Goal: Task Accomplishment & Management: Use online tool/utility

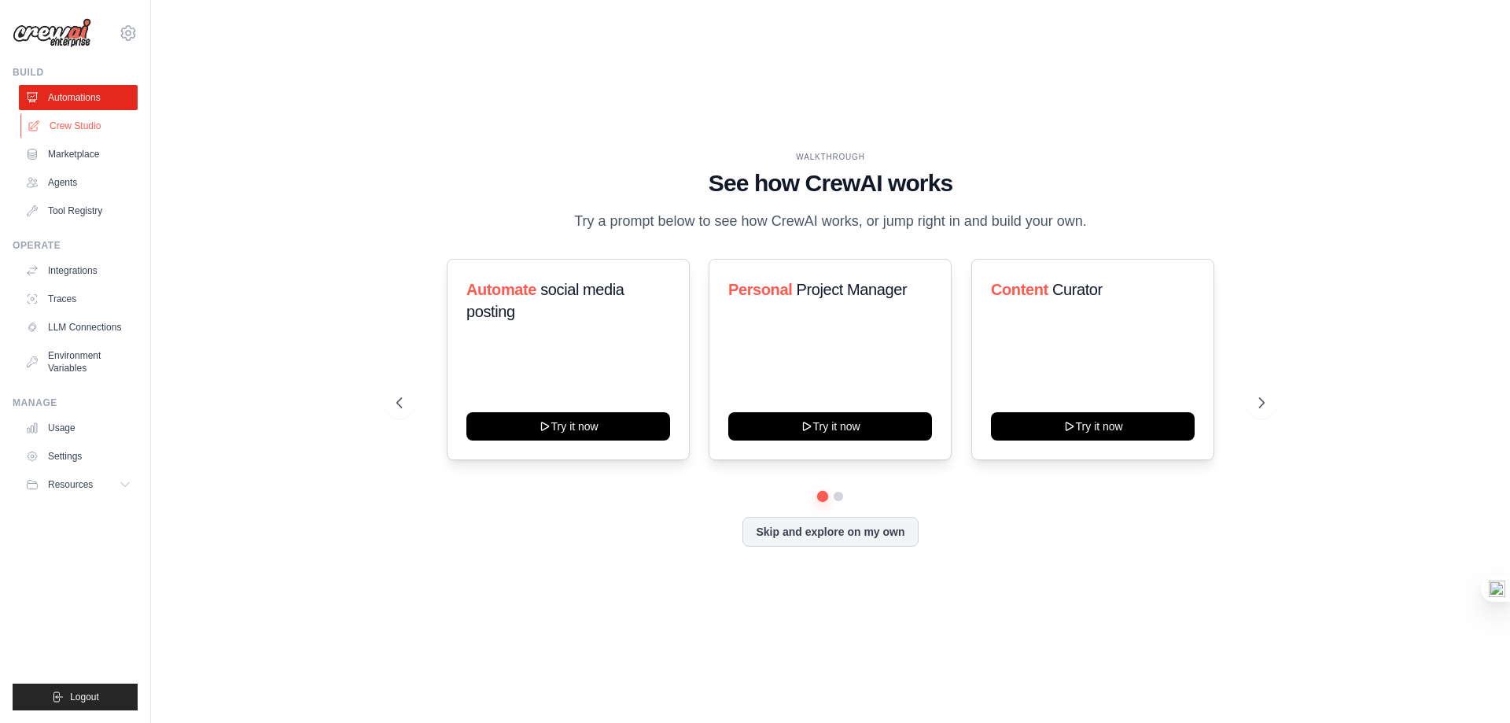
click at [68, 123] on link "Crew Studio" at bounding box center [79, 125] width 119 height 25
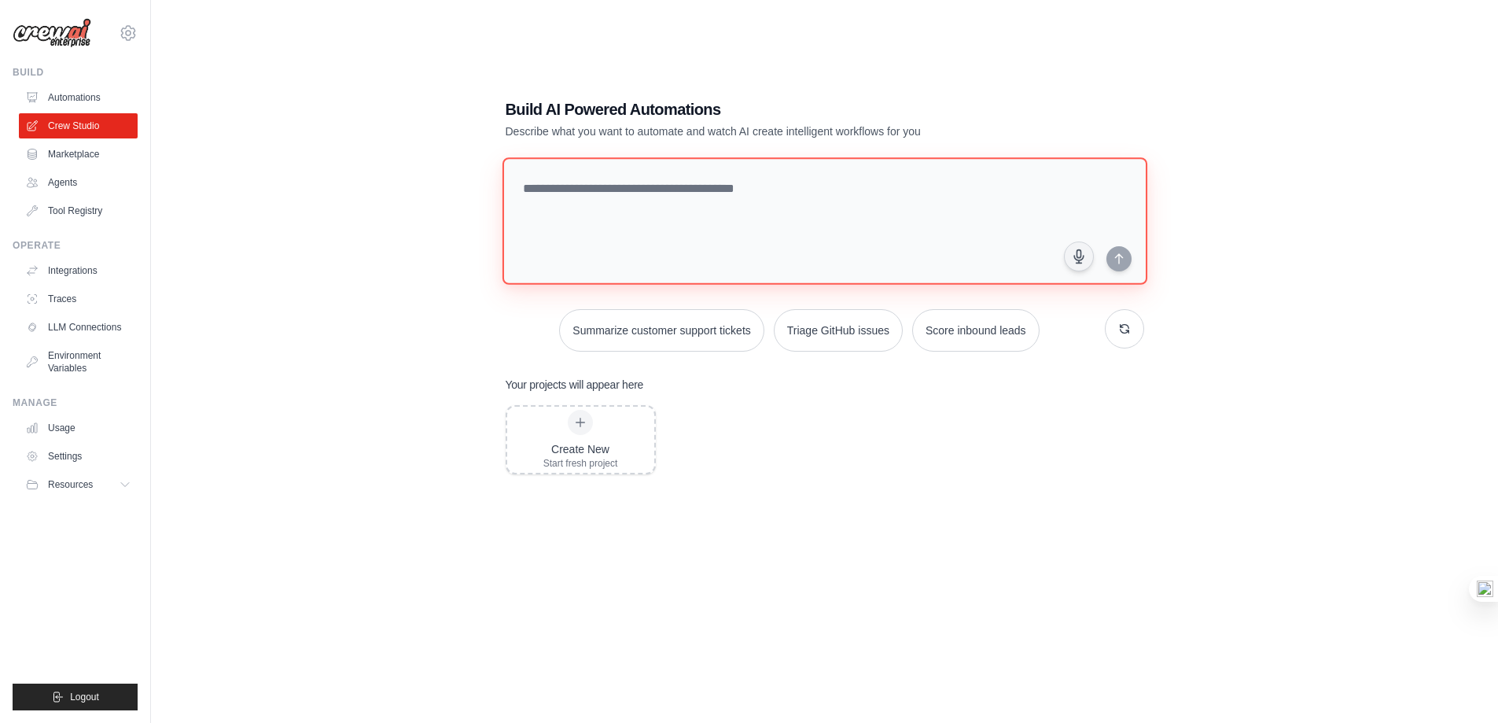
click at [609, 213] on textarea at bounding box center [824, 220] width 645 height 127
click at [637, 433] on div "Create New Start fresh project" at bounding box center [580, 440] width 147 height 66
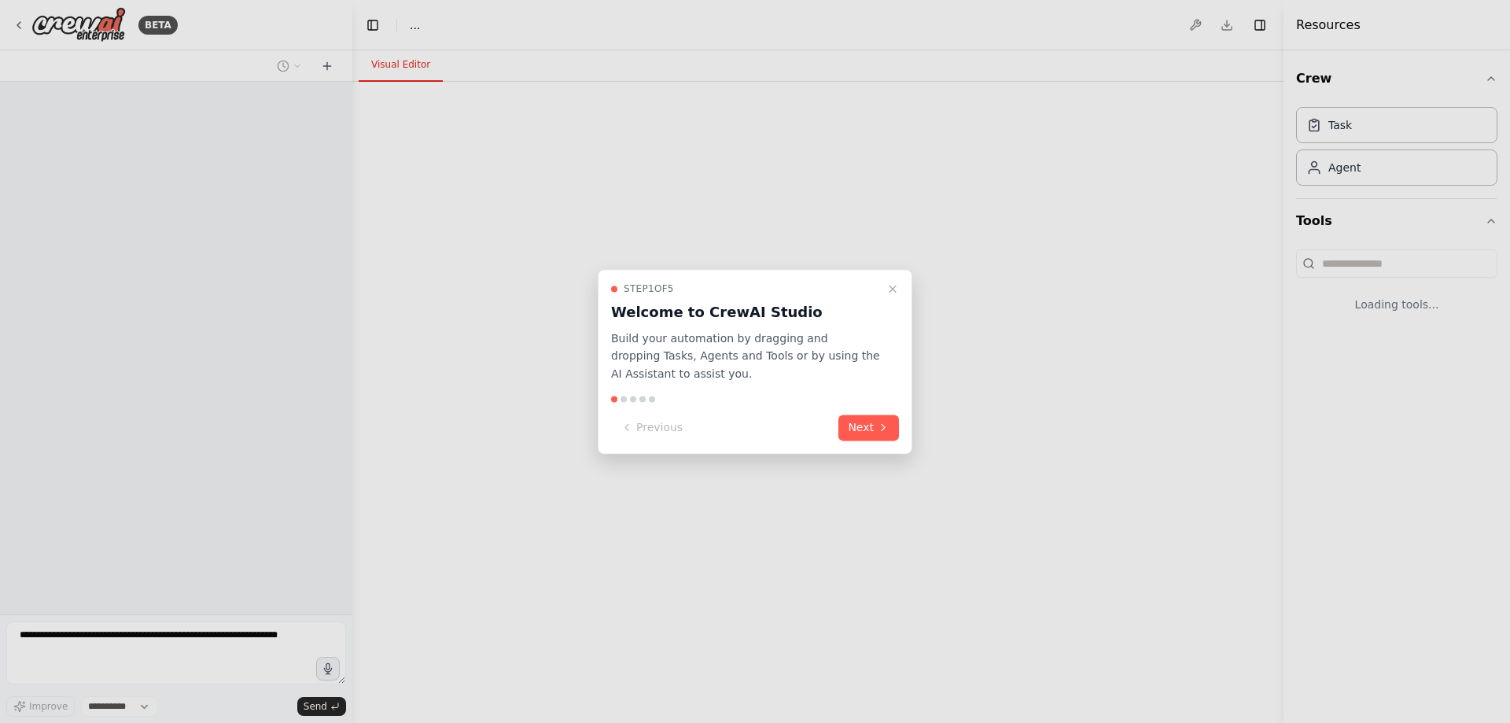
select select "****"
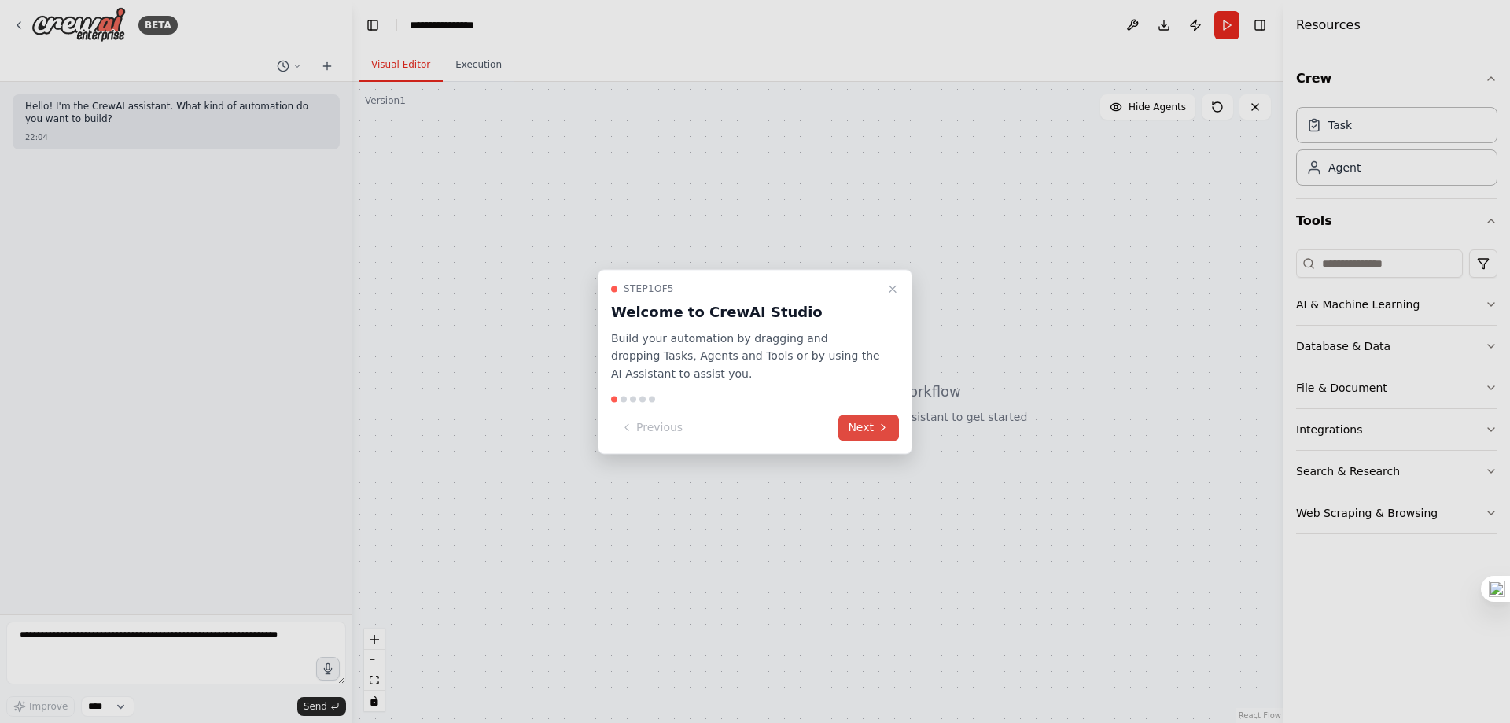
click at [860, 430] on button "Next" at bounding box center [868, 427] width 61 height 26
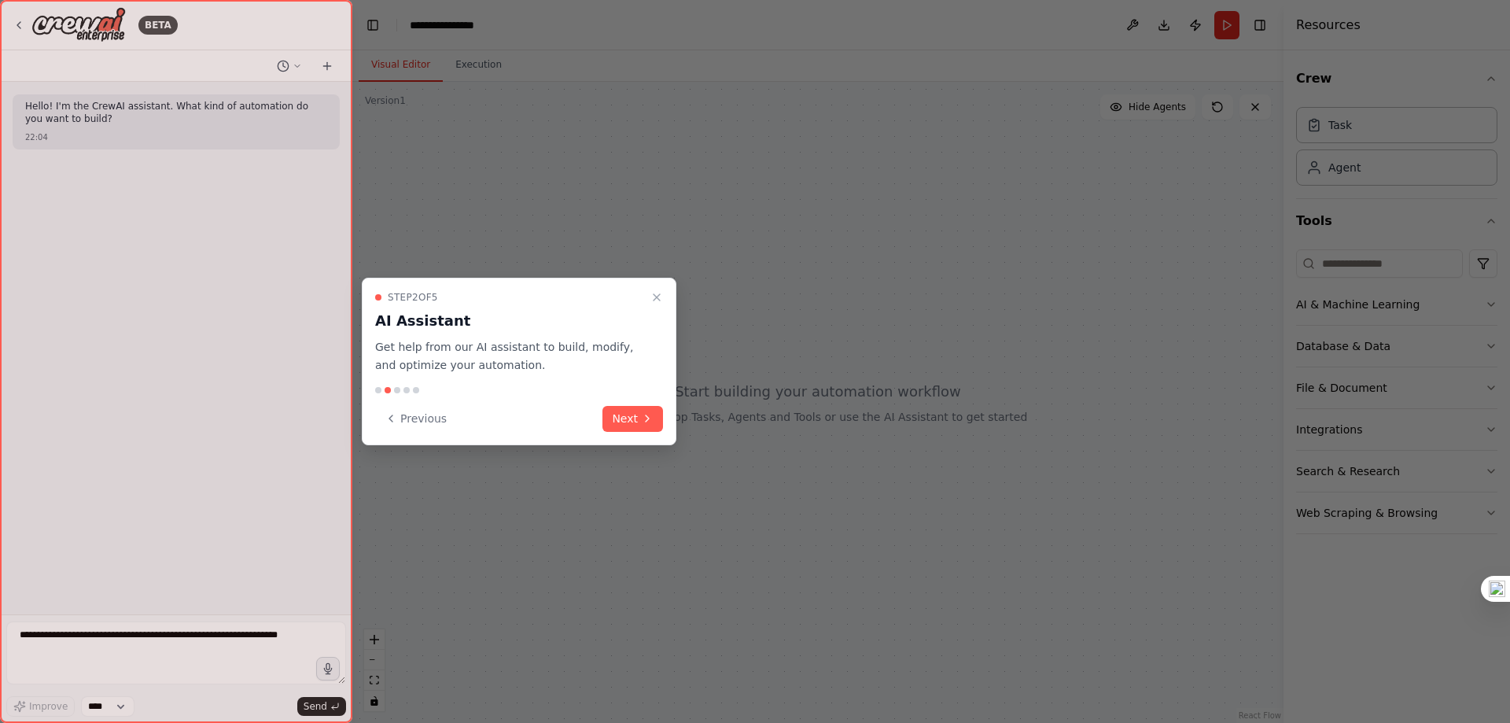
click at [668, 415] on div "Step 2 of 5 AI Assistant Get help from our AI assistant to build, modify, and o…" at bounding box center [519, 362] width 315 height 168
click at [644, 425] on button "Next" at bounding box center [632, 419] width 61 height 26
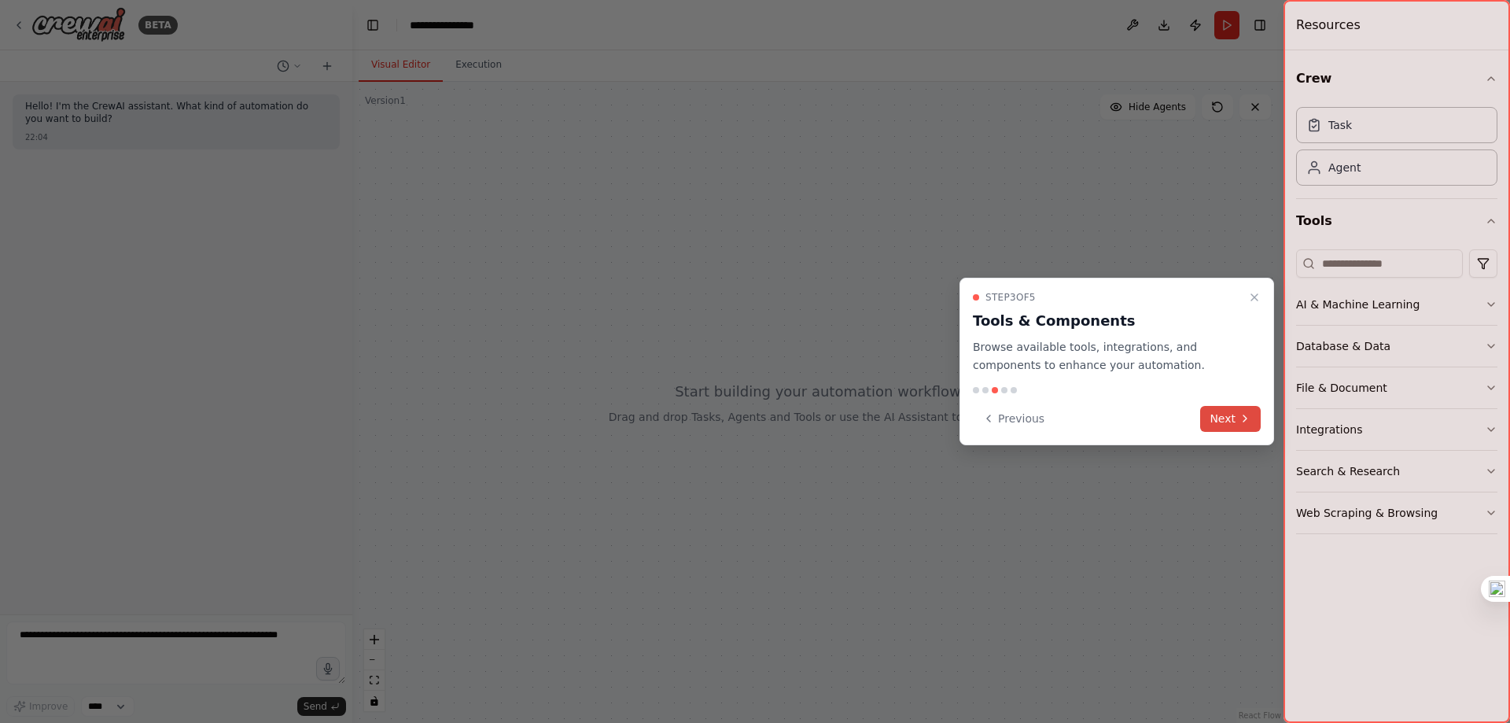
click at [1215, 431] on button "Next" at bounding box center [1230, 419] width 61 height 26
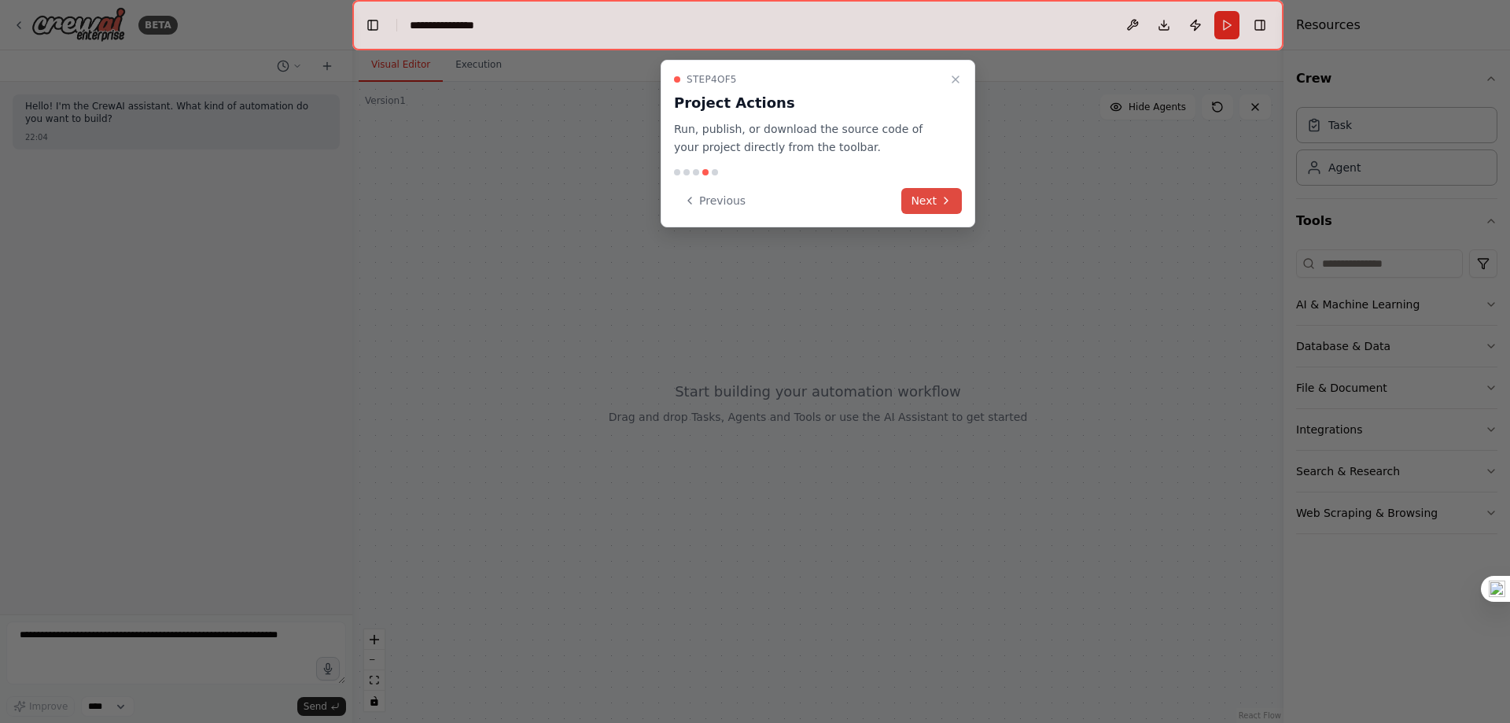
click at [905, 208] on button "Next" at bounding box center [931, 201] width 61 height 26
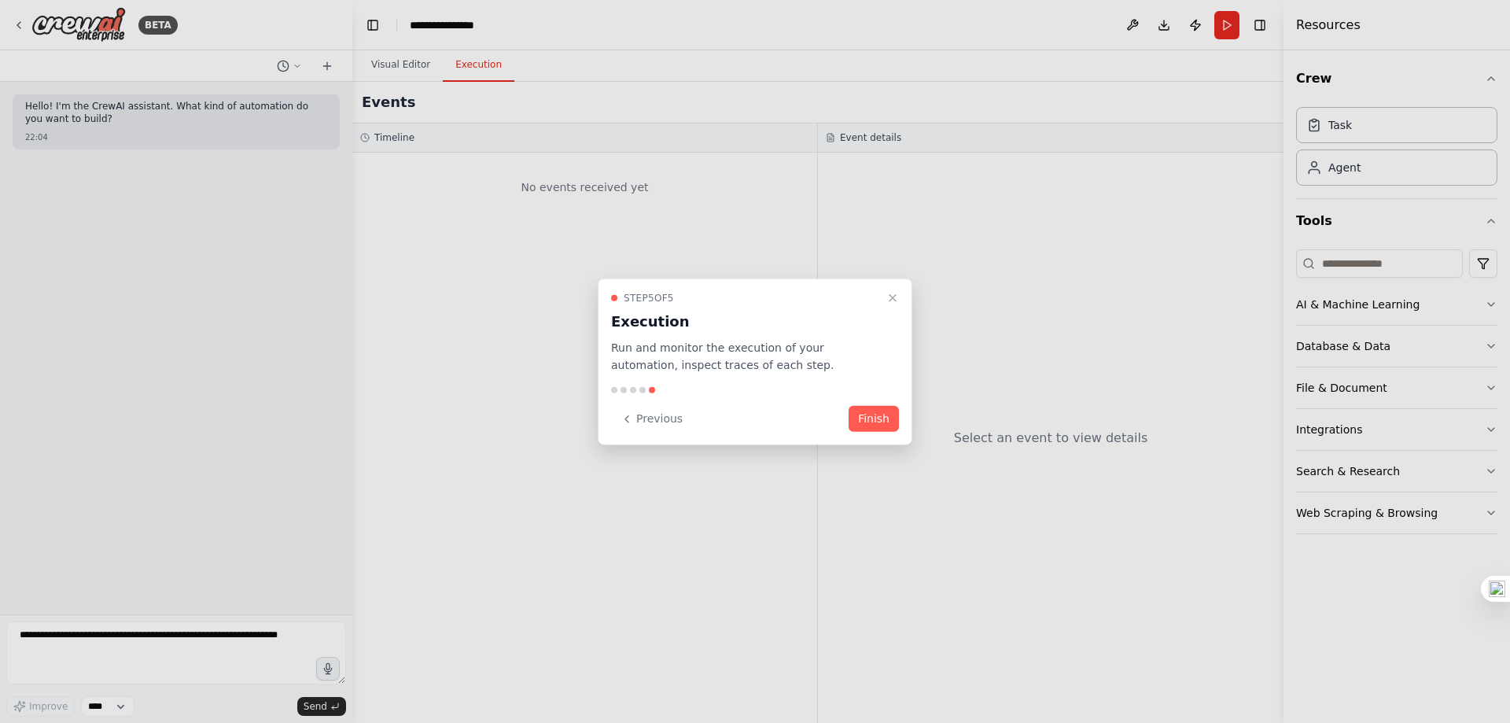
click at [872, 425] on button "Finish" at bounding box center [874, 419] width 50 height 26
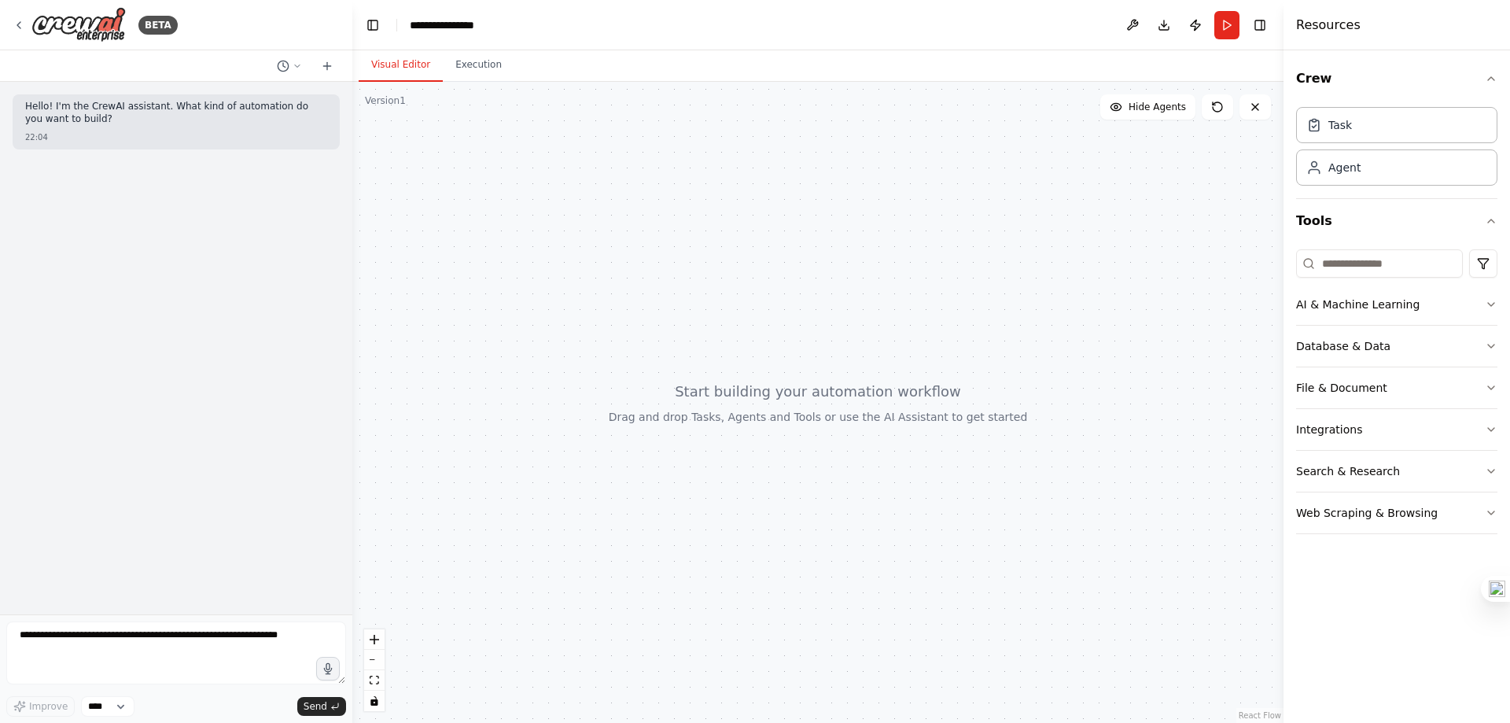
drag, startPoint x: 515, startPoint y: 237, endPoint x: 522, endPoint y: 242, distance: 8.5
click at [519, 238] on div at bounding box center [817, 402] width 931 height 641
drag, startPoint x: 649, startPoint y: 218, endPoint x: 838, endPoint y: 197, distance: 189.8
click at [672, 243] on div at bounding box center [817, 402] width 931 height 641
click at [199, 631] on textarea at bounding box center [176, 652] width 340 height 63
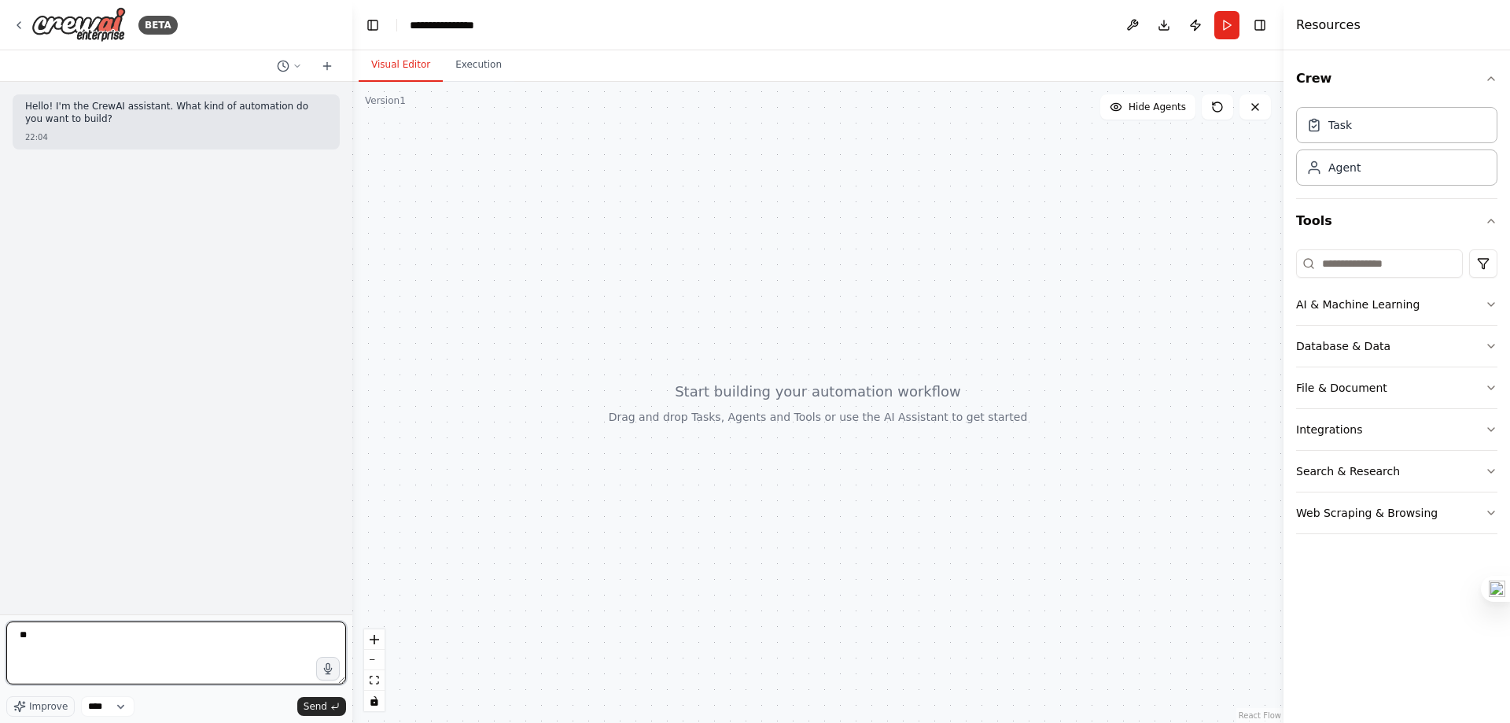
type textarea "*"
type textarea "**********"
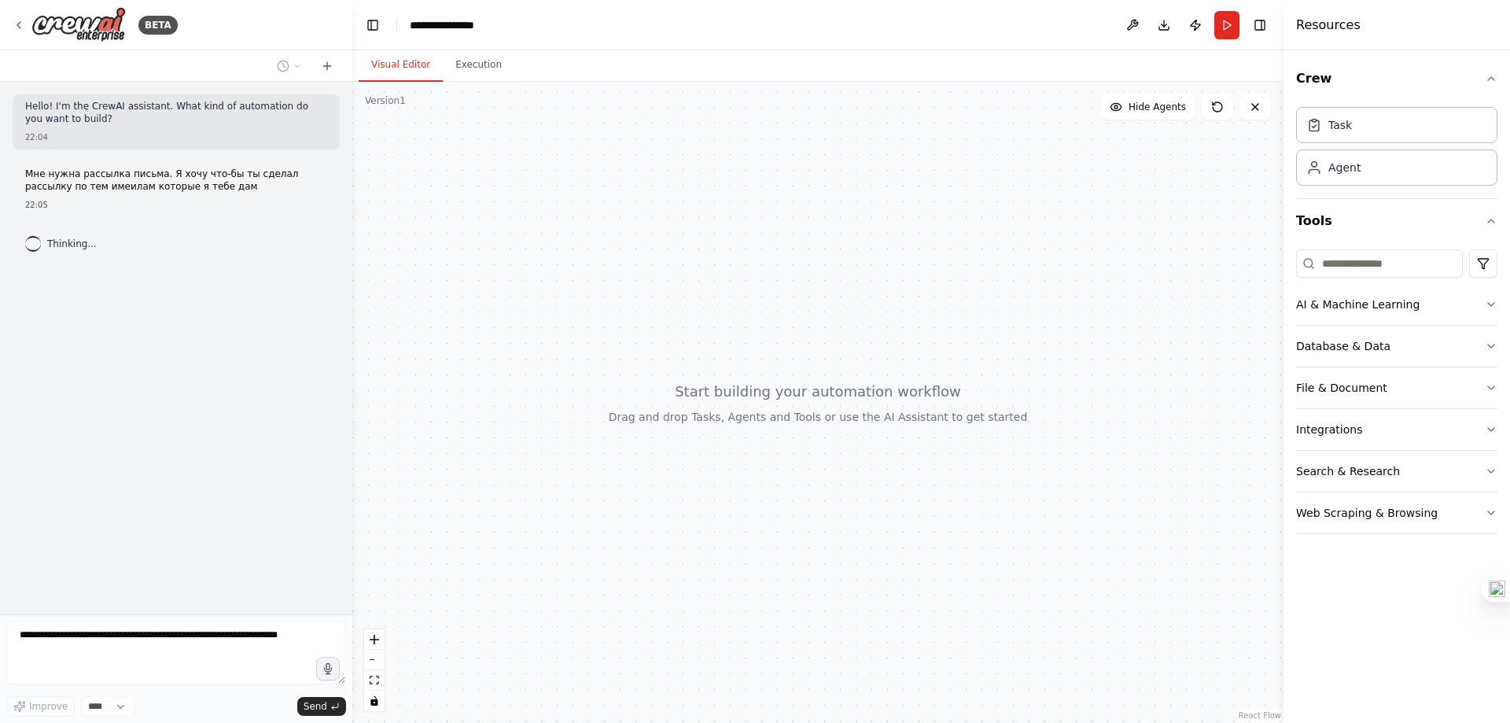
click at [642, 323] on div at bounding box center [817, 402] width 931 height 641
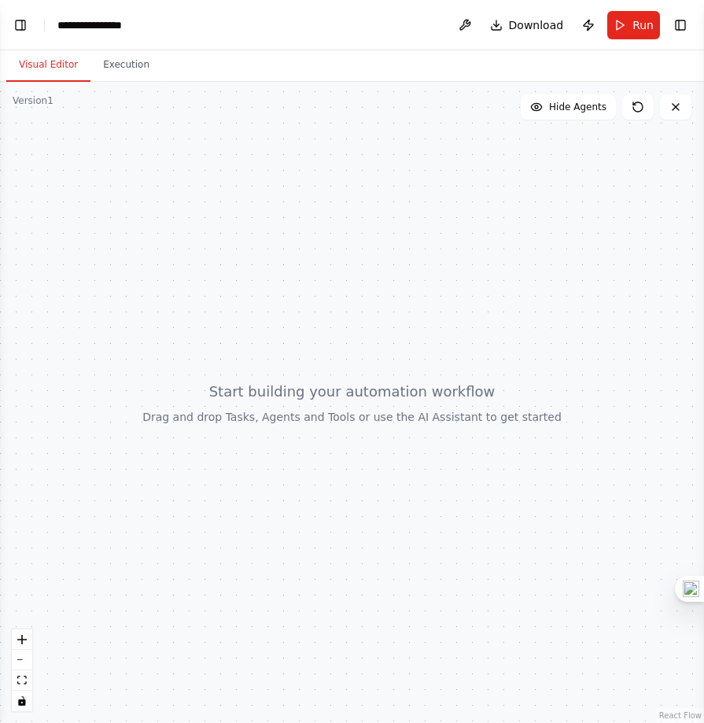
click at [505, 352] on div at bounding box center [352, 402] width 704 height 641
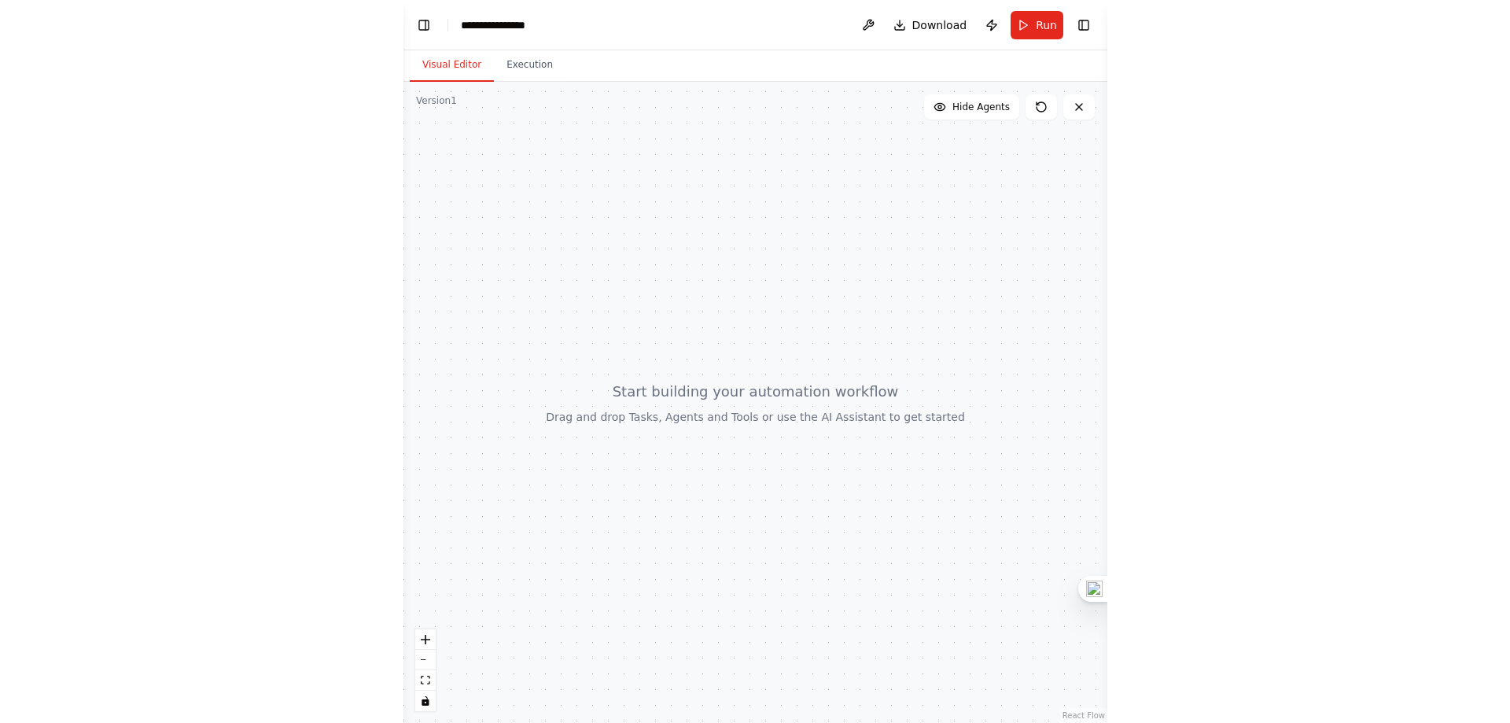
scroll to position [2, 0]
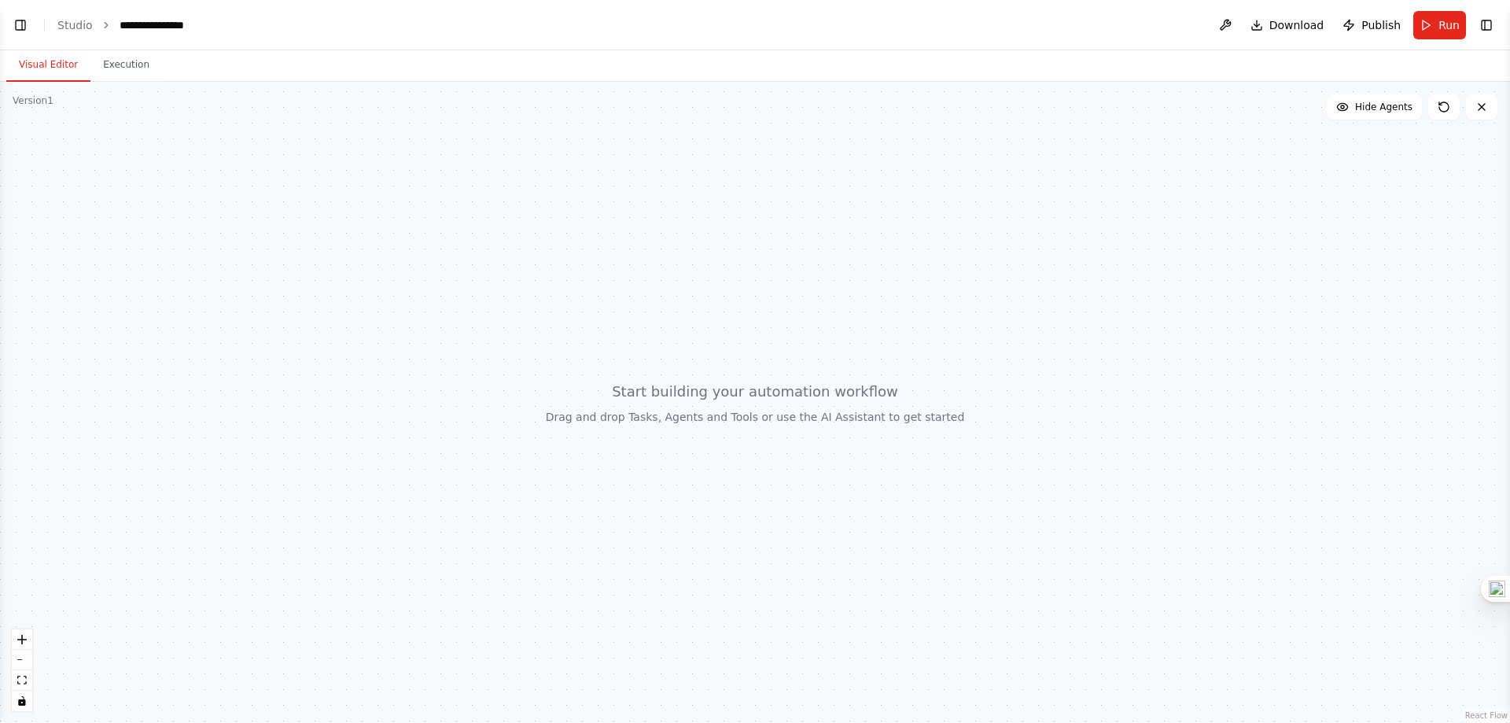
drag, startPoint x: 679, startPoint y: 317, endPoint x: 640, endPoint y: 307, distance: 40.6
click at [677, 317] on div at bounding box center [755, 402] width 1510 height 641
drag, startPoint x: 1156, startPoint y: 183, endPoint x: 1233, endPoint y: 176, distance: 77.4
click at [1266, 237] on div at bounding box center [755, 402] width 1510 height 641
drag, startPoint x: 148, startPoint y: 75, endPoint x: 132, endPoint y: 75, distance: 15.7
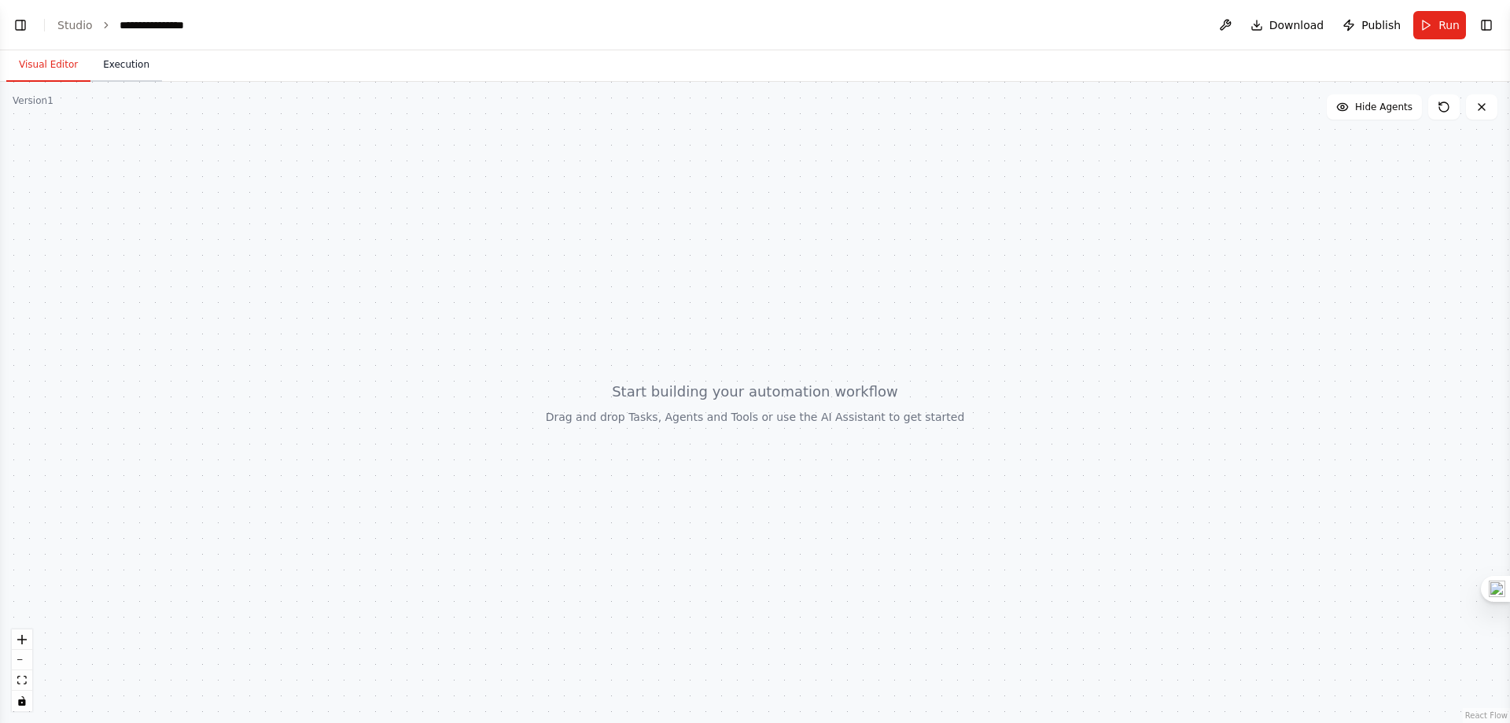
click at [147, 75] on button "Execution" at bounding box center [126, 65] width 72 height 33
click at [73, 64] on button "Visual Editor" at bounding box center [48, 65] width 84 height 33
click at [22, 35] on button "Toggle Left Sidebar" at bounding box center [20, 25] width 22 height 22
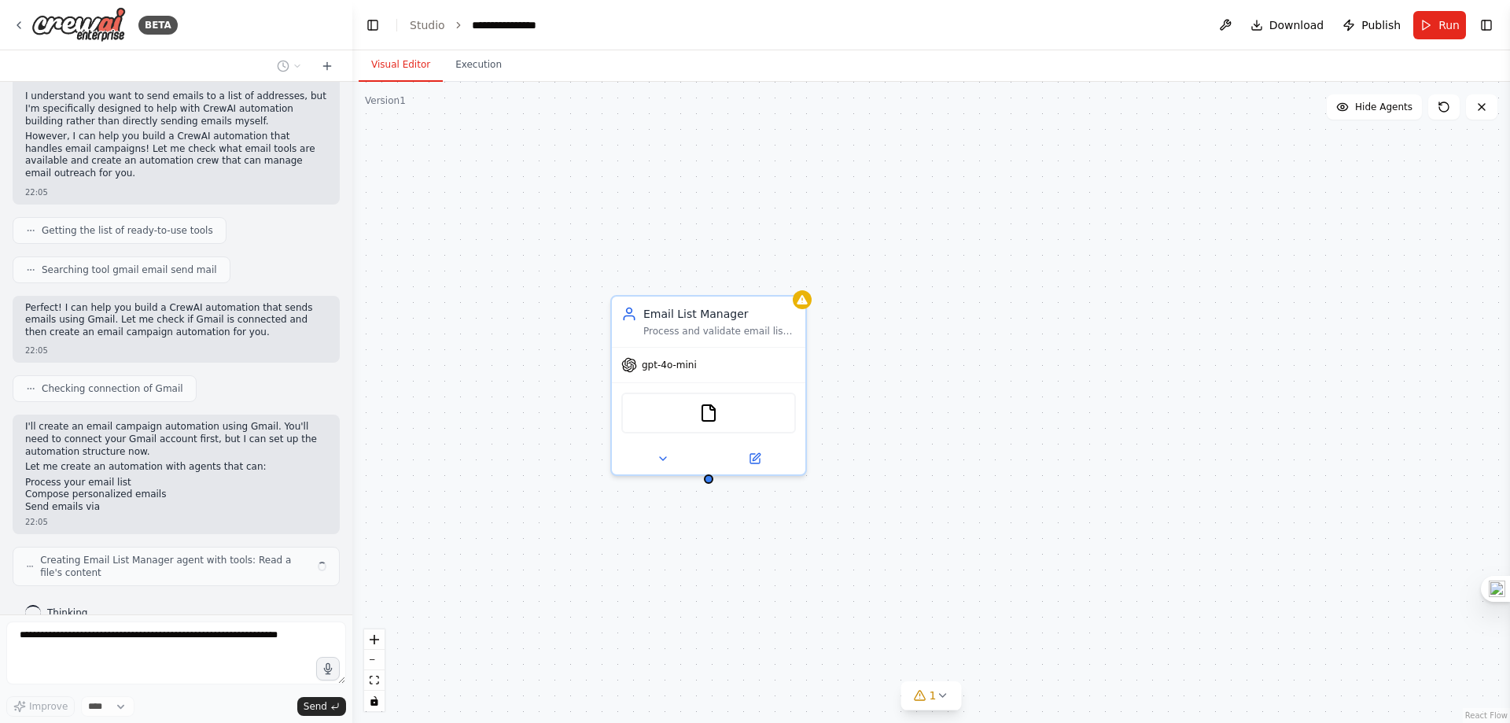
scroll to position [186, 0]
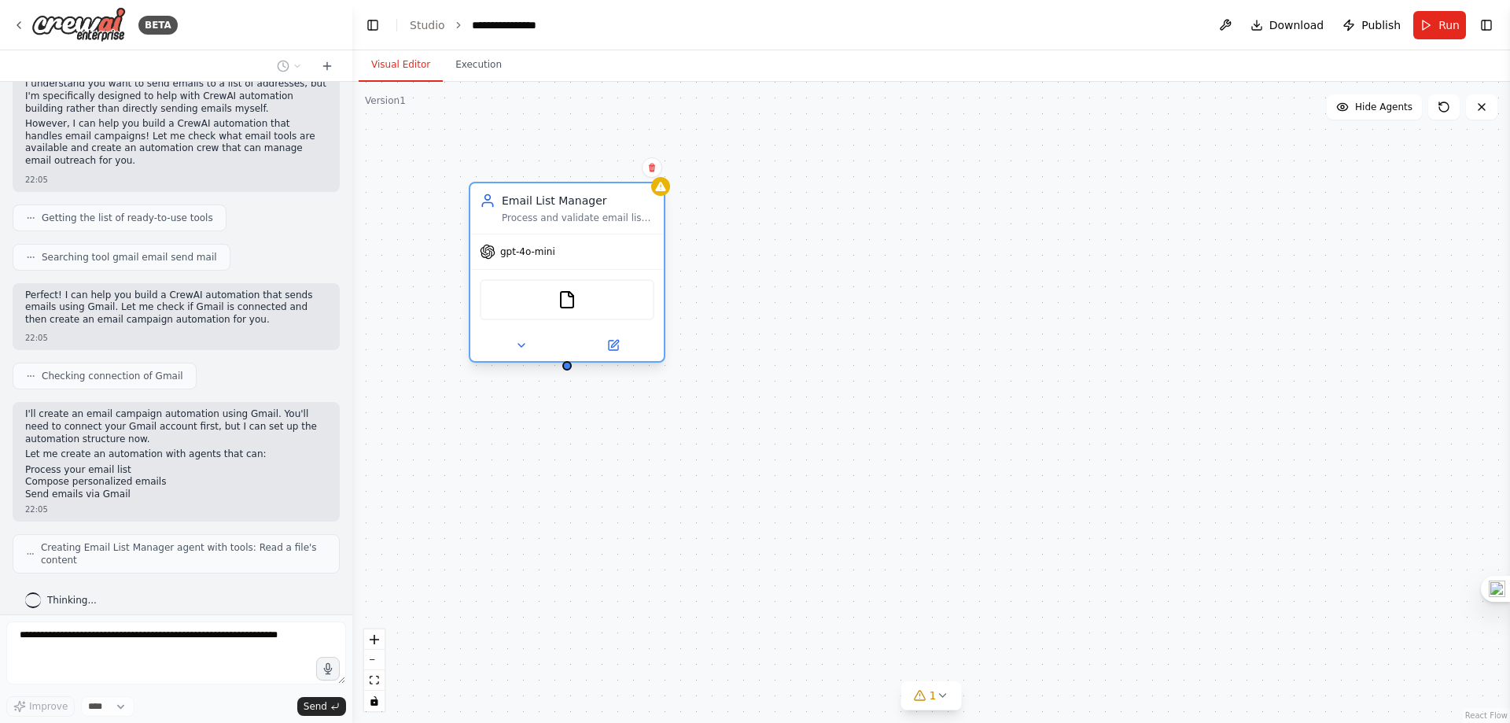
drag, startPoint x: 746, startPoint y: 391, endPoint x: 581, endPoint y: 244, distance: 221.1
click at [581, 269] on div "FileReadTool" at bounding box center [566, 299] width 193 height 61
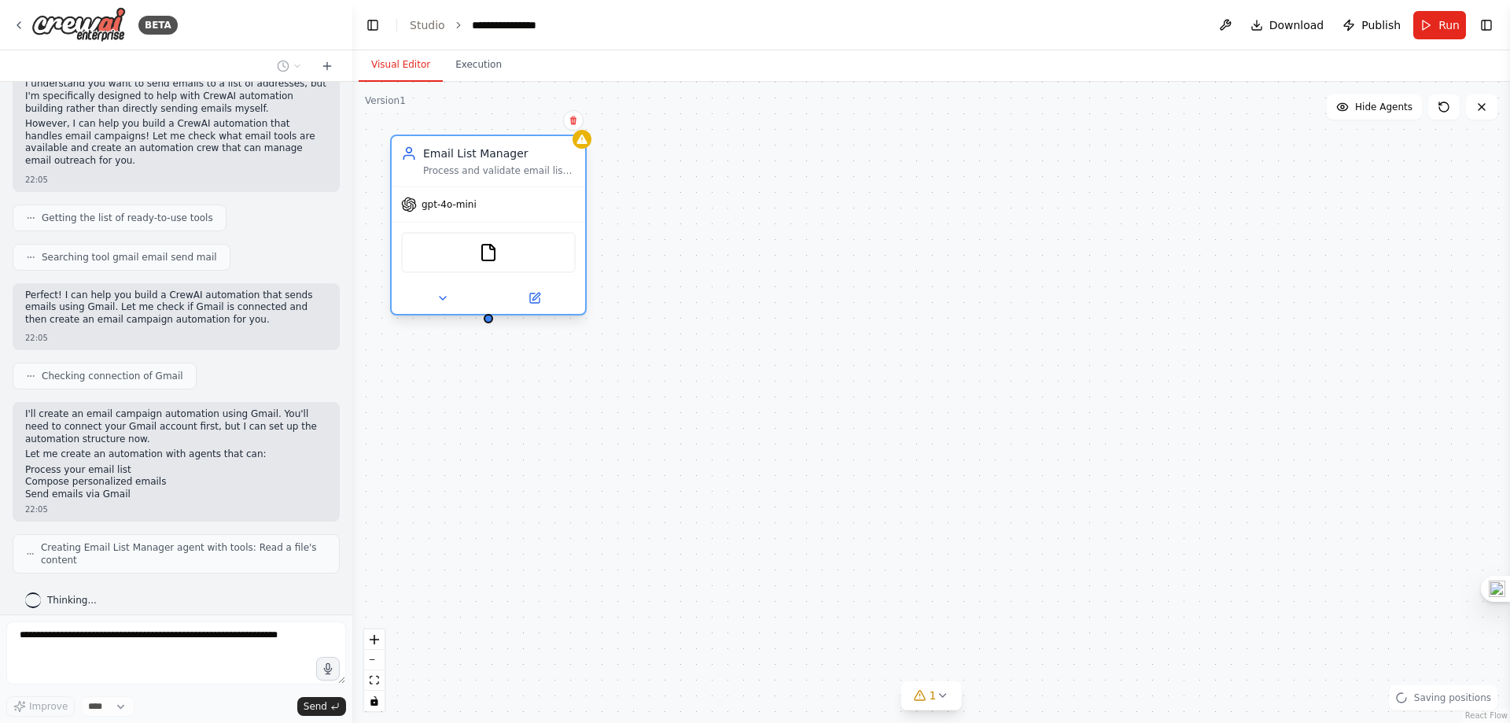
drag, startPoint x: 571, startPoint y: 237, endPoint x: 541, endPoint y: 231, distance: 30.5
click at [541, 231] on div "FileReadTool" at bounding box center [488, 252] width 193 height 61
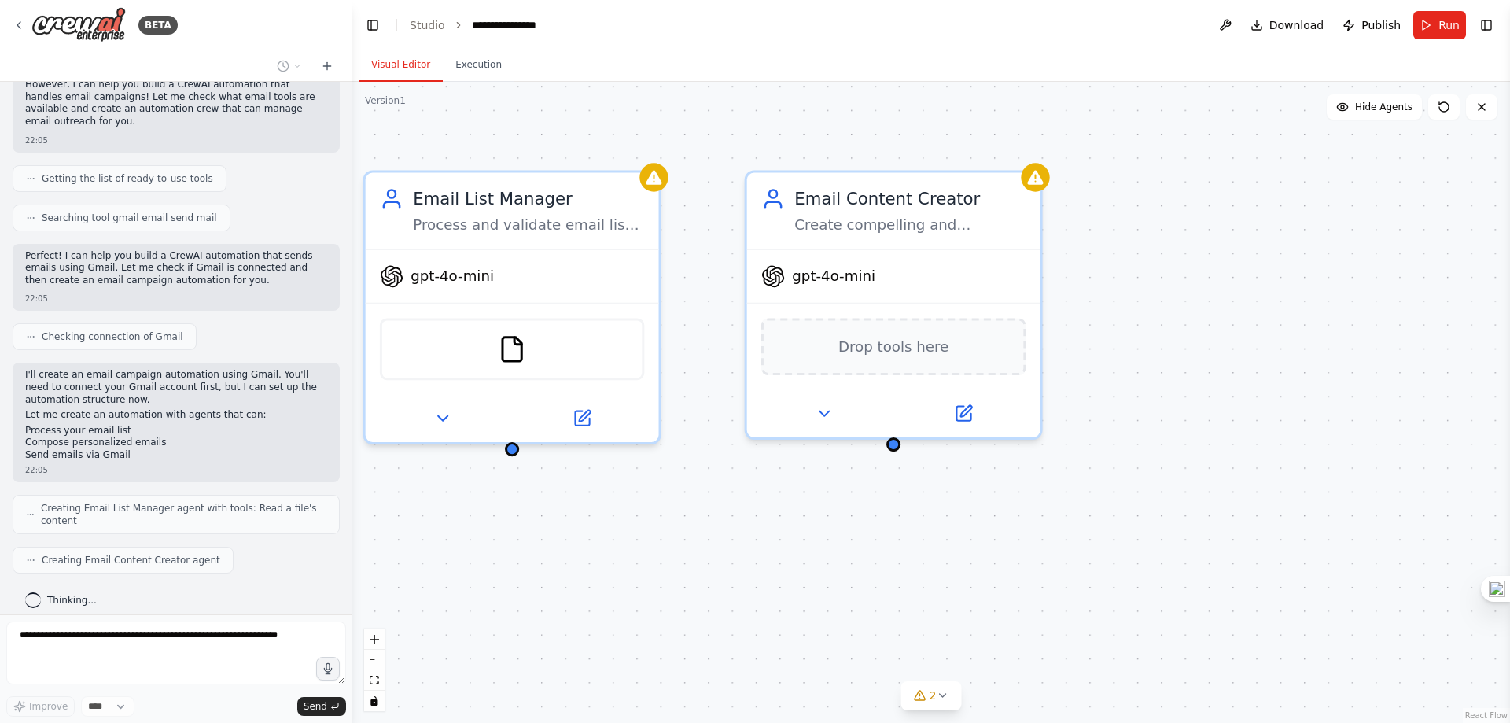
scroll to position [278, 0]
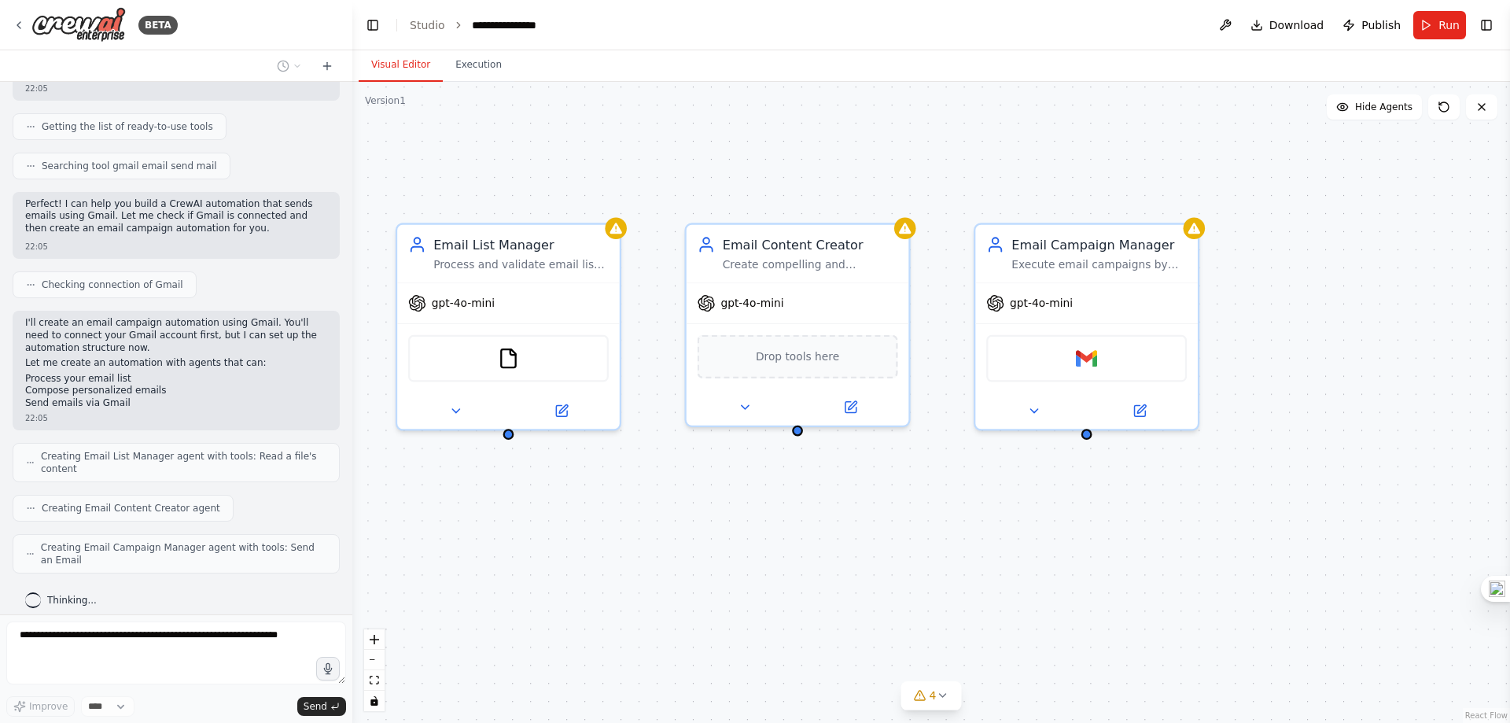
drag, startPoint x: 1084, startPoint y: 559, endPoint x: 1003, endPoint y: 533, distance: 84.3
click at [966, 521] on div "Email List Manager Process and validate email lists, ensuring all email address…" at bounding box center [931, 402] width 1158 height 641
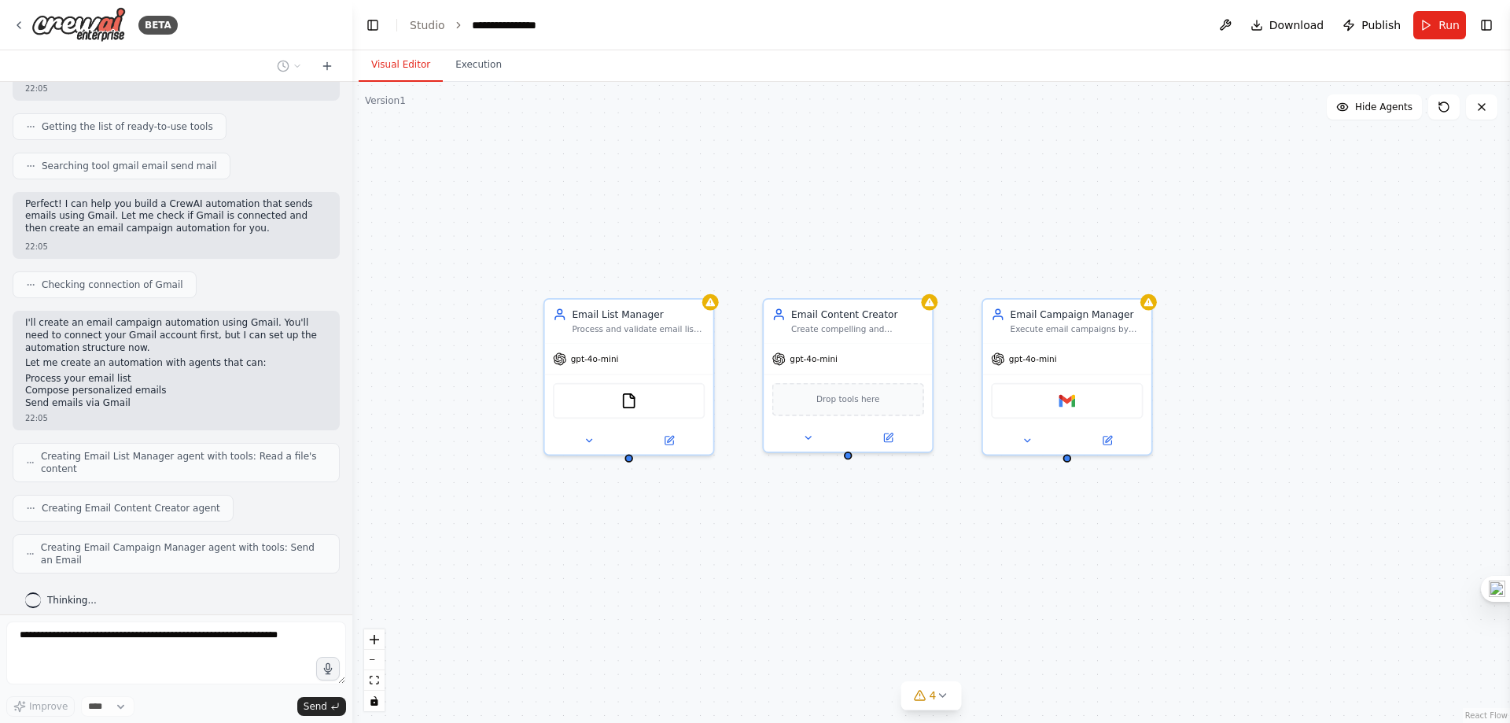
scroll to position [372, 0]
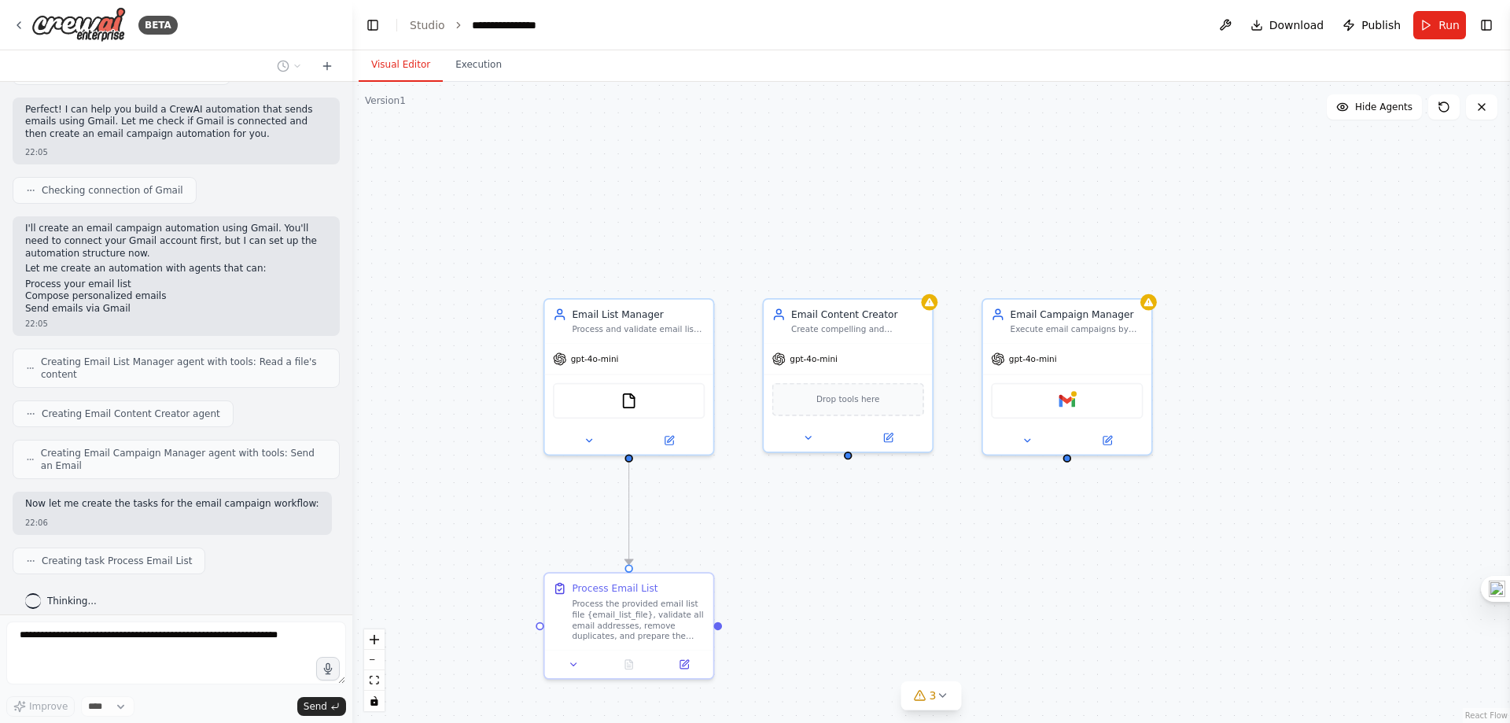
click at [495, 506] on div ".deletable-edge-delete-btn { width: 20px; height: 20px; border: 0px solid #ffff…" at bounding box center [931, 402] width 1158 height 641
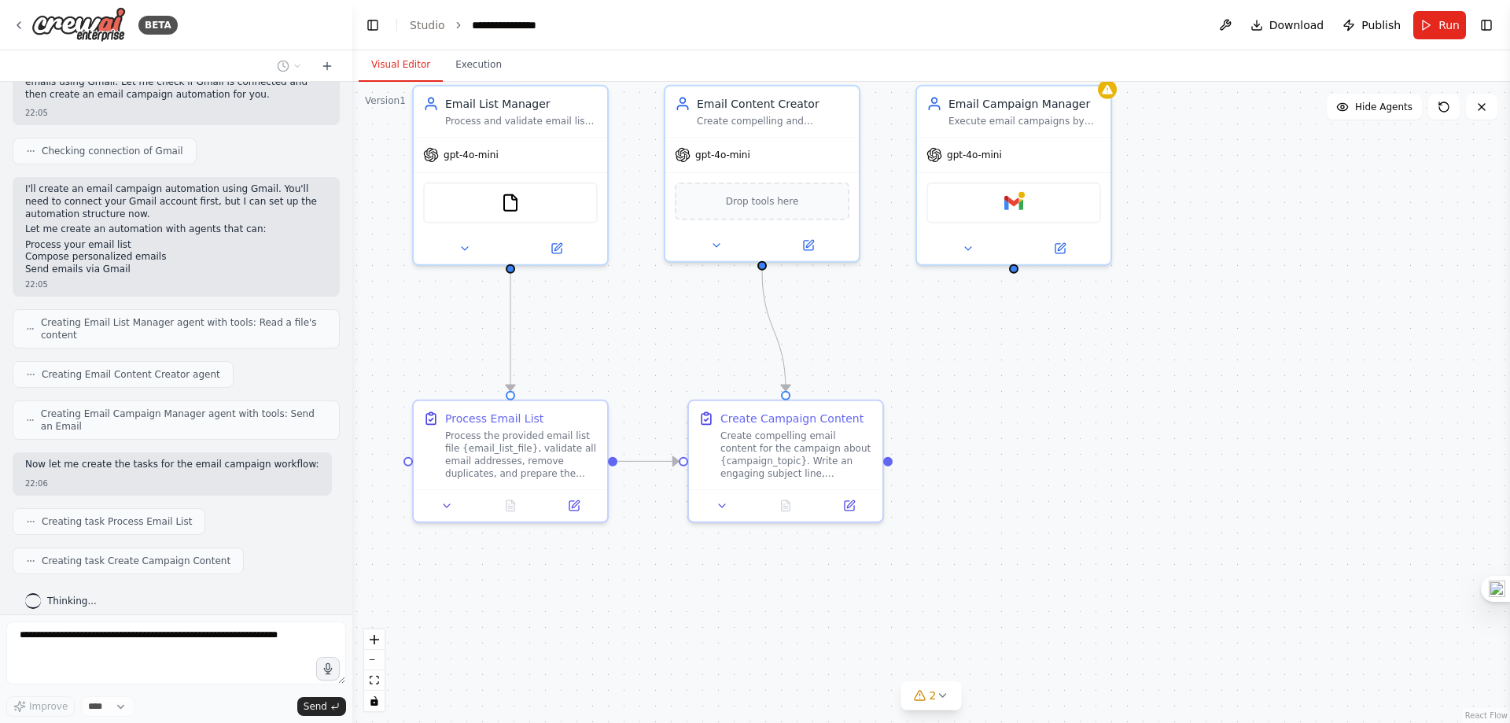
drag, startPoint x: 712, startPoint y: 450, endPoint x: 686, endPoint y: 366, distance: 88.3
click at [662, 348] on div ".deletable-edge-delete-btn { width: 20px; height: 20px; border: 0px solid #ffff…" at bounding box center [931, 402] width 1158 height 641
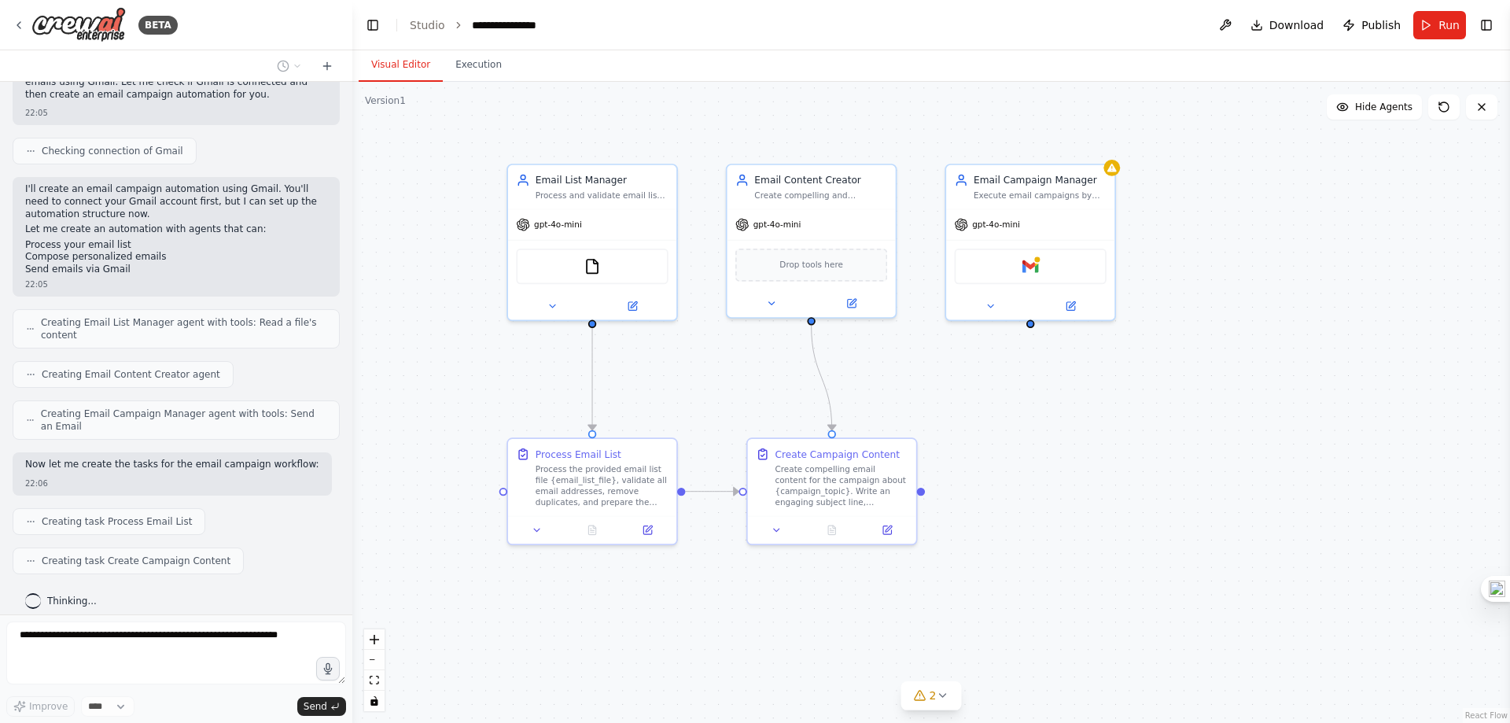
drag, startPoint x: 1013, startPoint y: 436, endPoint x: 1032, endPoint y: 440, distance: 19.3
click at [1031, 441] on div ".deletable-edge-delete-btn { width: 20px; height: 20px; border: 0px solid #ffff…" at bounding box center [931, 402] width 1158 height 641
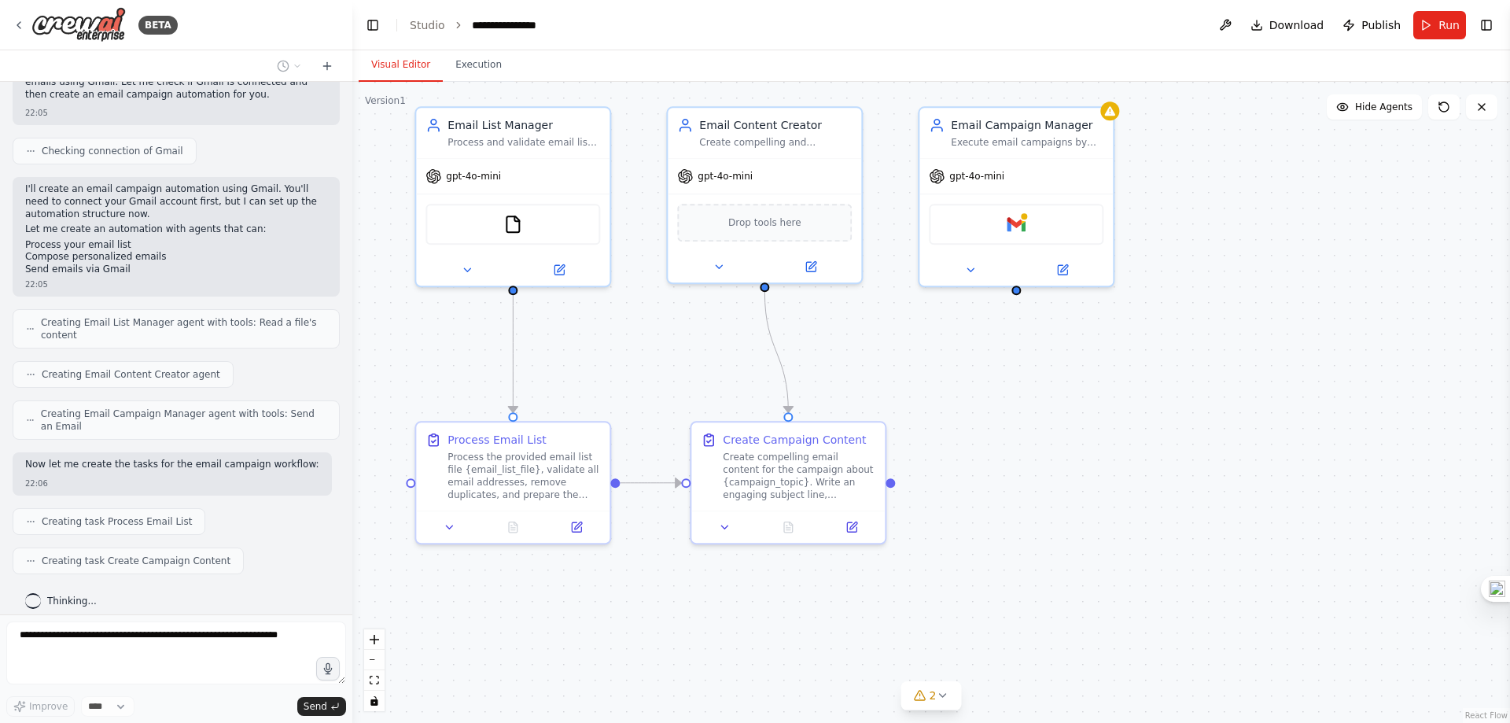
drag, startPoint x: 1124, startPoint y: 458, endPoint x: 1098, endPoint y: 440, distance: 31.6
click at [1092, 436] on div ".deletable-edge-delete-btn { width: 20px; height: 20px; border: 0px solid #ffff…" at bounding box center [931, 402] width 1158 height 641
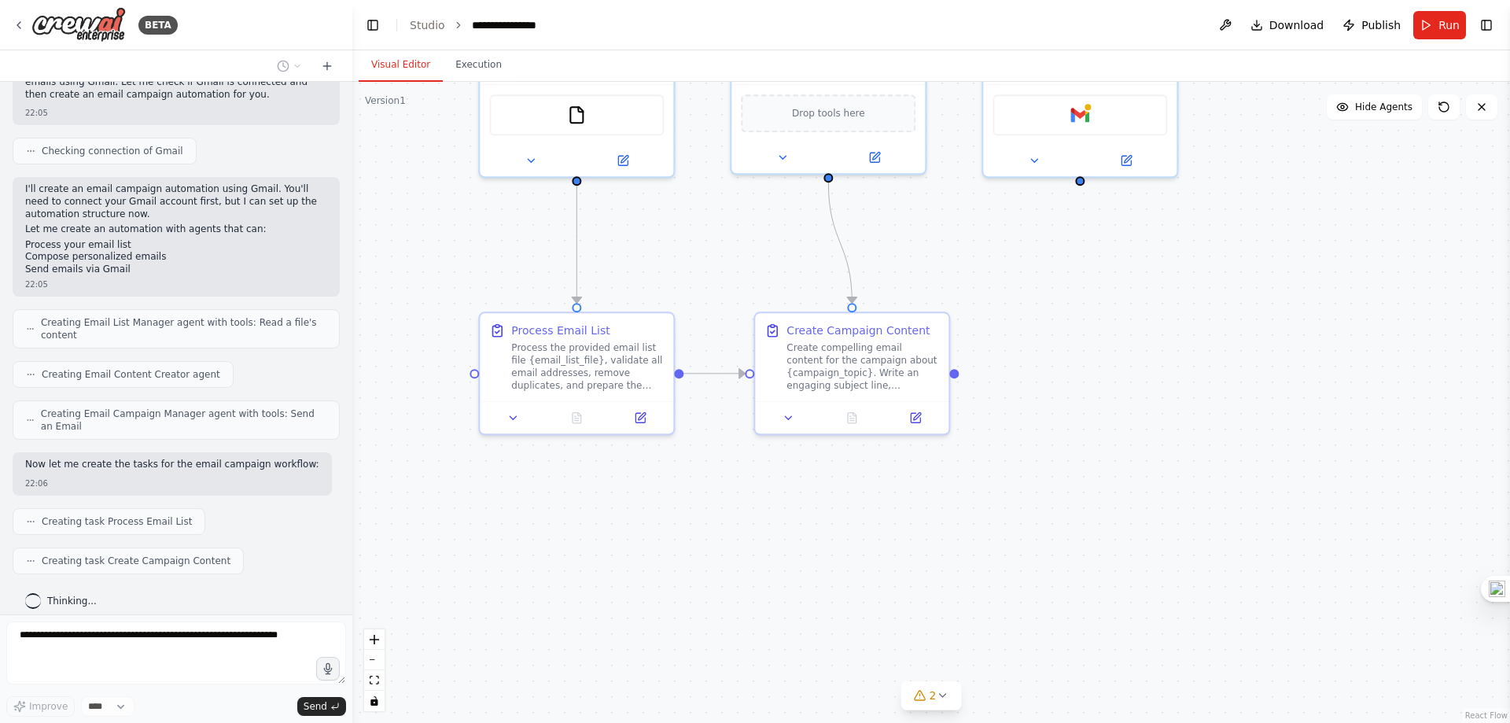
drag, startPoint x: 1103, startPoint y: 429, endPoint x: 1029, endPoint y: 470, distance: 84.5
click at [1032, 459] on div ".deletable-edge-delete-btn { width: 20px; height: 20px; border: 0px solid #ffff…" at bounding box center [931, 402] width 1158 height 641
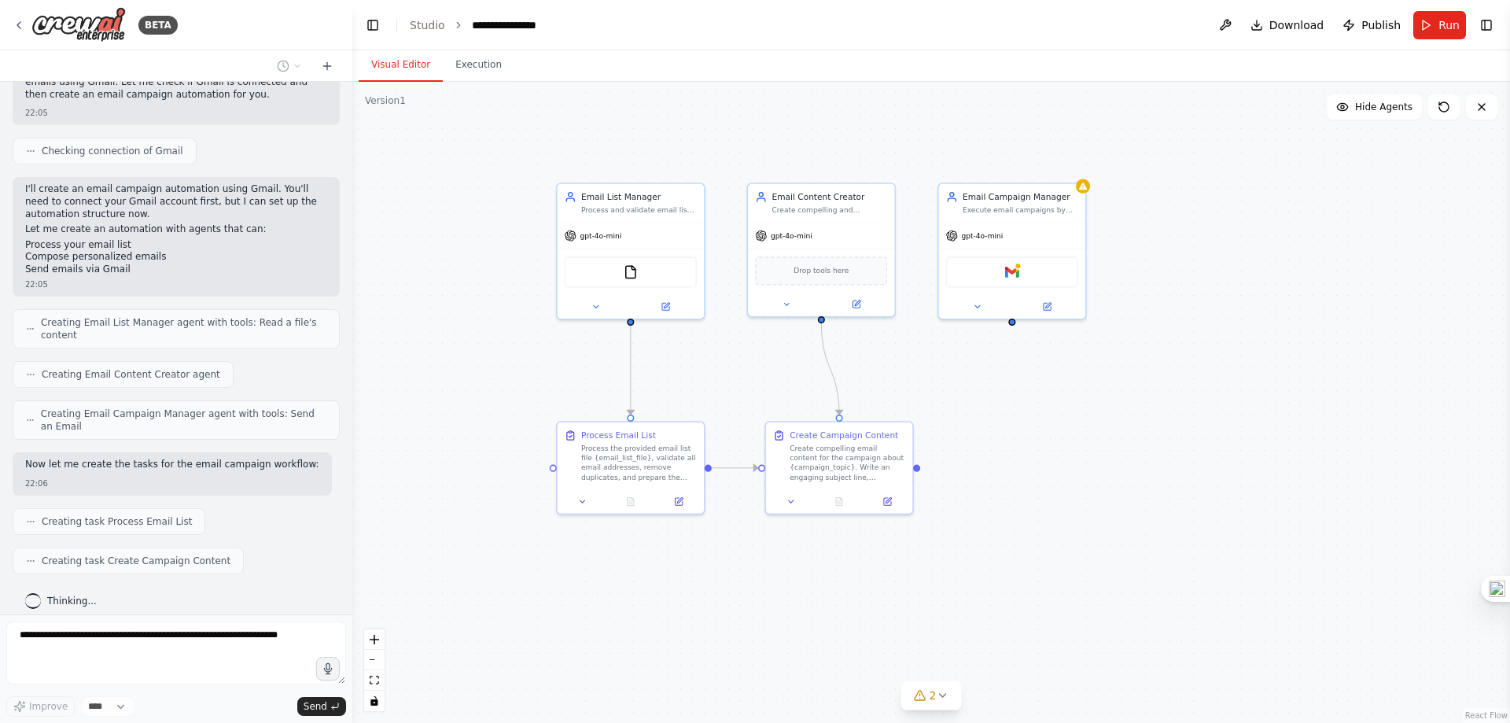
drag, startPoint x: 1065, startPoint y: 457, endPoint x: 1081, endPoint y: 457, distance: 15.7
click at [1081, 457] on div ".deletable-edge-delete-btn { width: 20px; height: 20px; border: 0px solid #ffff…" at bounding box center [931, 402] width 1158 height 641
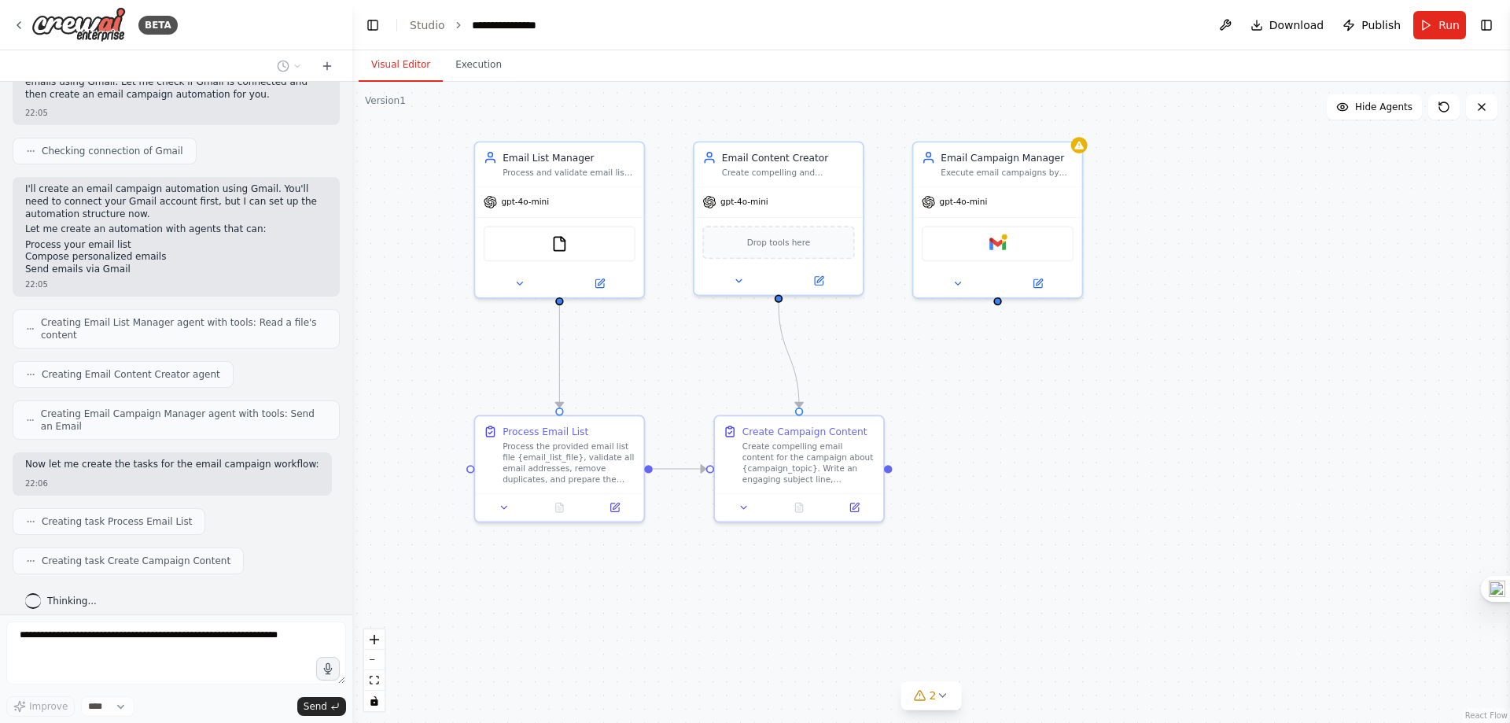
click at [622, 625] on div ".deletable-edge-delete-btn { width: 20px; height: 20px; border: 0px solid #ffff…" at bounding box center [931, 402] width 1158 height 641
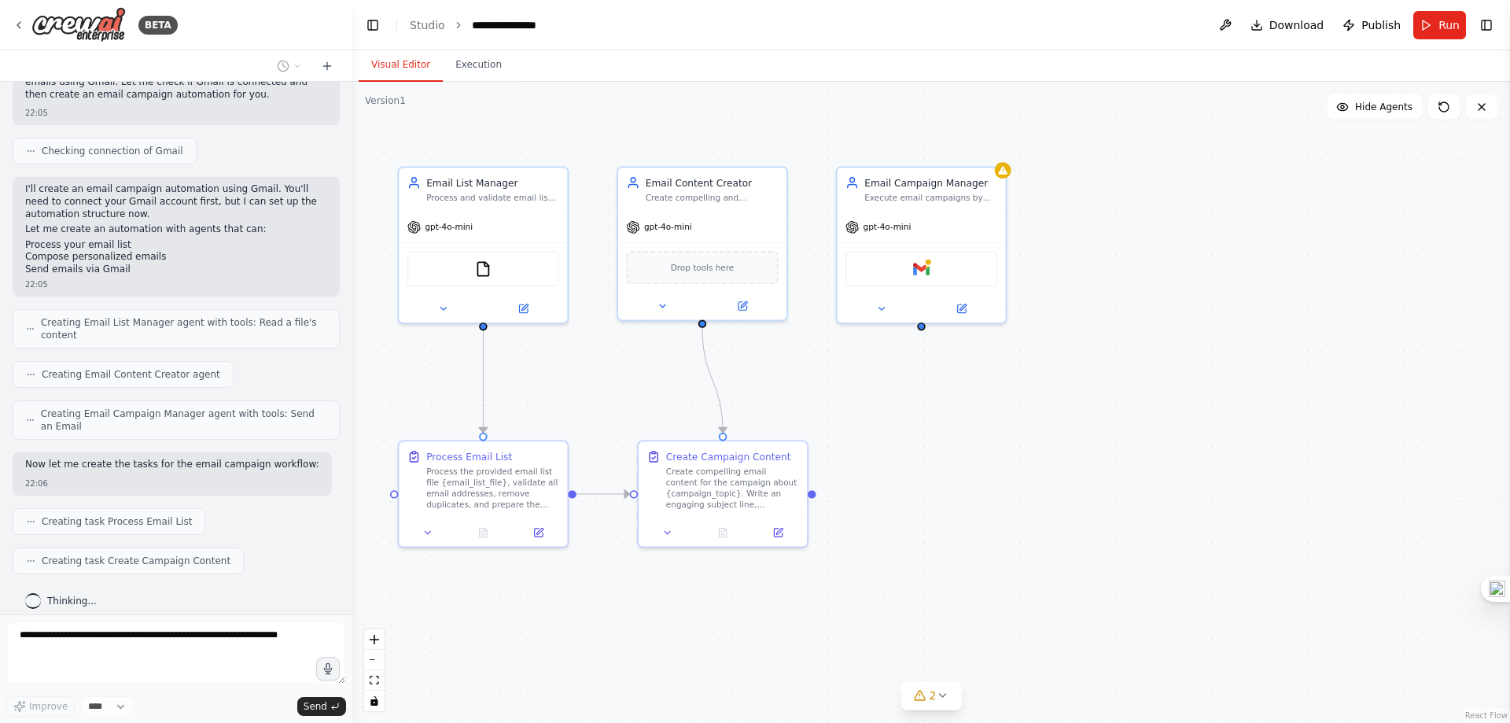
drag, startPoint x: 1043, startPoint y: 551, endPoint x: 945, endPoint y: 528, distance: 100.1
click at [963, 575] on div ".deletable-edge-delete-btn { width: 20px; height: 20px; border: 0px solid #ffff…" at bounding box center [931, 402] width 1158 height 641
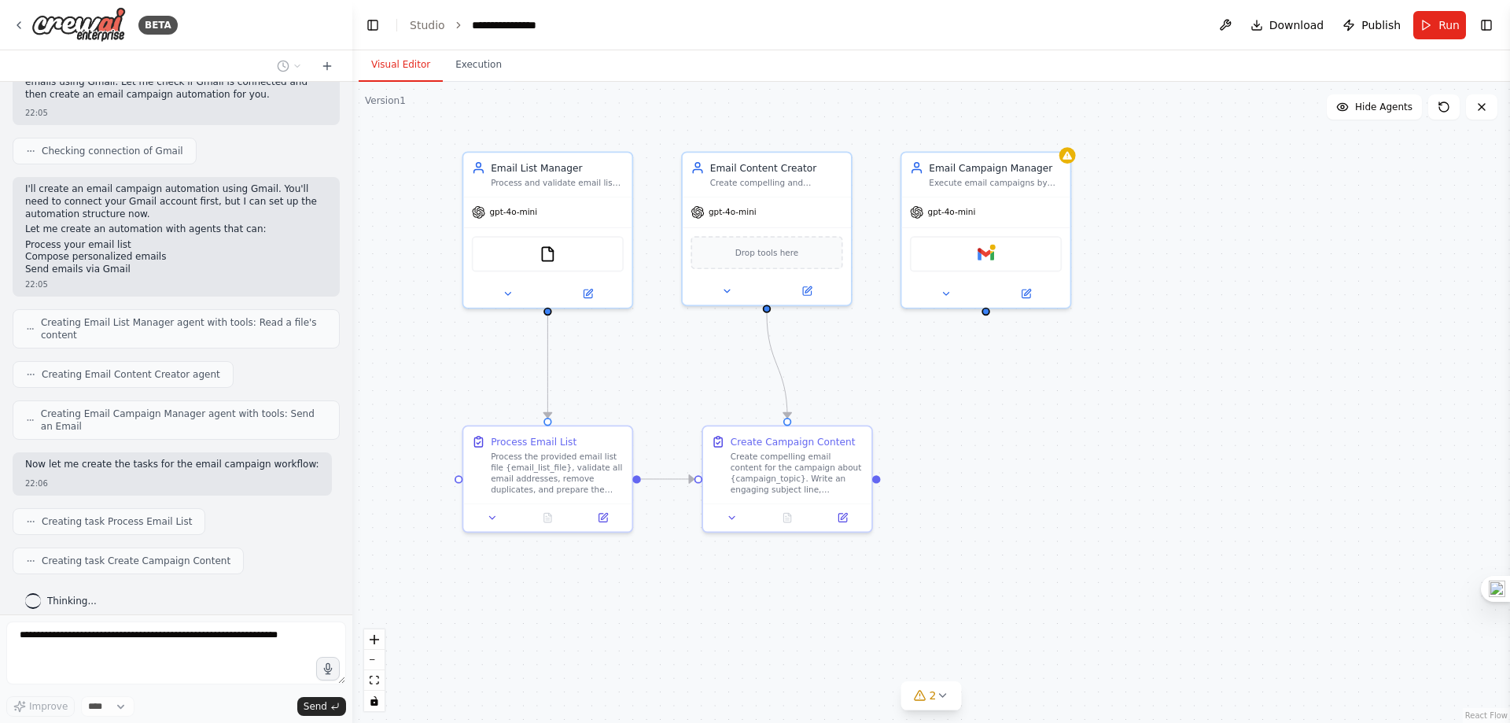
drag, startPoint x: 813, startPoint y: 498, endPoint x: 876, endPoint y: 484, distance: 64.3
click at [876, 484] on div ".deletable-edge-delete-btn { width: 20px; height: 20px; border: 0px solid #ffff…" at bounding box center [931, 402] width 1158 height 641
drag, startPoint x: 871, startPoint y: 480, endPoint x: 986, endPoint y: 452, distance: 118.1
click at [984, 449] on div ".deletable-edge-delete-btn { width: 20px; height: 20px; border: 0px solid #ffff…" at bounding box center [931, 402] width 1158 height 641
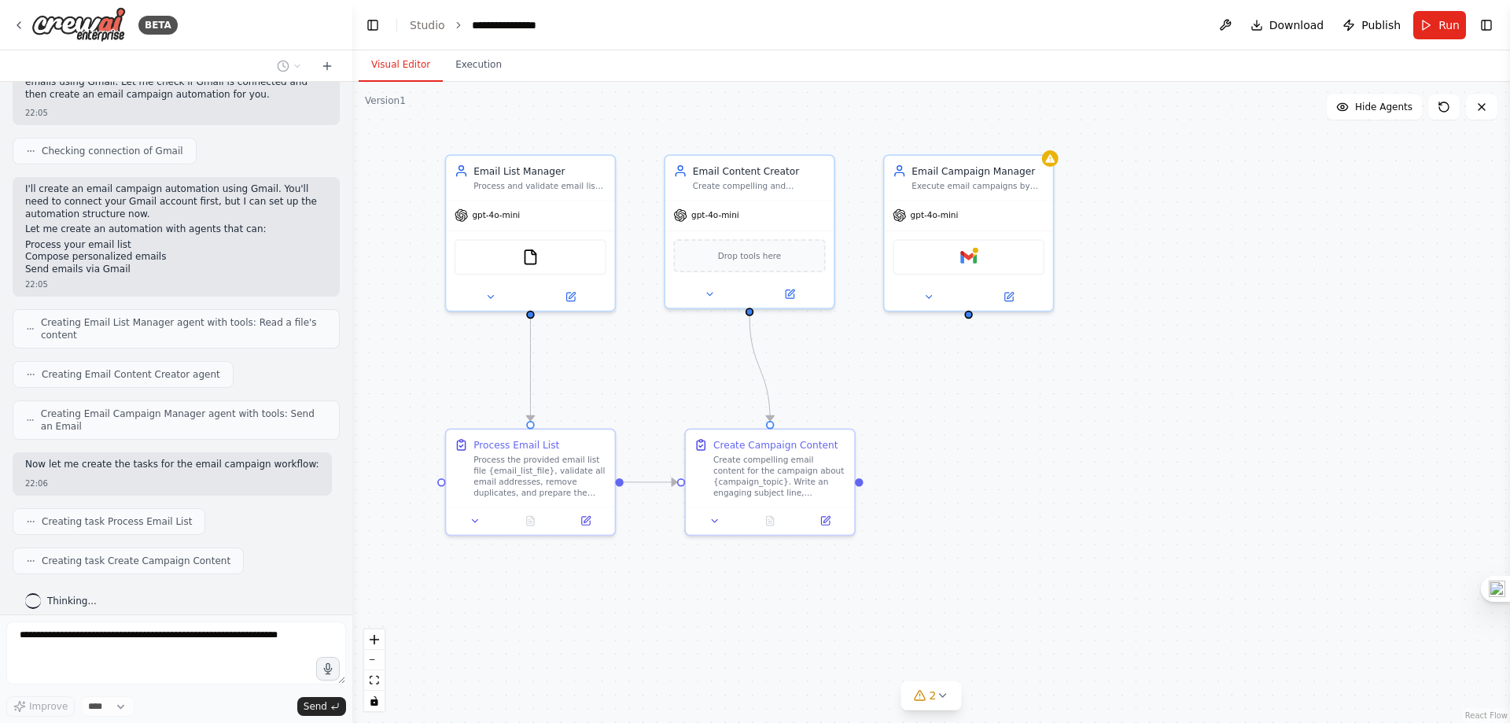
click at [1048, 381] on div ".deletable-edge-delete-btn { width: 20px; height: 20px; border: 0px solid #ffff…" at bounding box center [931, 402] width 1158 height 641
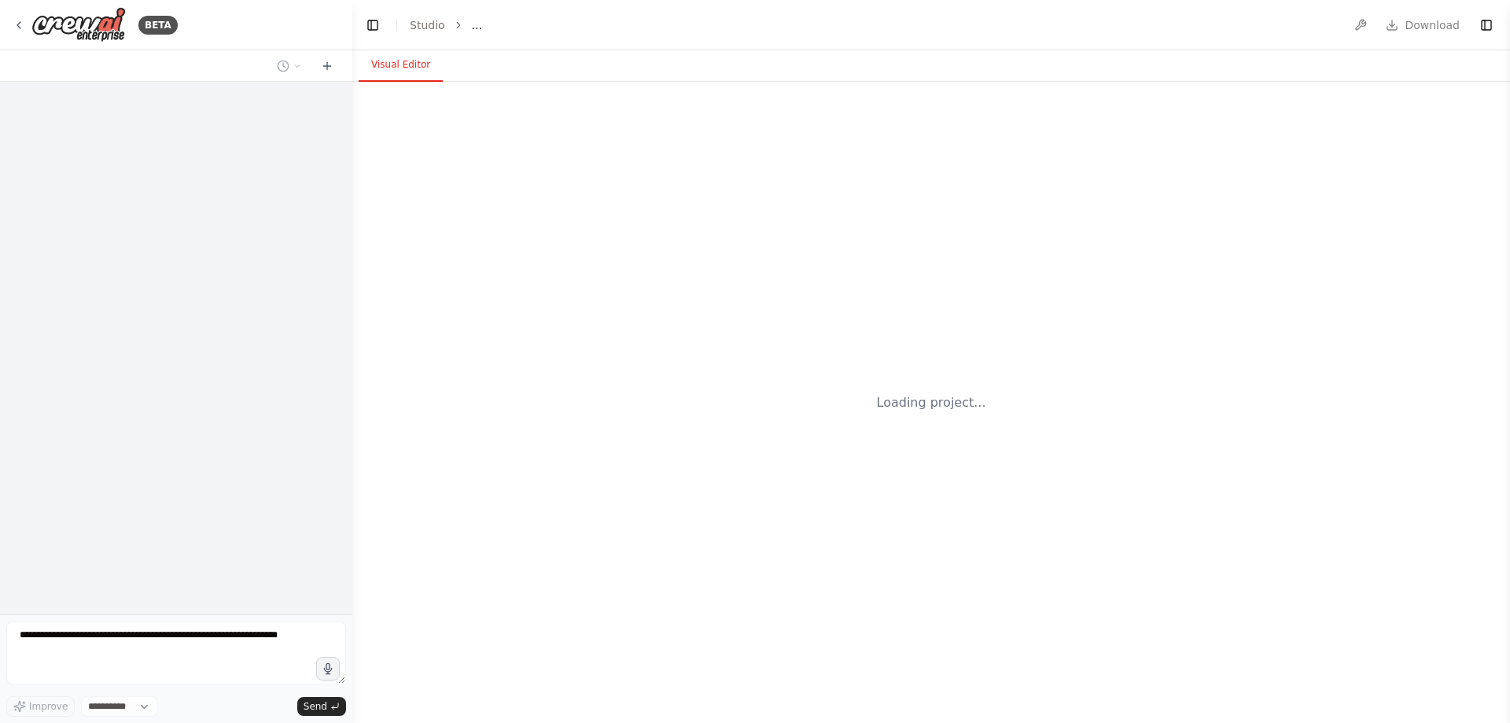
select select "****"
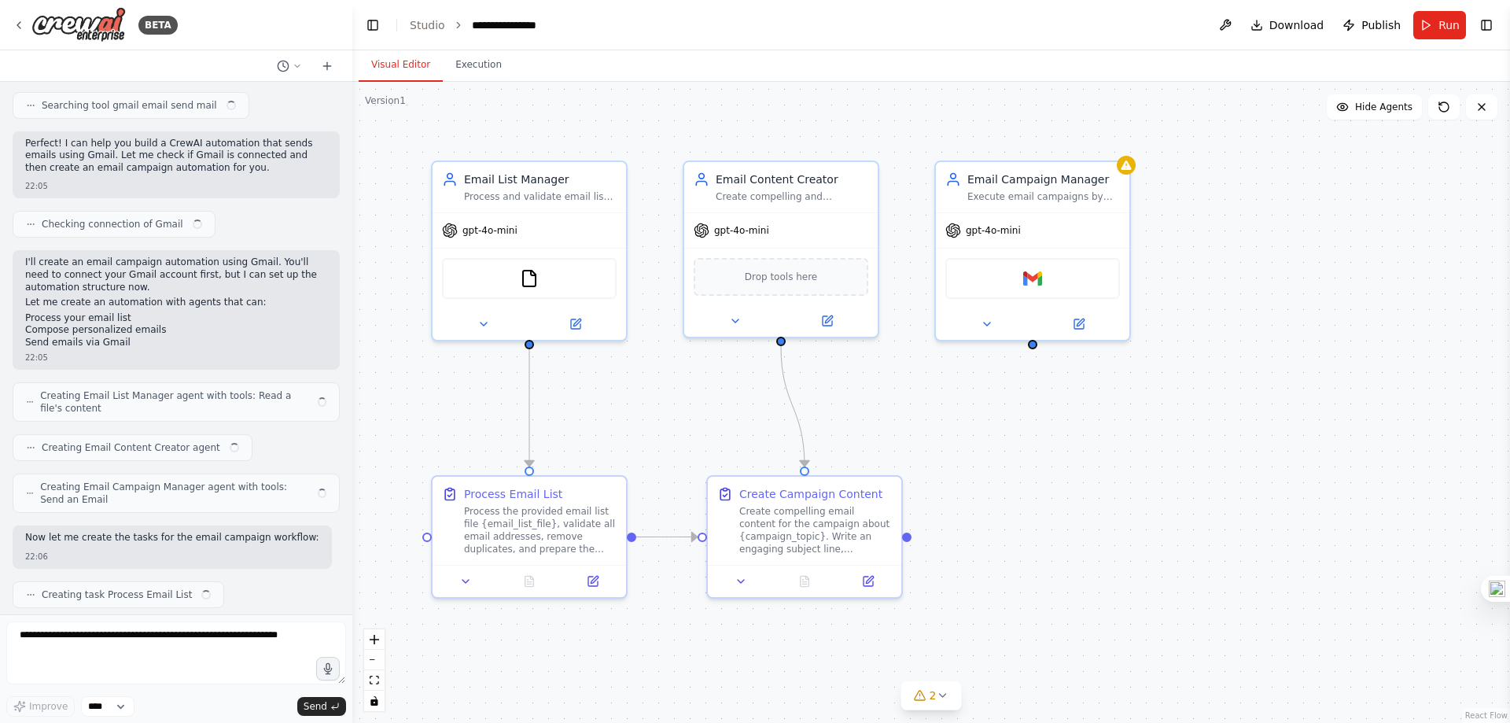
scroll to position [370, 0]
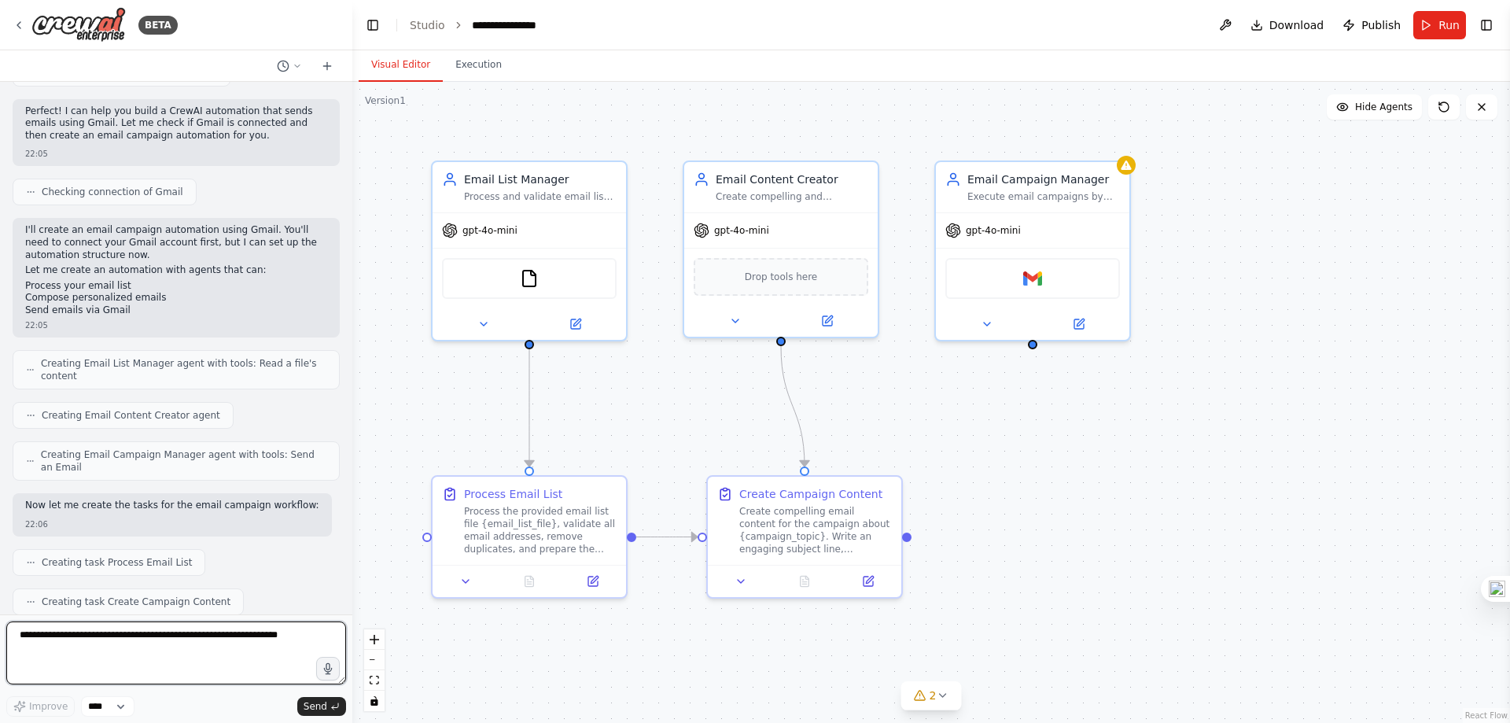
click at [175, 650] on textarea at bounding box center [176, 652] width 340 height 63
click at [1072, 472] on div ".deletable-edge-delete-btn { width: 20px; height: 20px; border: 0px solid #ffff…" at bounding box center [931, 402] width 1158 height 641
click at [186, 636] on textarea at bounding box center [176, 652] width 340 height 63
type textarea "**********"
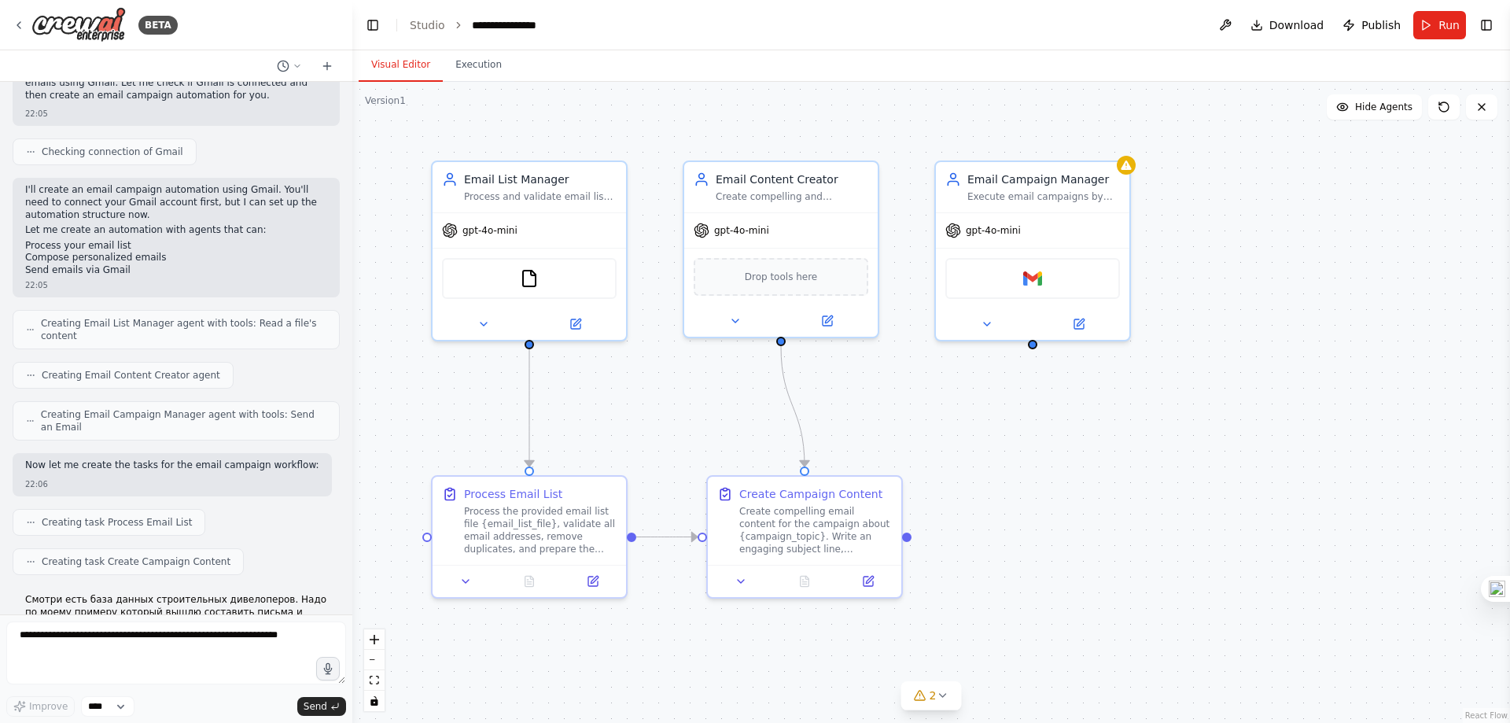
scroll to position [492, 0]
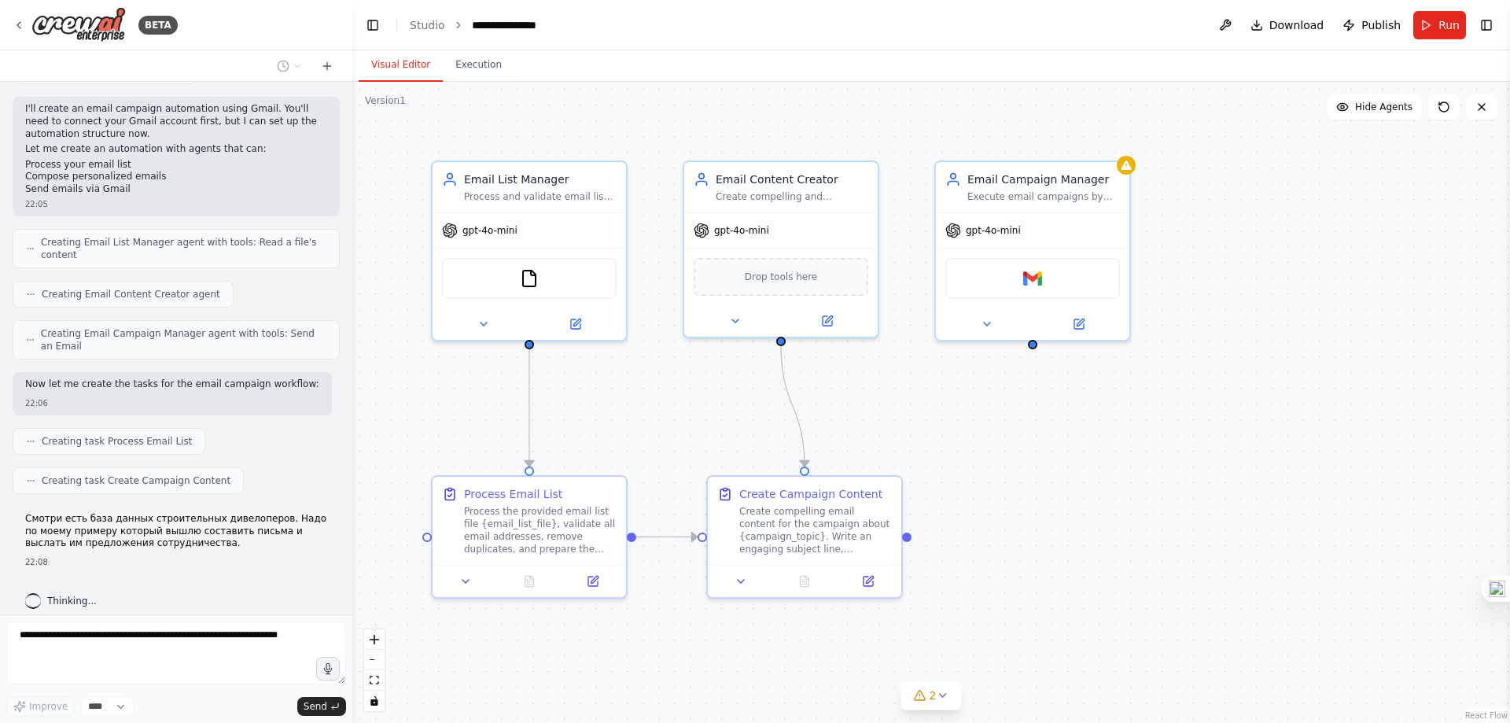
drag, startPoint x: 1104, startPoint y: 370, endPoint x: 1091, endPoint y: 338, distance: 34.9
click at [1093, 337] on div ".deletable-edge-delete-btn { width: 20px; height: 20px; border: 0px solid #ffff…" at bounding box center [931, 402] width 1158 height 641
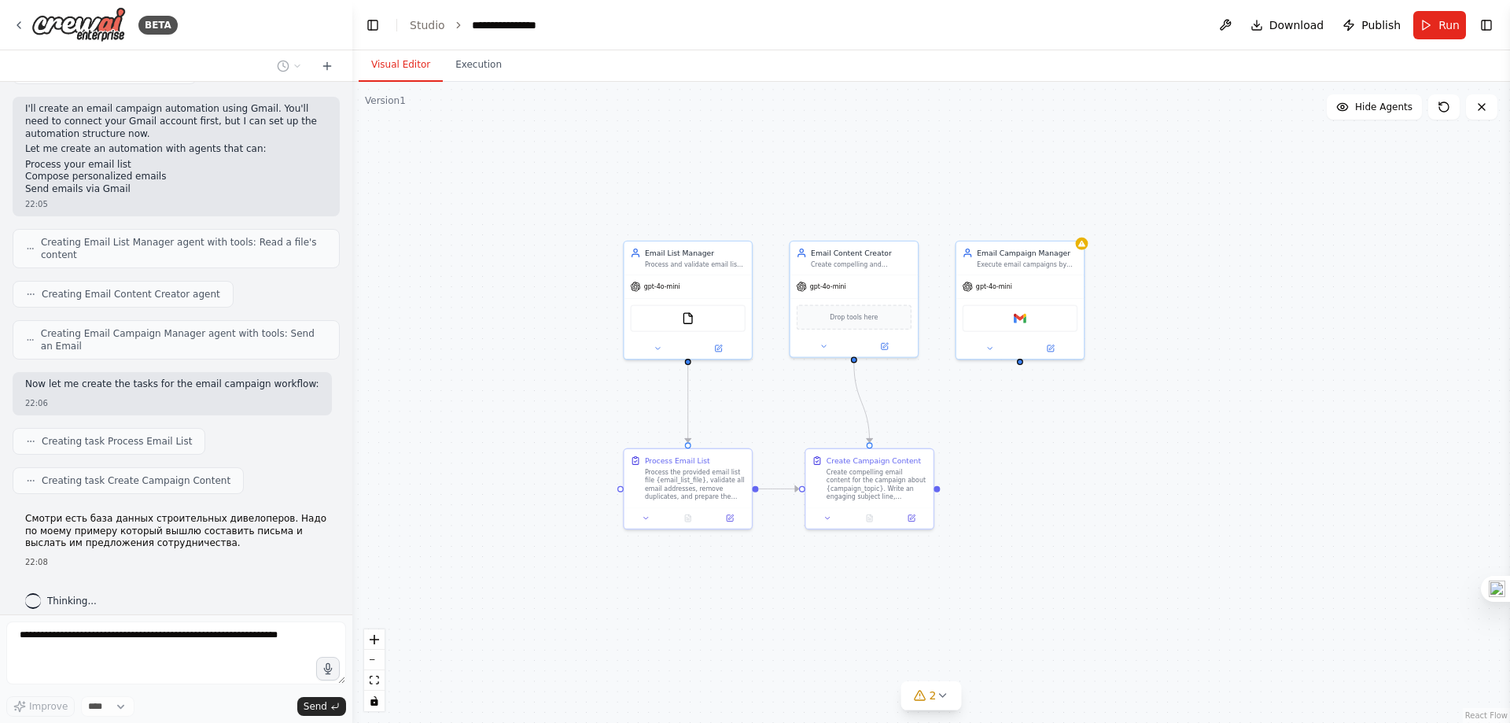
drag, startPoint x: 1071, startPoint y: 425, endPoint x: 1037, endPoint y: 425, distance: 33.8
click at [1042, 444] on div ".deletable-edge-delete-btn { width: 20px; height: 20px; border: 0px solid #ffff…" at bounding box center [931, 402] width 1158 height 641
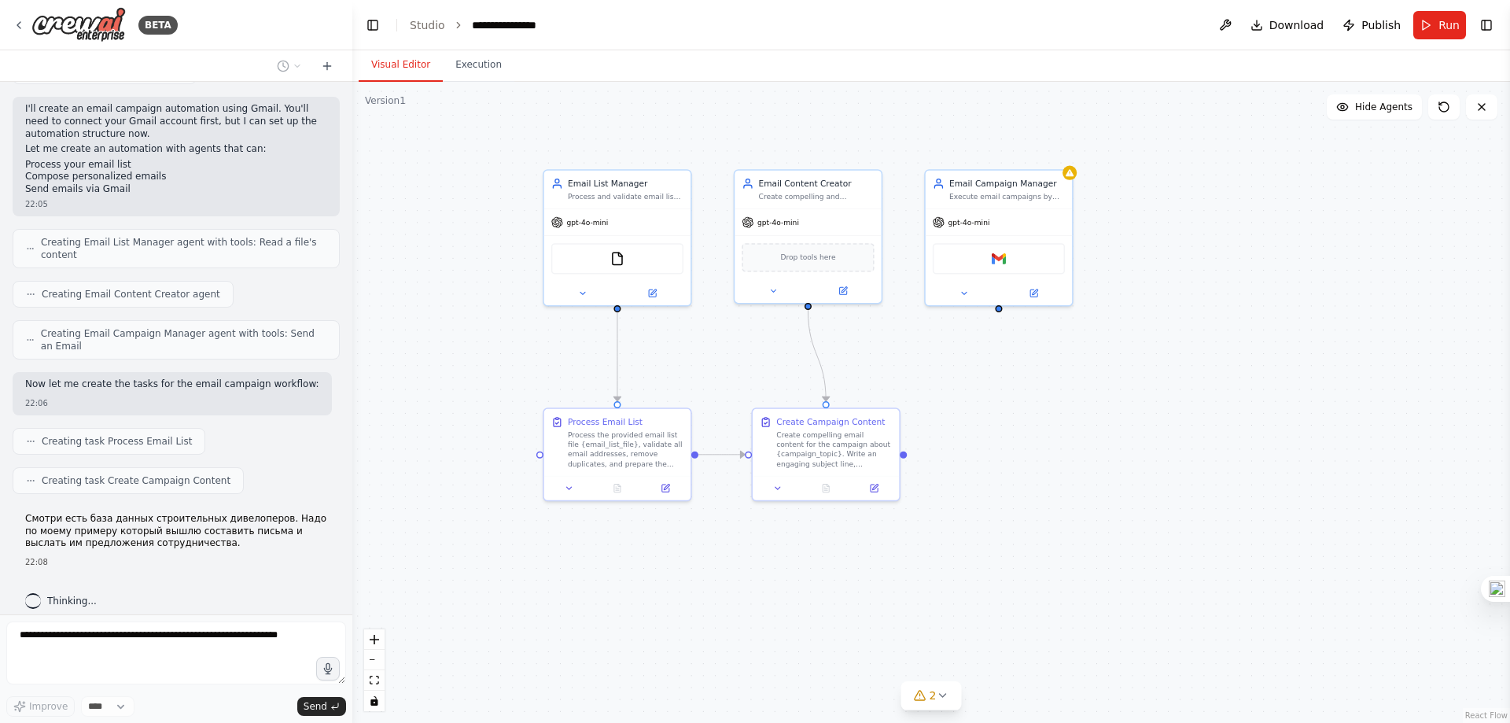
drag, startPoint x: 1023, startPoint y: 409, endPoint x: 1011, endPoint y: 409, distance: 11.8
click at [1011, 409] on div ".deletable-edge-delete-btn { width: 20px; height: 20px; border: 0px solid #ffff…" at bounding box center [931, 402] width 1158 height 641
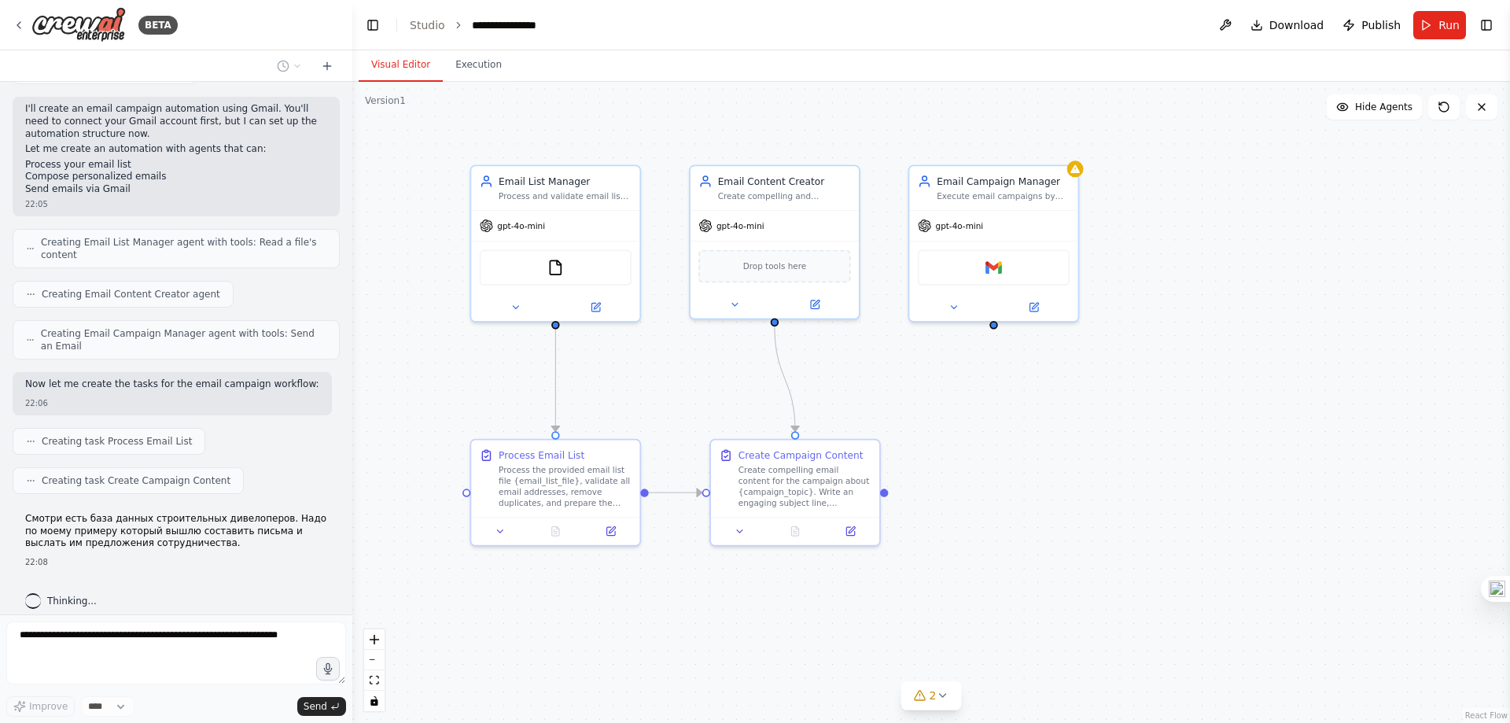
click at [1023, 438] on div ".deletable-edge-delete-btn { width: 20px; height: 20px; border: 0px solid #ffff…" at bounding box center [931, 402] width 1158 height 641
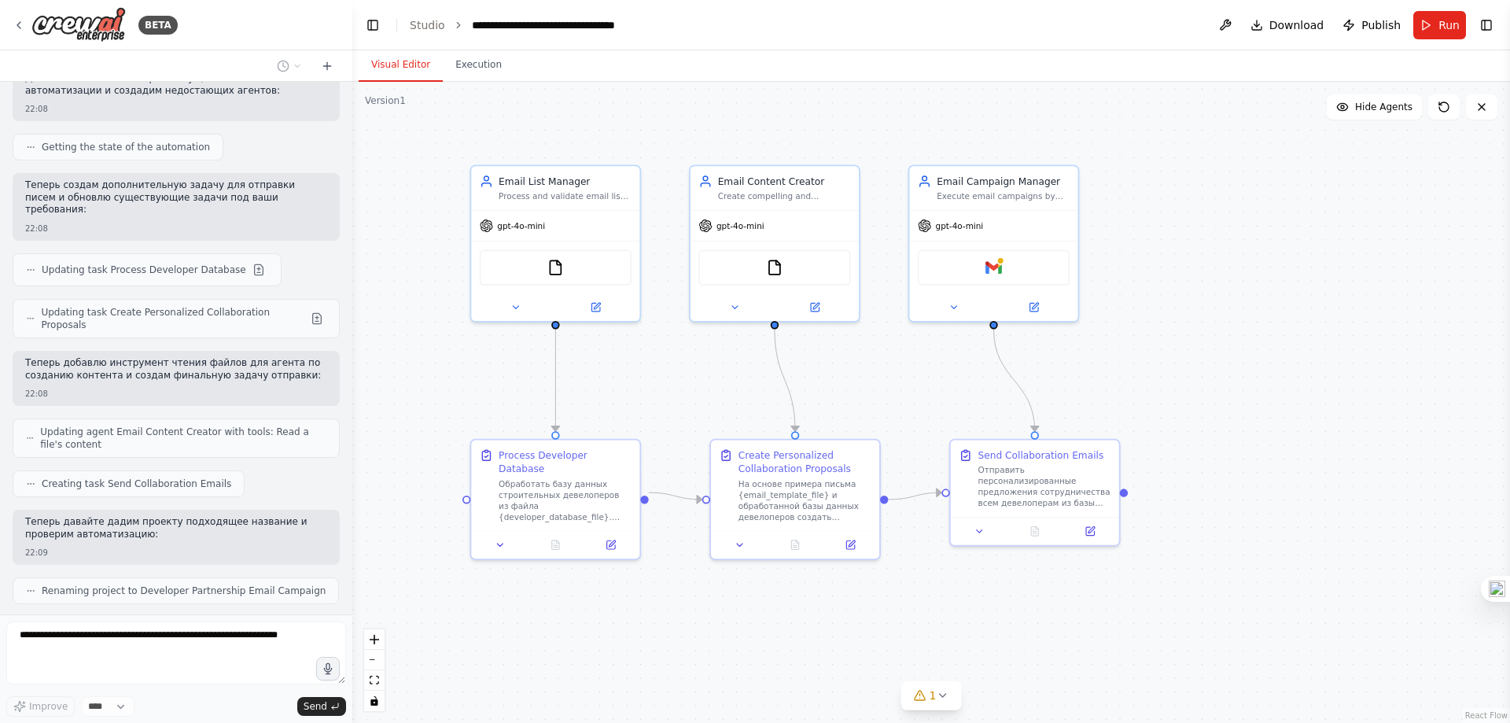
scroll to position [1169, 0]
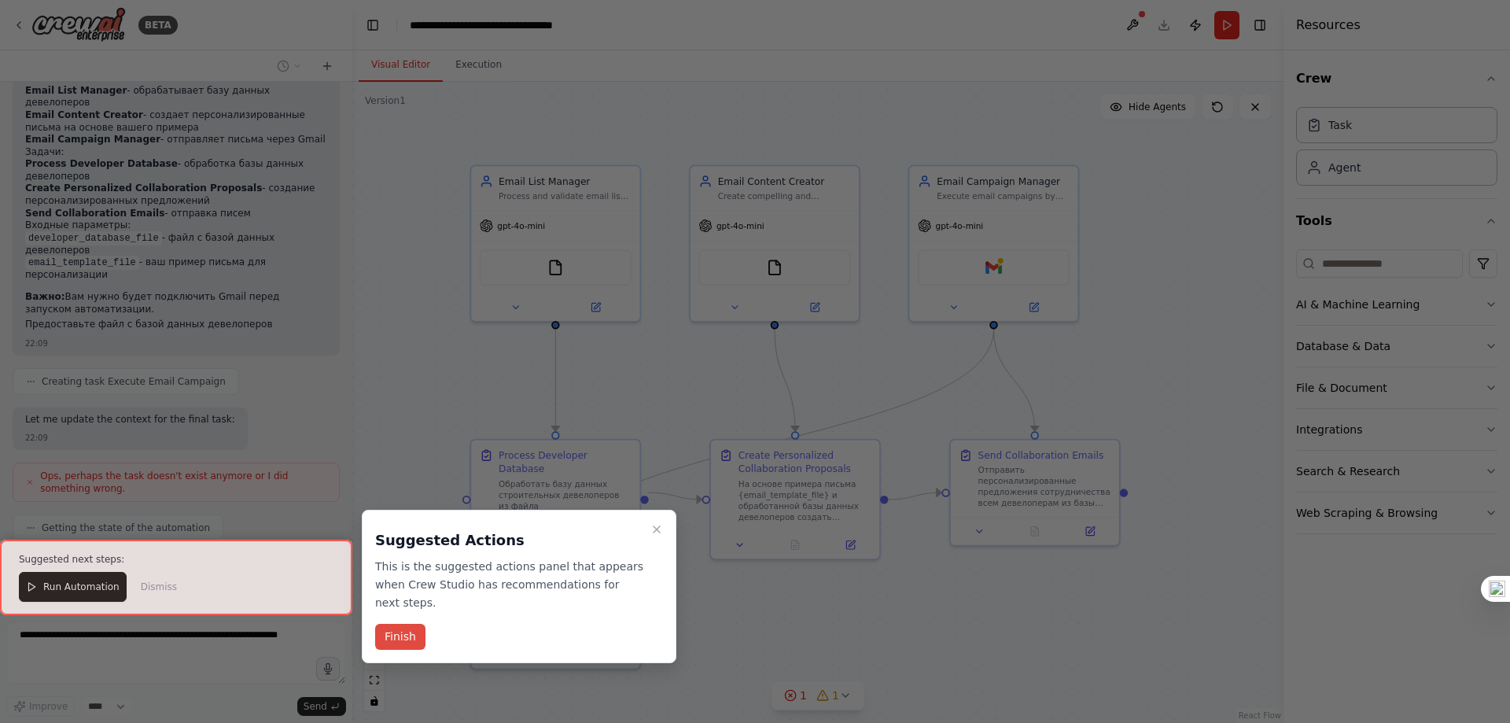
click at [403, 624] on button "Finish" at bounding box center [400, 637] width 50 height 26
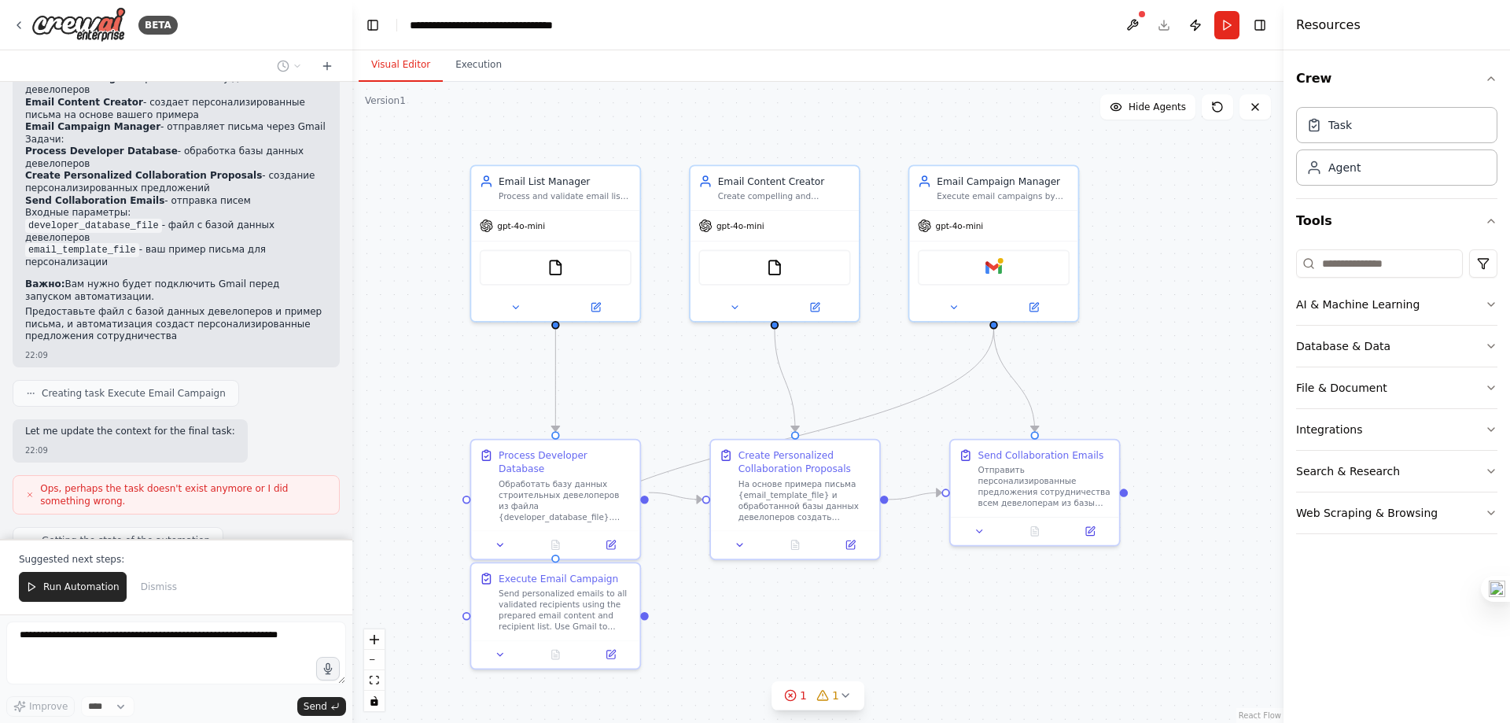
scroll to position [1836, 0]
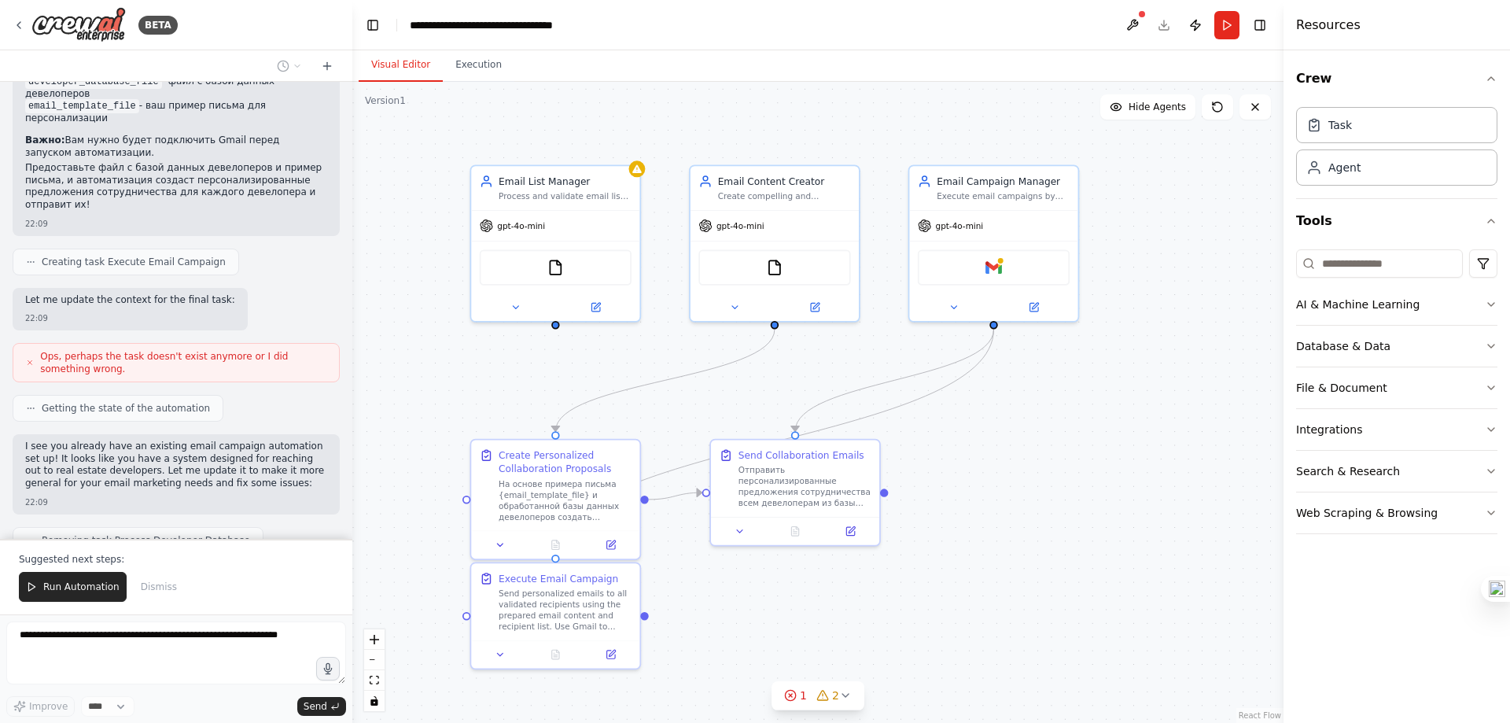
click at [88, 590] on span "Run Automation" at bounding box center [81, 586] width 76 height 13
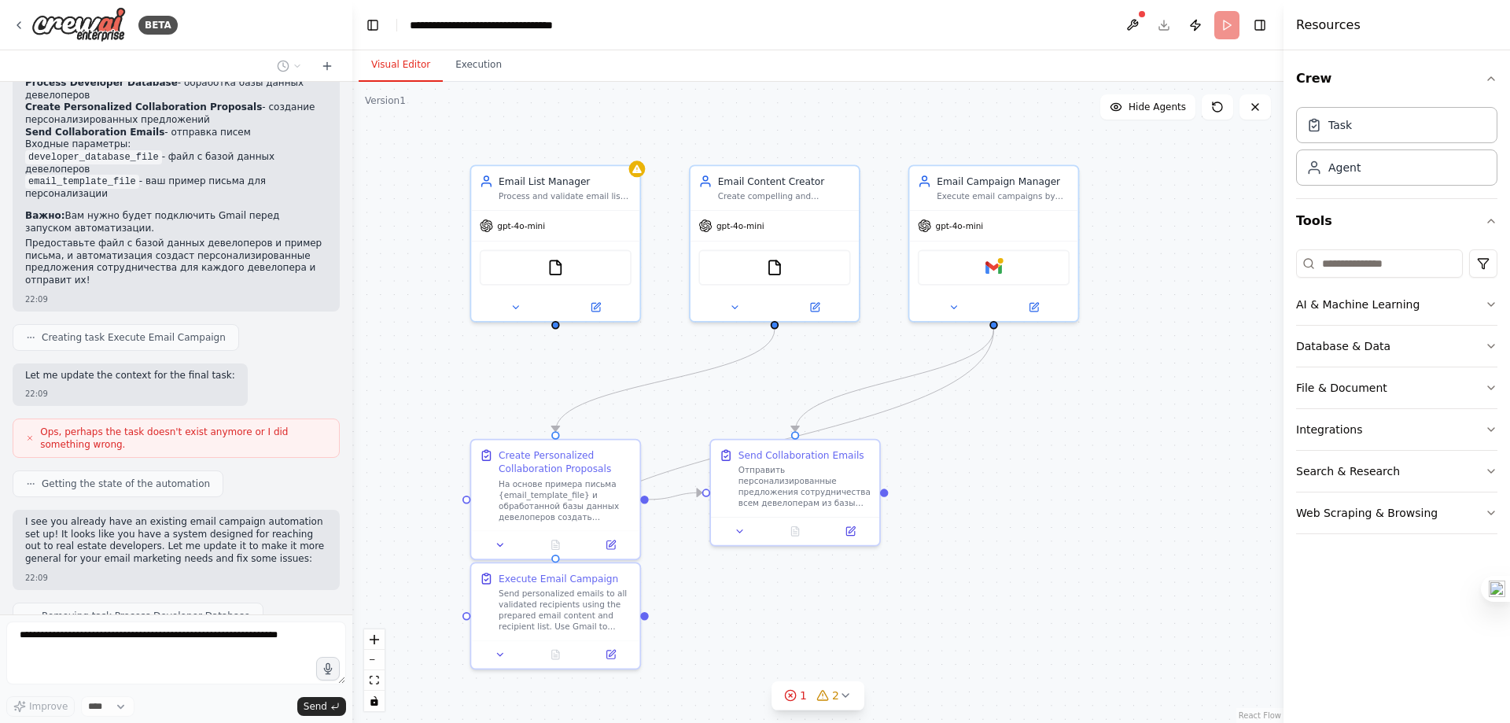
scroll to position [1931, 0]
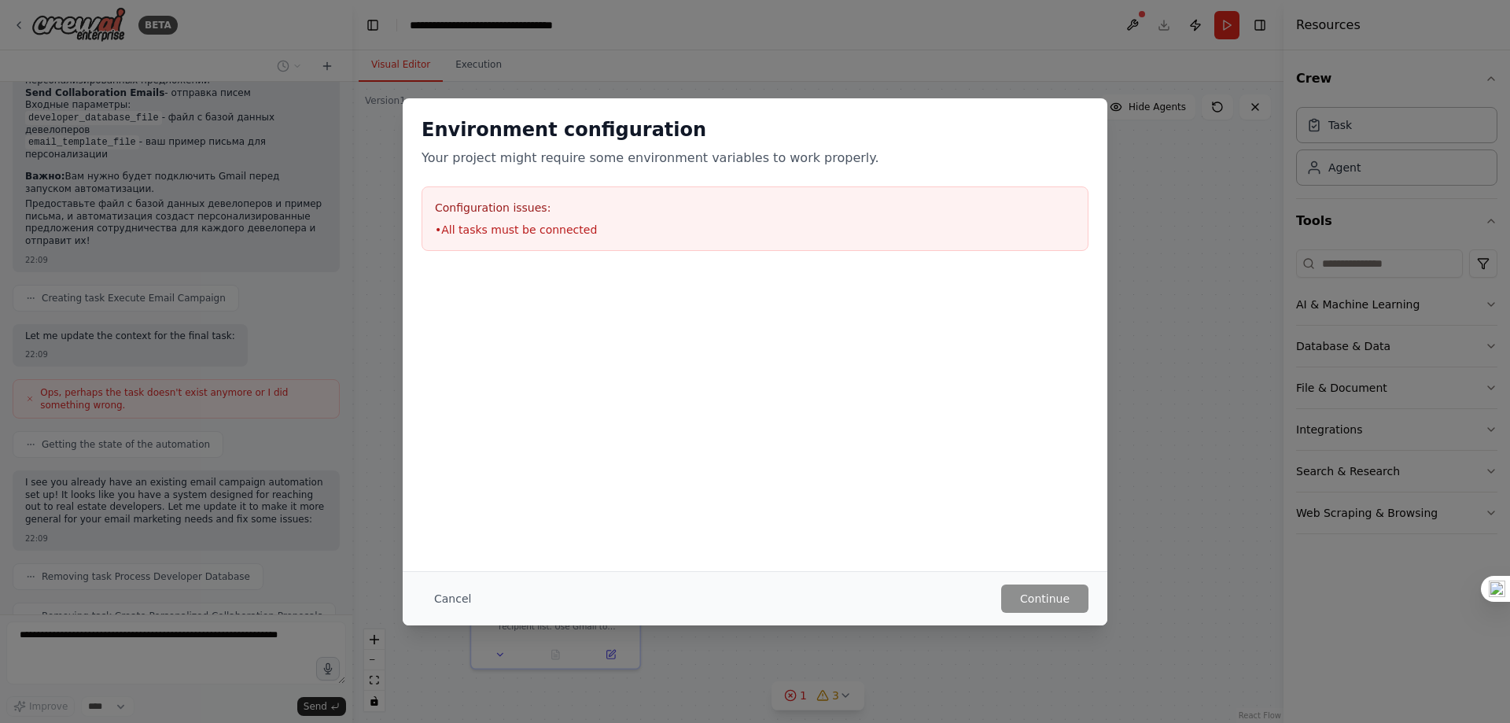
click at [533, 212] on h3 "Configuration issues:" at bounding box center [755, 208] width 640 height 16
drag, startPoint x: 513, startPoint y: 220, endPoint x: 514, endPoint y: 230, distance: 10.3
click at [513, 221] on div "Configuration issues: • All tasks must be connected" at bounding box center [755, 218] width 667 height 64
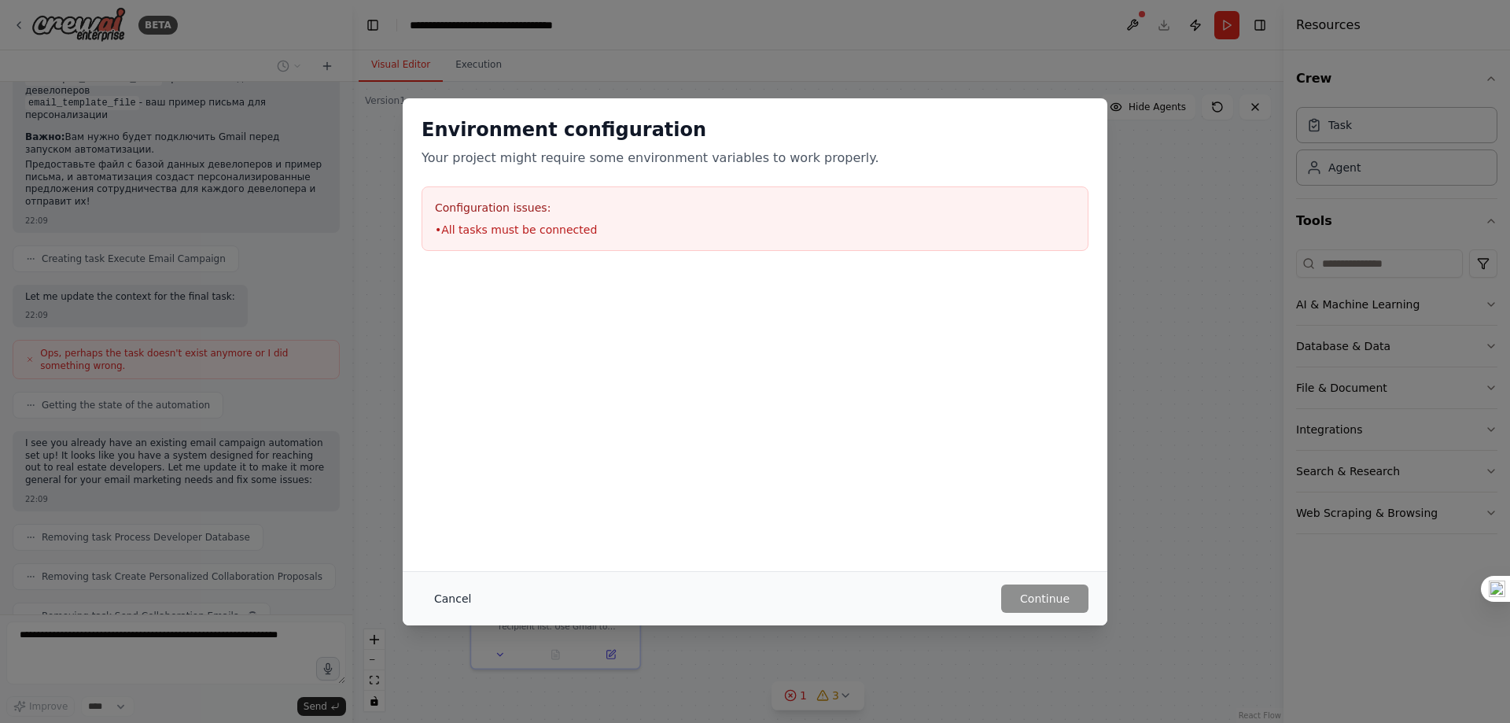
click at [456, 597] on button "Cancel" at bounding box center [453, 598] width 62 height 28
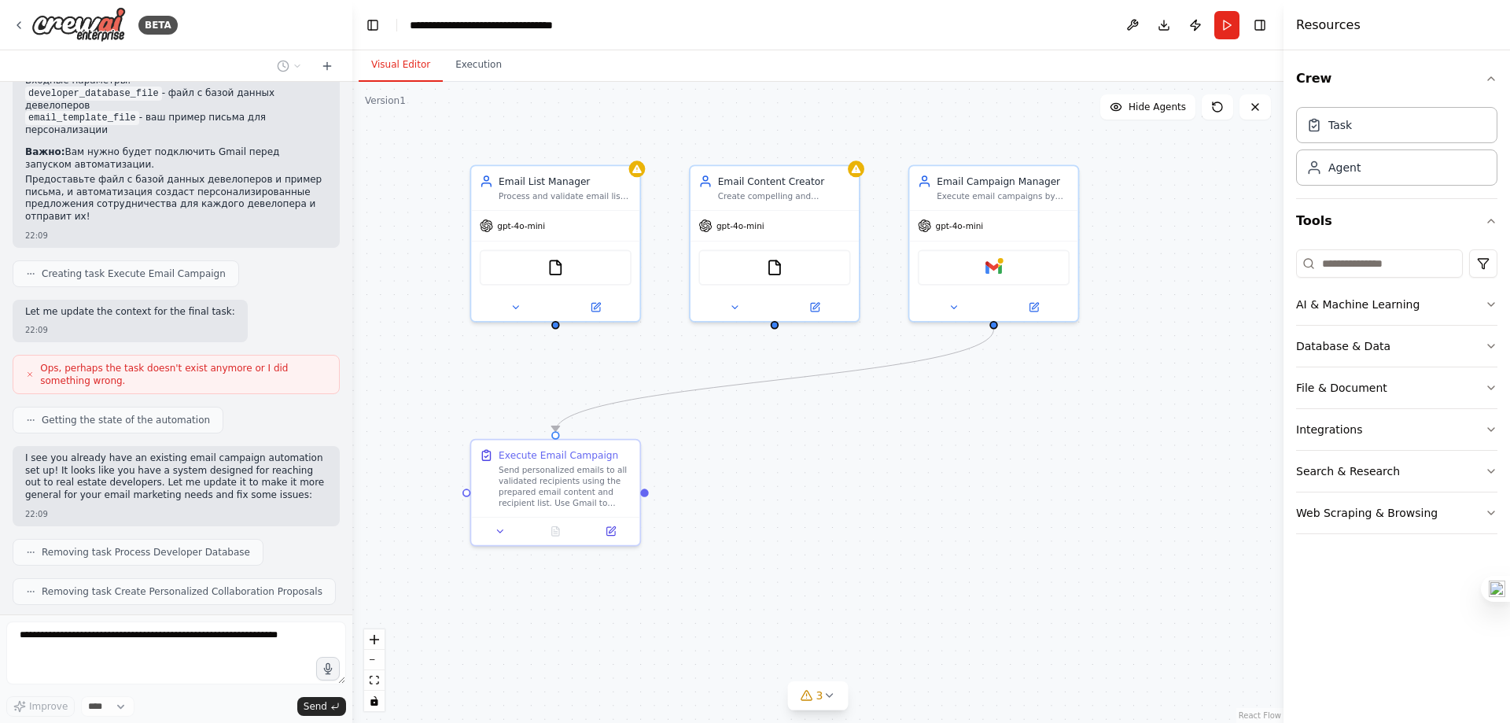
scroll to position [1971, 0]
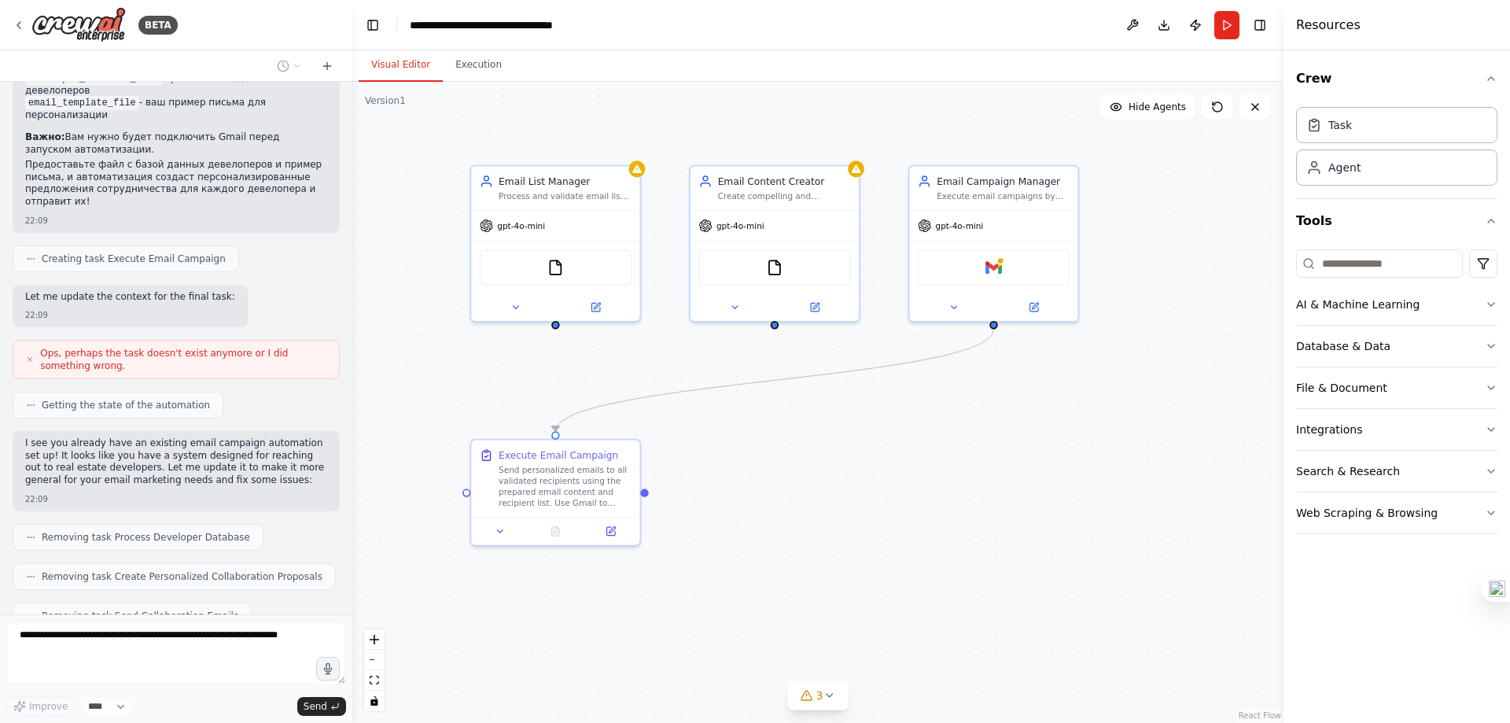
click at [154, 620] on form "Improve **** Send" at bounding box center [176, 668] width 352 height 109
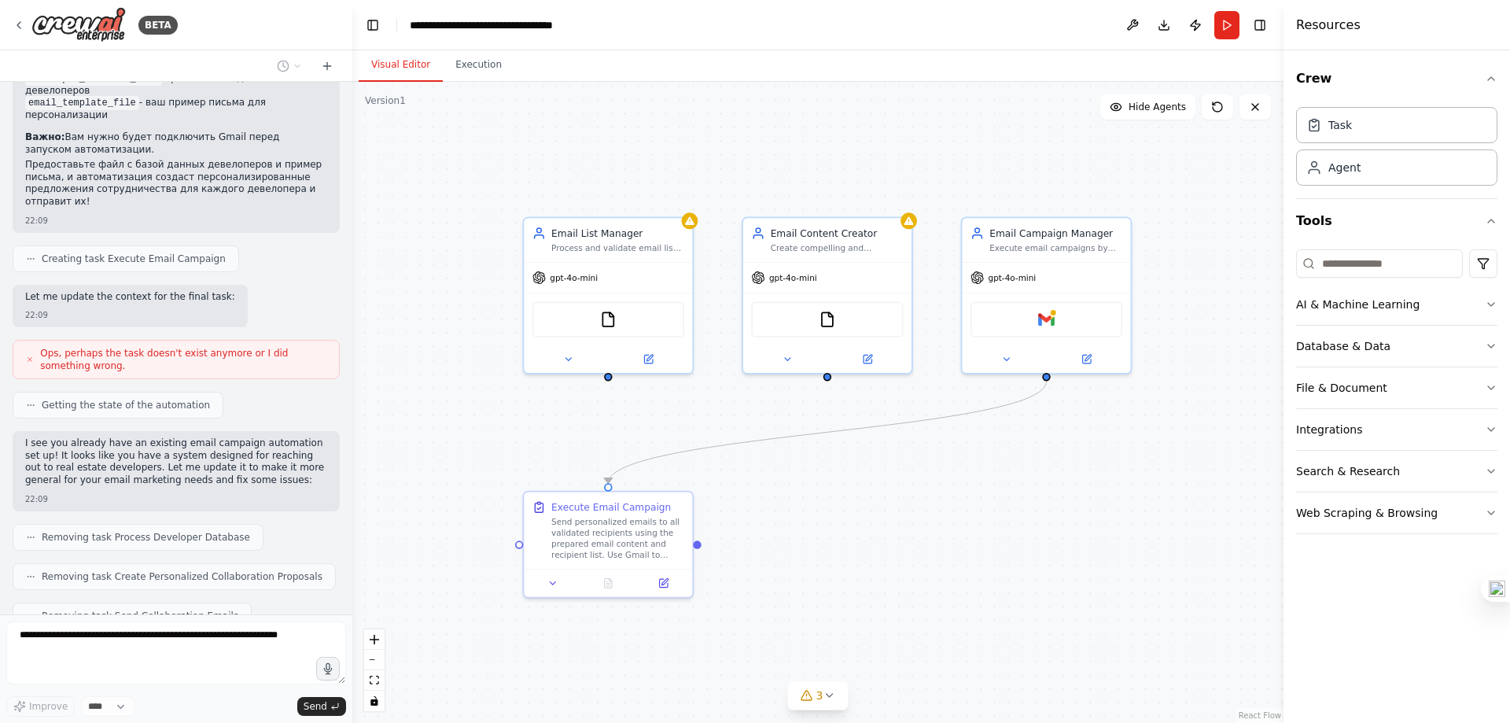
scroll to position [2010, 0]
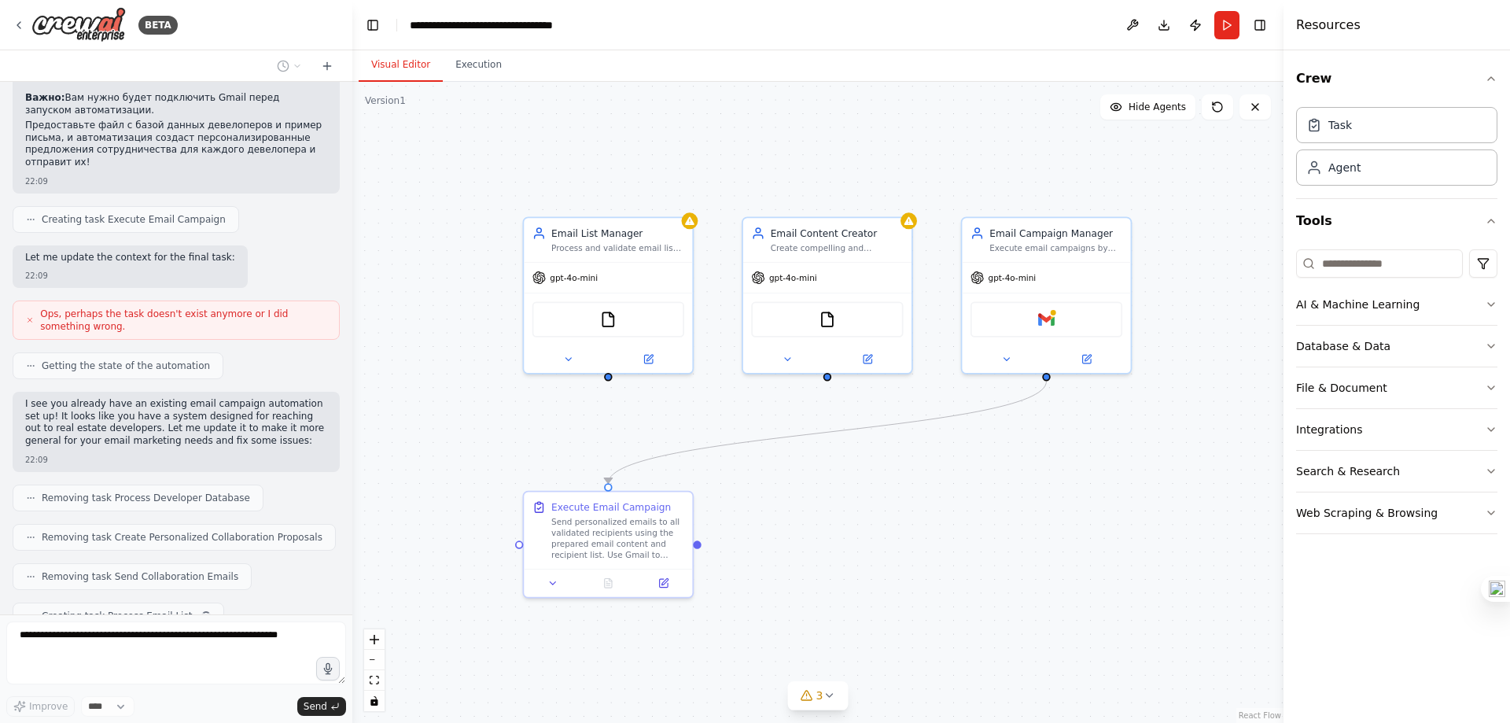
click at [855, 558] on div ".deletable-edge-delete-btn { width: 20px; height: 20px; border: 0px solid #ffff…" at bounding box center [817, 402] width 931 height 641
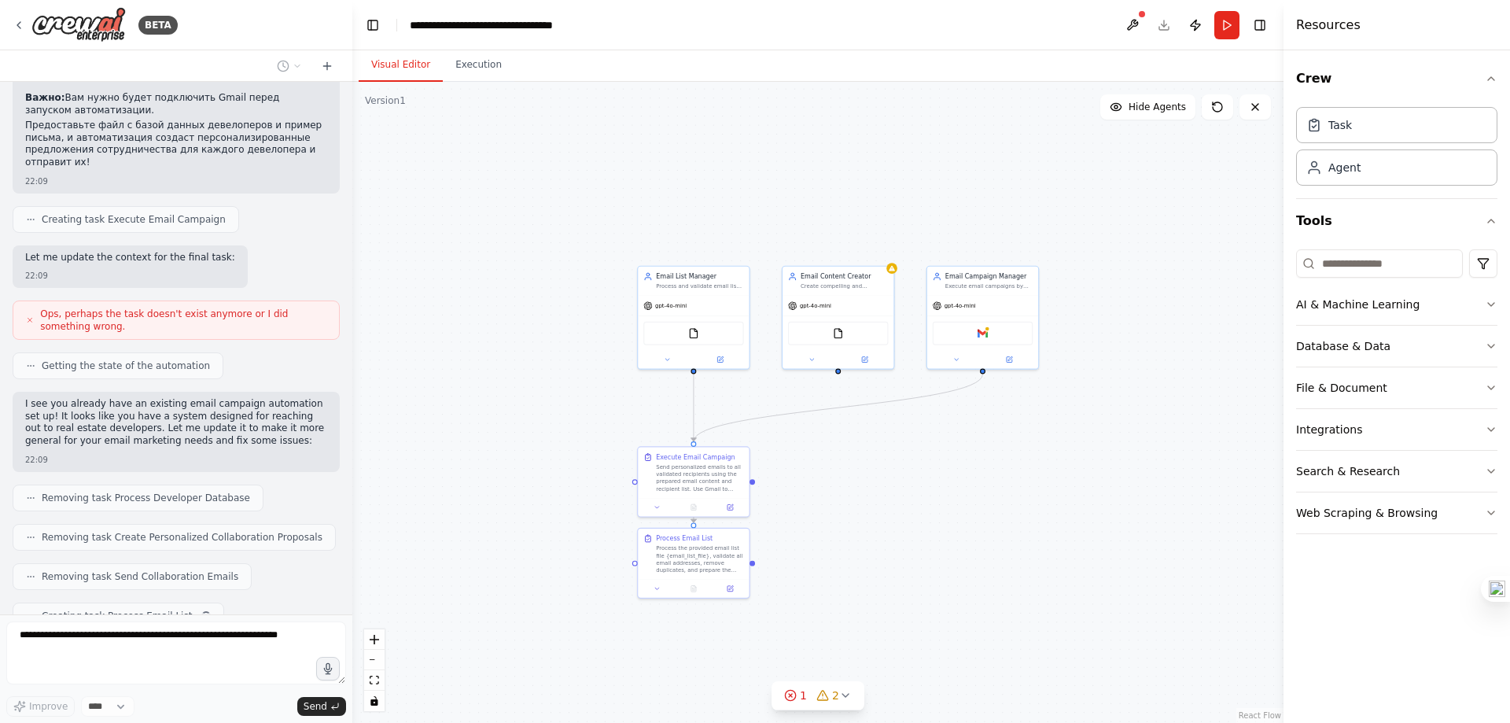
drag, startPoint x: 863, startPoint y: 491, endPoint x: 859, endPoint y: 365, distance: 125.9
click at [860, 366] on div ".deletable-edge-delete-btn { width: 20px; height: 20px; border: 0px solid #ffff…" at bounding box center [817, 402] width 931 height 641
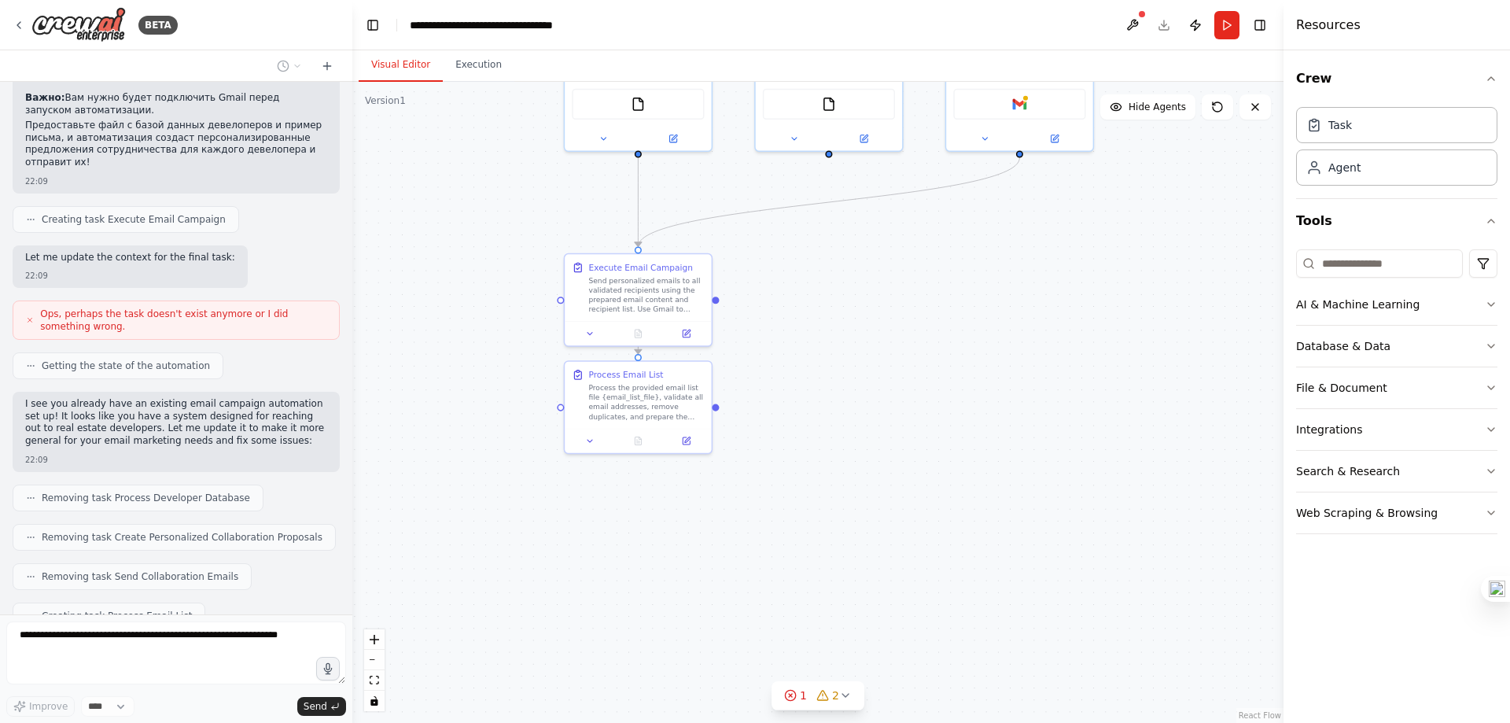
drag, startPoint x: 827, startPoint y: 343, endPoint x: 829, endPoint y: 330, distance: 12.8
click at [829, 330] on div ".deletable-edge-delete-btn { width: 20px; height: 20px; border: 0px solid #ffff…" at bounding box center [817, 402] width 931 height 641
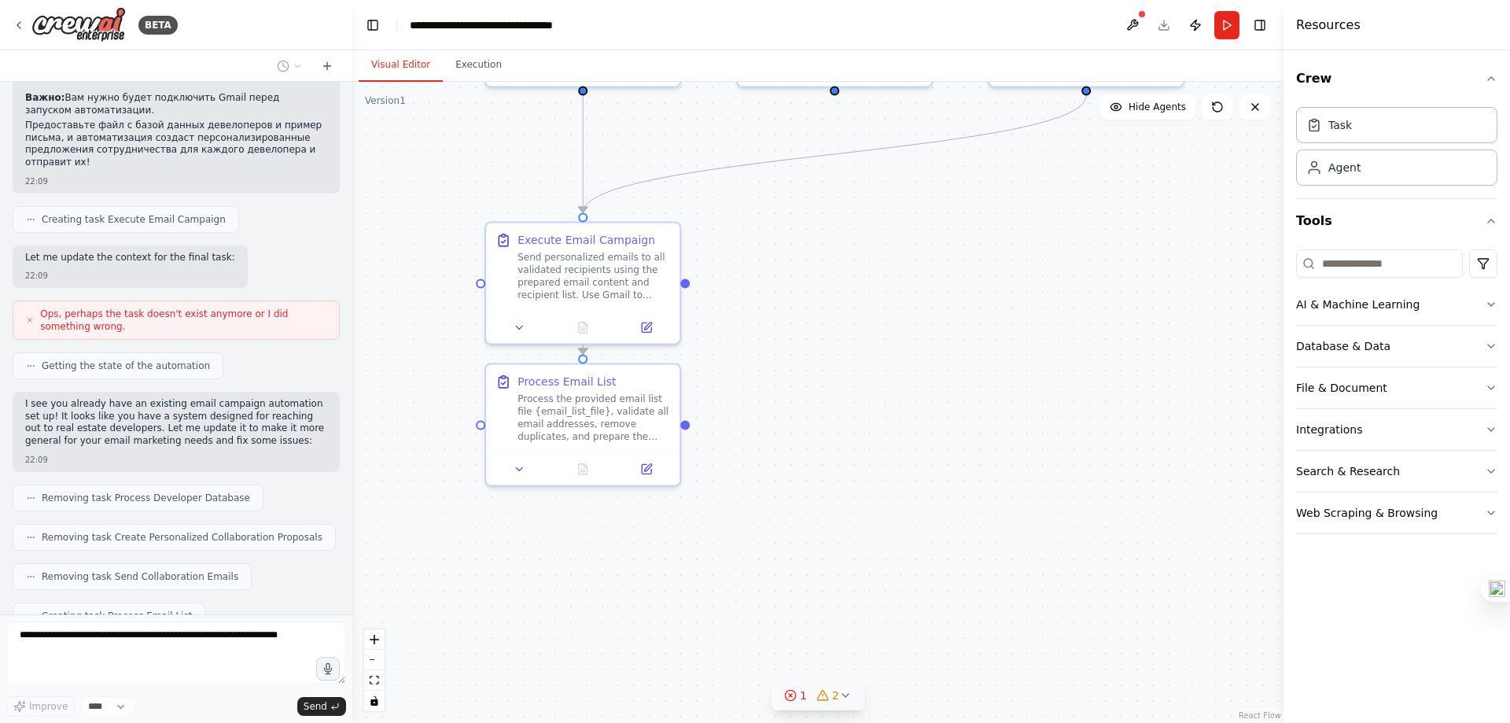
click at [792, 693] on icon at bounding box center [790, 695] width 13 height 13
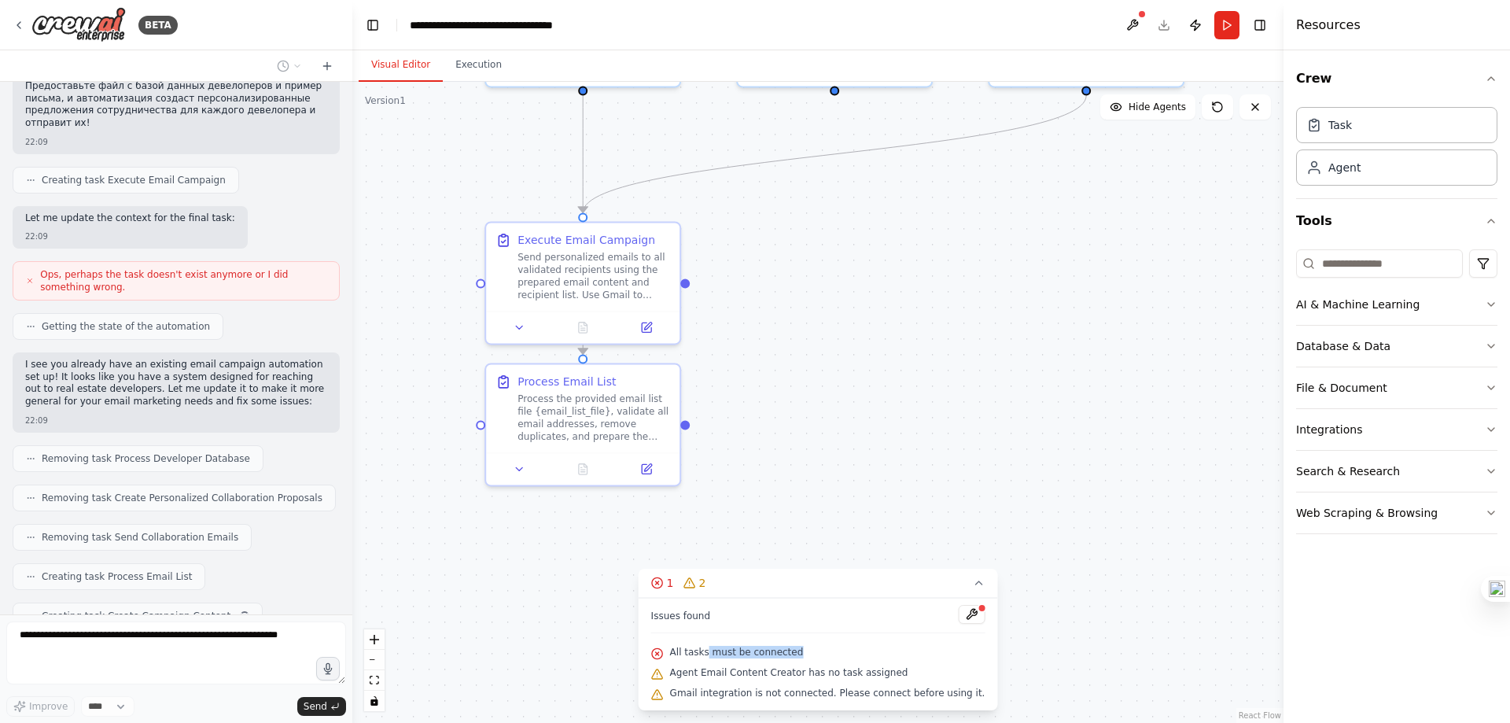
drag, startPoint x: 812, startPoint y: 652, endPoint x: 722, endPoint y: 659, distance: 89.9
click at [722, 659] on div "All tasks must be connected" at bounding box center [818, 653] width 334 height 20
click at [759, 657] on span "All tasks must be connected" at bounding box center [737, 652] width 134 height 13
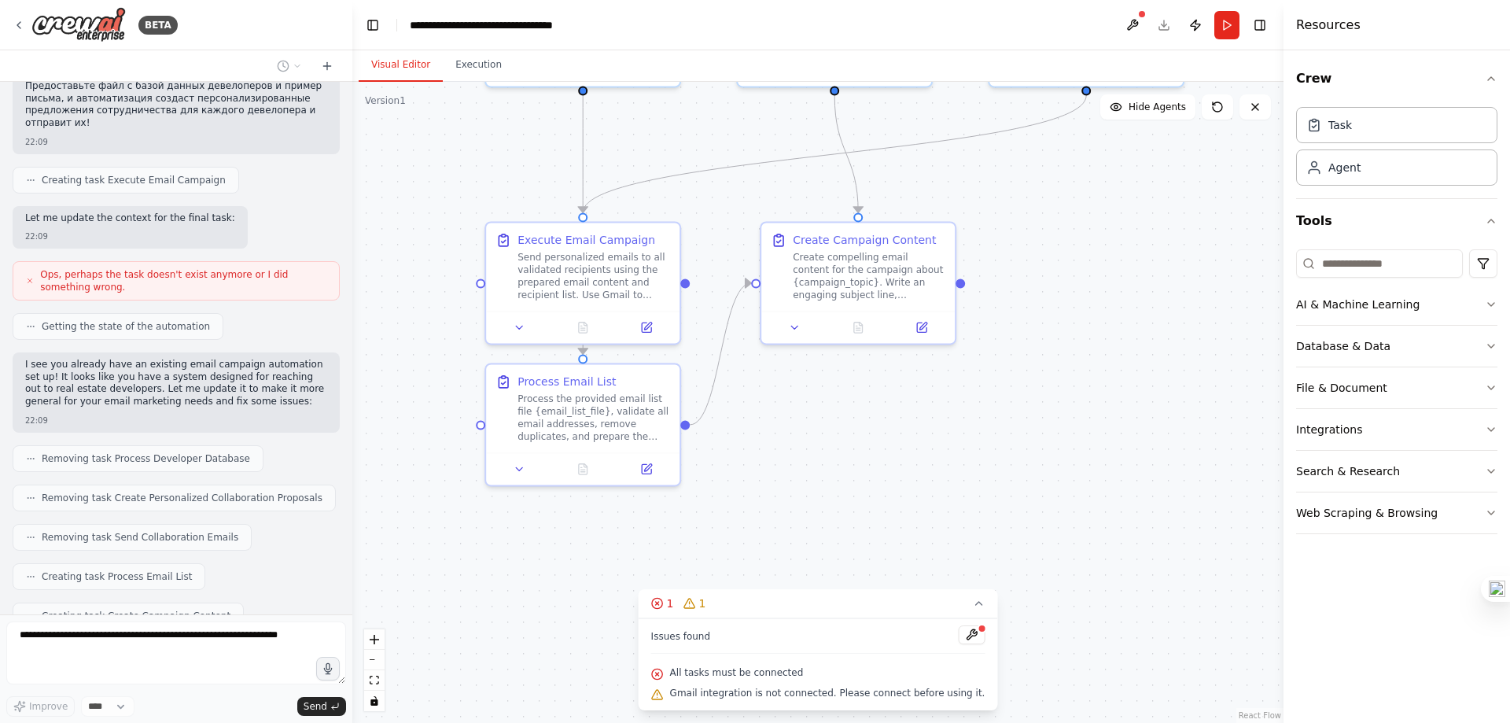
drag, startPoint x: 724, startPoint y: 607, endPoint x: 830, endPoint y: 624, distance: 106.8
click at [750, 614] on button "1 1" at bounding box center [818, 603] width 359 height 29
click at [812, 700] on div "1 1" at bounding box center [811, 695] width 55 height 16
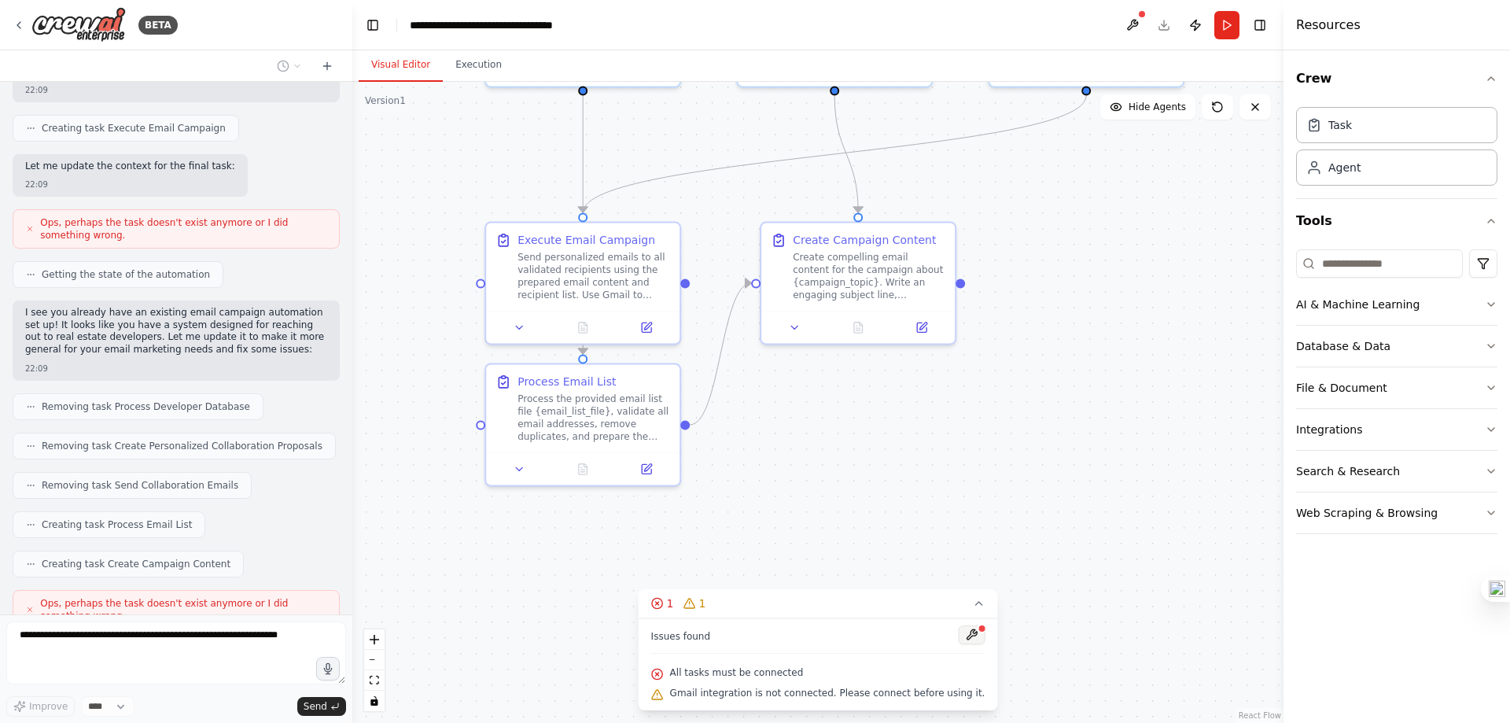
click at [958, 634] on button at bounding box center [971, 634] width 27 height 19
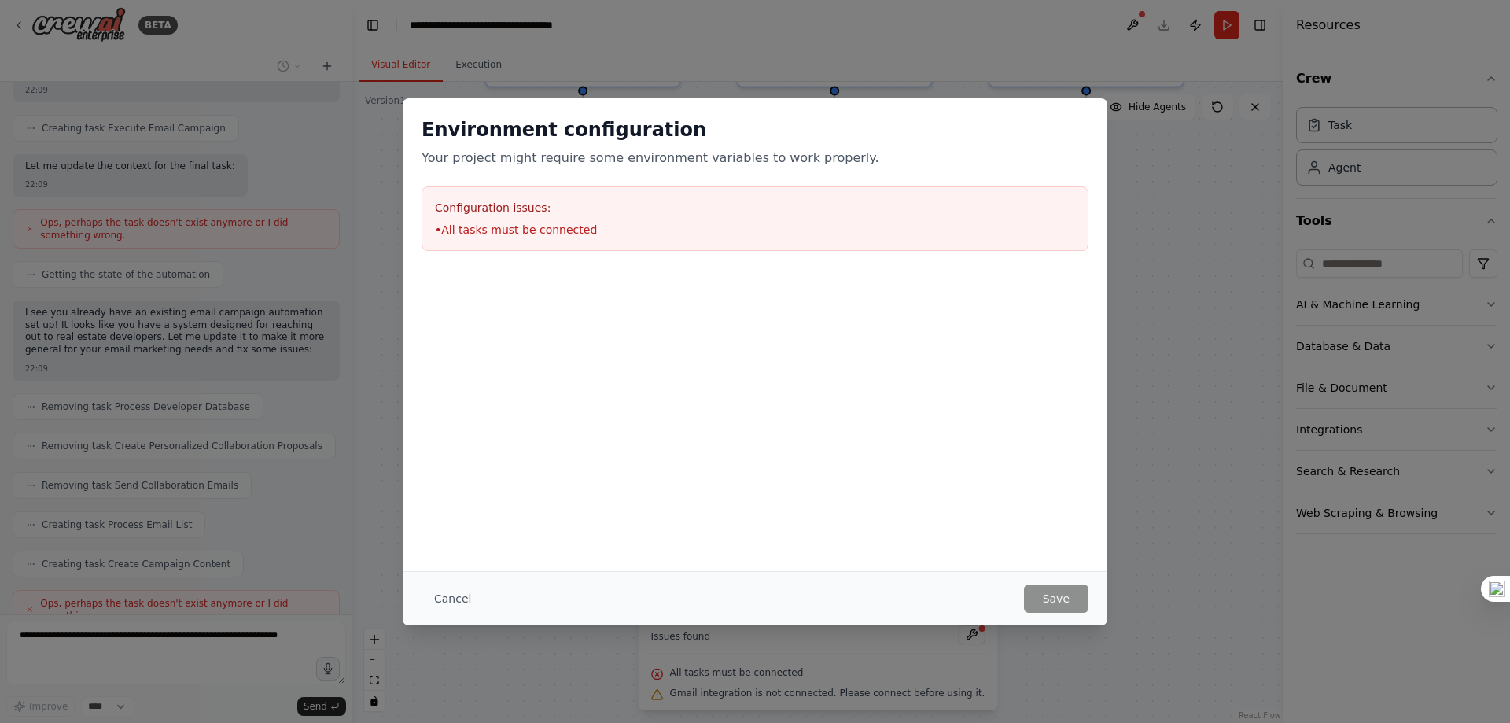
scroll to position [2141, 0]
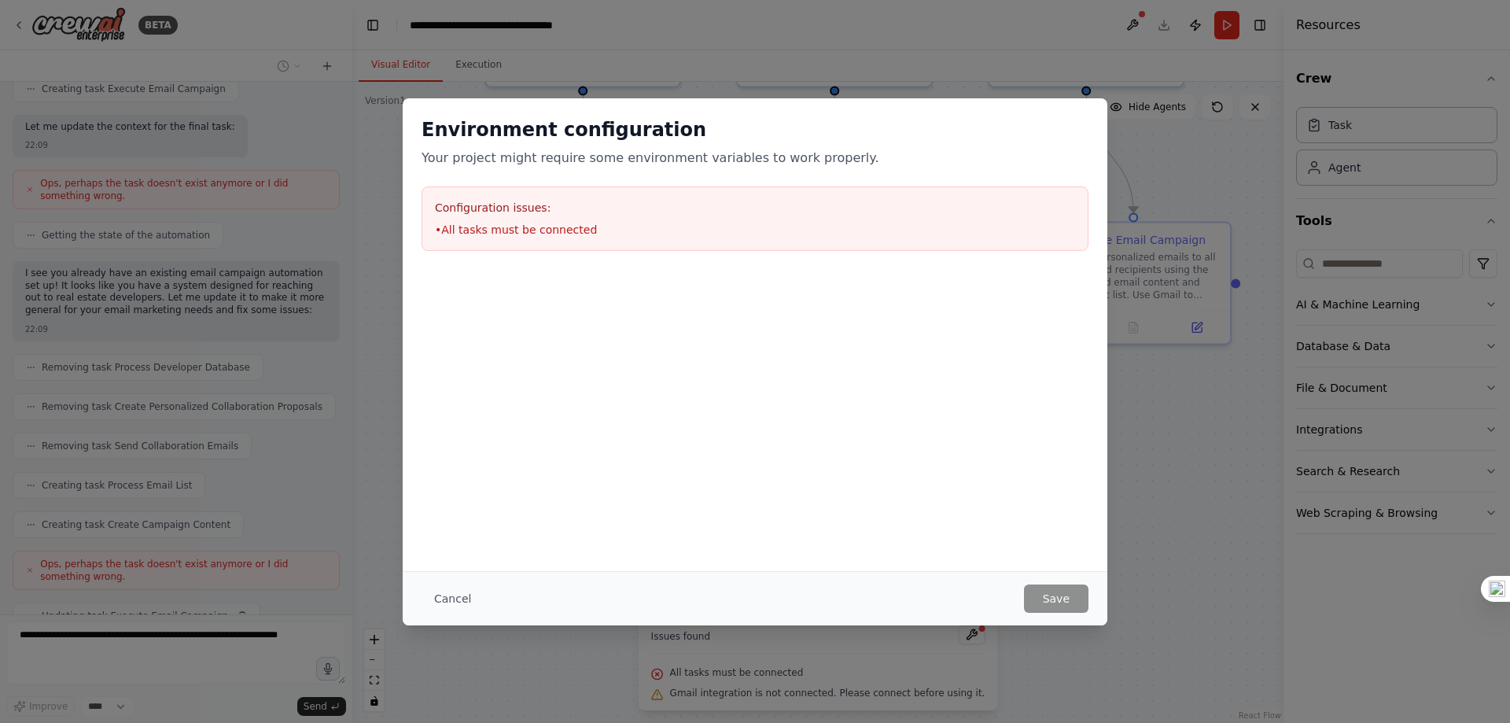
drag, startPoint x: 445, startPoint y: 583, endPoint x: 459, endPoint y: 582, distance: 14.2
click at [446, 582] on div "Cancel Save" at bounding box center [755, 598] width 705 height 54
click at [454, 594] on button "Cancel" at bounding box center [453, 598] width 62 height 28
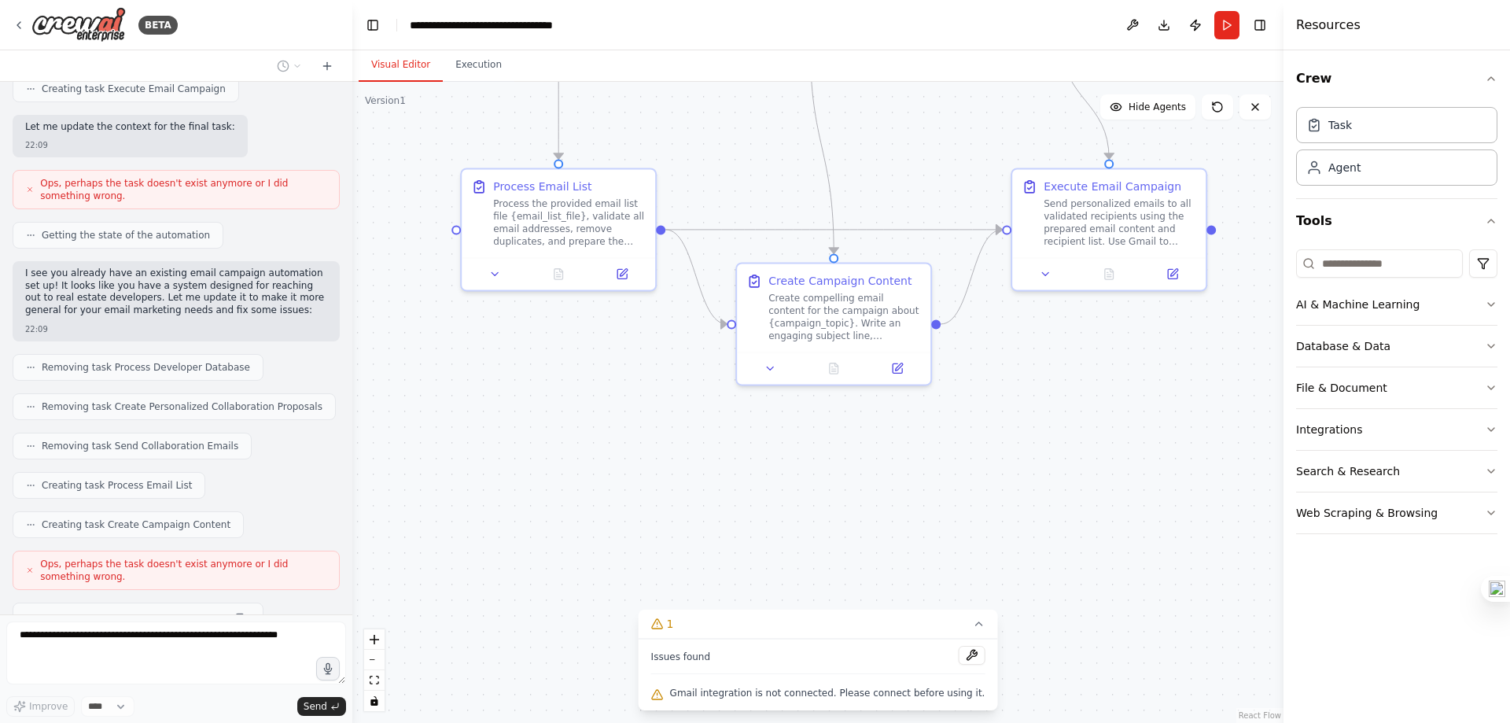
drag, startPoint x: 796, startPoint y: 569, endPoint x: 738, endPoint y: 529, distance: 70.7
click at [748, 514] on div ".deletable-edge-delete-btn { width: 20px; height: 20px; border: 0px solid #ffff…" at bounding box center [817, 402] width 931 height 641
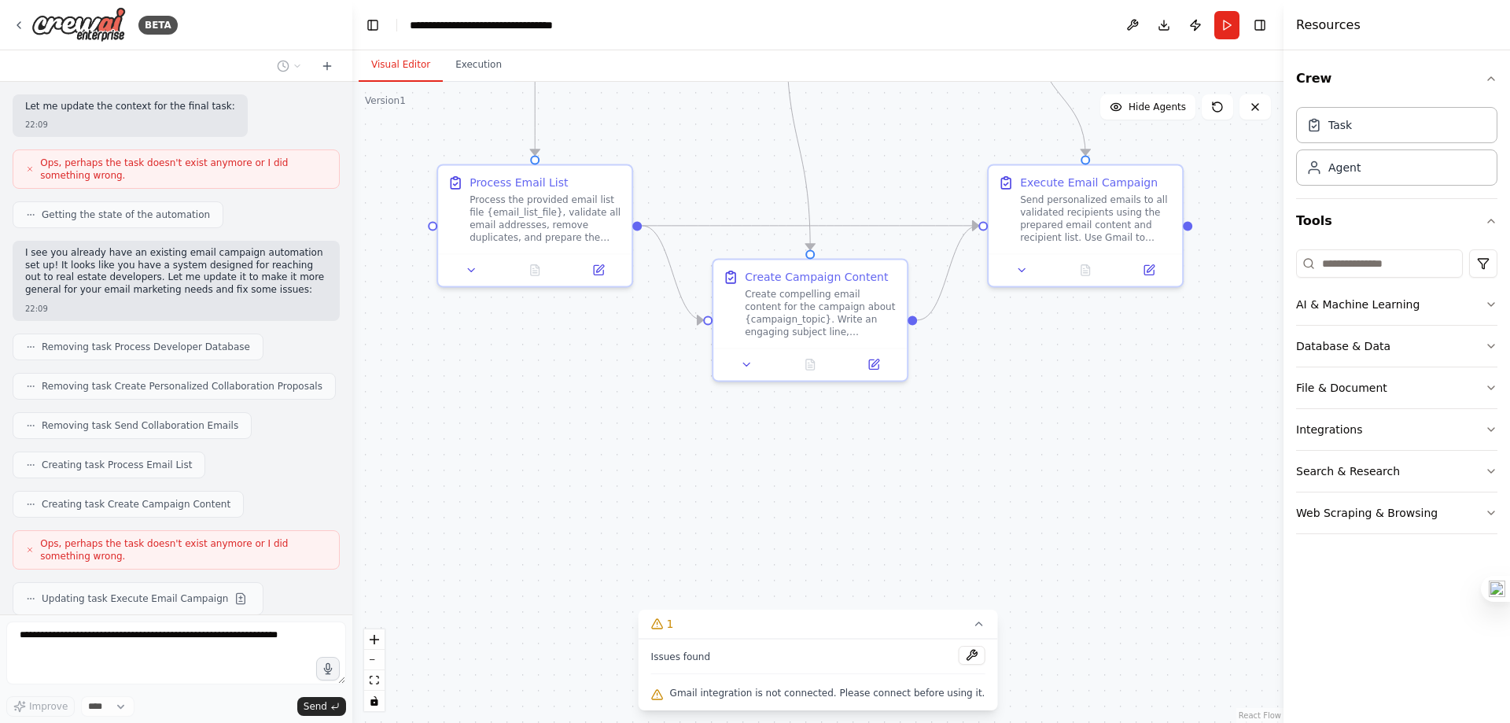
scroll to position [2241, 0]
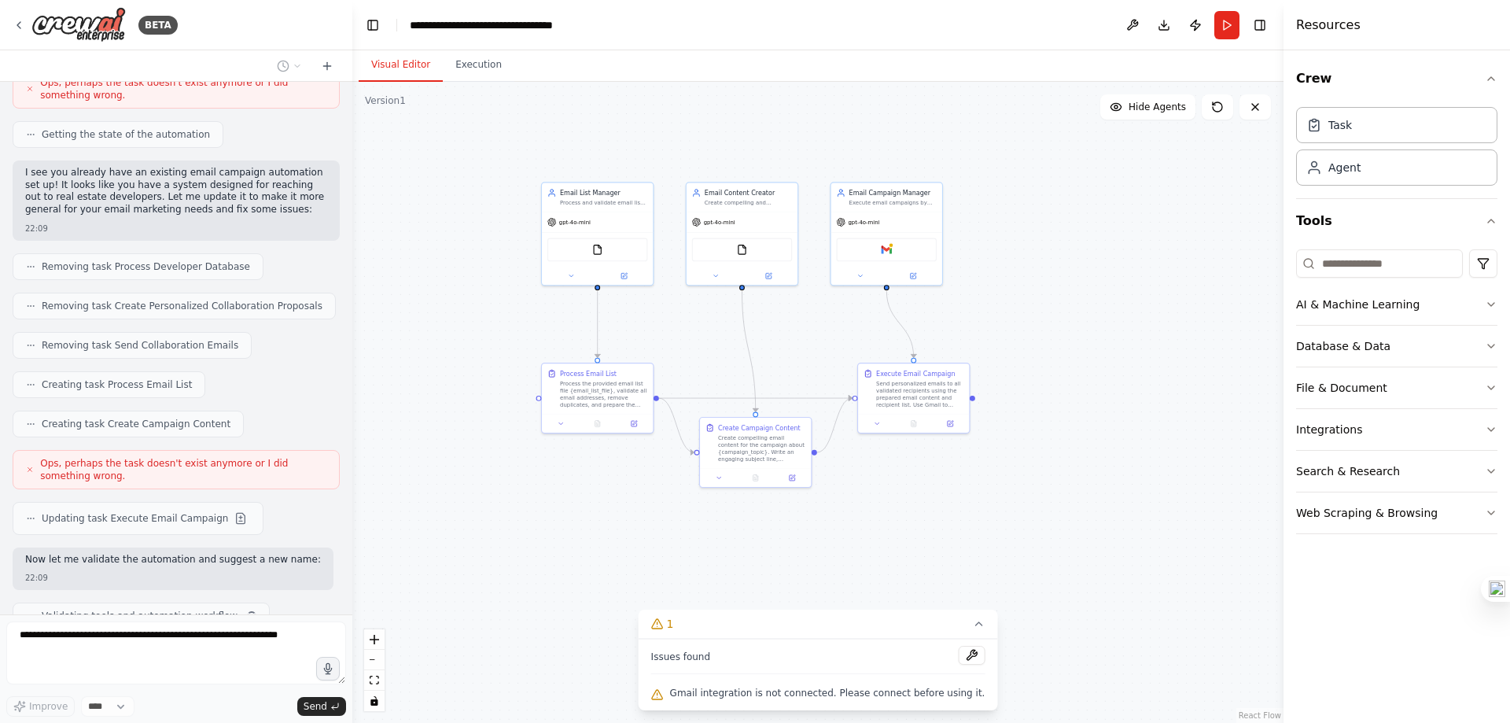
drag, startPoint x: 889, startPoint y: 528, endPoint x: 882, endPoint y: 541, distance: 14.8
click at [881, 541] on div ".deletable-edge-delete-btn { width: 20px; height: 20px; border: 0px solid #ffff…" at bounding box center [817, 402] width 931 height 641
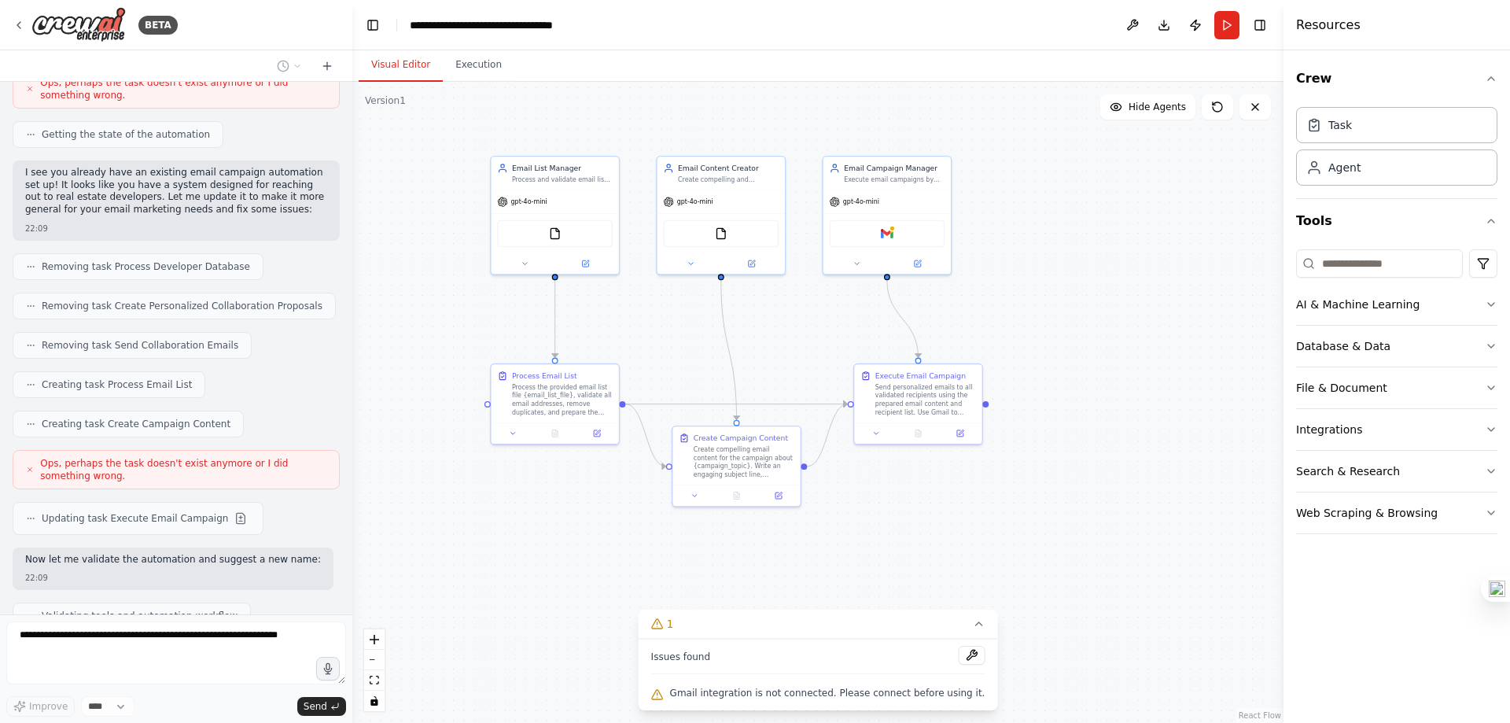
click at [911, 535] on div ".deletable-edge-delete-btn { width: 20px; height: 20px; border: 0px solid #ffff…" at bounding box center [817, 402] width 931 height 641
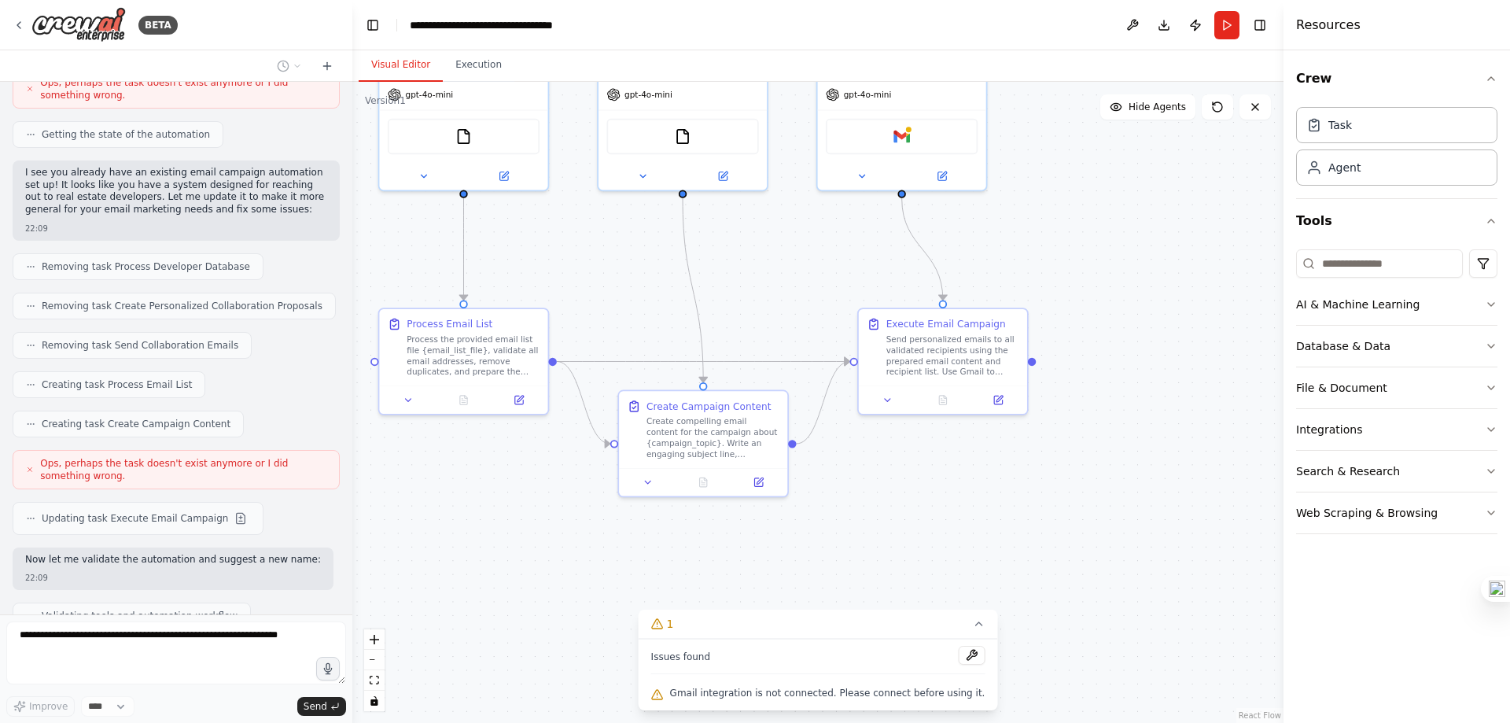
drag, startPoint x: 915, startPoint y: 517, endPoint x: 964, endPoint y: 500, distance: 52.2
click at [964, 500] on div ".deletable-edge-delete-btn { width: 20px; height: 20px; border: 0px solid #ffff…" at bounding box center [817, 402] width 931 height 641
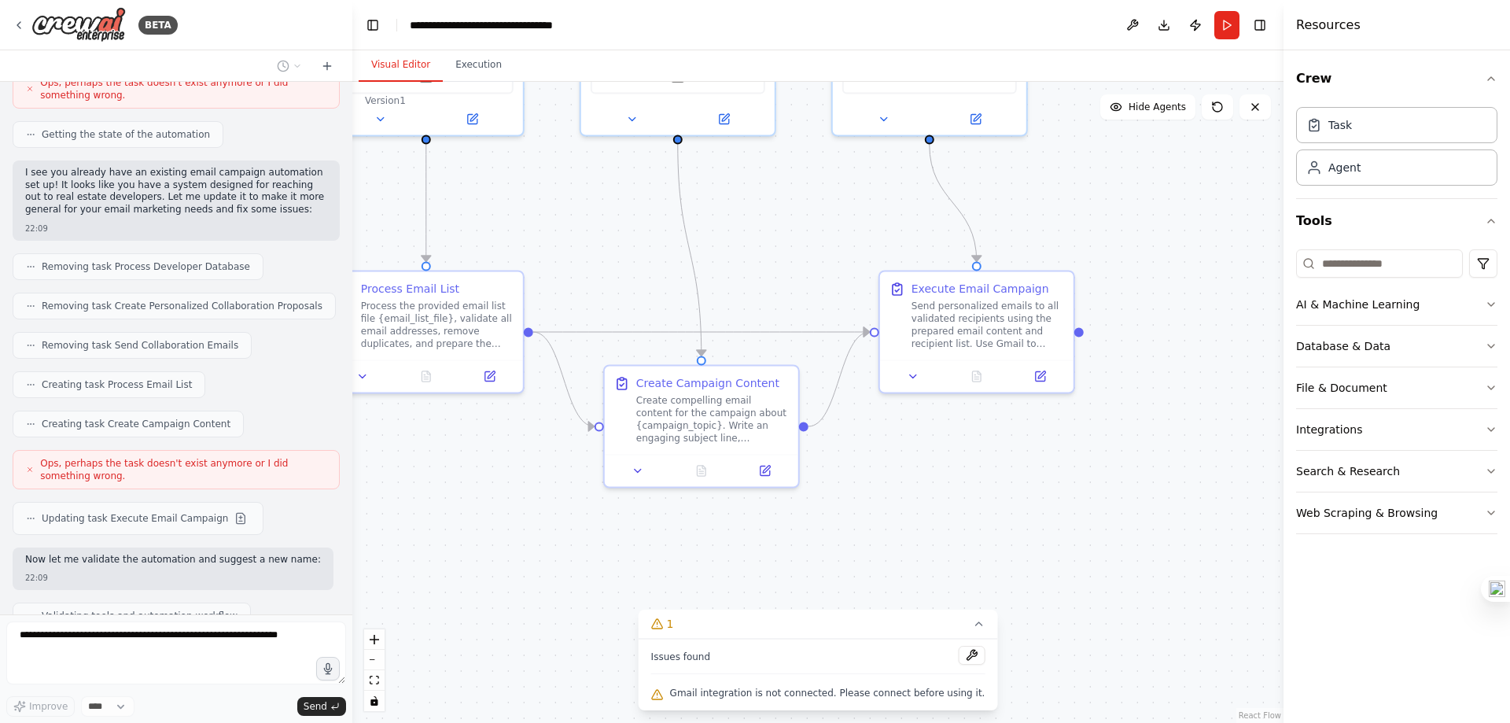
scroll to position [2281, 0]
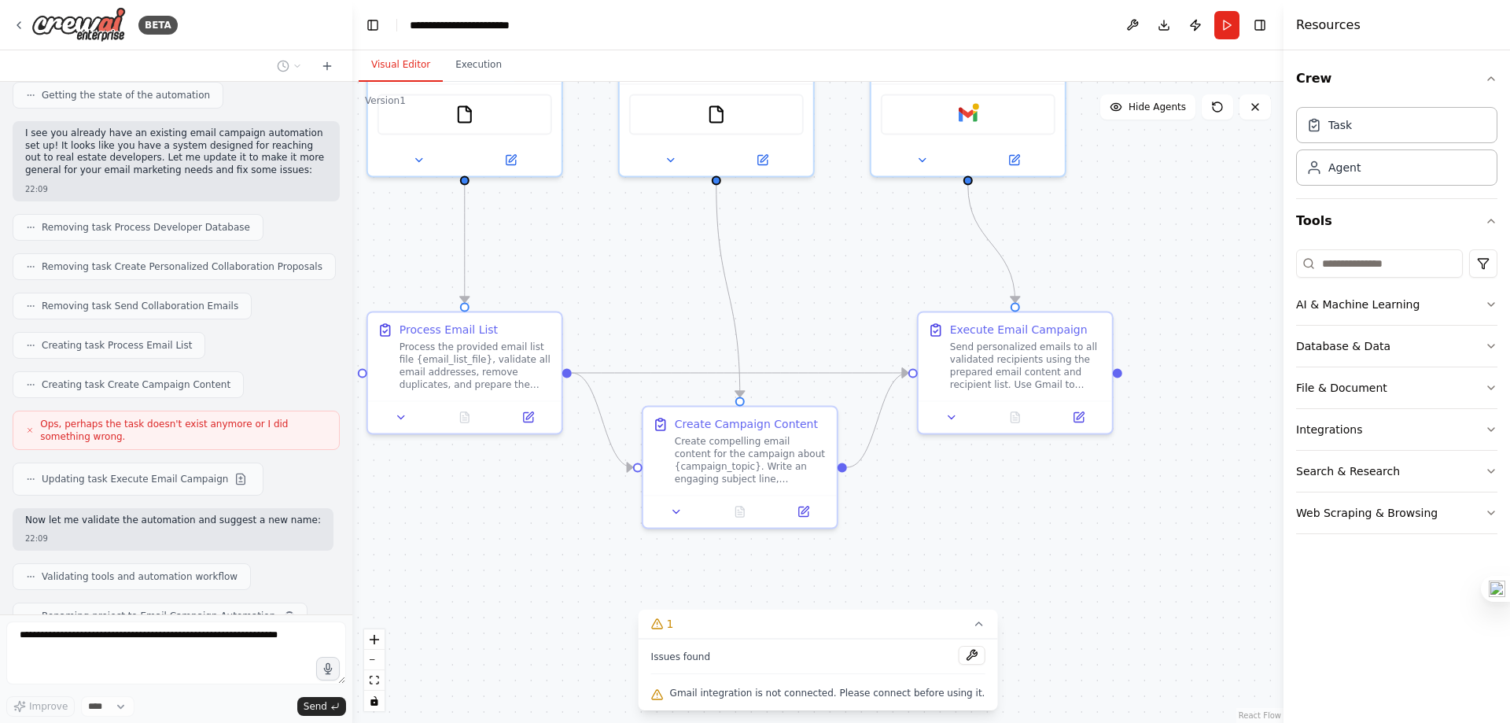
drag, startPoint x: 931, startPoint y: 491, endPoint x: 948, endPoint y: 517, distance: 30.8
click at [948, 517] on div ".deletable-edge-delete-btn { width: 20px; height: 20px; border: 0px solid #ffff…" at bounding box center [817, 402] width 931 height 641
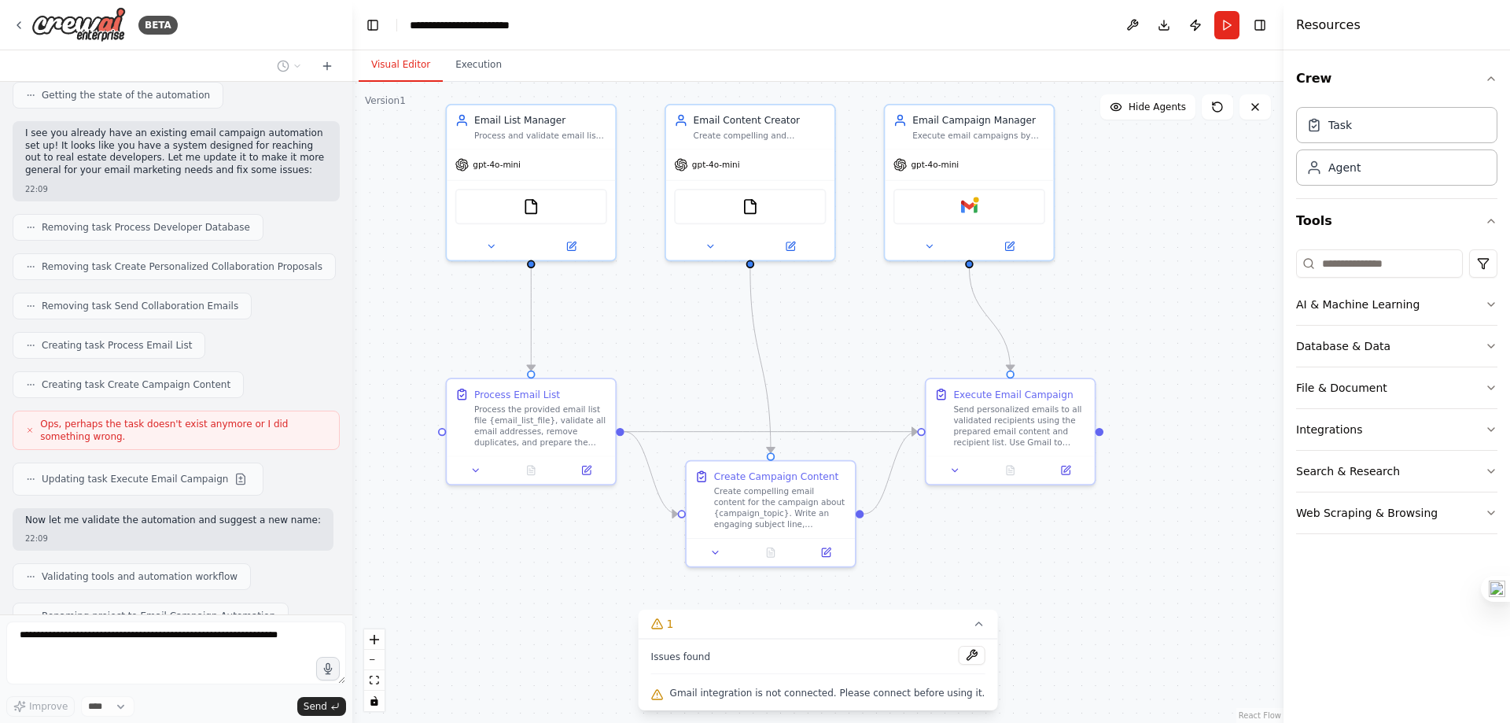
drag, startPoint x: 954, startPoint y: 514, endPoint x: 959, endPoint y: 553, distance: 39.6
click at [959, 553] on div ".deletable-edge-delete-btn { width: 20px; height: 20px; border: 0px solid #ffff…" at bounding box center [817, 402] width 931 height 641
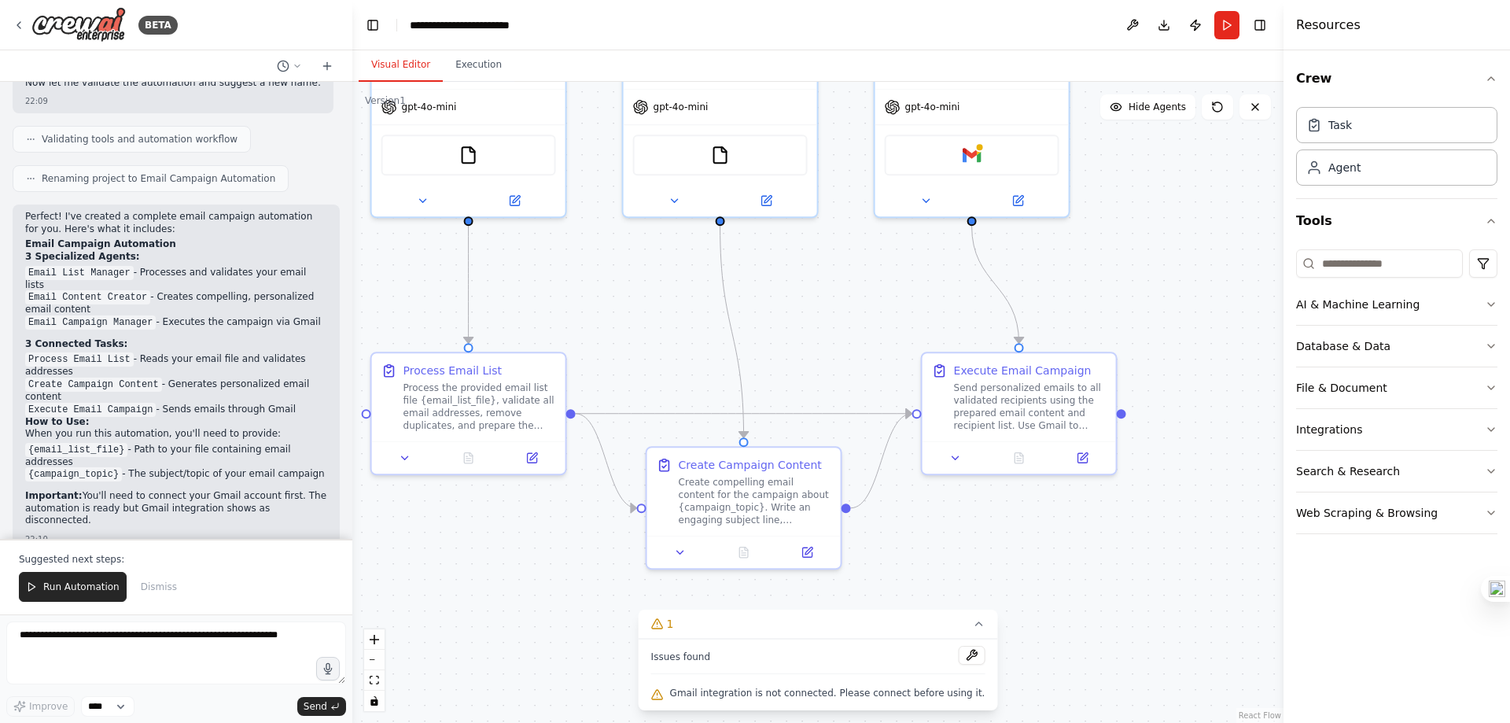
scroll to position [2730, 0]
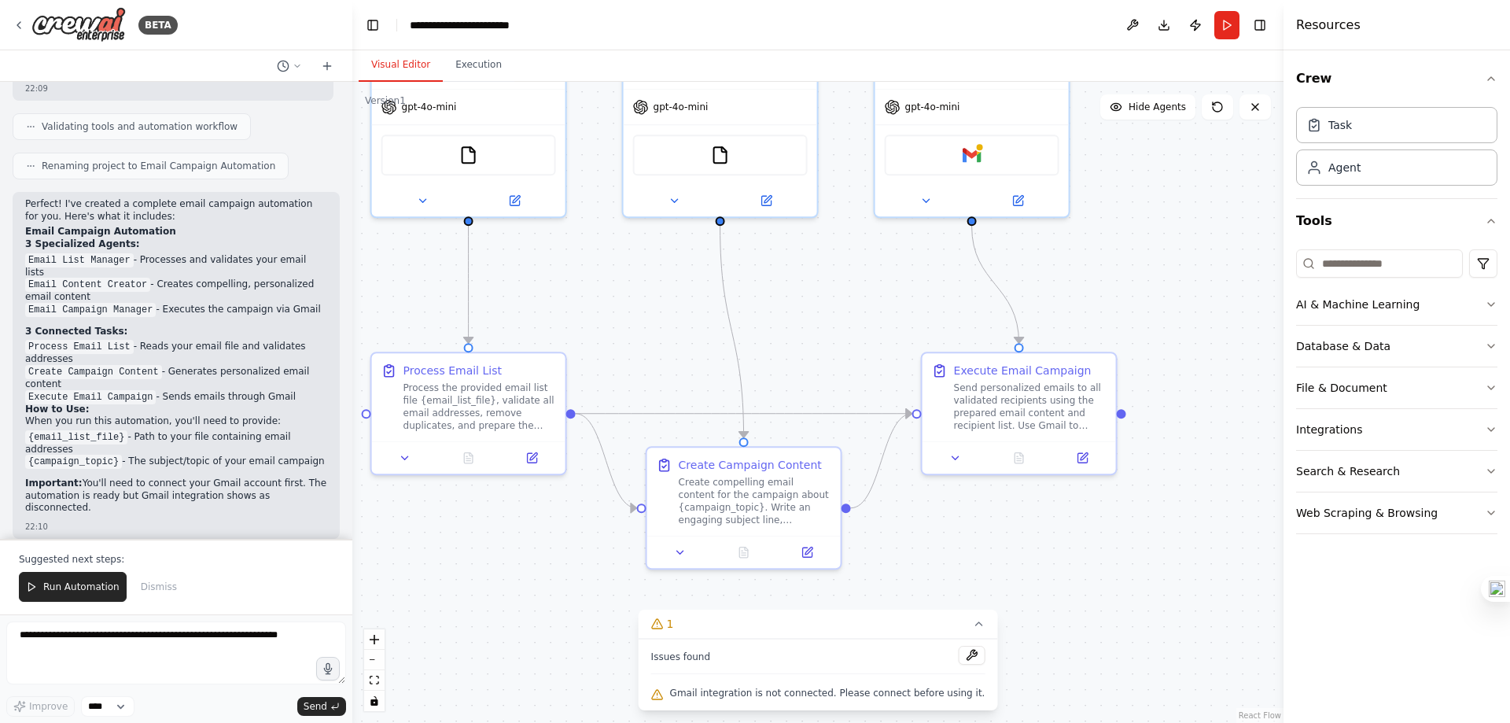
click at [421, 565] on div ".deletable-edge-delete-btn { width: 20px; height: 20px; border: 0px solid #ffff…" at bounding box center [817, 402] width 931 height 641
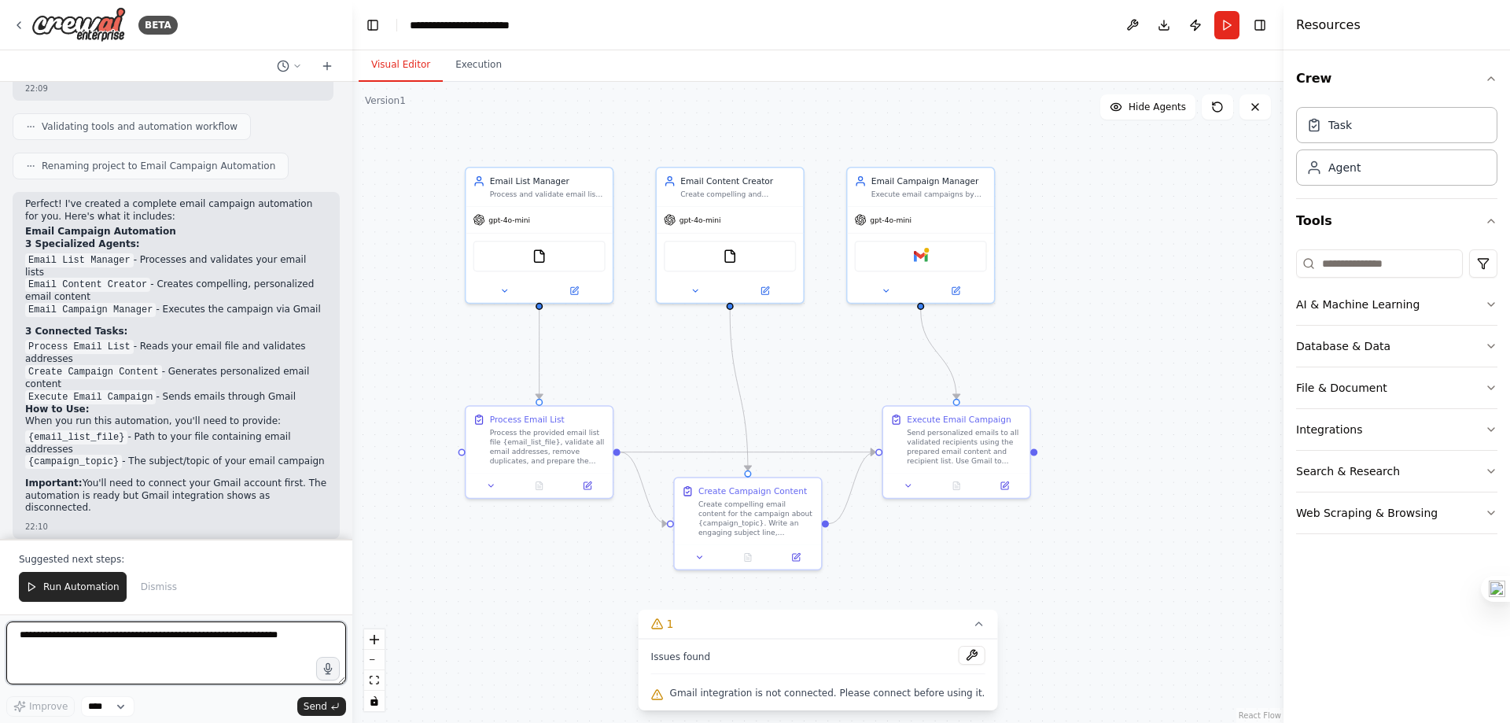
click at [230, 662] on textarea at bounding box center [176, 652] width 340 height 63
click at [122, 643] on textarea at bounding box center [176, 652] width 340 height 63
paste textarea "**********"
click at [21, 637] on textarea "**********" at bounding box center [176, 652] width 340 height 63
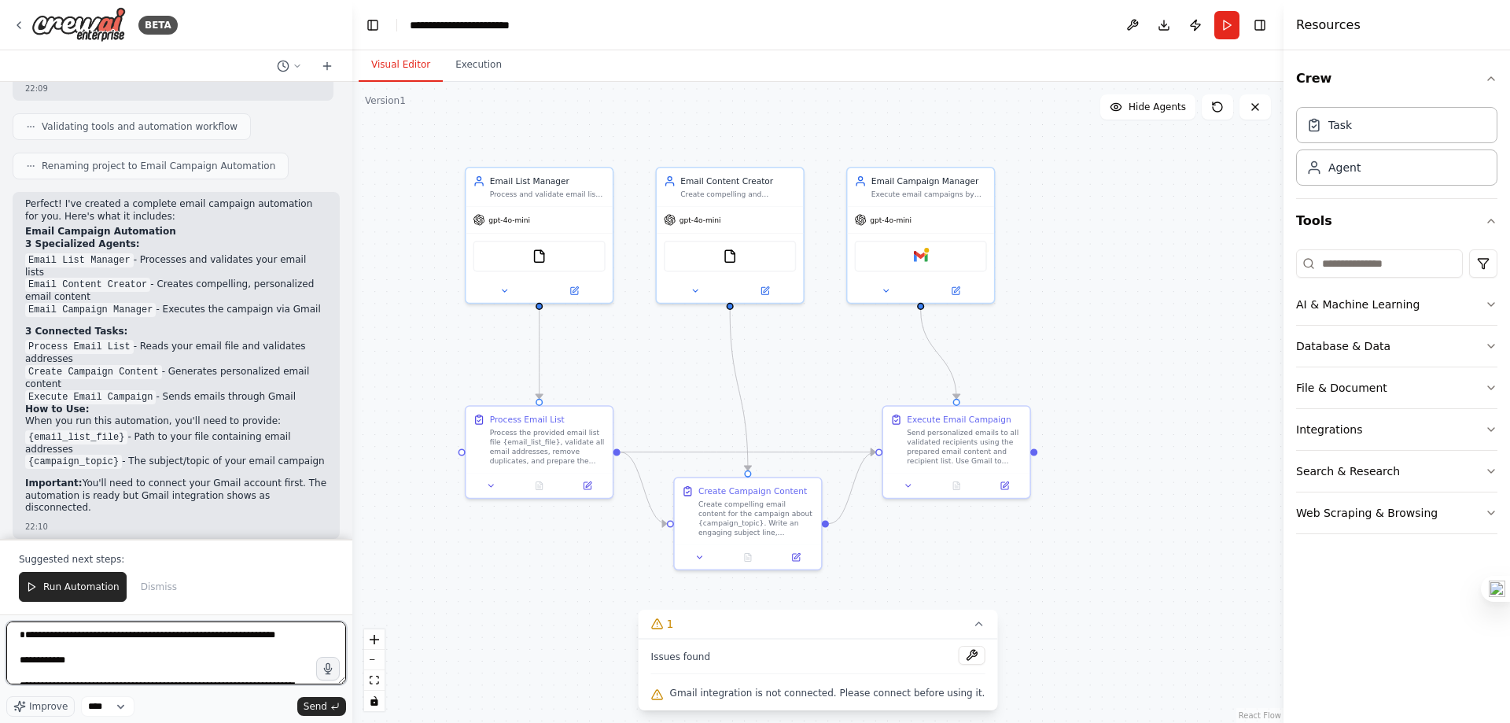
click at [21, 637] on textarea "**********" at bounding box center [176, 652] width 340 height 63
click at [39, 624] on textarea "**********" at bounding box center [176, 652] width 340 height 63
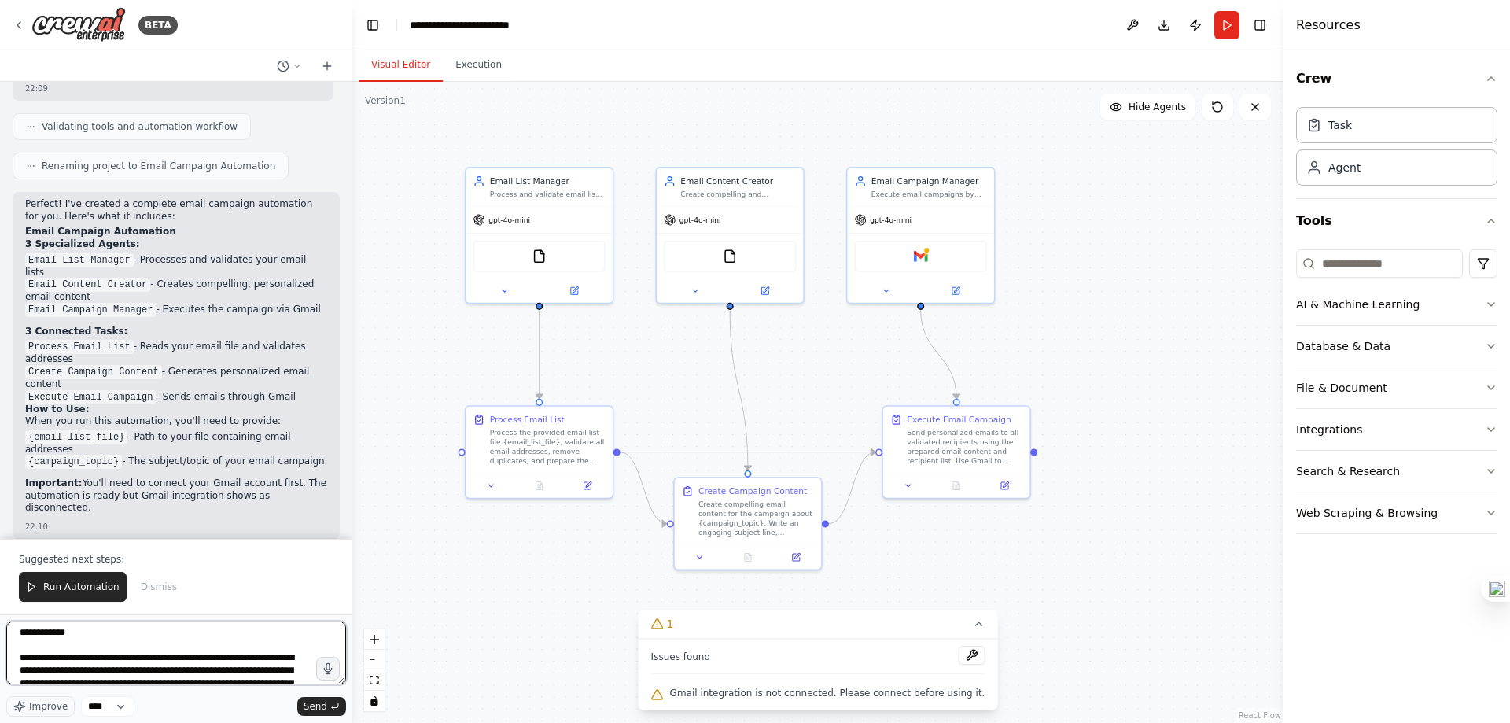
scroll to position [266, 0]
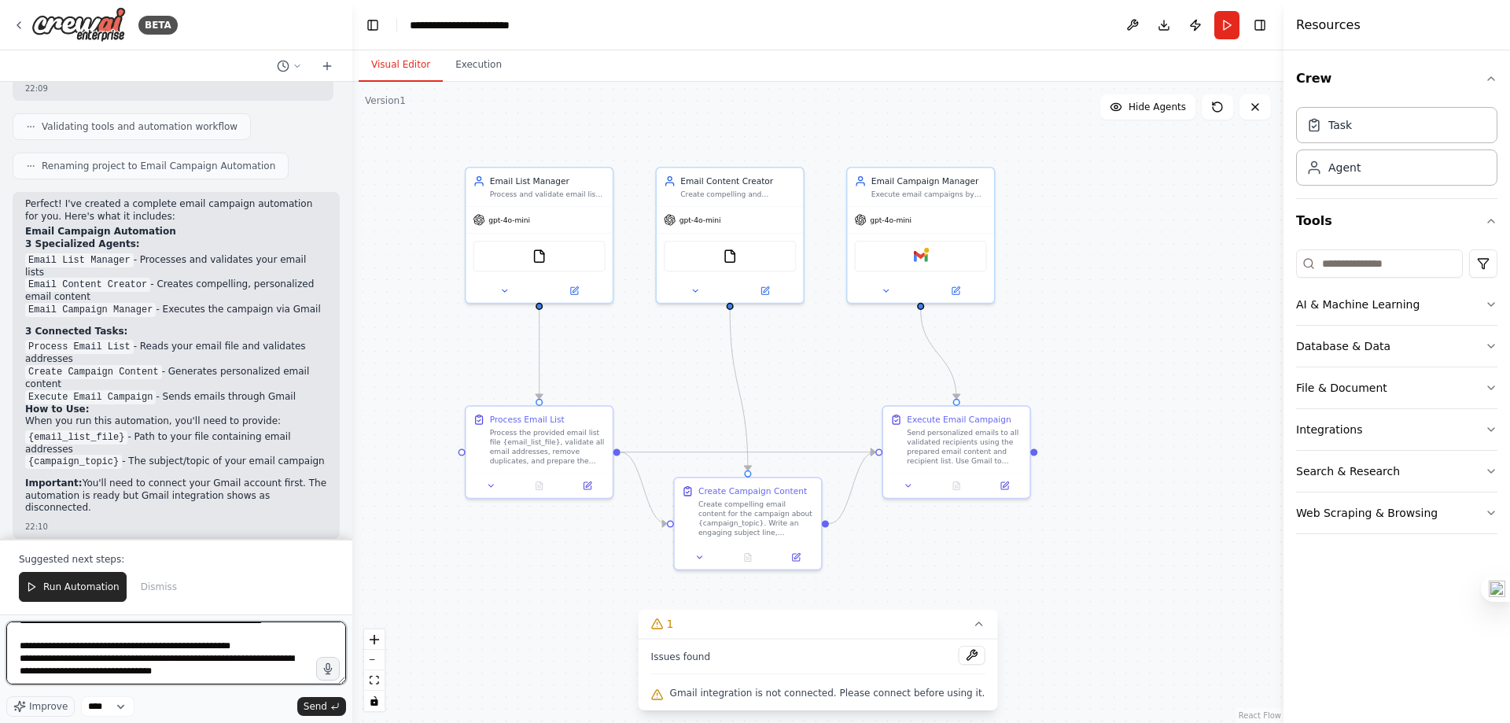
type textarea "**********"
click at [207, 691] on div "**********" at bounding box center [176, 668] width 340 height 95
click at [234, 671] on textarea "**********" at bounding box center [176, 652] width 340 height 63
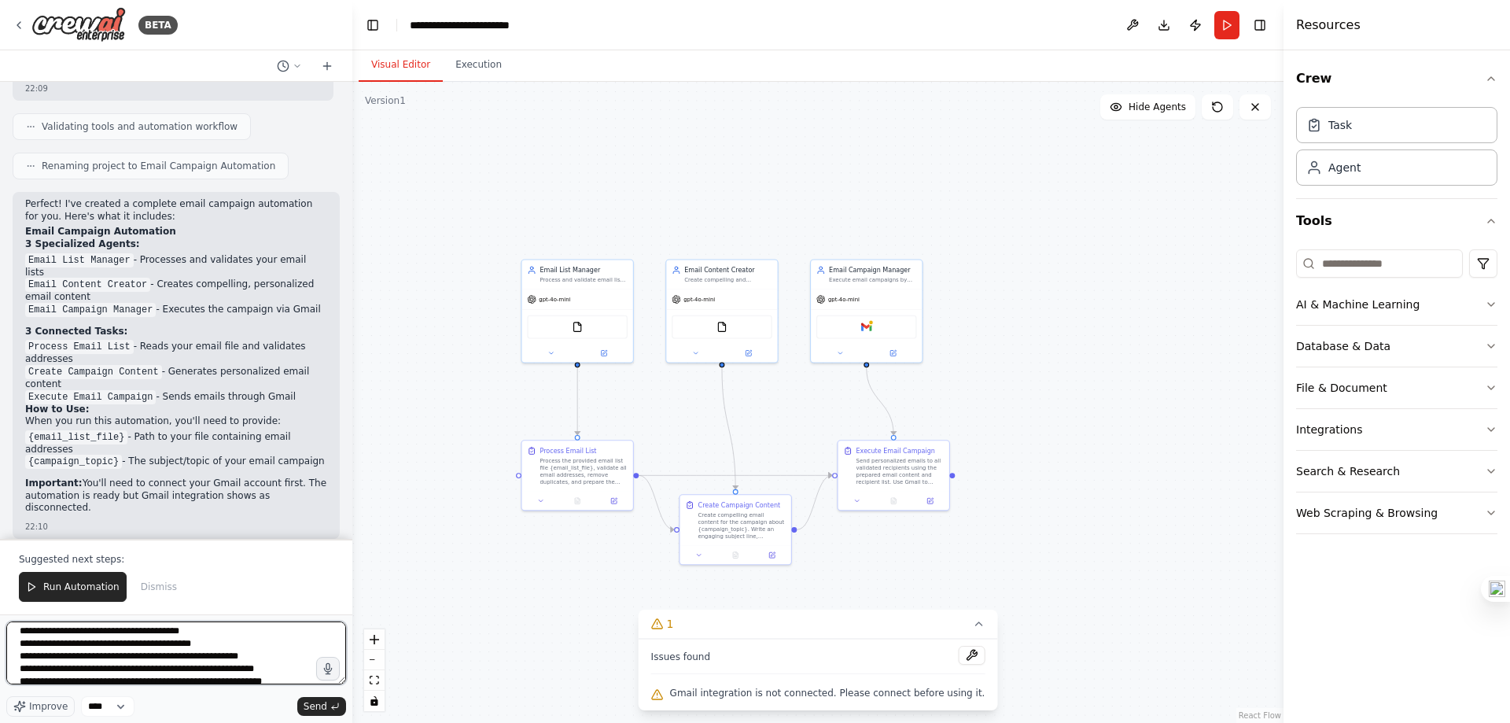
scroll to position [0, 0]
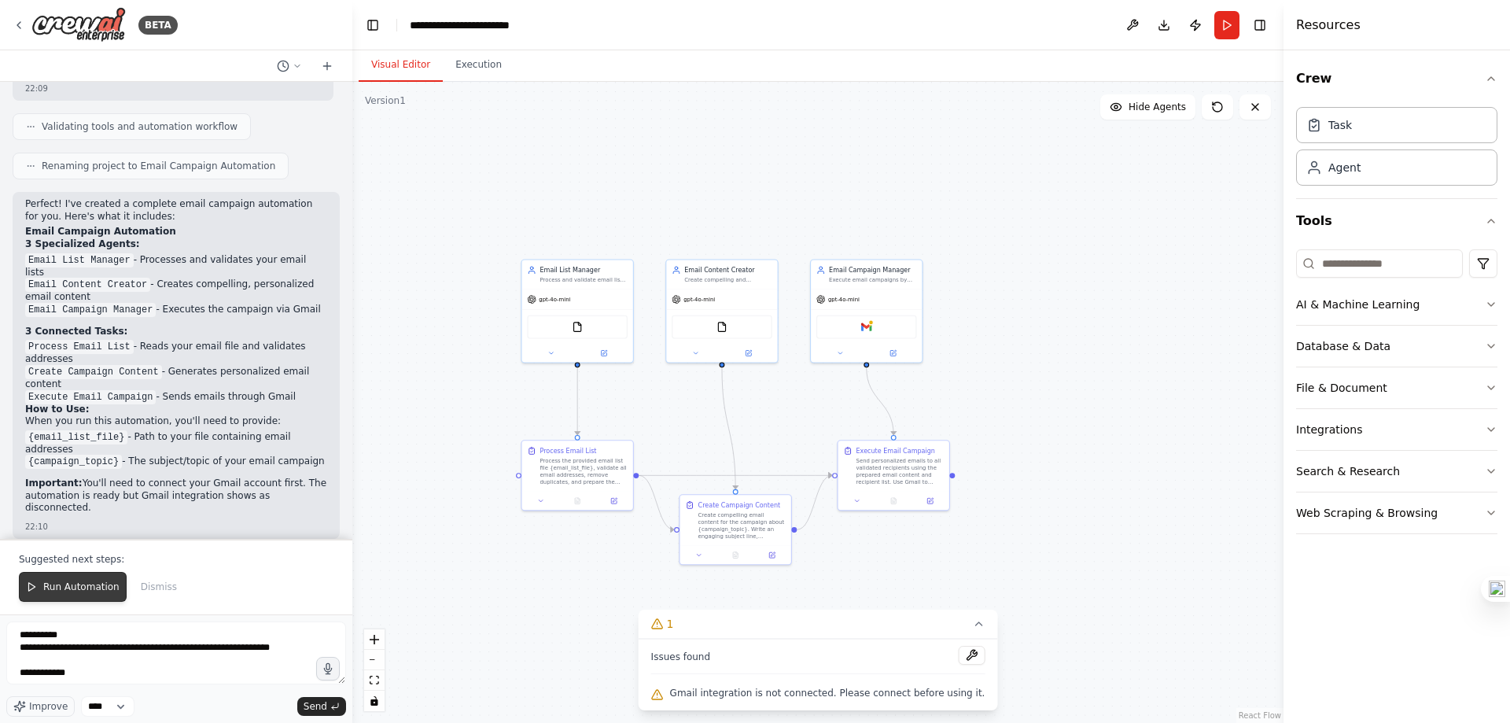
click at [87, 591] on span "Run Automation" at bounding box center [81, 586] width 76 height 13
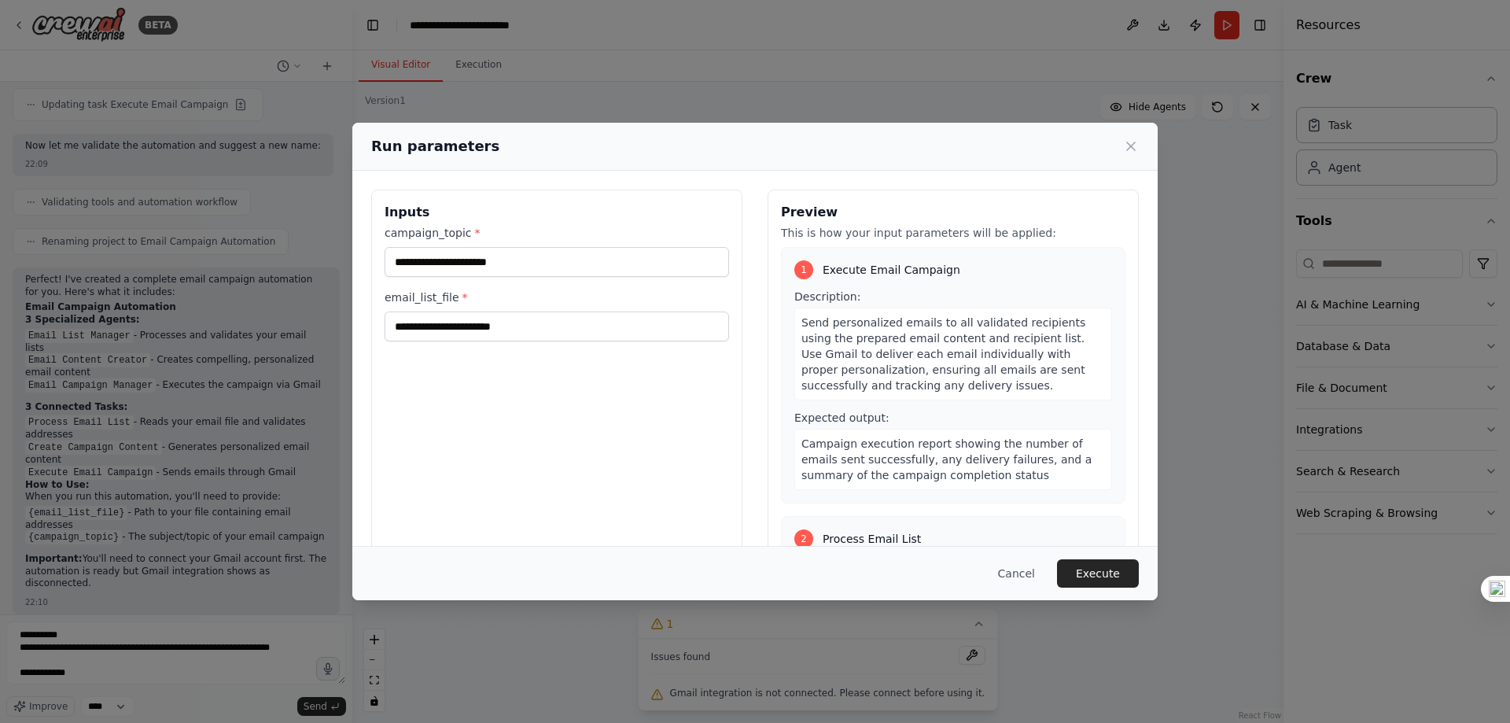
click at [317, 697] on div "Run parameters Inputs campaign_topic * email_list_file * Preview This is how yo…" at bounding box center [755, 361] width 1510 height 723
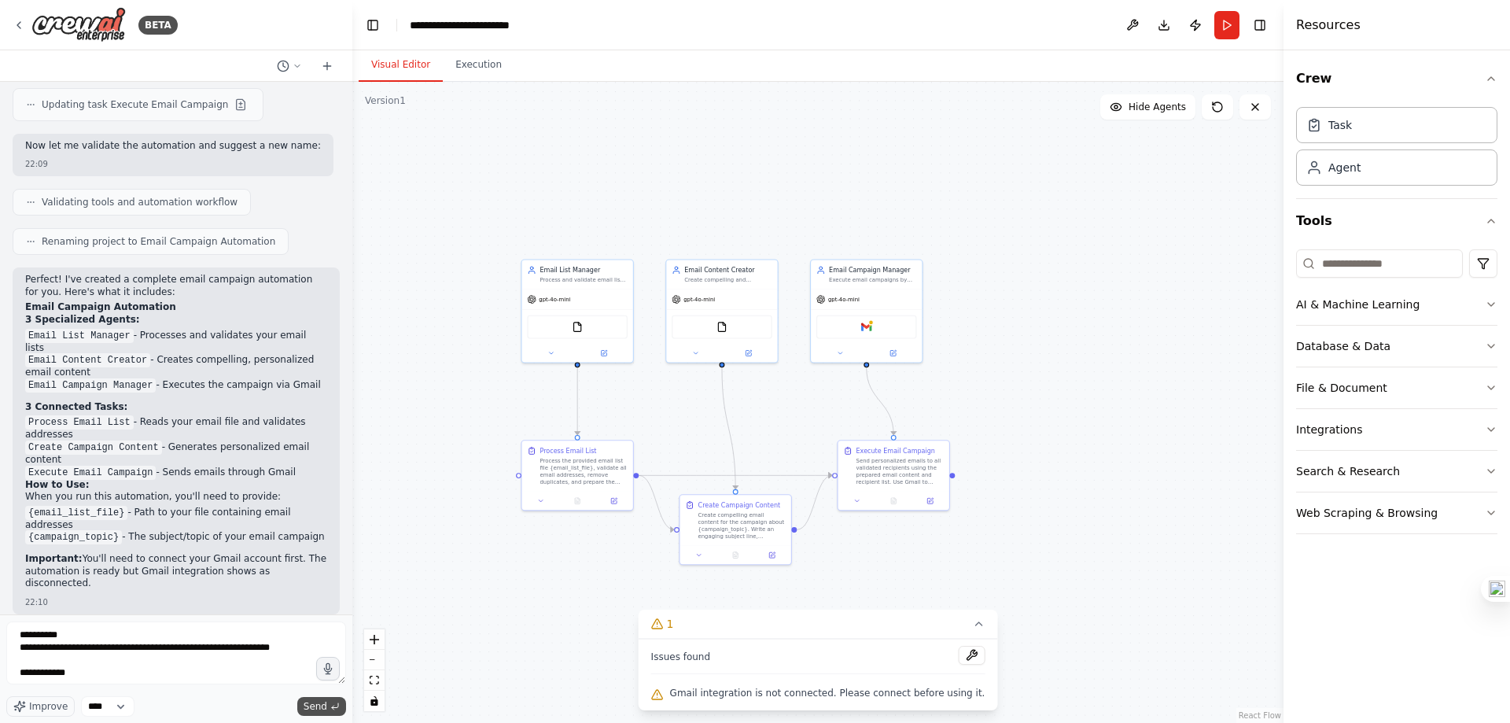
click at [317, 701] on span "Send" at bounding box center [316, 706] width 24 height 13
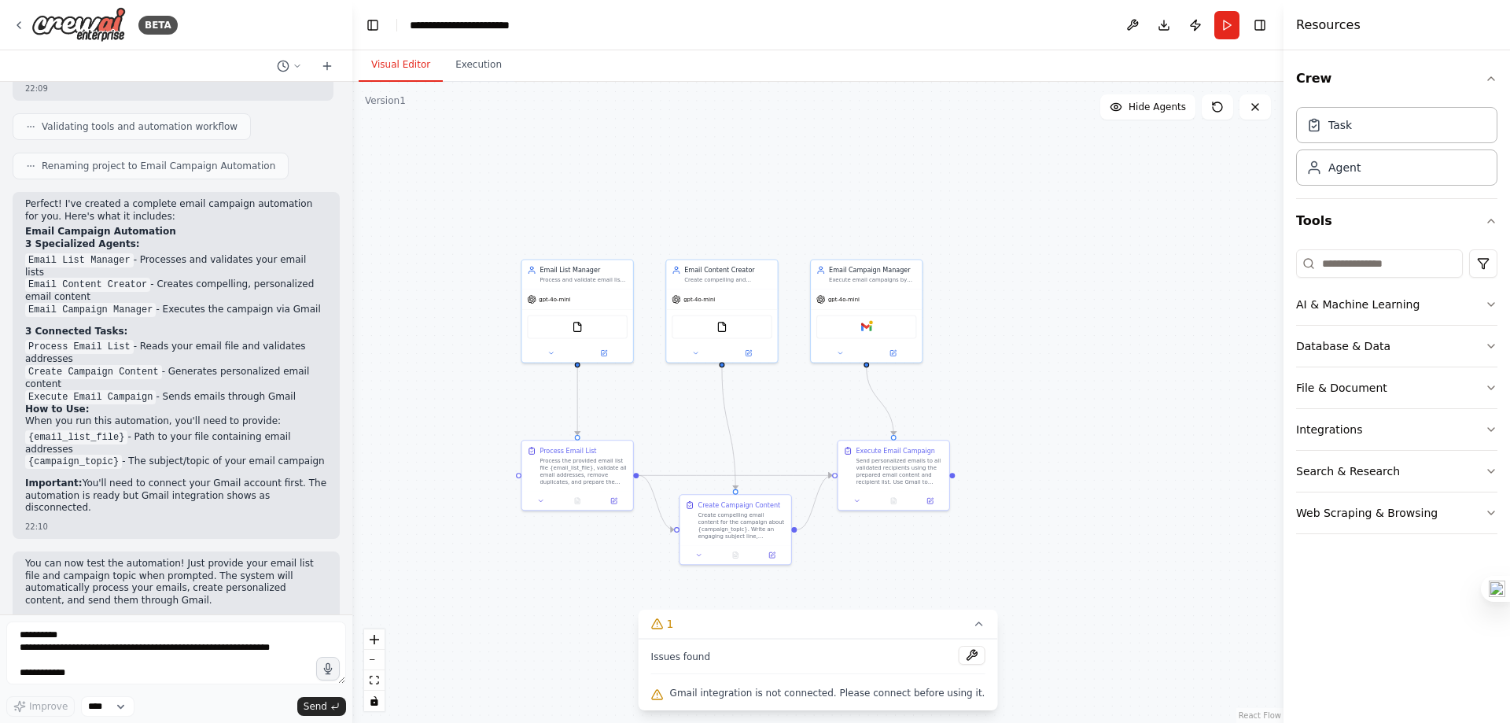
scroll to position [2972, 0]
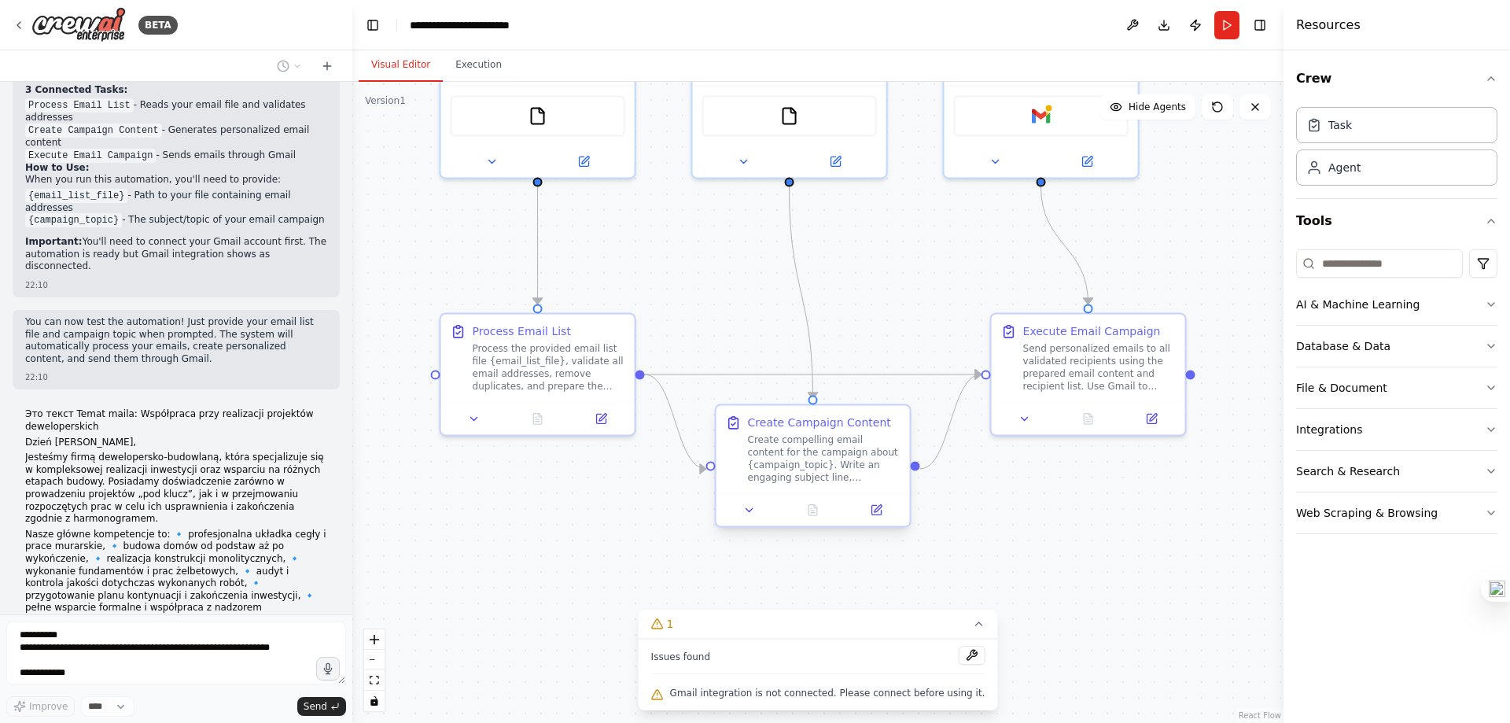
drag, startPoint x: 960, startPoint y: 543, endPoint x: 775, endPoint y: 471, distance: 199.2
click at [1028, 534] on div ".deletable-edge-delete-btn { width: 20px; height: 20px; border: 0px solid #ffff…" at bounding box center [817, 402] width 931 height 641
click at [604, 419] on icon at bounding box center [601, 413] width 13 height 13
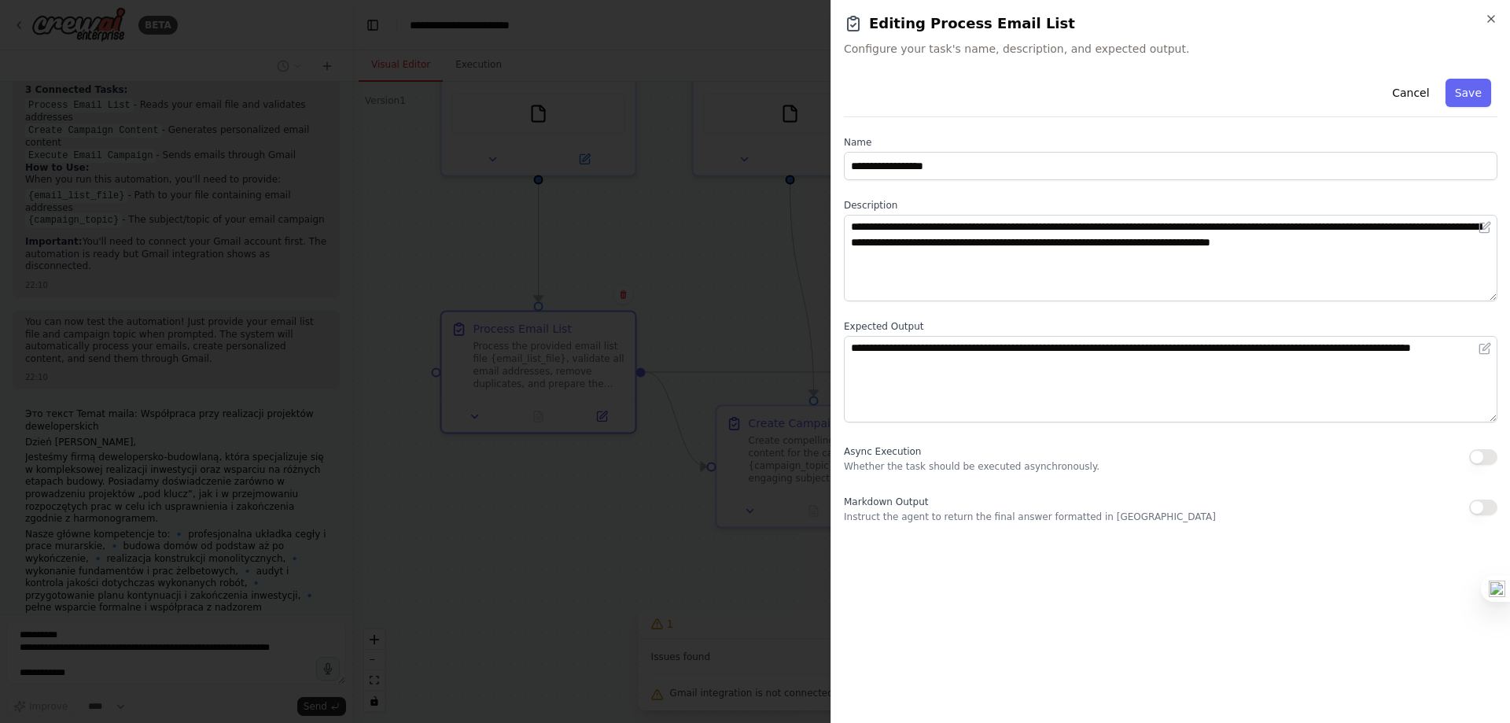
click at [1246, 584] on div "**********" at bounding box center [1171, 391] width 654 height 638
drag, startPoint x: 1478, startPoint y: 84, endPoint x: 1382, endPoint y: 157, distance: 120.6
click at [1478, 85] on button "Save" at bounding box center [1468, 93] width 46 height 28
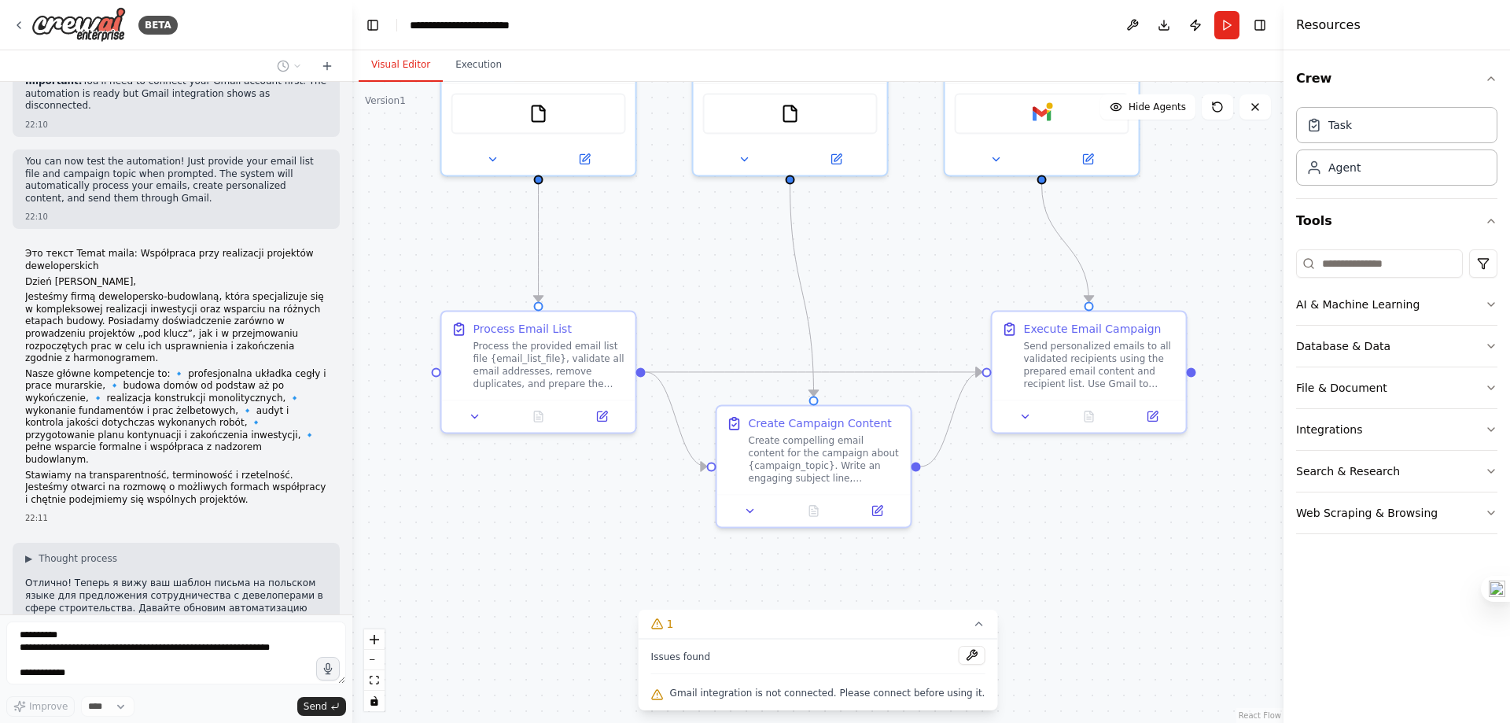
scroll to position [3145, 0]
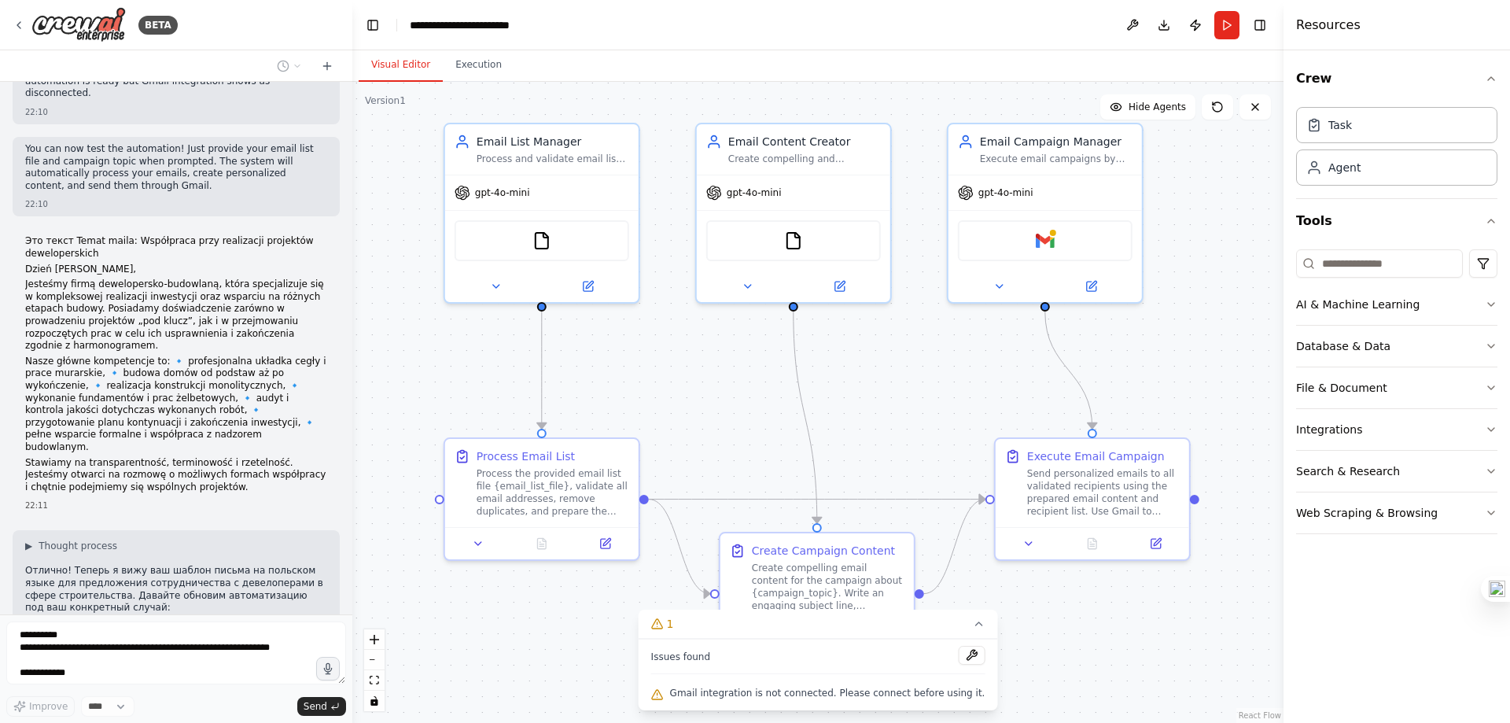
drag, startPoint x: 935, startPoint y: 317, endPoint x: 939, endPoint y: 436, distance: 119.6
click at [939, 436] on div ".deletable-edge-delete-btn { width: 20px; height: 20px; border: 0px solid #ffff…" at bounding box center [817, 402] width 931 height 641
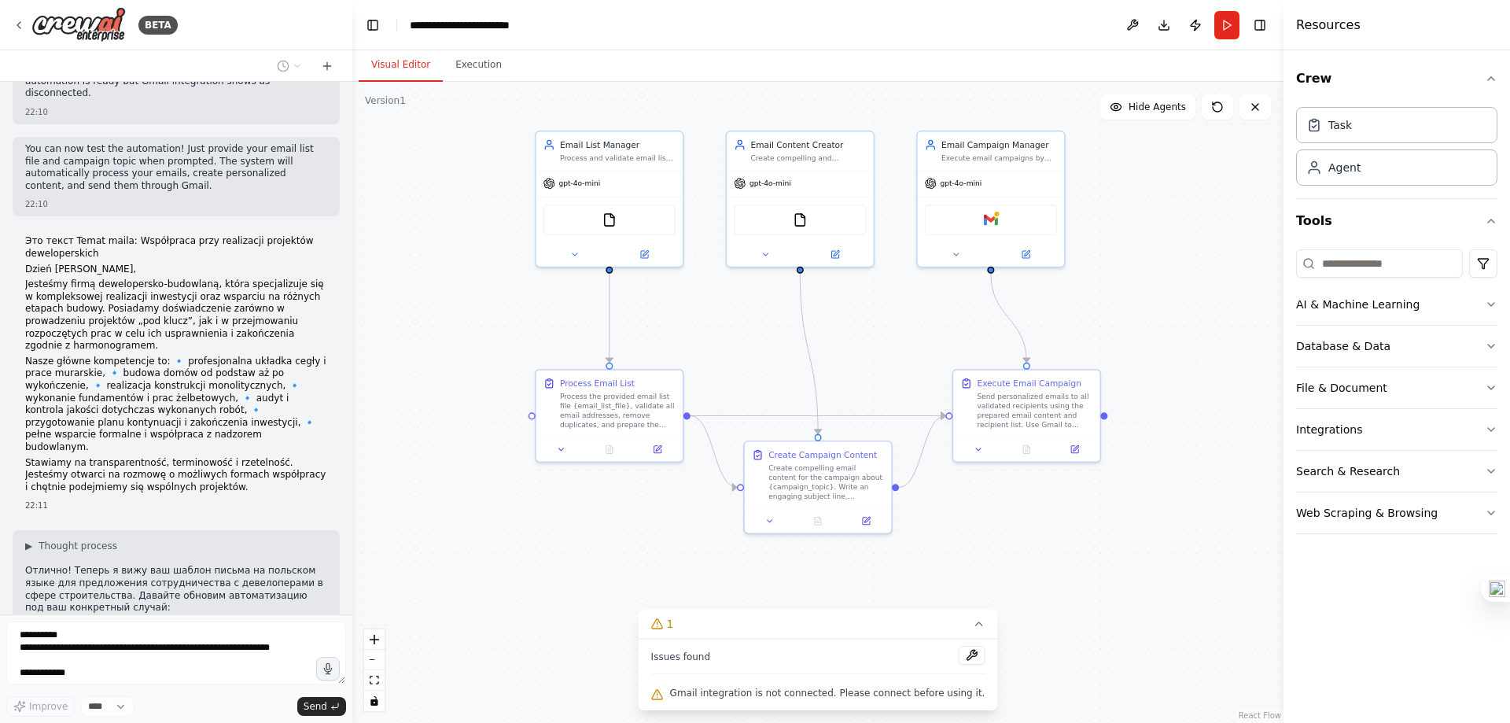
drag, startPoint x: 925, startPoint y: 394, endPoint x: 852, endPoint y: 275, distance: 139.5
click at [897, 329] on div ".deletable-edge-delete-btn { width: 20px; height: 20px; border: 0px solid #ffff…" at bounding box center [817, 402] width 931 height 641
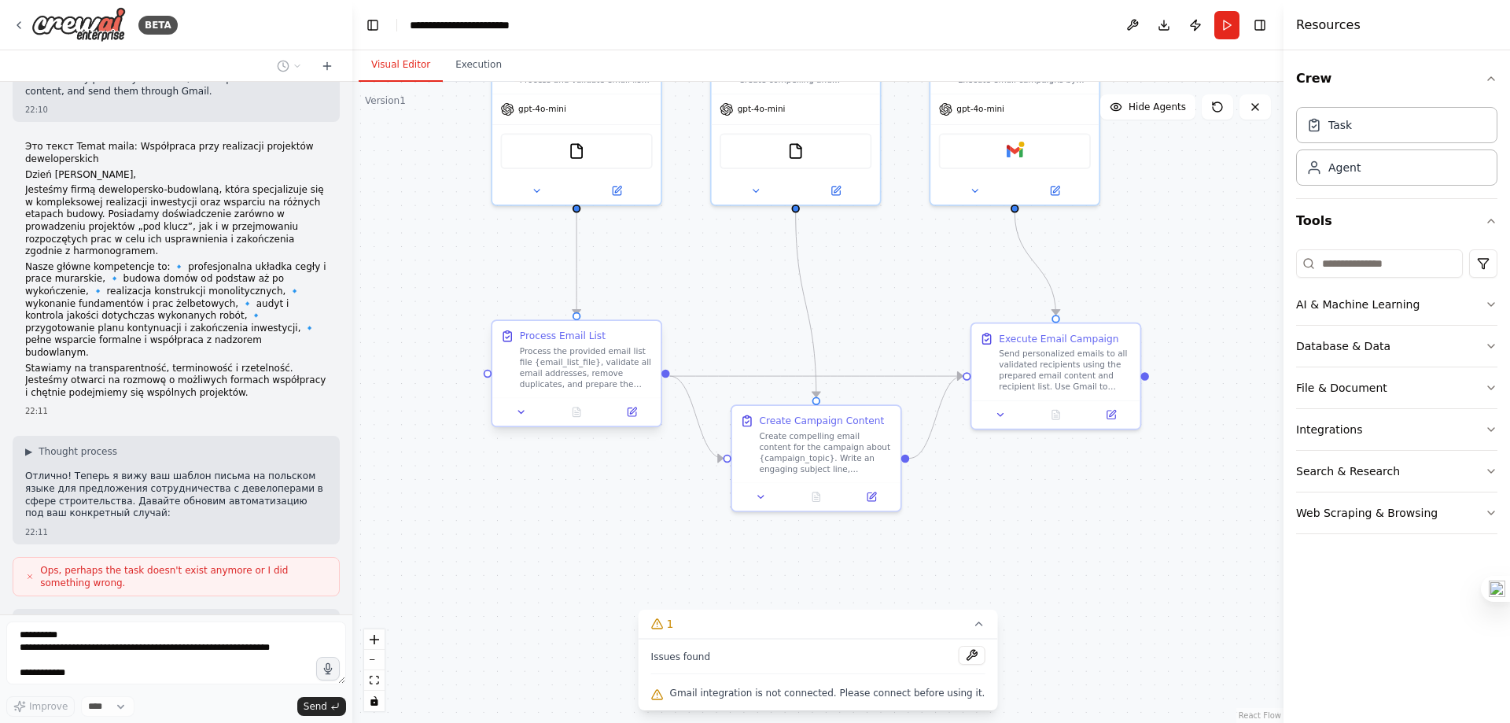
drag, startPoint x: 894, startPoint y: 355, endPoint x: 501, endPoint y: 382, distance: 394.1
click at [893, 291] on div ".deletable-edge-delete-btn { width: 20px; height: 20px; border: 0px solid #ffff…" at bounding box center [817, 402] width 931 height 641
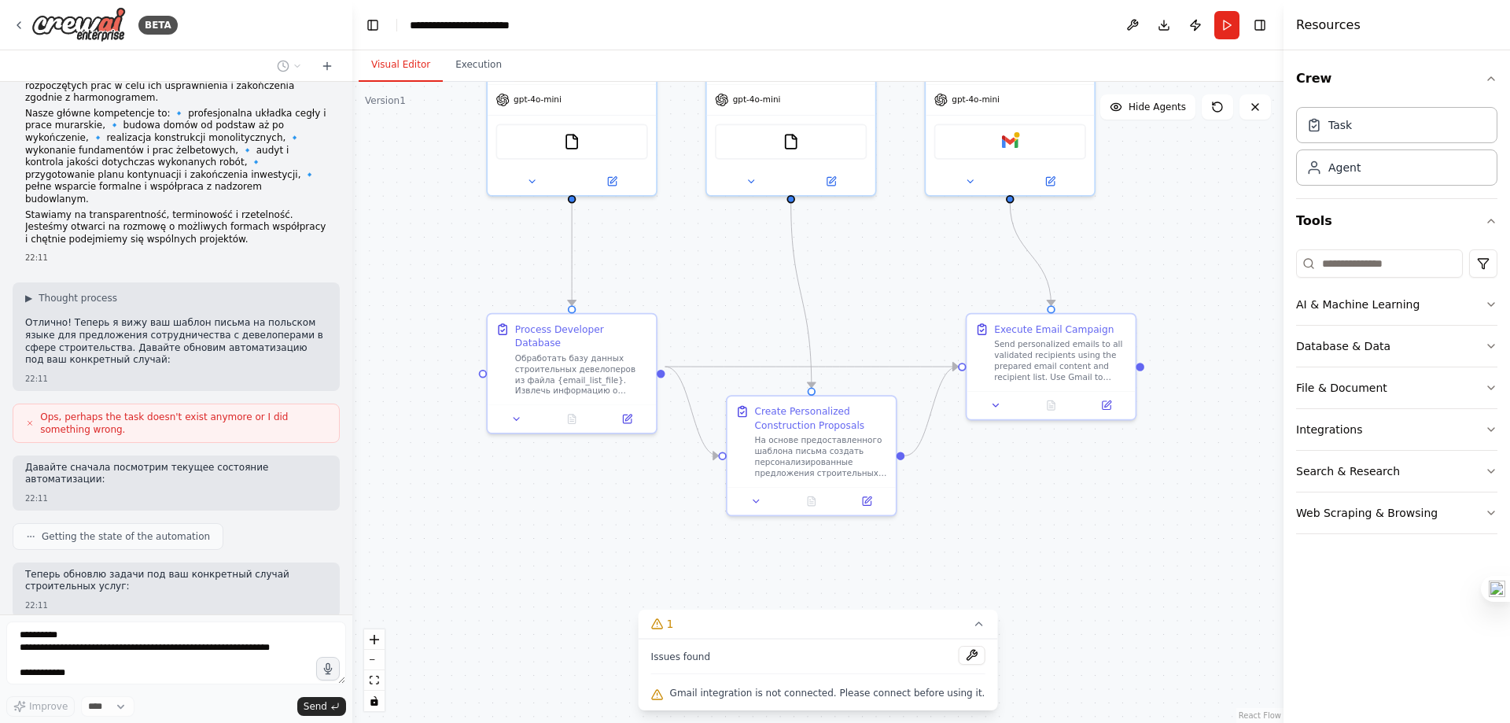
scroll to position [3438, 0]
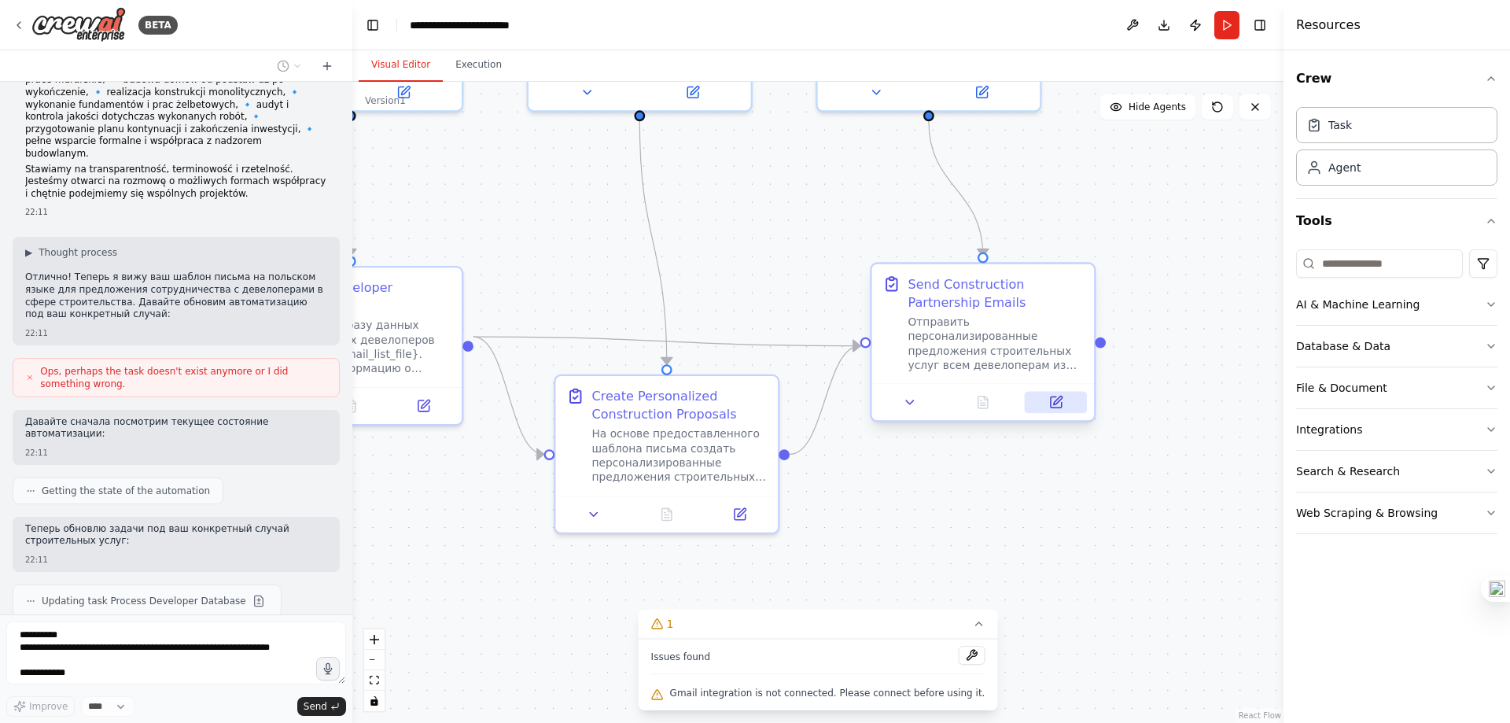
click at [1054, 410] on button at bounding box center [1056, 403] width 62 height 22
click at [1024, 337] on div "Отправить персонализированные предложения строительных услуг всем девелоперам и…" at bounding box center [995, 344] width 175 height 58
click at [972, 350] on div "Отправить персонализированные предложения строительных услуг всем девелоперам и…" at bounding box center [995, 344] width 175 height 58
click at [1057, 400] on icon at bounding box center [1057, 400] width 9 height 9
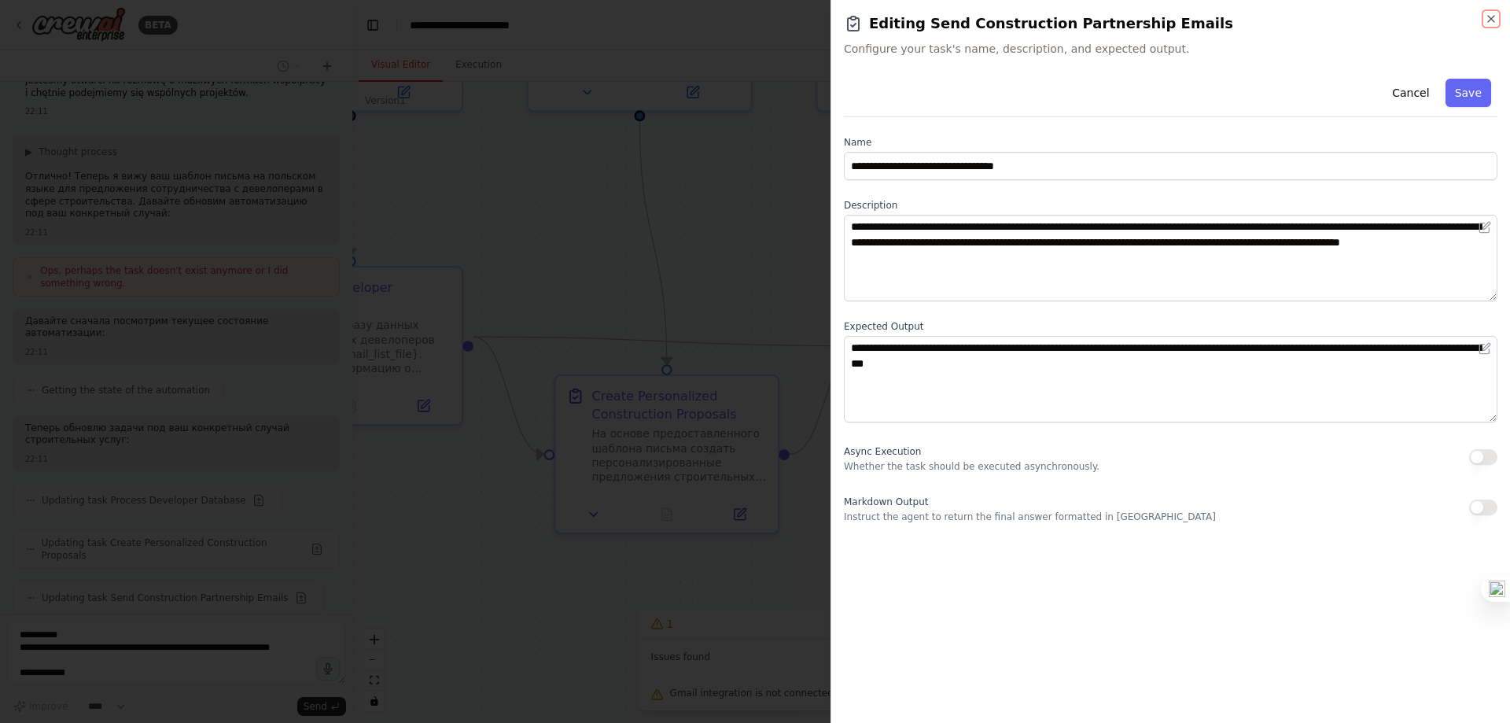
scroll to position [3551, 0]
click at [771, 302] on div at bounding box center [755, 361] width 1510 height 723
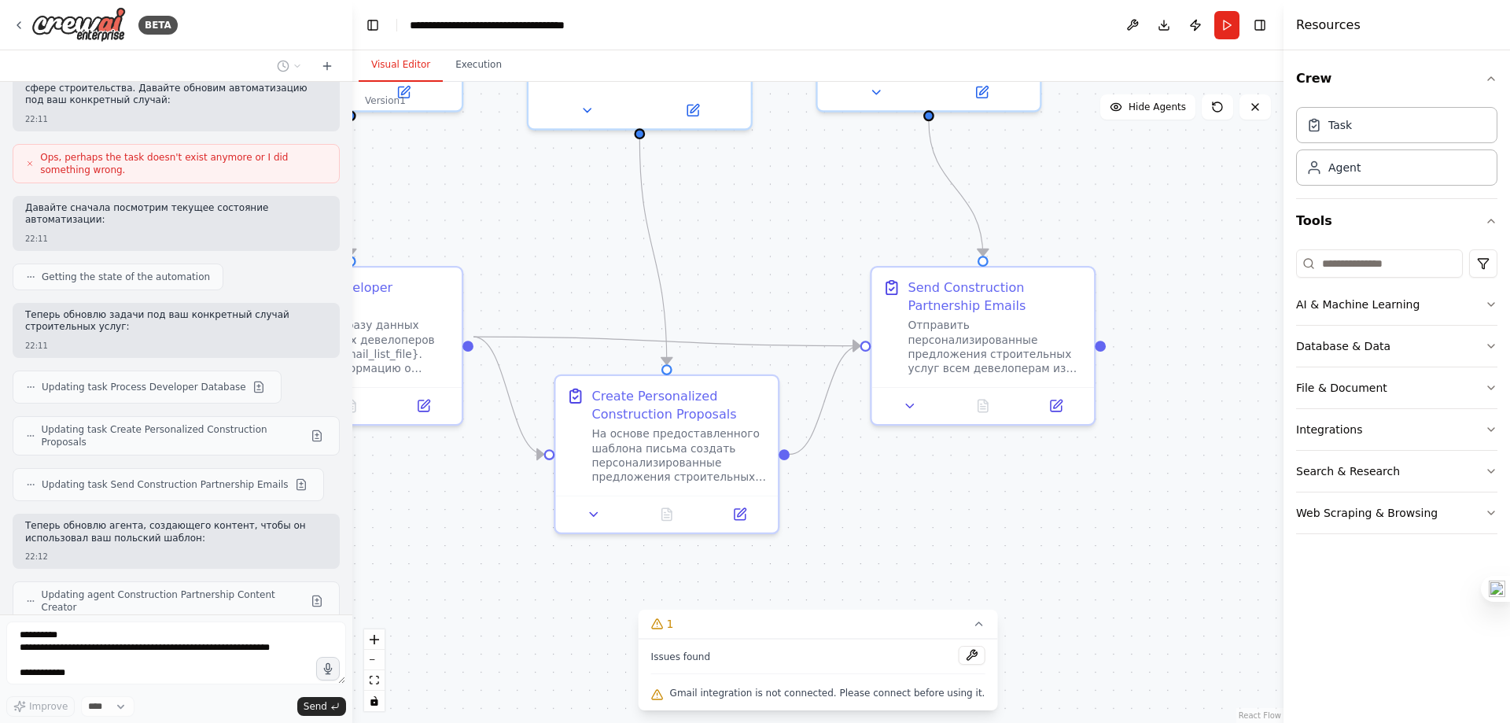
scroll to position [3691, 0]
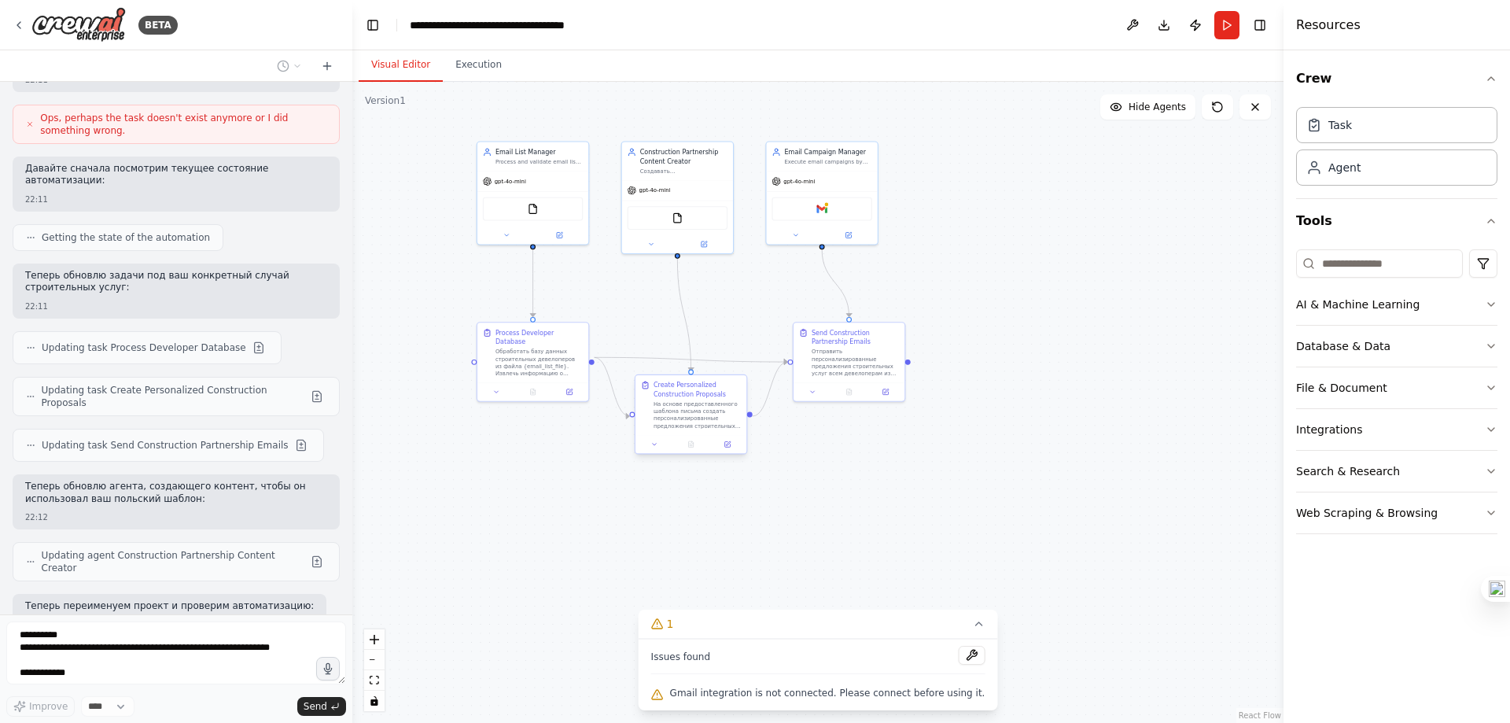
drag, startPoint x: 772, startPoint y: 532, endPoint x: 747, endPoint y: 394, distance: 140.7
click at [826, 396] on div ".deletable-edge-delete-btn { width: 20px; height: 20px; border: 0px solid #ffff…" at bounding box center [817, 402] width 931 height 641
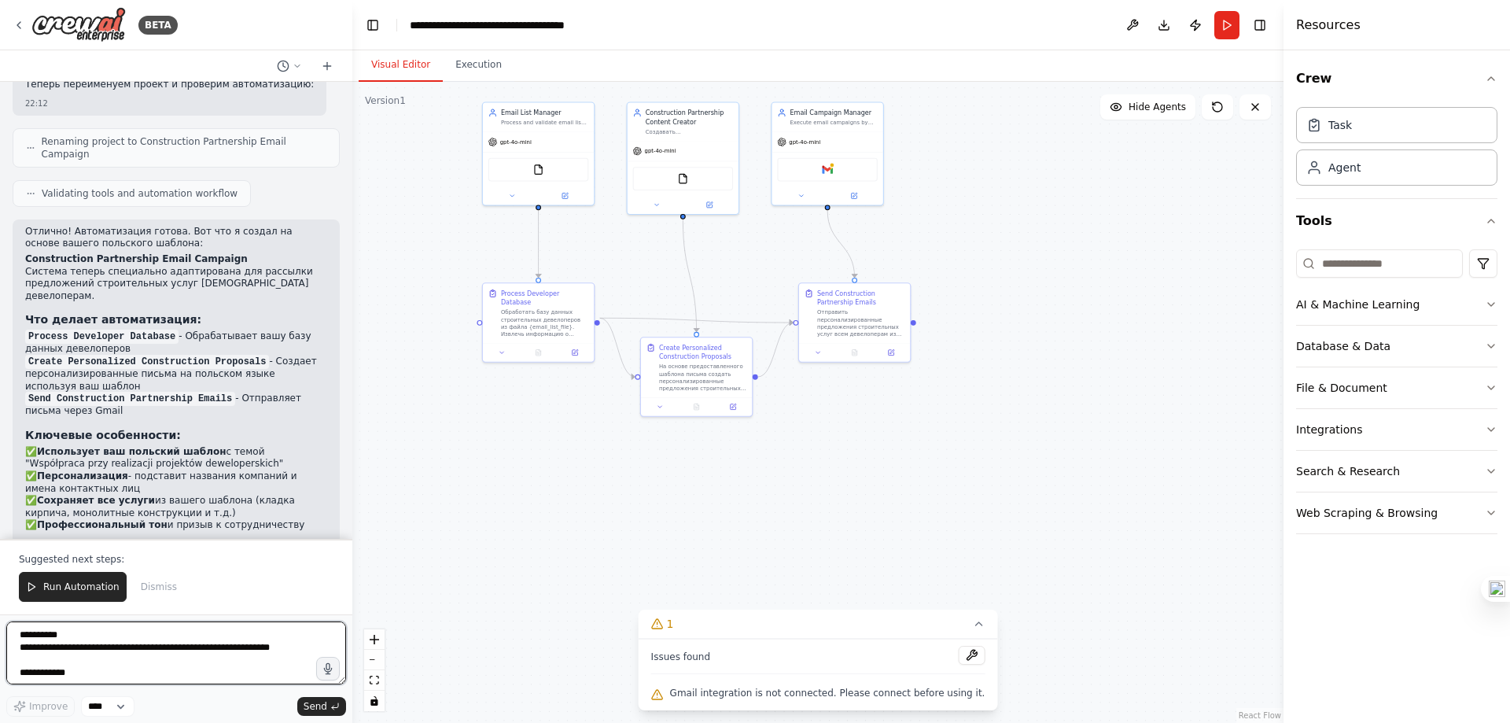
scroll to position [4218, 0]
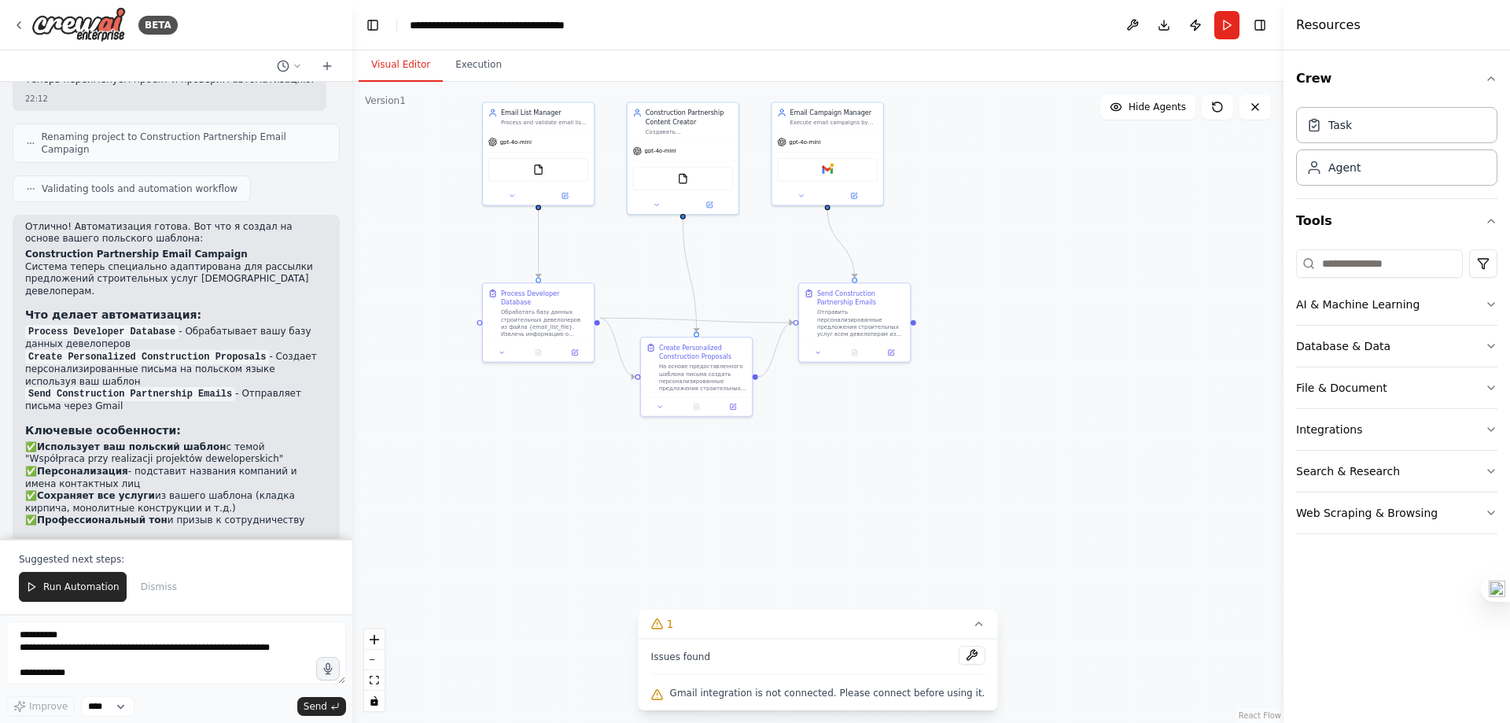
click at [958, 665] on div at bounding box center [971, 656] width 27 height 21
click at [958, 660] on button at bounding box center [971, 655] width 27 height 19
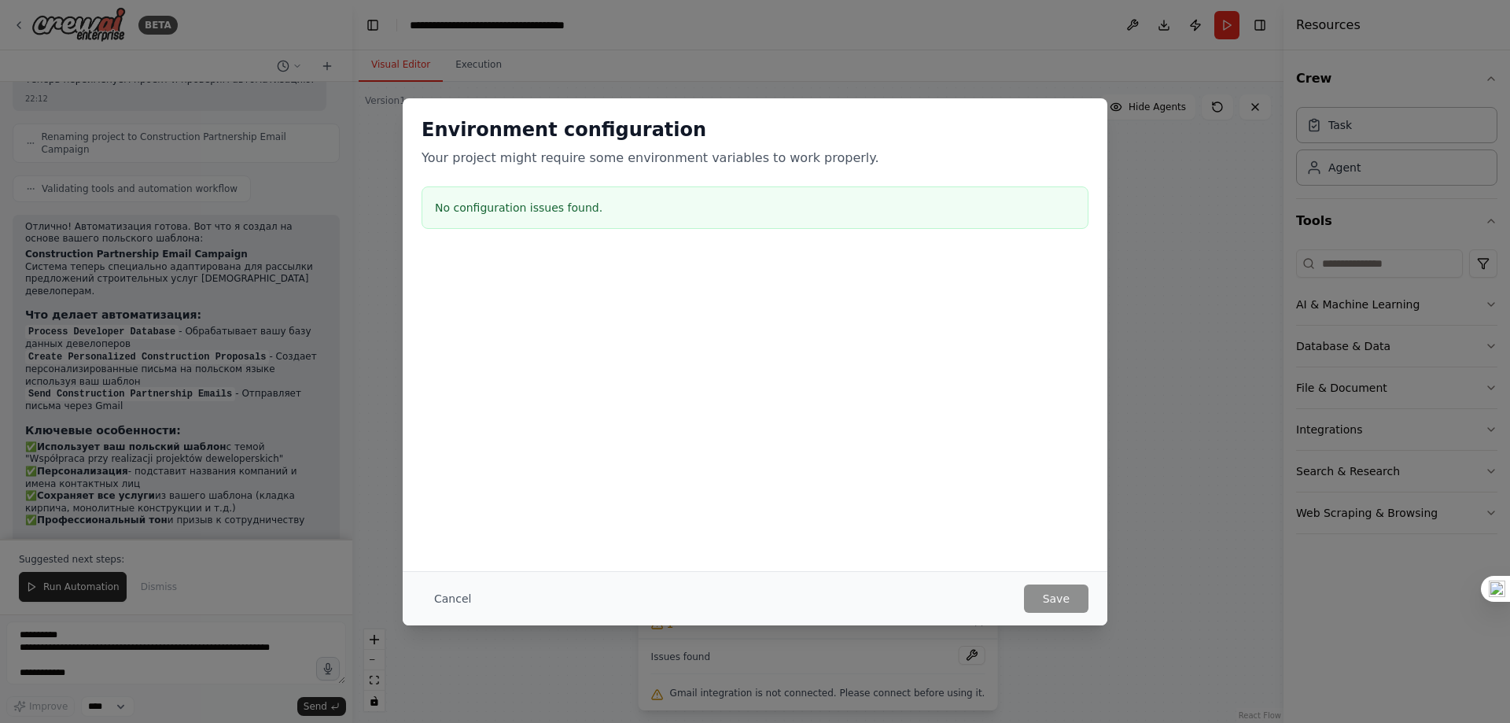
click at [600, 224] on div "No configuration issues found." at bounding box center [755, 207] width 667 height 42
click at [458, 595] on button "Cancel" at bounding box center [453, 598] width 62 height 28
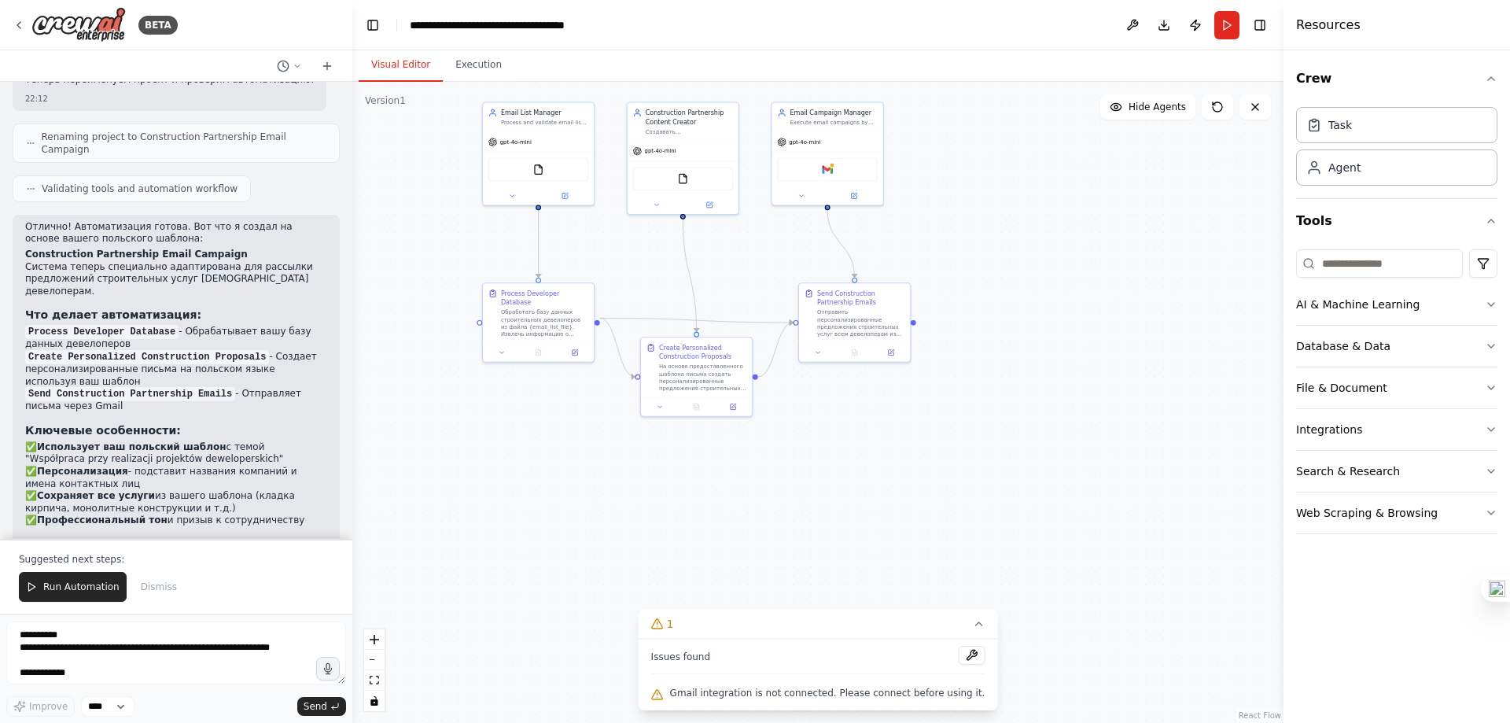
click at [785, 693] on span "Gmail integration is not connected. Please connect before using it." at bounding box center [827, 693] width 315 height 13
click at [664, 694] on icon at bounding box center [657, 694] width 13 height 13
click at [662, 628] on icon at bounding box center [657, 623] width 10 height 9
click at [829, 698] on icon at bounding box center [829, 695] width 13 height 13
click at [958, 657] on button at bounding box center [971, 655] width 27 height 19
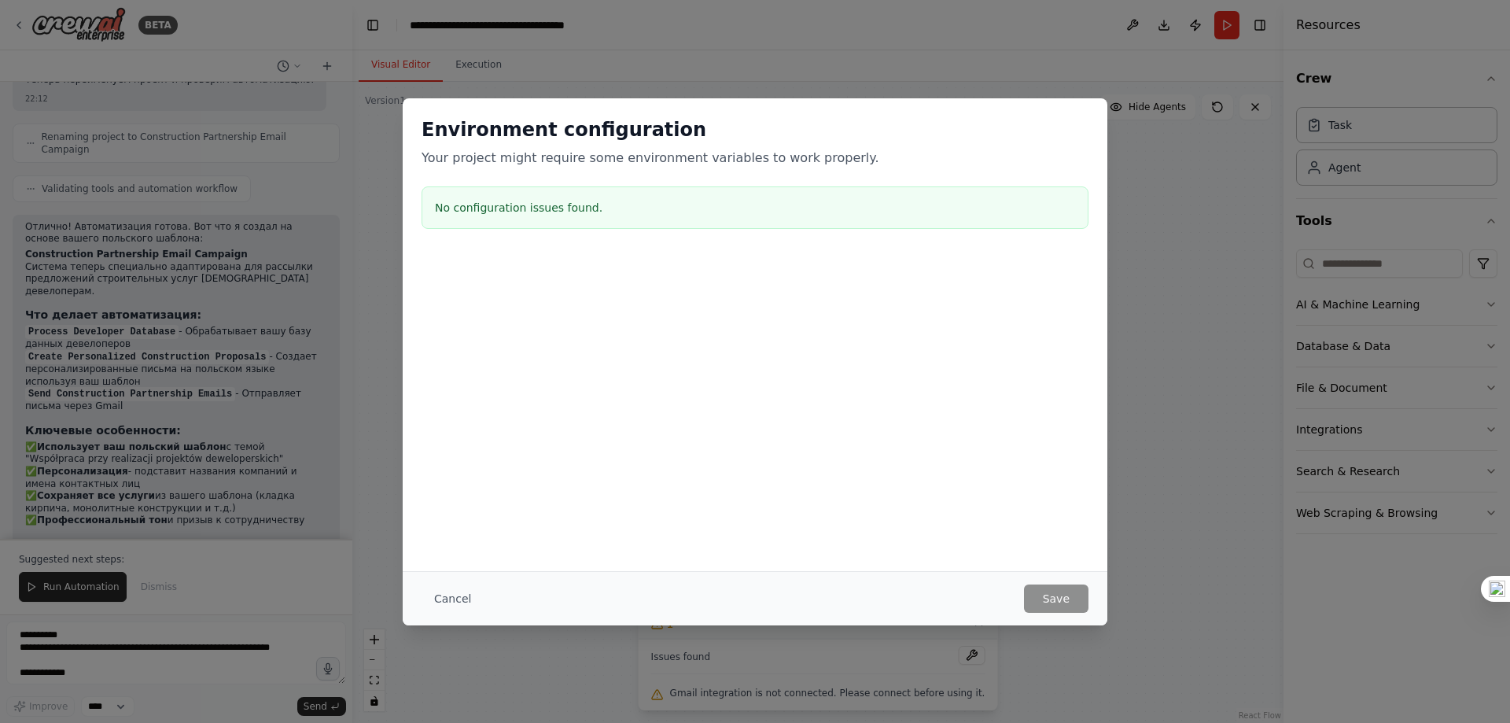
click at [613, 222] on div "No configuration issues found." at bounding box center [755, 207] width 667 height 42
click at [554, 567] on div "Environment configuration Your project might require some environment variables…" at bounding box center [755, 334] width 705 height 473
click at [465, 595] on button "Cancel" at bounding box center [453, 598] width 62 height 28
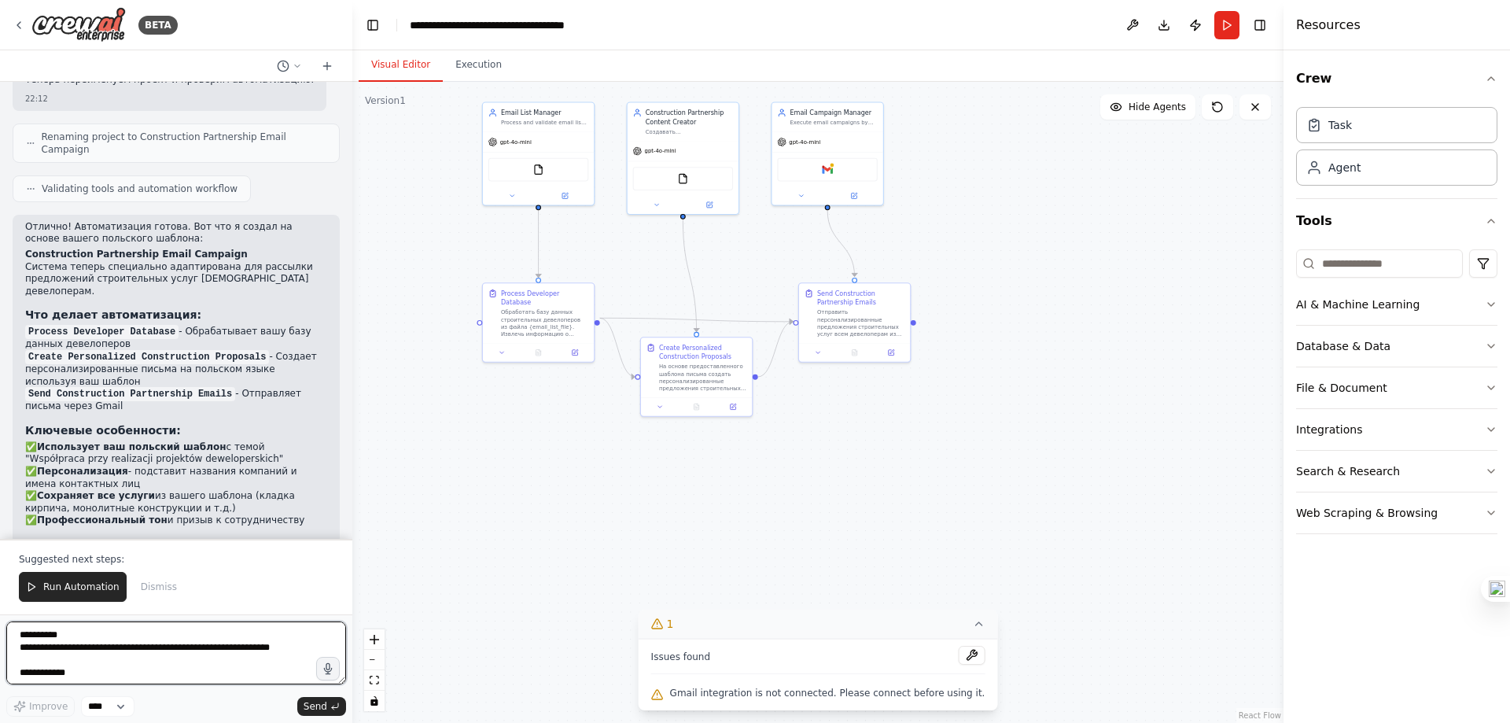
click at [147, 659] on textarea "**********" at bounding box center [176, 652] width 340 height 63
type textarea "*"
type textarea "**********"
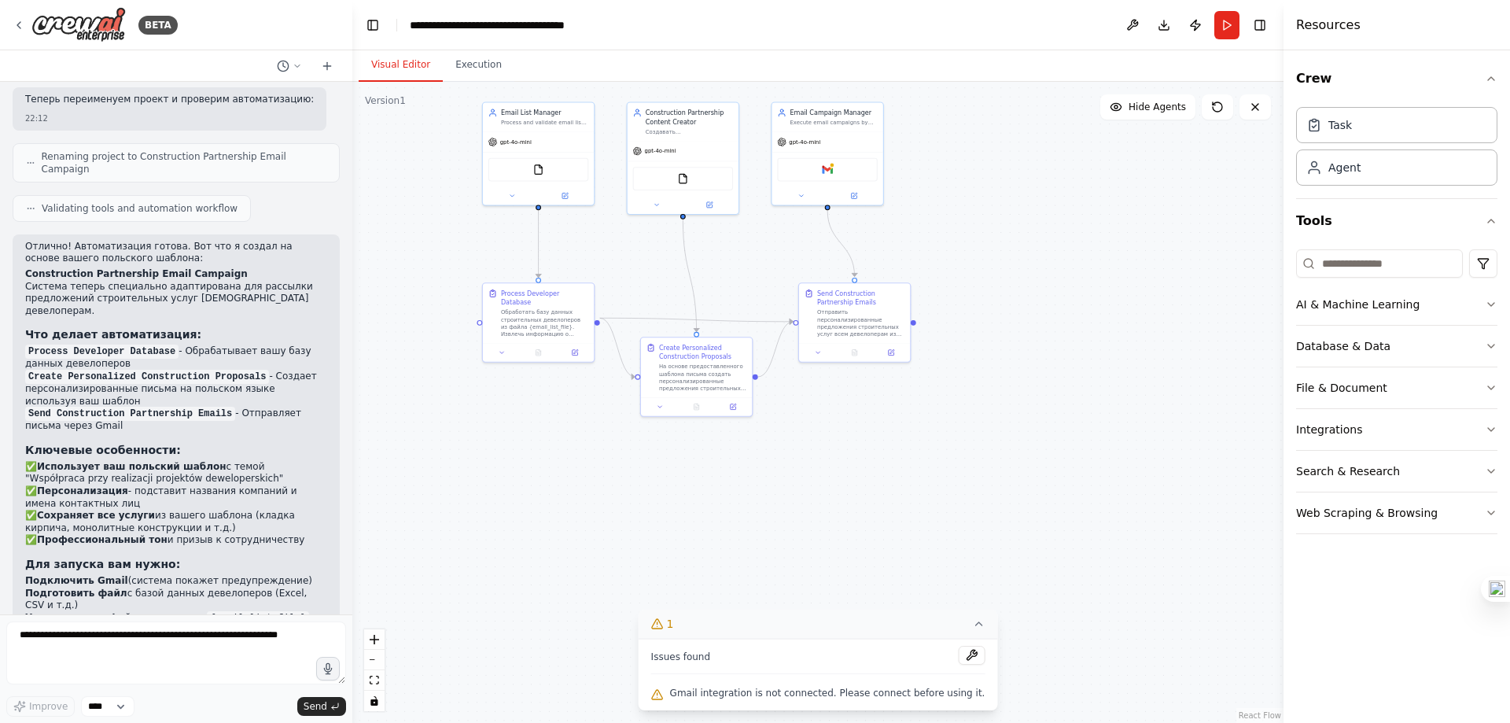
scroll to position [4239, 0]
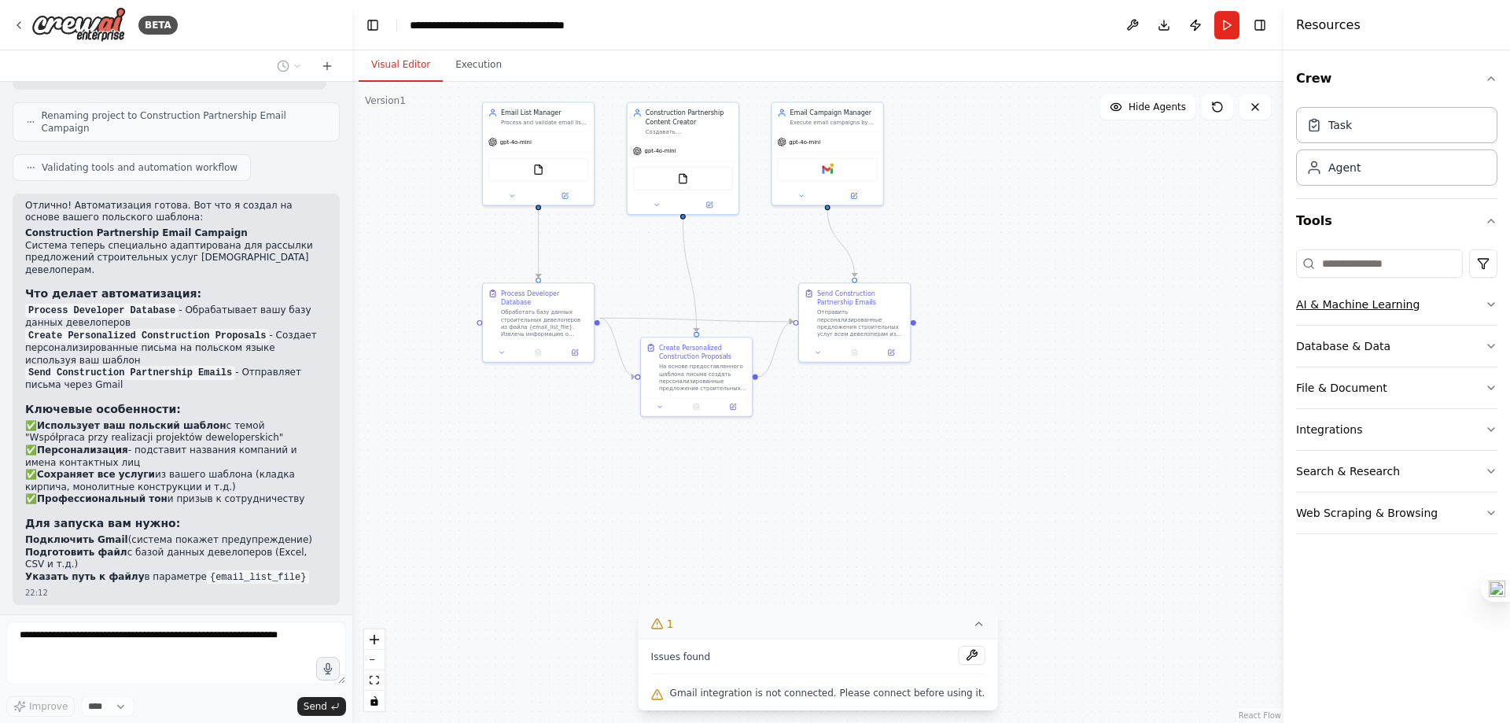
click at [1363, 307] on div "AI & Machine Learning" at bounding box center [1357, 304] width 123 height 16
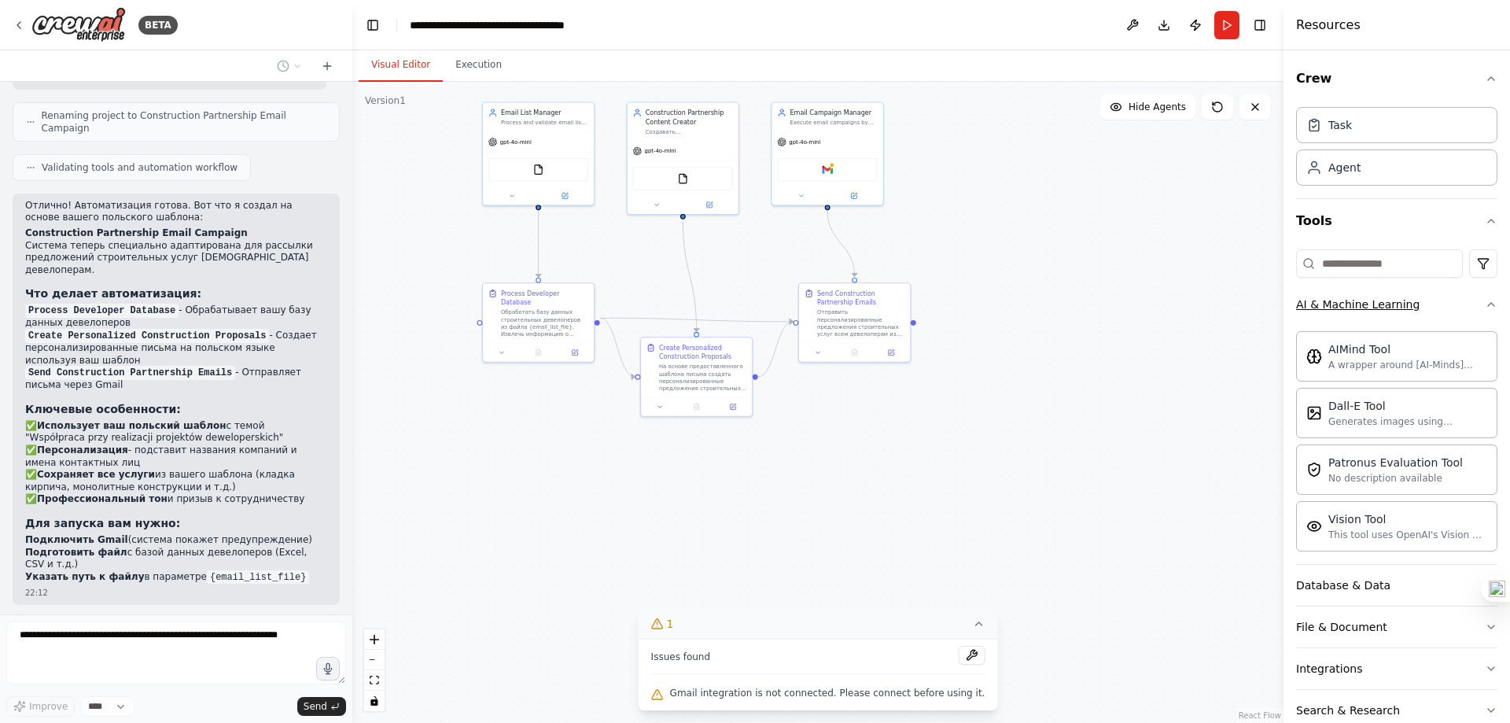
click at [1368, 304] on div "AI & Machine Learning" at bounding box center [1357, 304] width 123 height 16
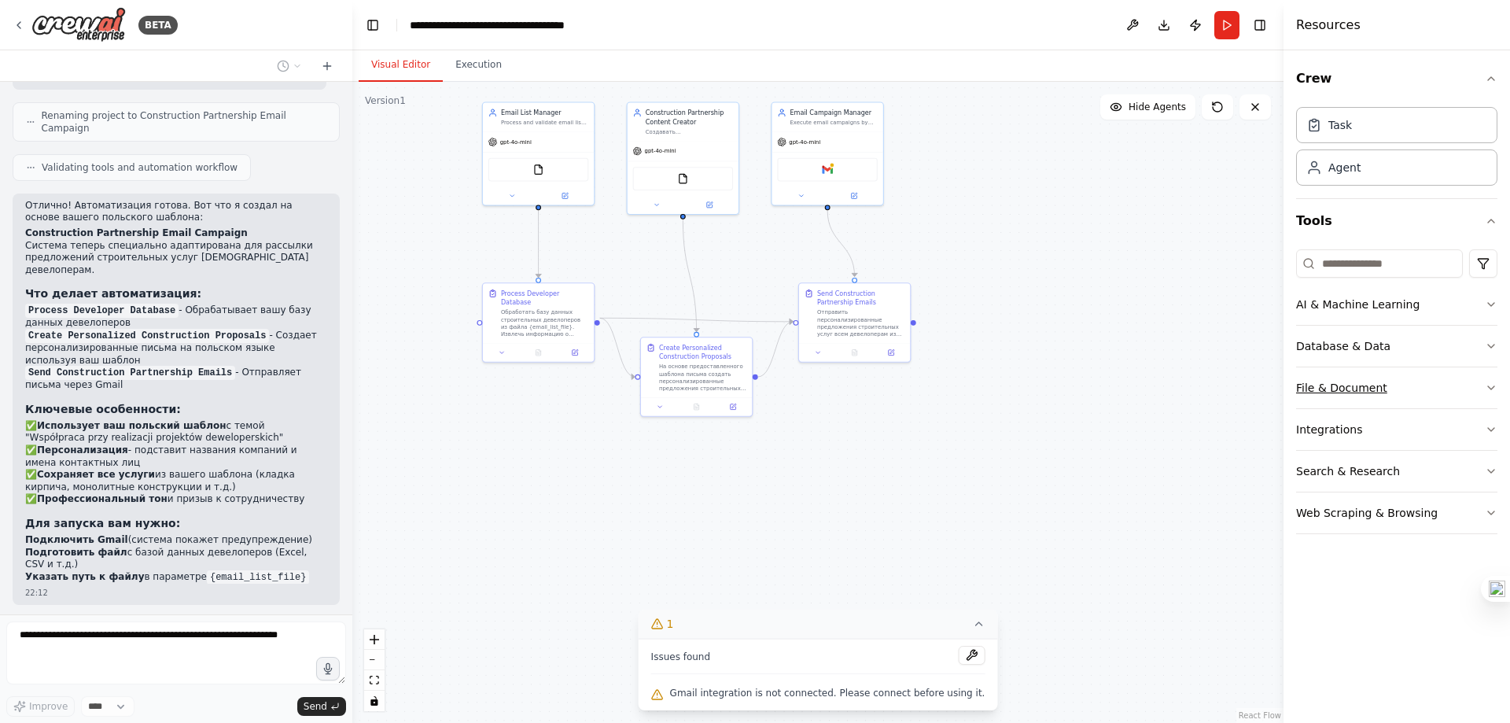
click at [1352, 378] on button "File & Document" at bounding box center [1396, 387] width 201 height 41
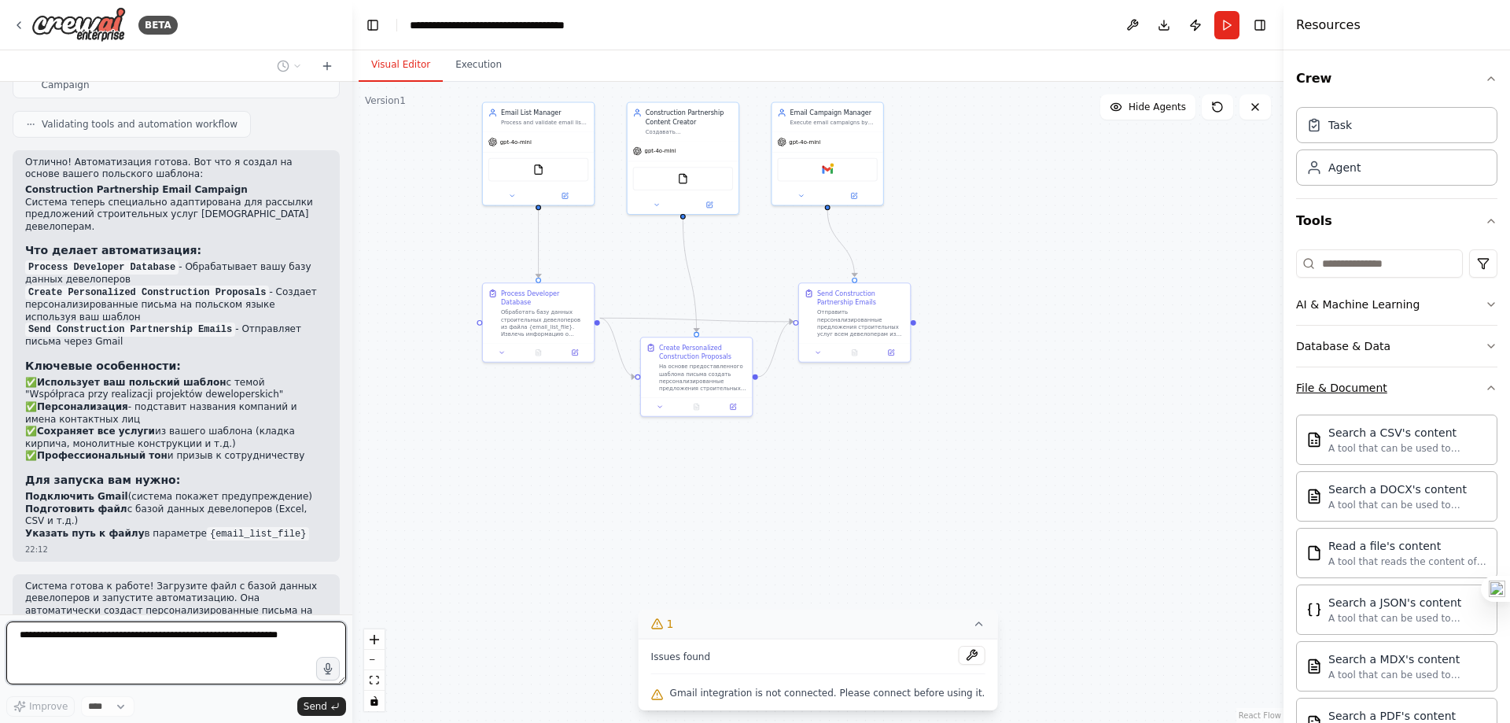
click at [1355, 385] on div "File & Document" at bounding box center [1341, 388] width 91 height 16
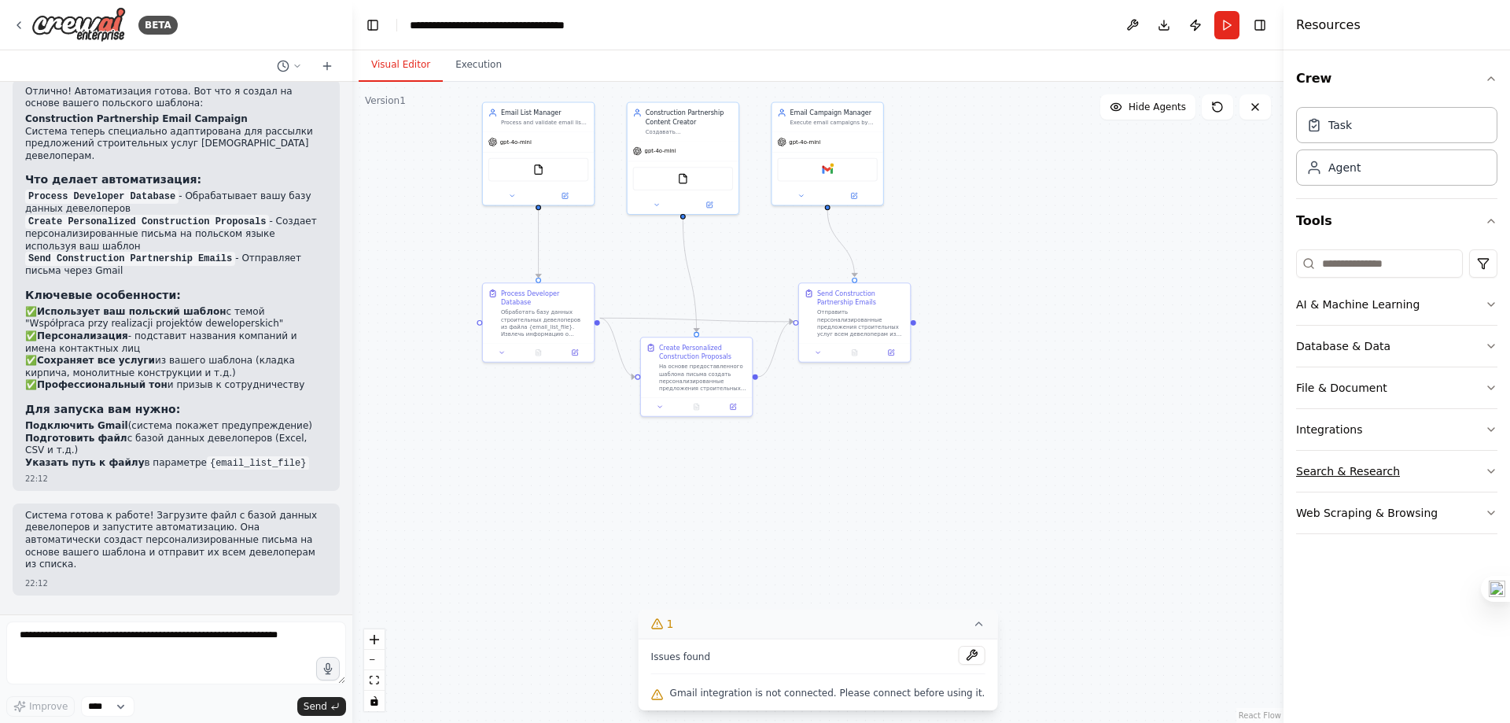
click at [1342, 466] on div "Search & Research" at bounding box center [1348, 471] width 104 height 16
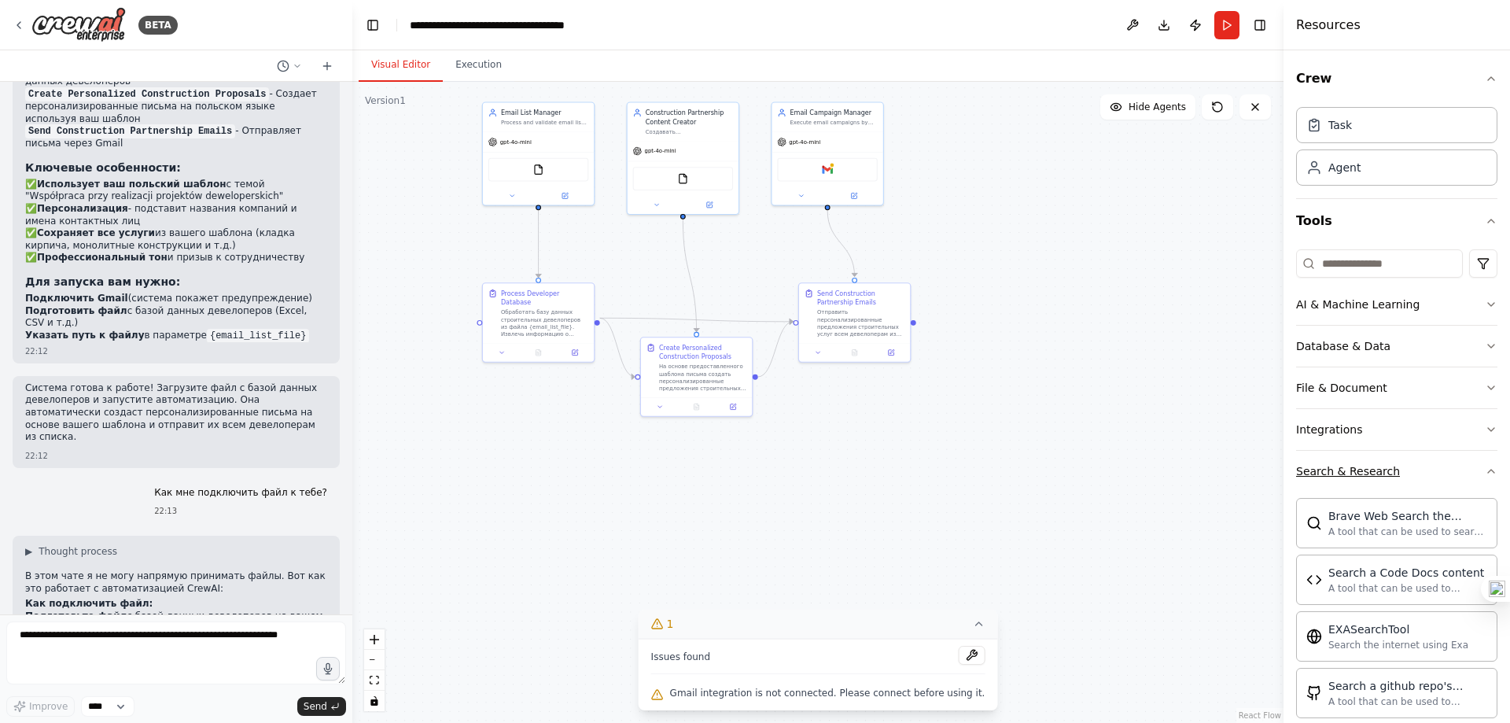
click at [1342, 466] on div "Search & Research" at bounding box center [1348, 471] width 104 height 16
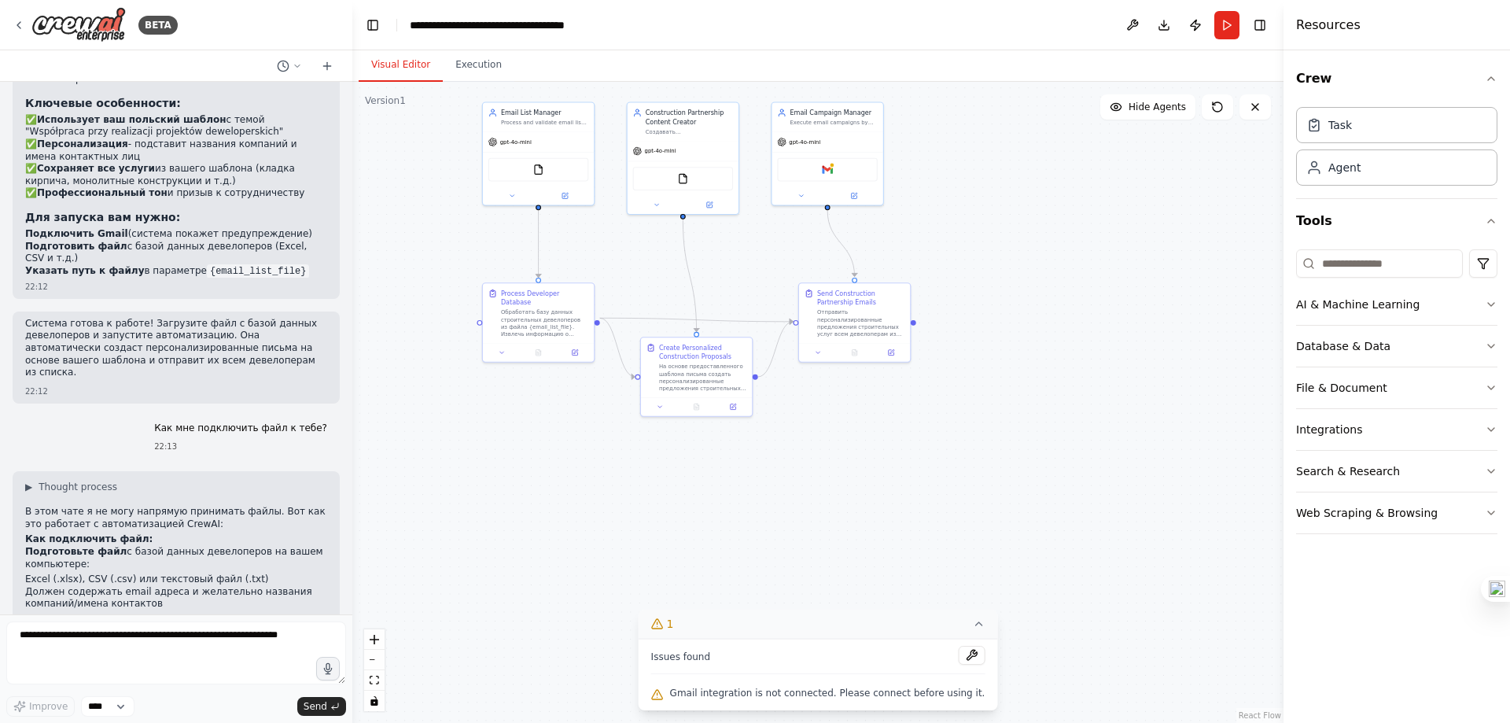
scroll to position [4557, 0]
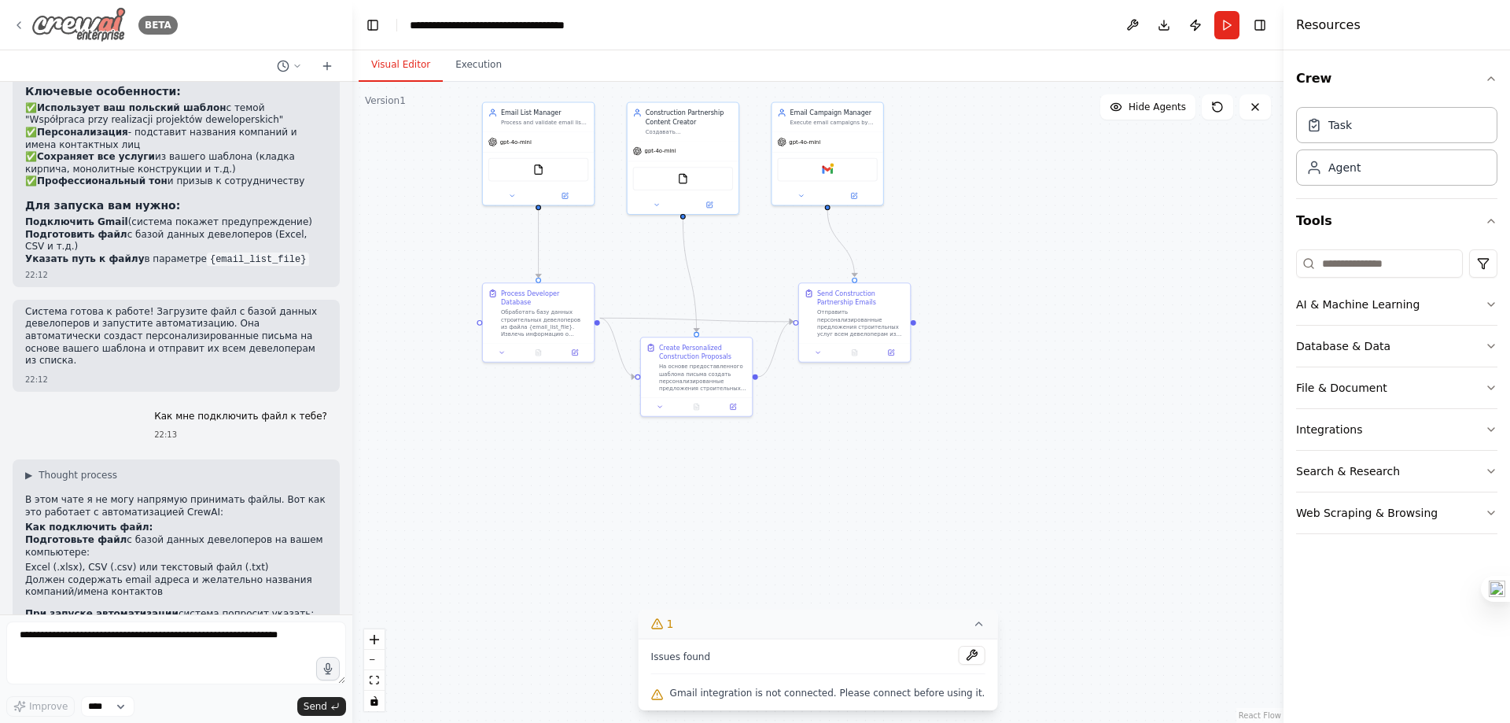
click at [14, 20] on icon at bounding box center [19, 25] width 13 height 13
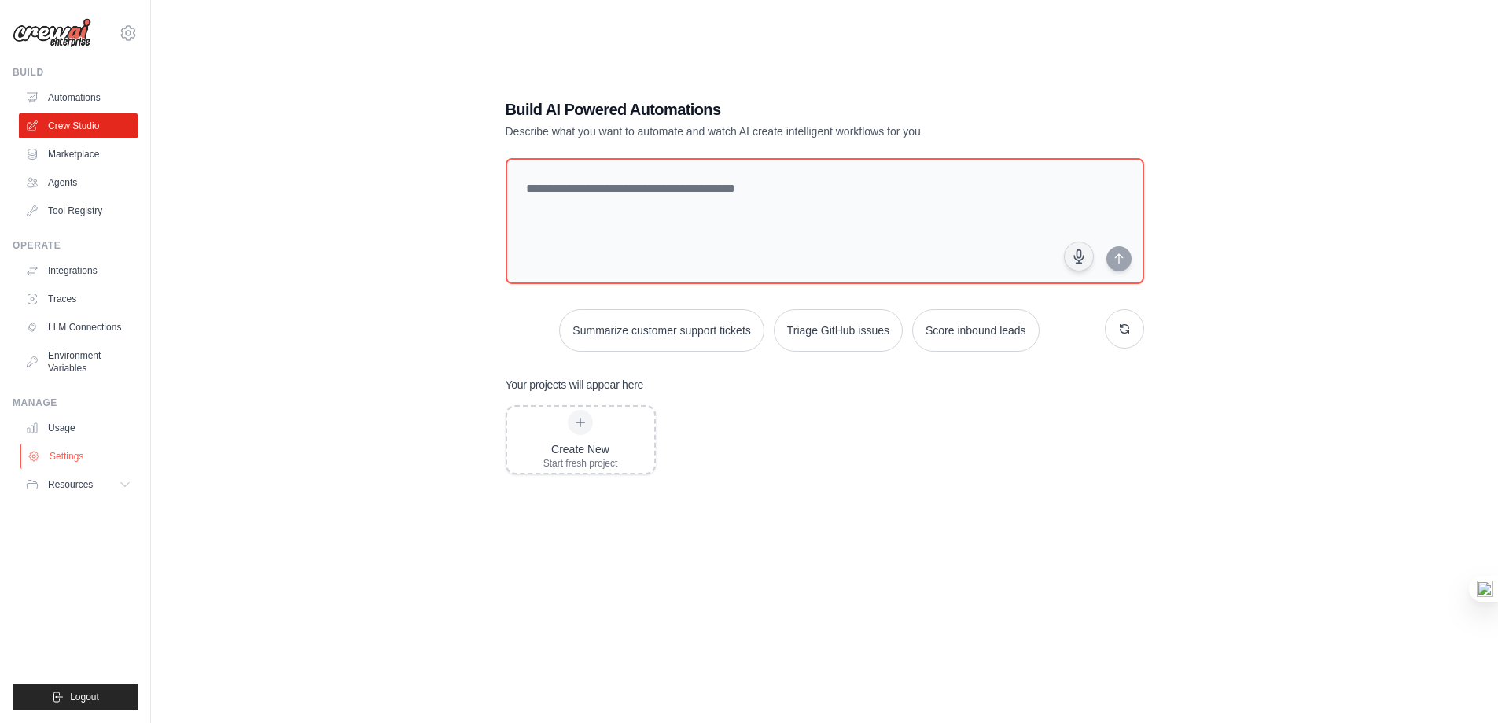
click at [66, 455] on link "Settings" at bounding box center [79, 456] width 119 height 25
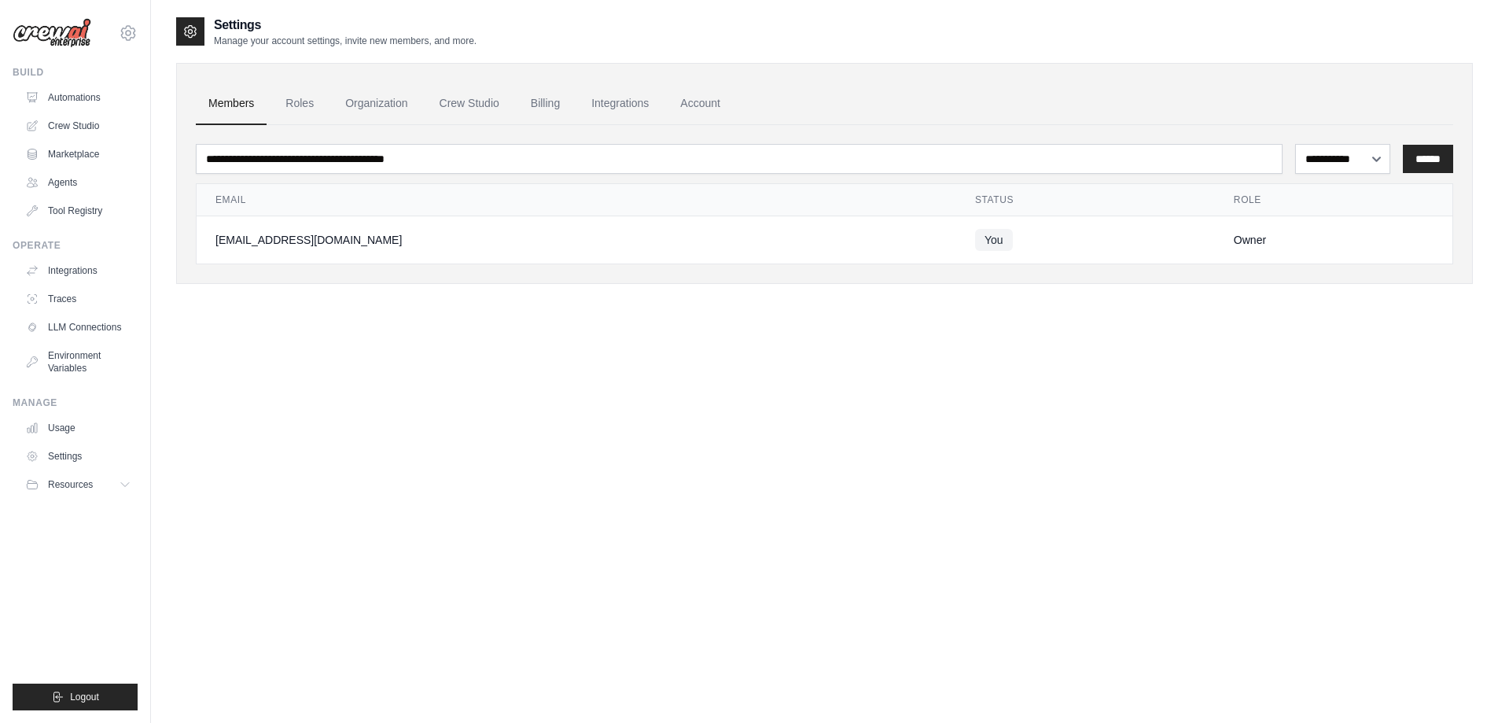
click at [992, 246] on td "You" at bounding box center [1085, 240] width 259 height 48
click at [975, 238] on span "You" at bounding box center [994, 240] width 38 height 22
click at [550, 105] on link "Billing" at bounding box center [545, 104] width 54 height 42
click at [385, 103] on link "Organization" at bounding box center [376, 104] width 87 height 42
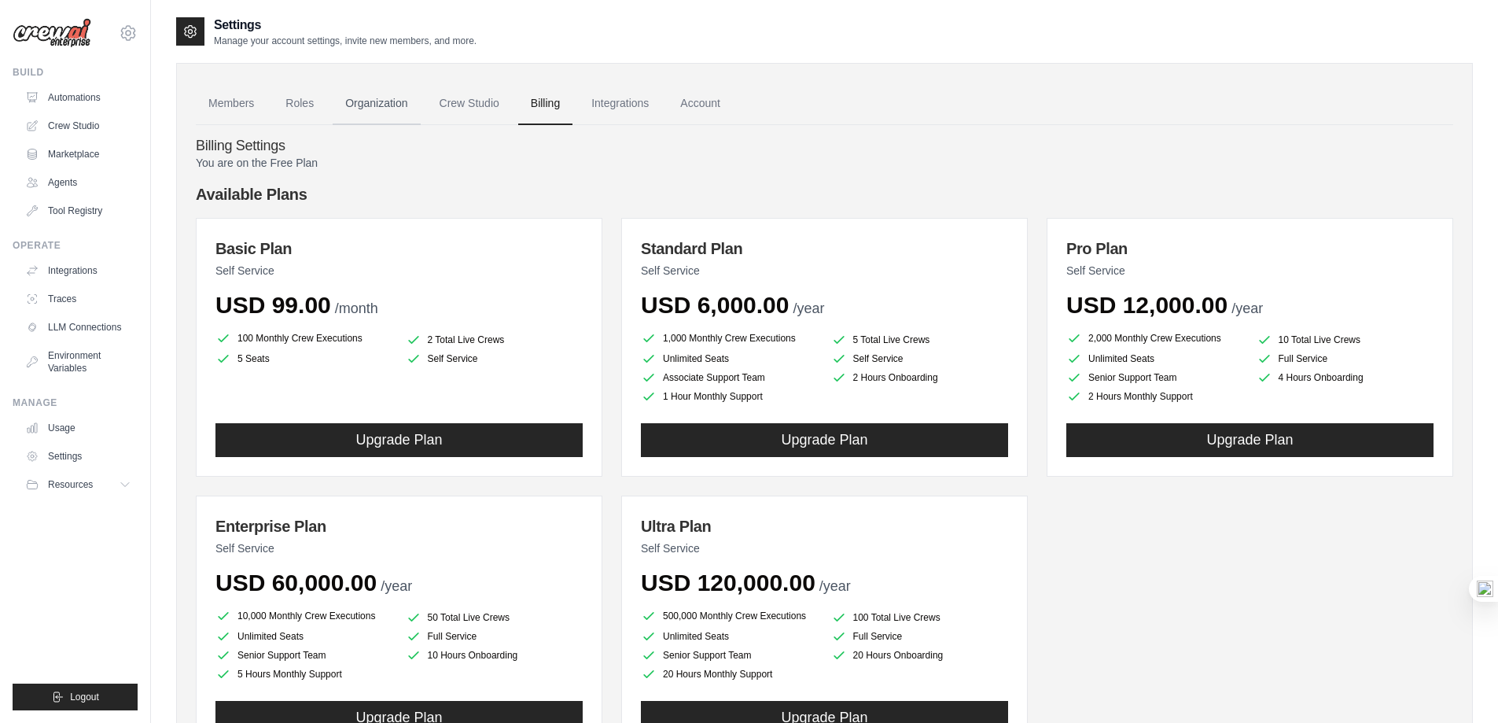
click at [401, 97] on link "Organization" at bounding box center [376, 104] width 87 height 42
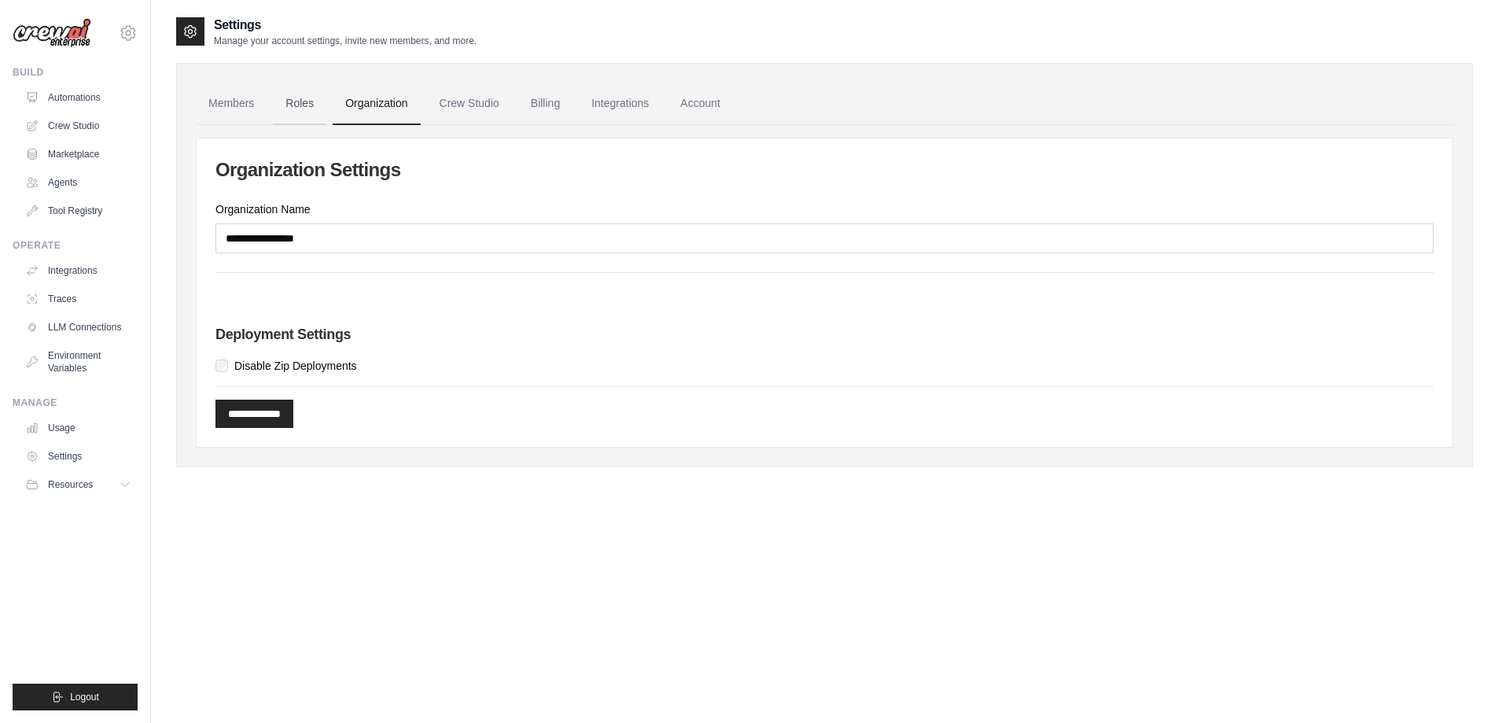
click at [303, 105] on link "Roles" at bounding box center [299, 104] width 53 height 42
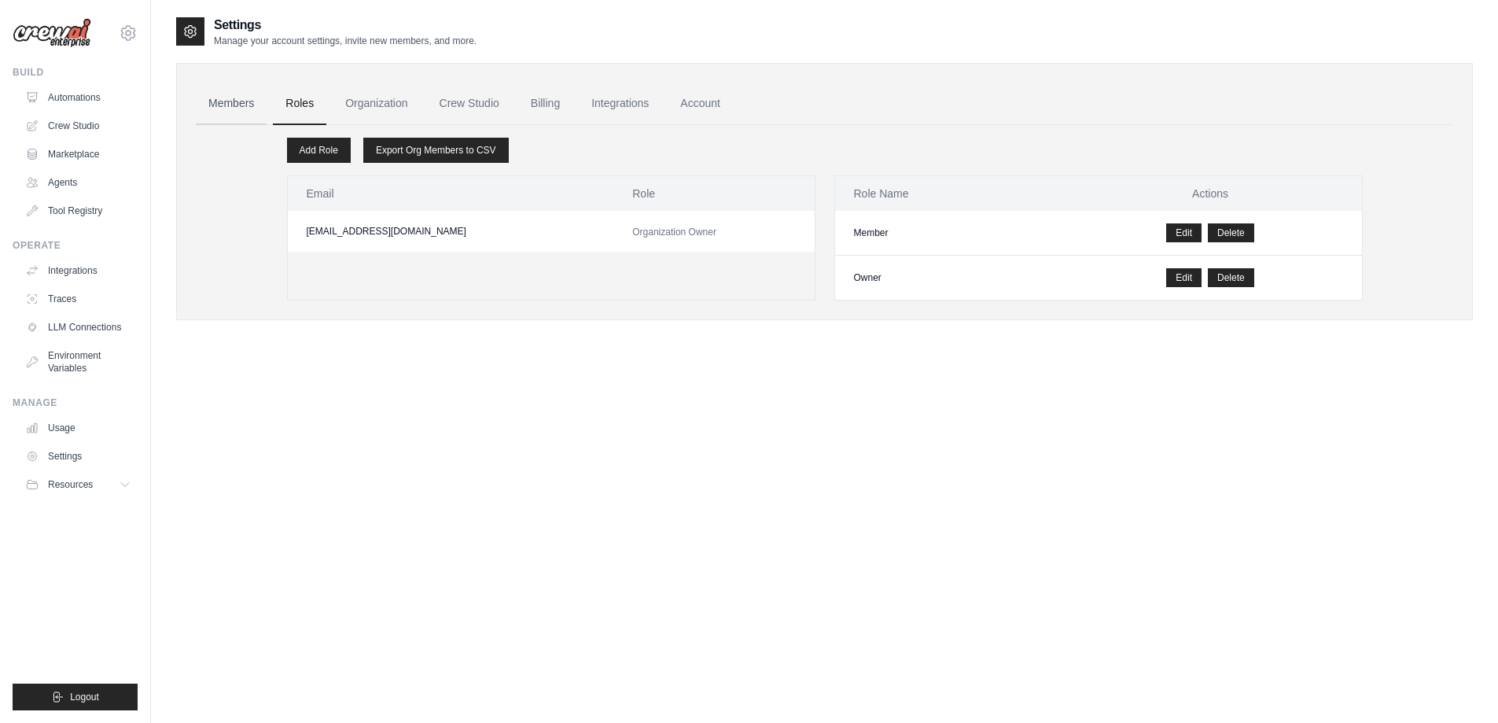
click at [243, 96] on link "Members" at bounding box center [231, 104] width 71 height 42
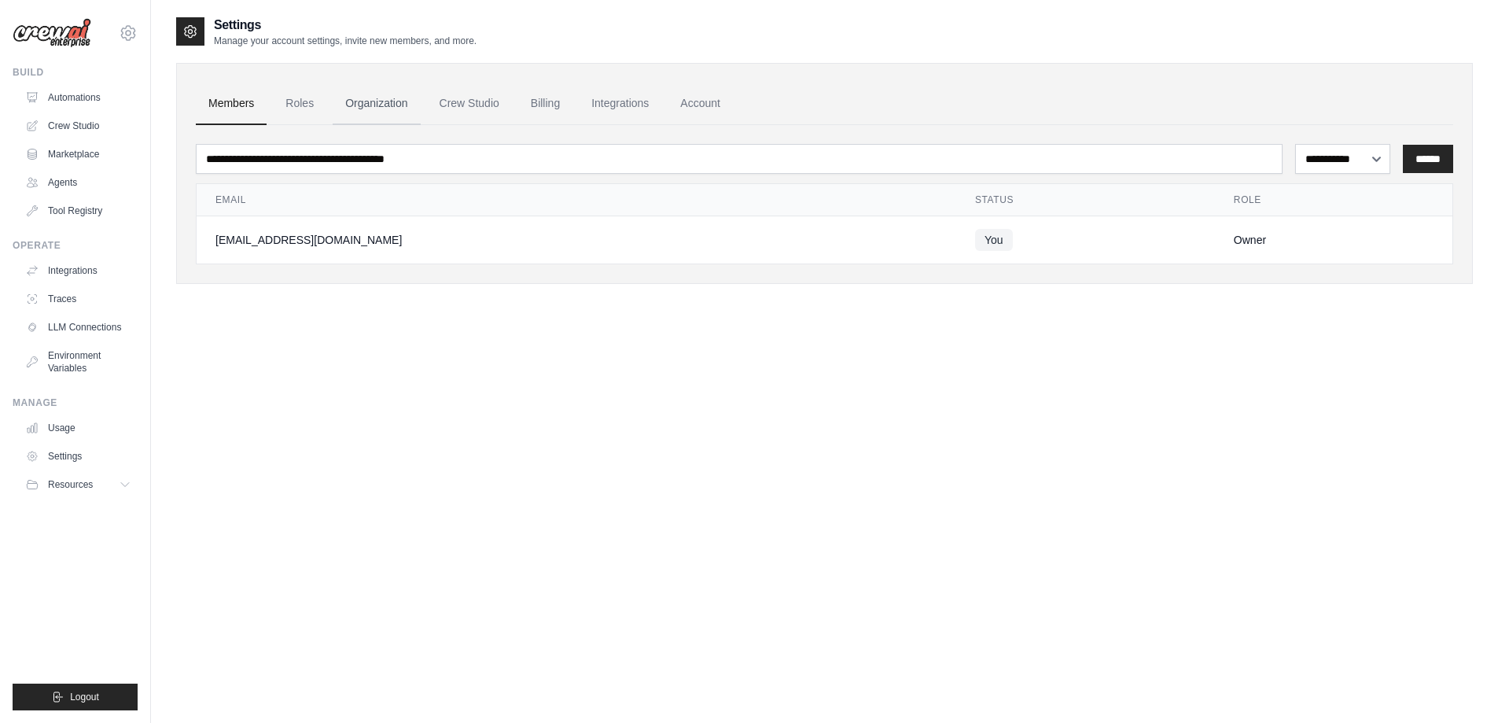
click at [385, 109] on link "Organization" at bounding box center [376, 104] width 87 height 42
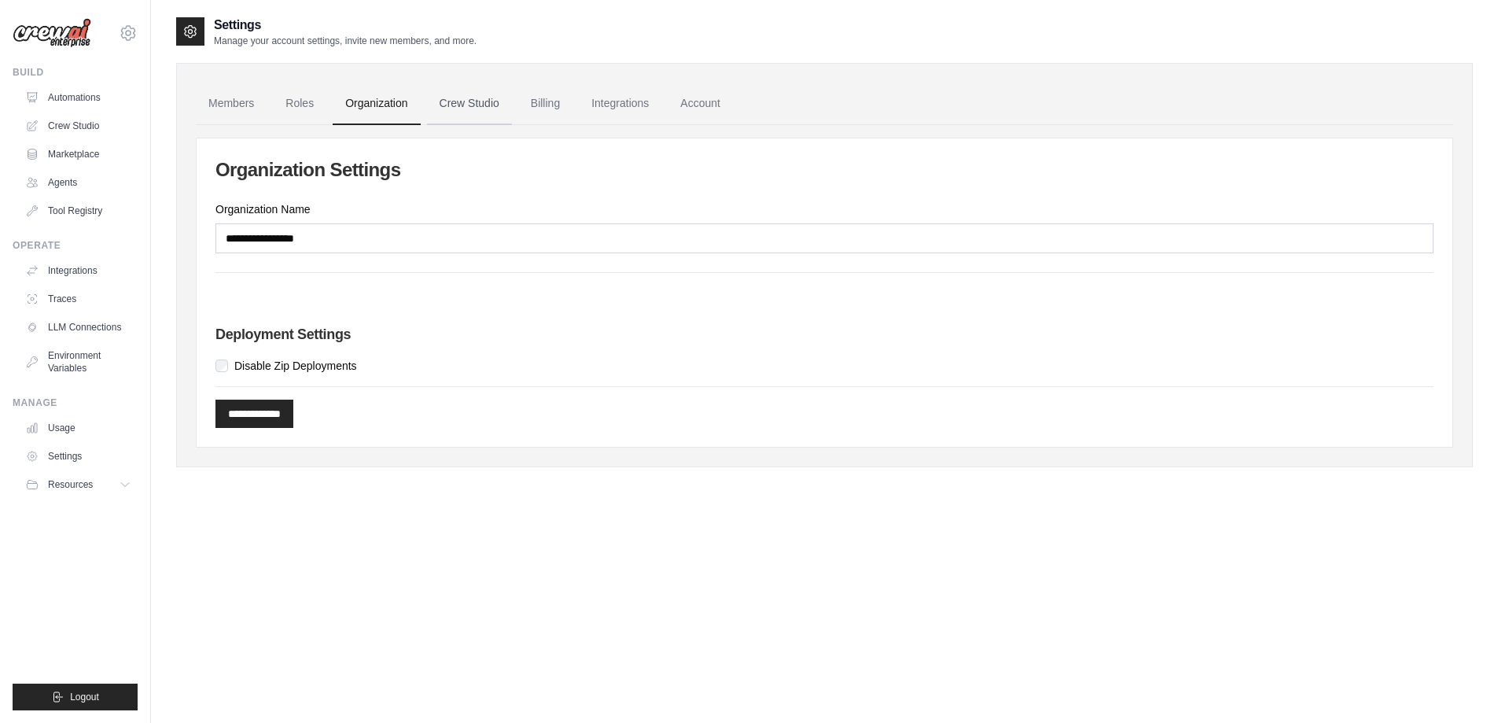
click at [448, 98] on link "Crew Studio" at bounding box center [469, 104] width 85 height 42
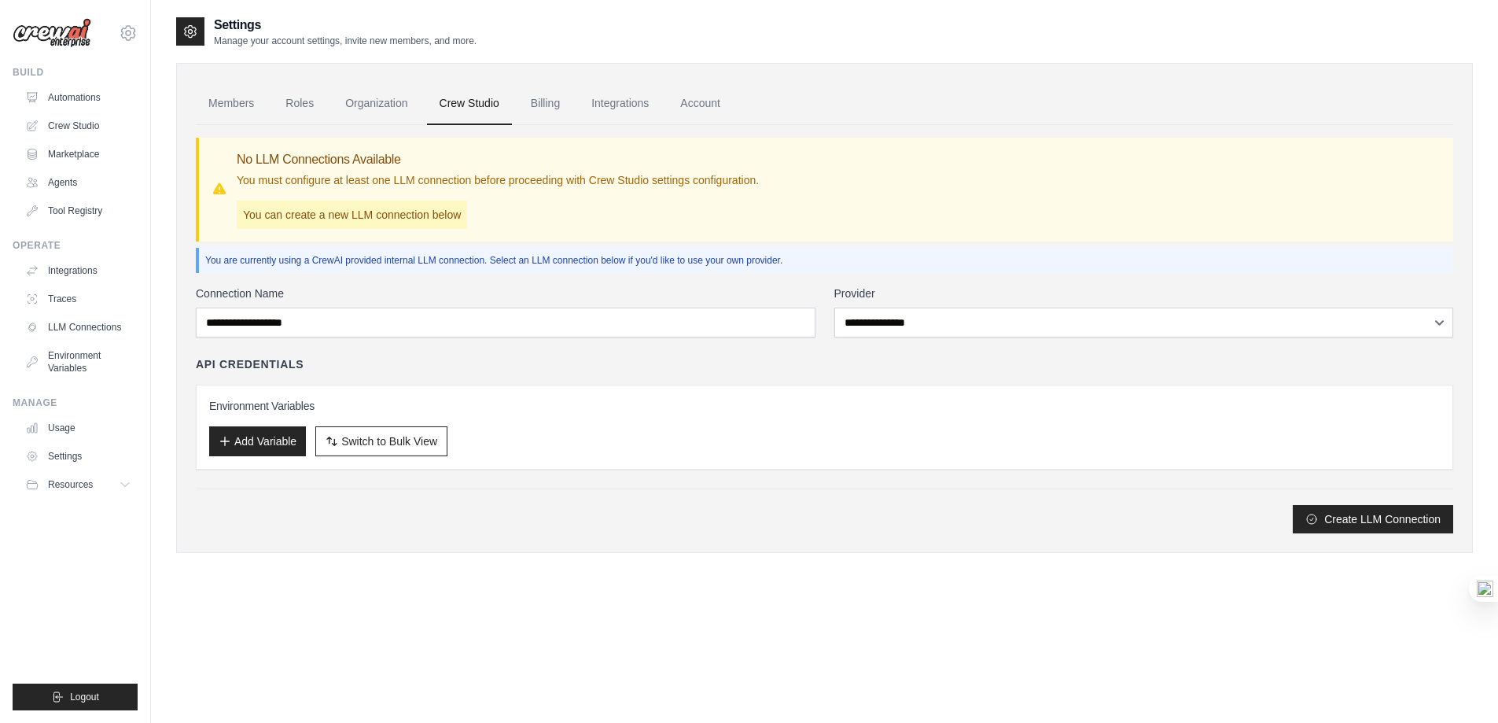
click at [547, 108] on link "Billing" at bounding box center [545, 104] width 54 height 42
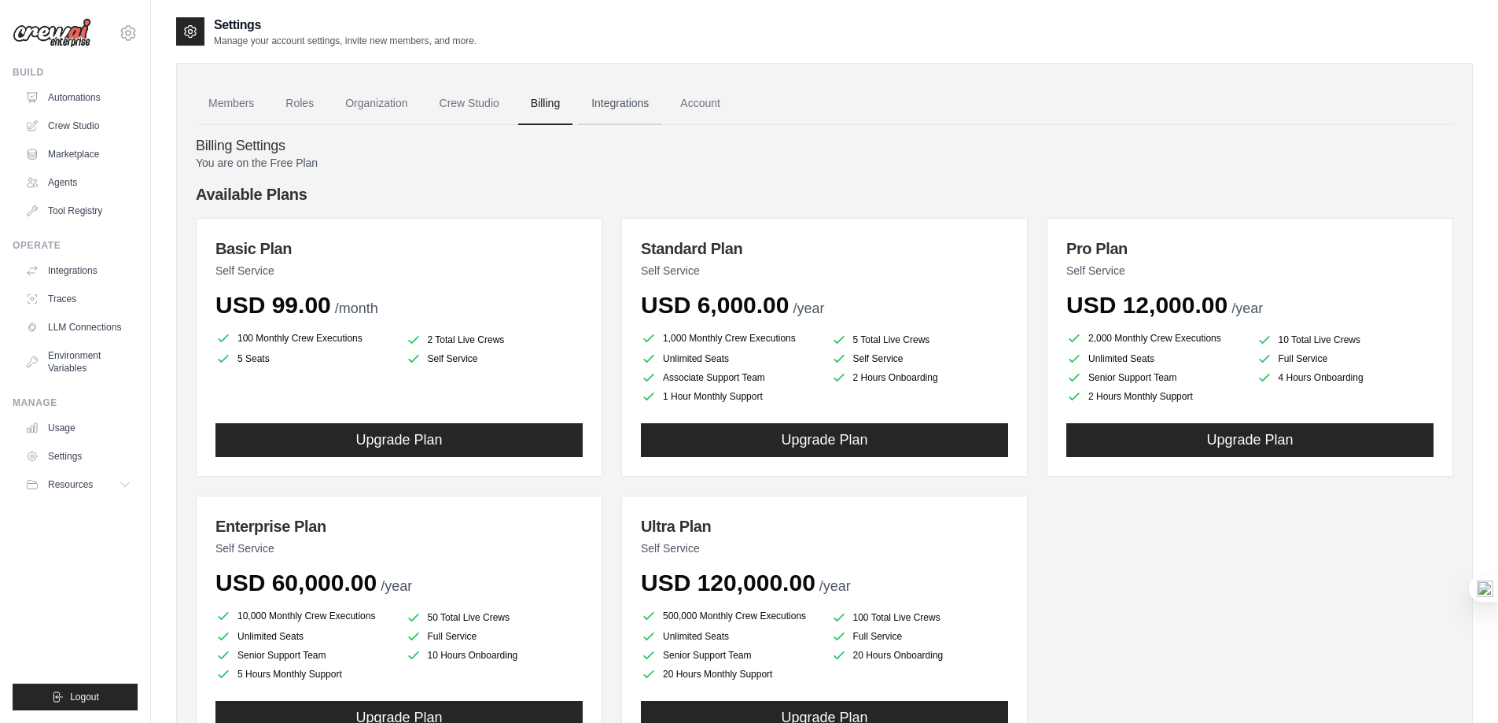
click at [617, 106] on link "Integrations" at bounding box center [620, 104] width 83 height 42
click at [715, 100] on link "Account" at bounding box center [700, 104] width 65 height 42
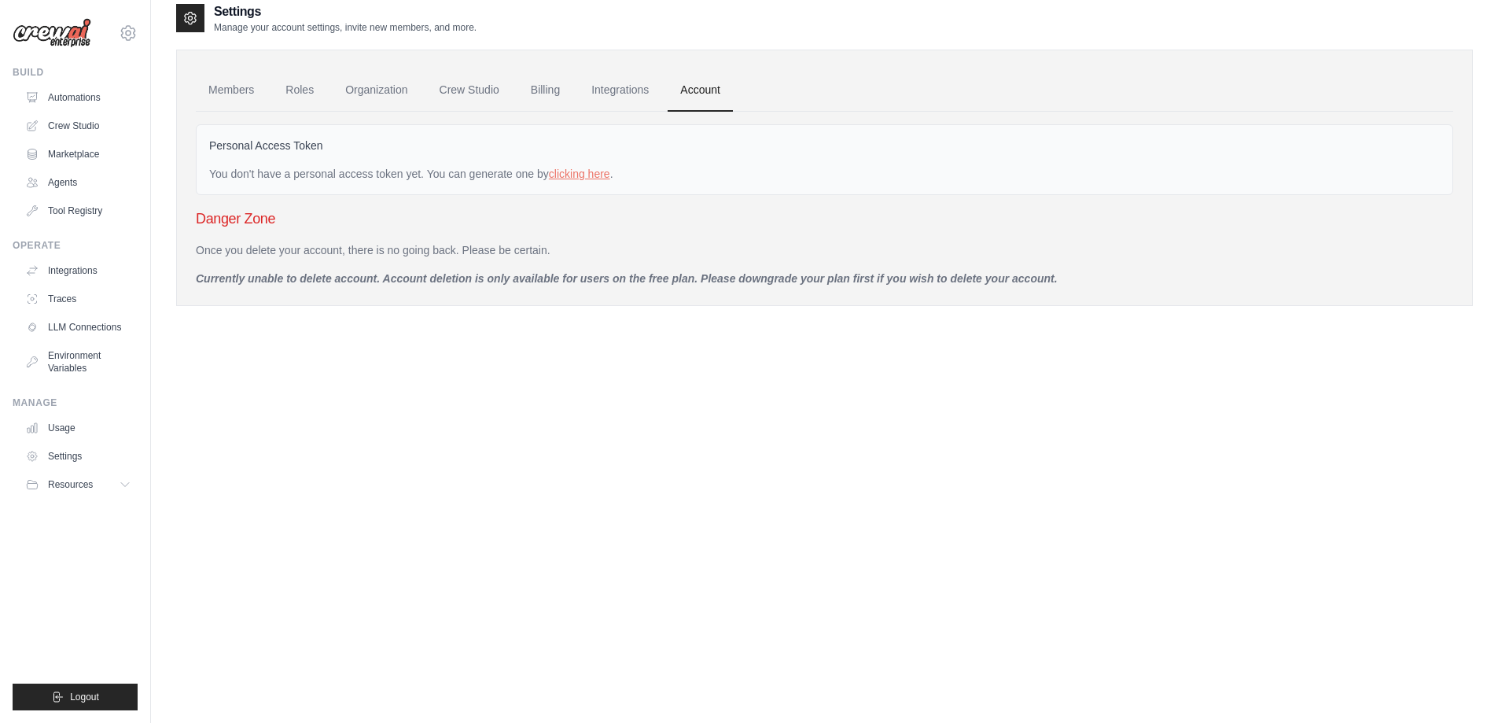
scroll to position [31, 0]
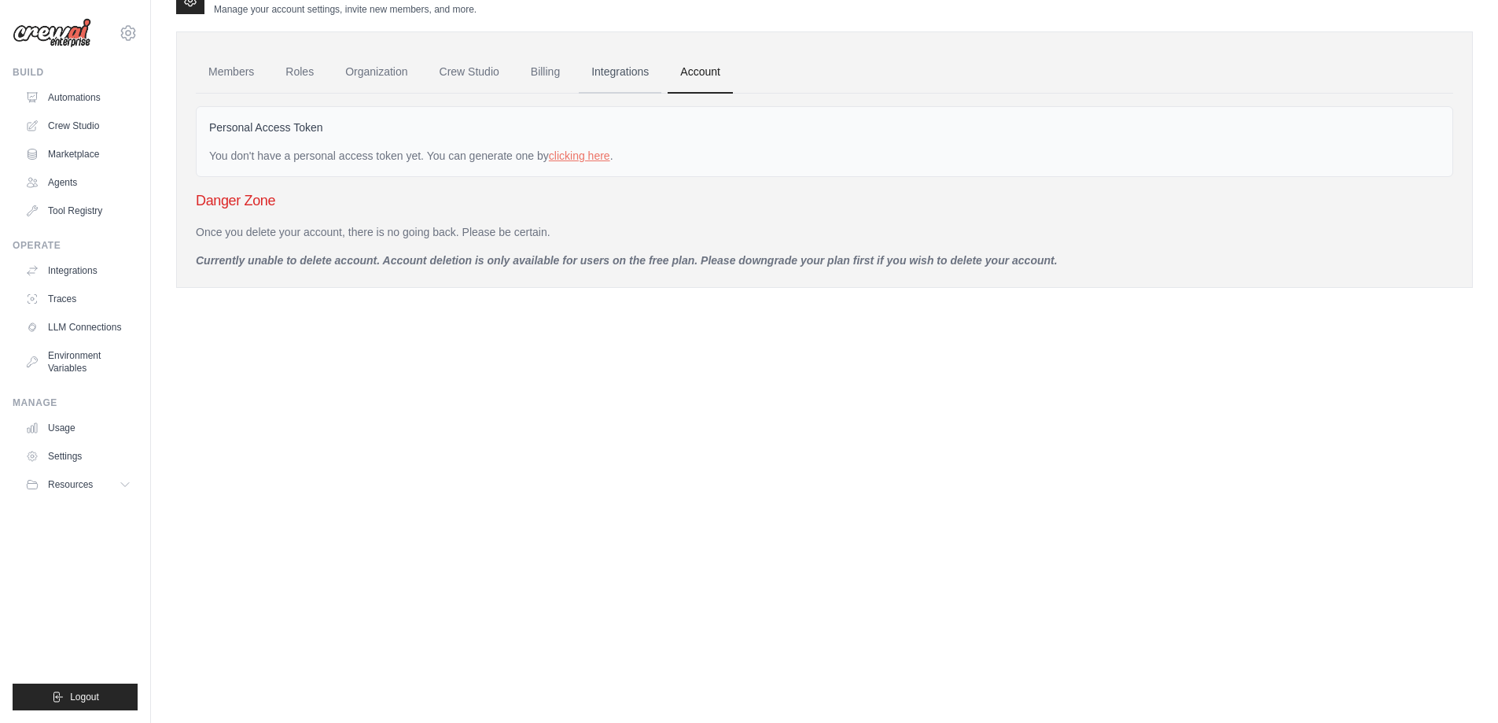
click at [589, 66] on link "Integrations" at bounding box center [620, 72] width 83 height 42
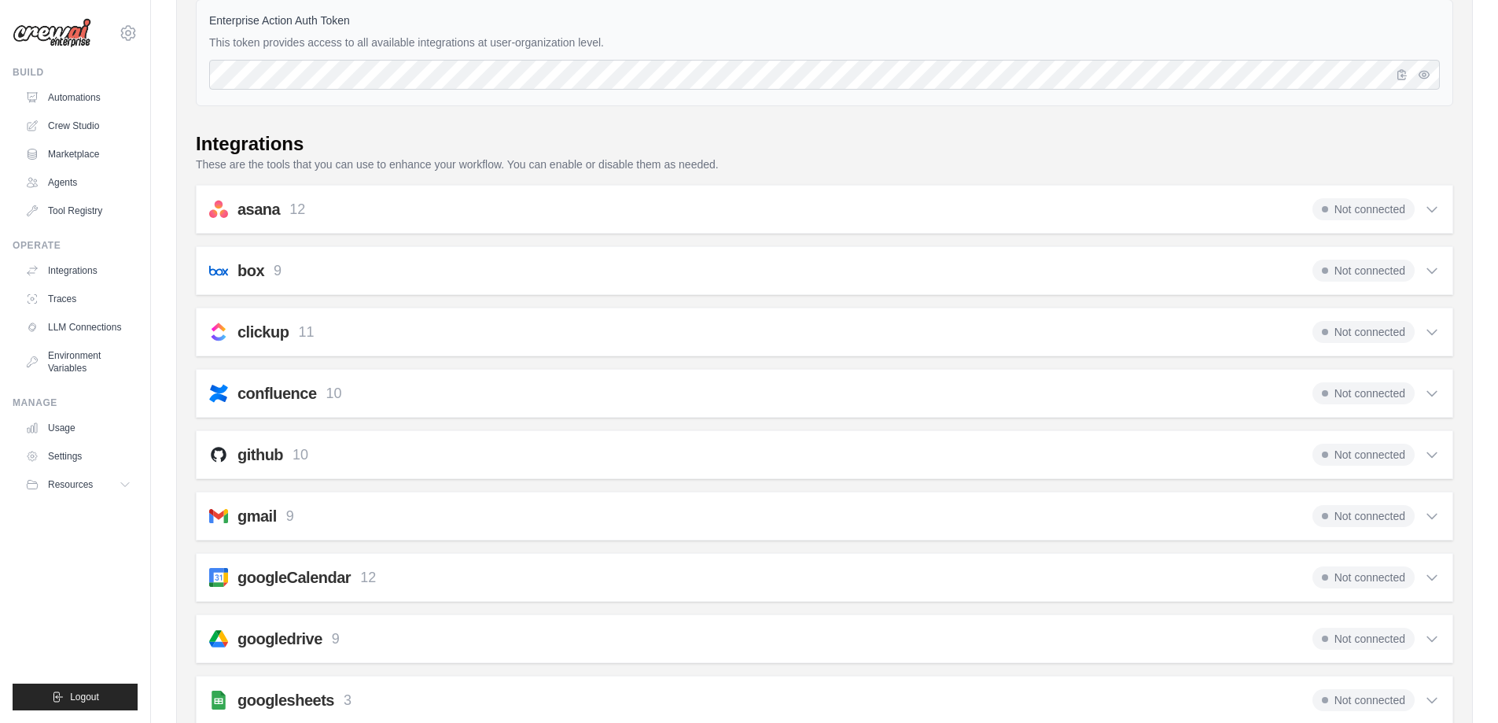
scroll to position [315, 0]
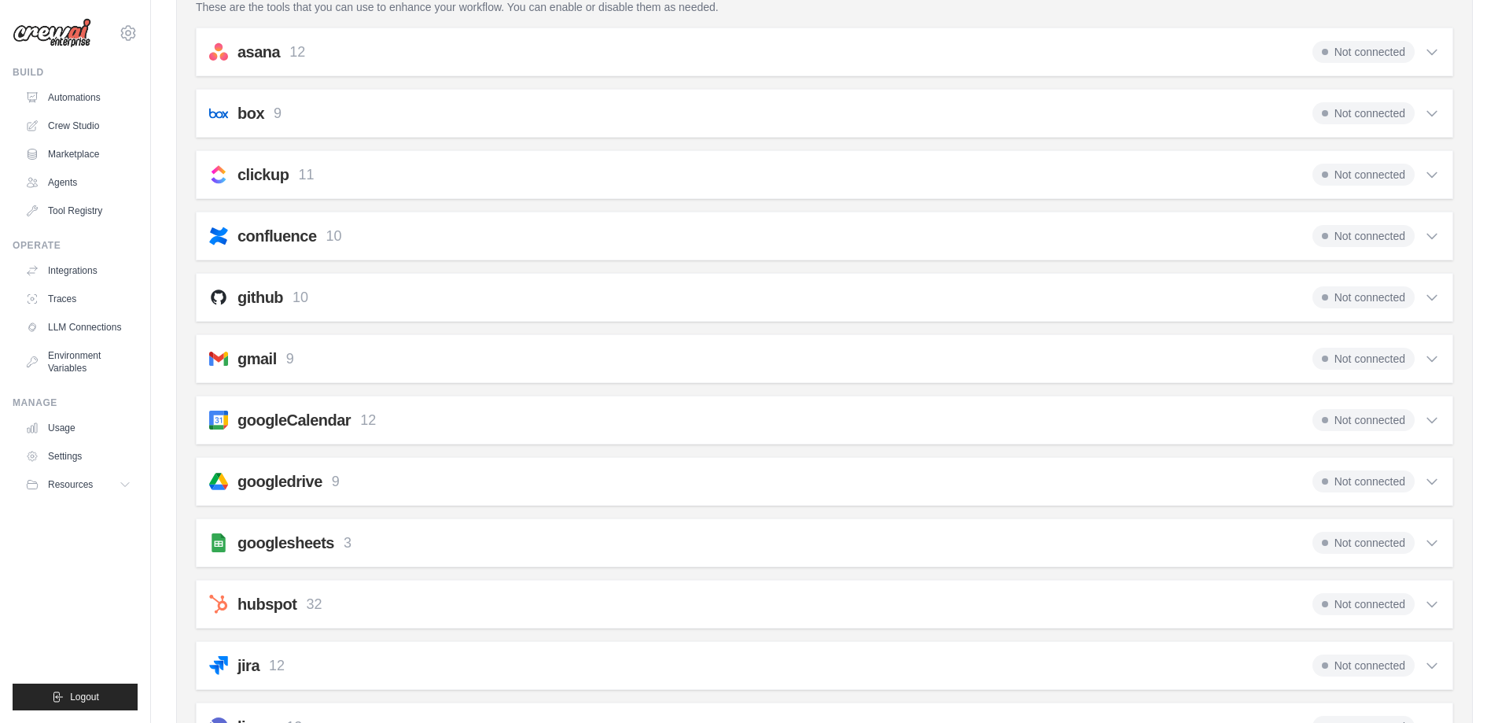
drag, startPoint x: 1377, startPoint y: 367, endPoint x: 1430, endPoint y: 361, distance: 53.1
click at [1379, 367] on span "Not connected" at bounding box center [1364, 359] width 102 height 22
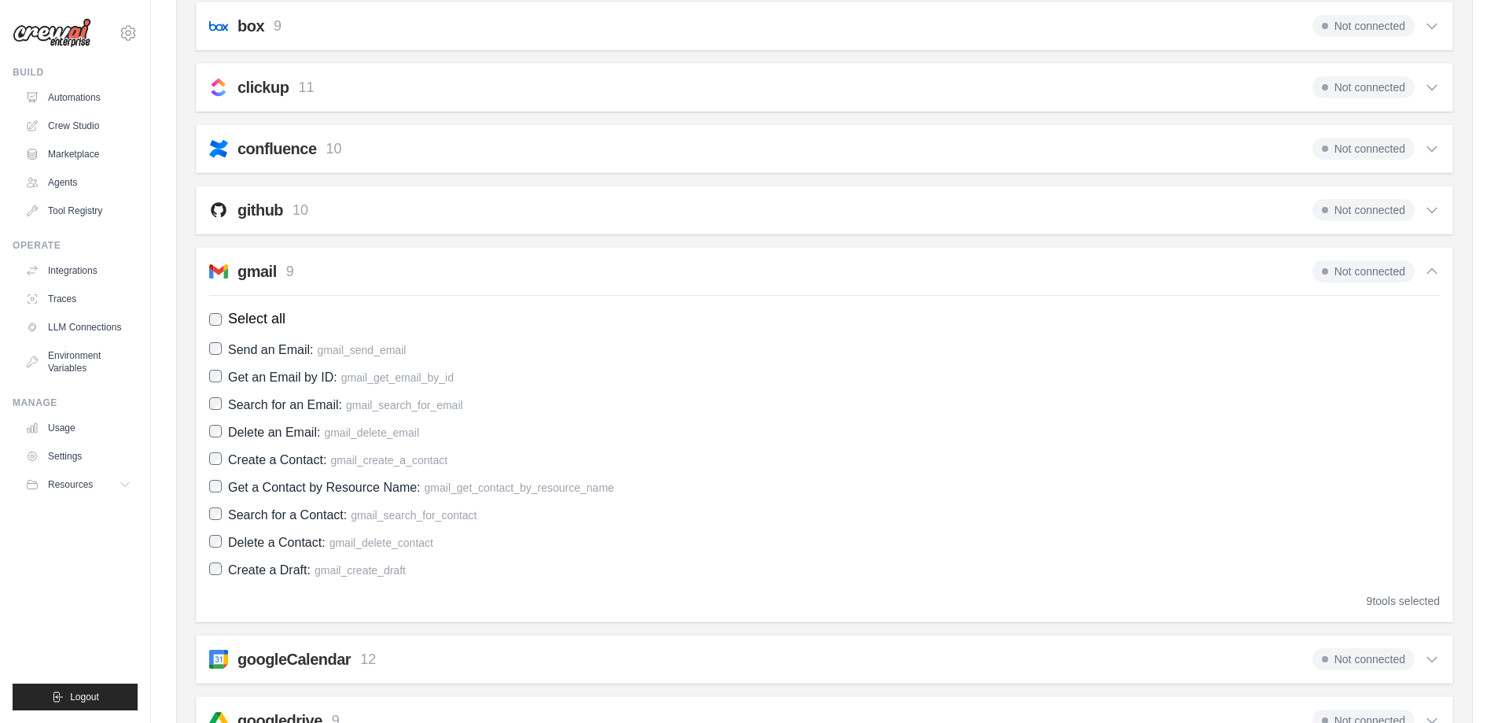
scroll to position [393, 0]
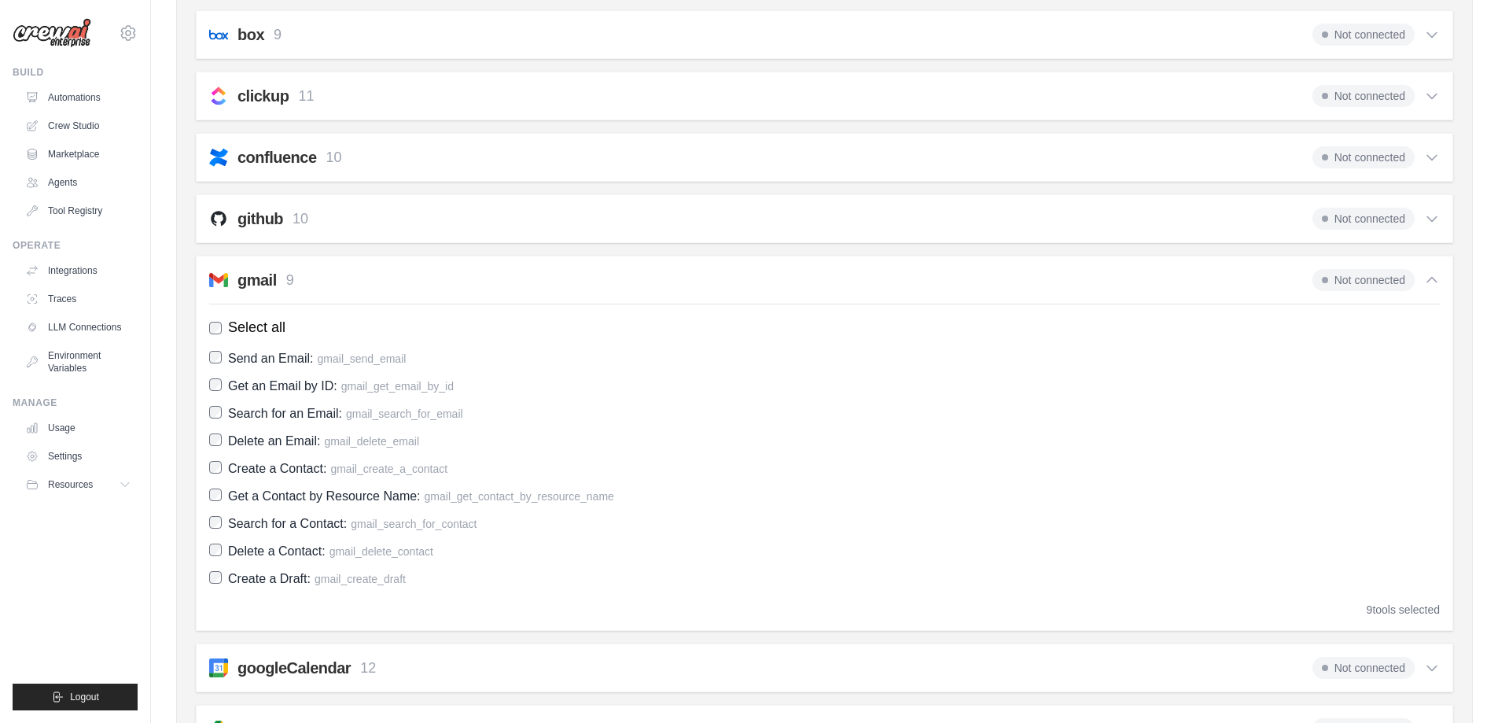
click at [274, 279] on h2 "gmail" at bounding box center [256, 280] width 39 height 22
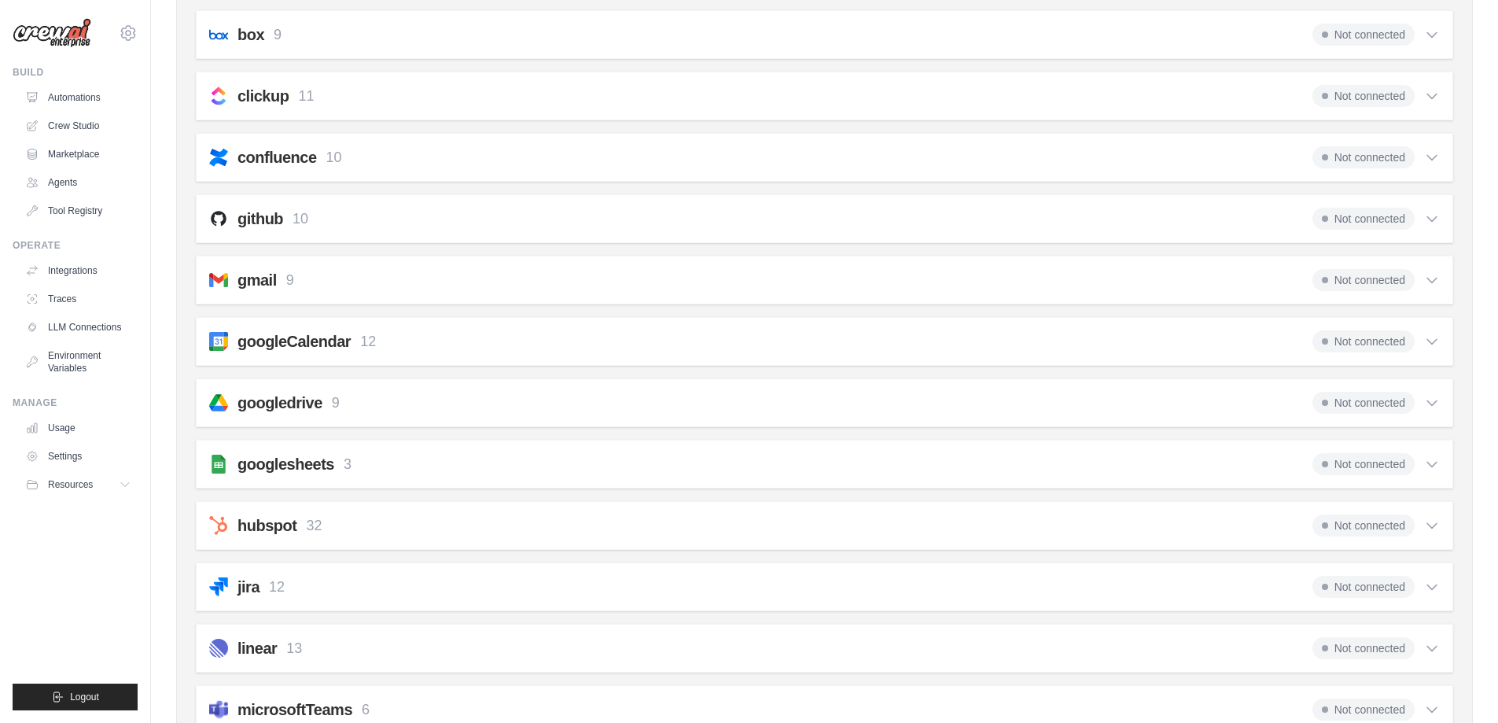
click at [274, 274] on h2 "gmail" at bounding box center [256, 280] width 39 height 22
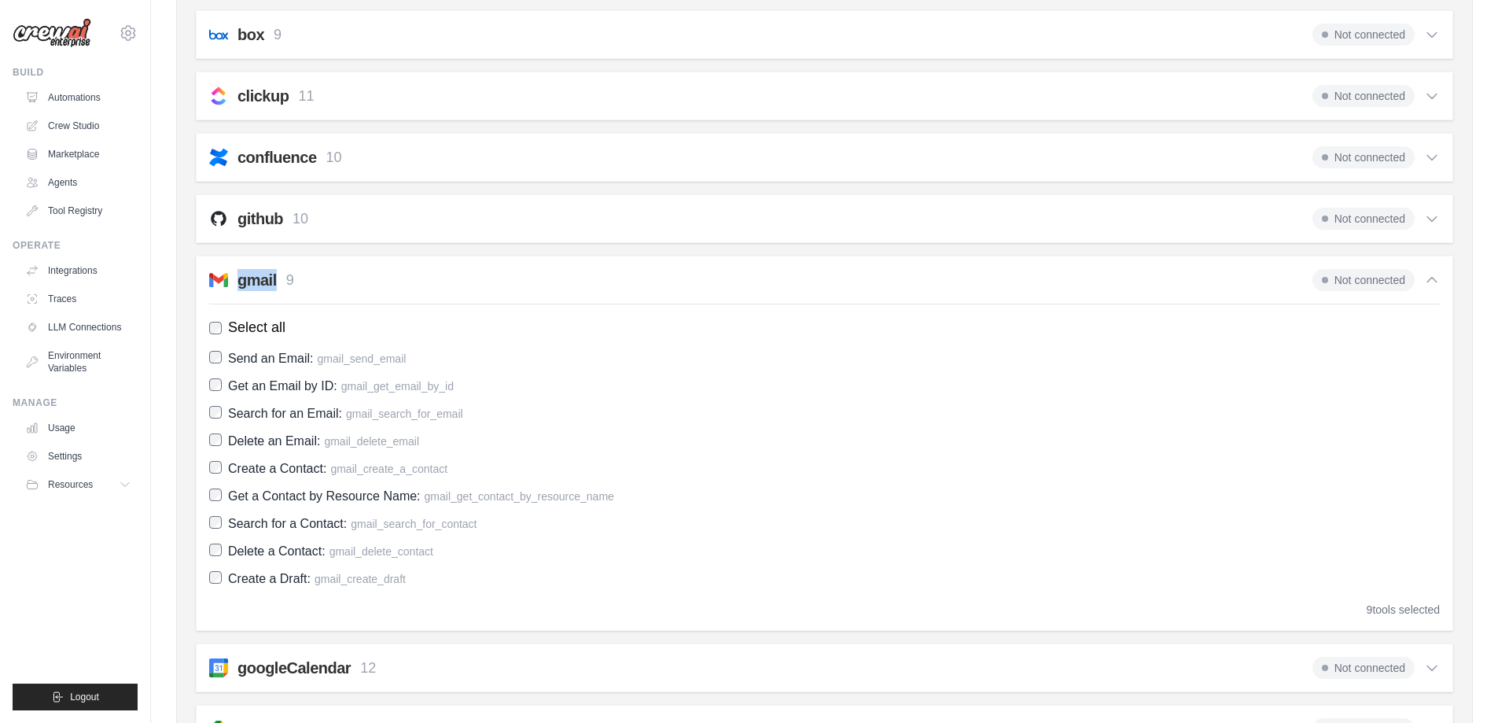
click at [274, 274] on h2 "gmail" at bounding box center [256, 280] width 39 height 22
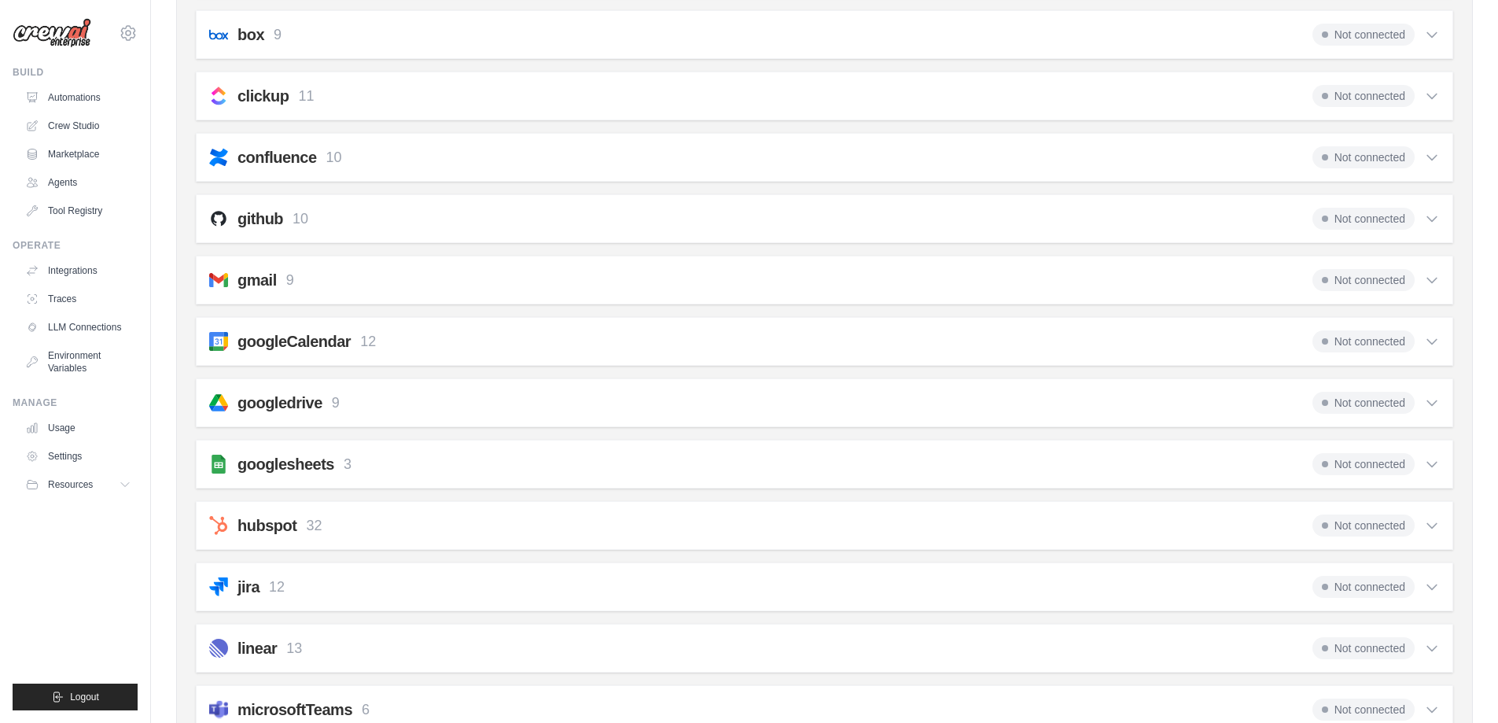
click at [313, 279] on div "gmail 9 Not connected" at bounding box center [824, 280] width 1231 height 22
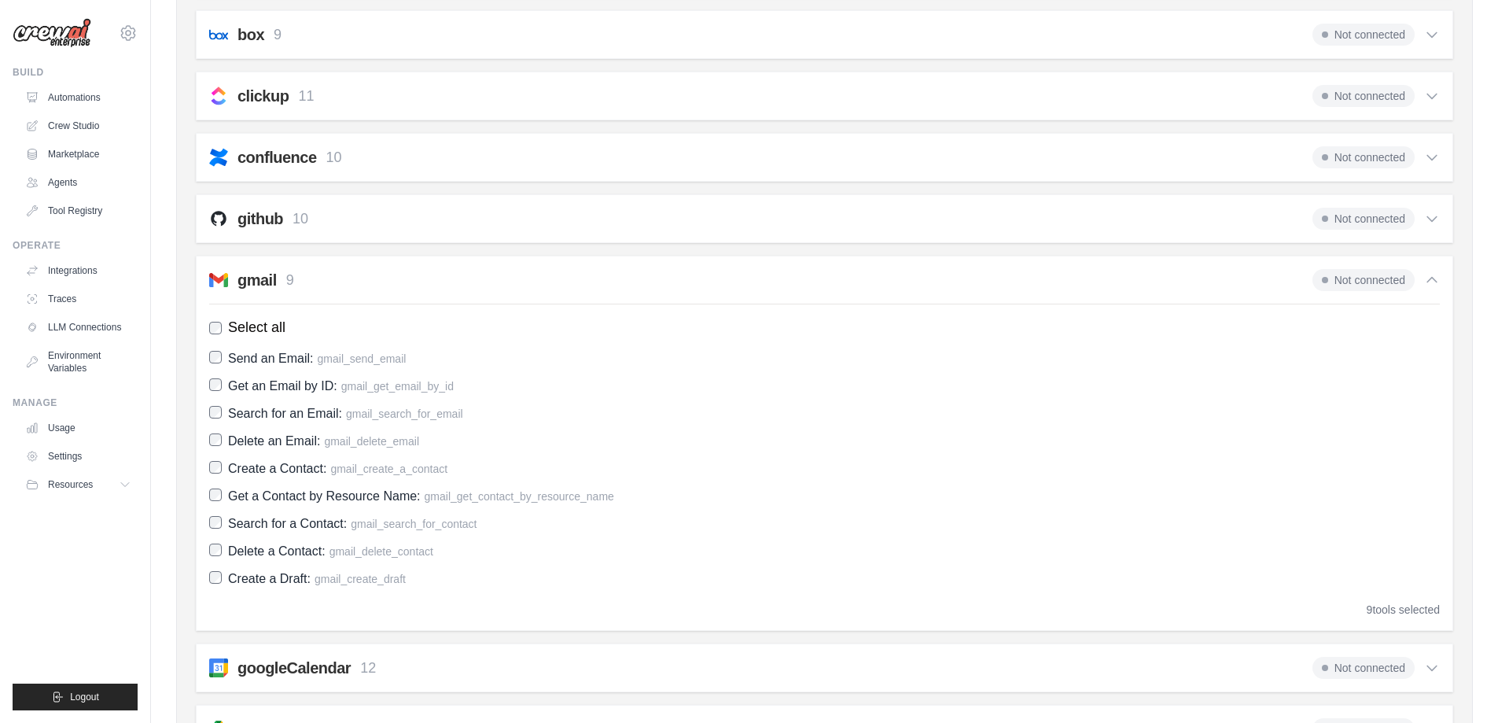
click at [322, 278] on div "gmail 9 Not connected" at bounding box center [824, 280] width 1231 height 22
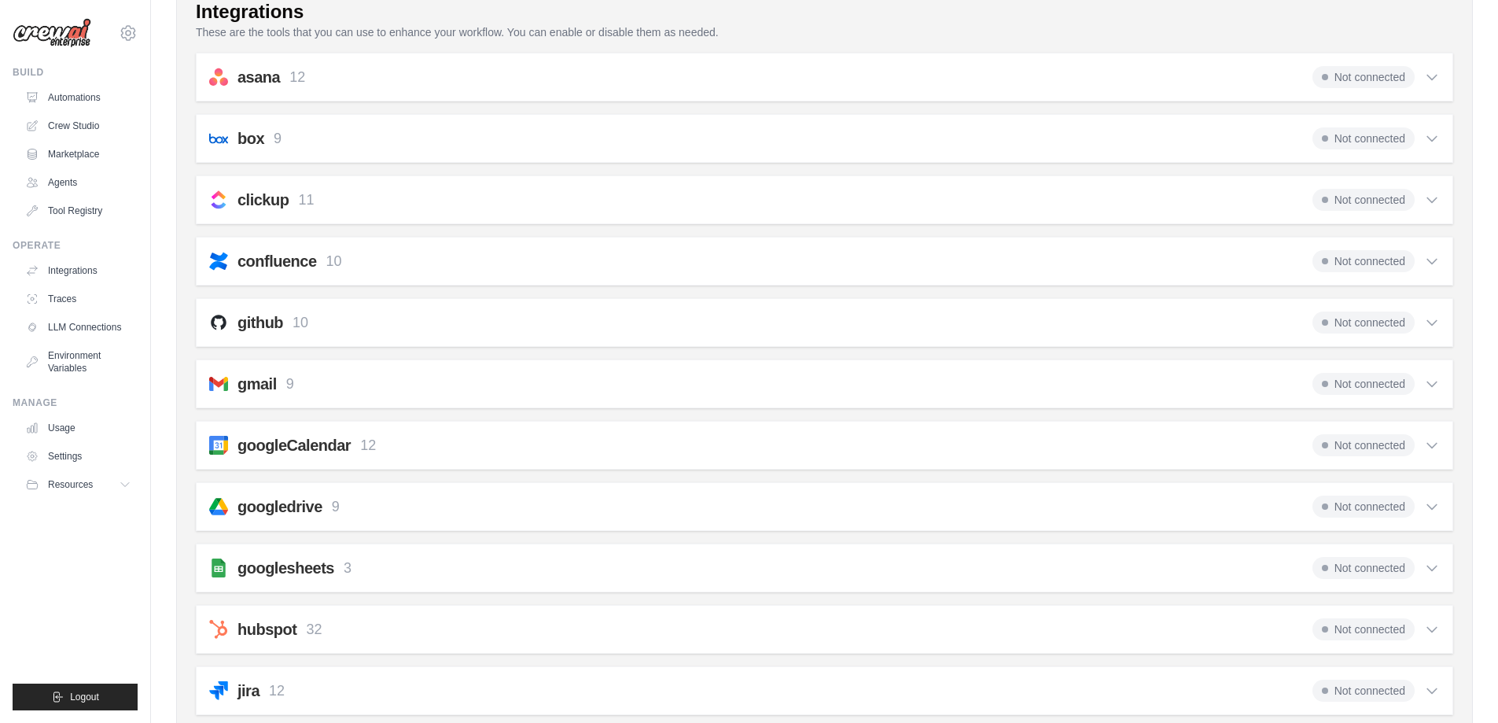
scroll to position [236, 0]
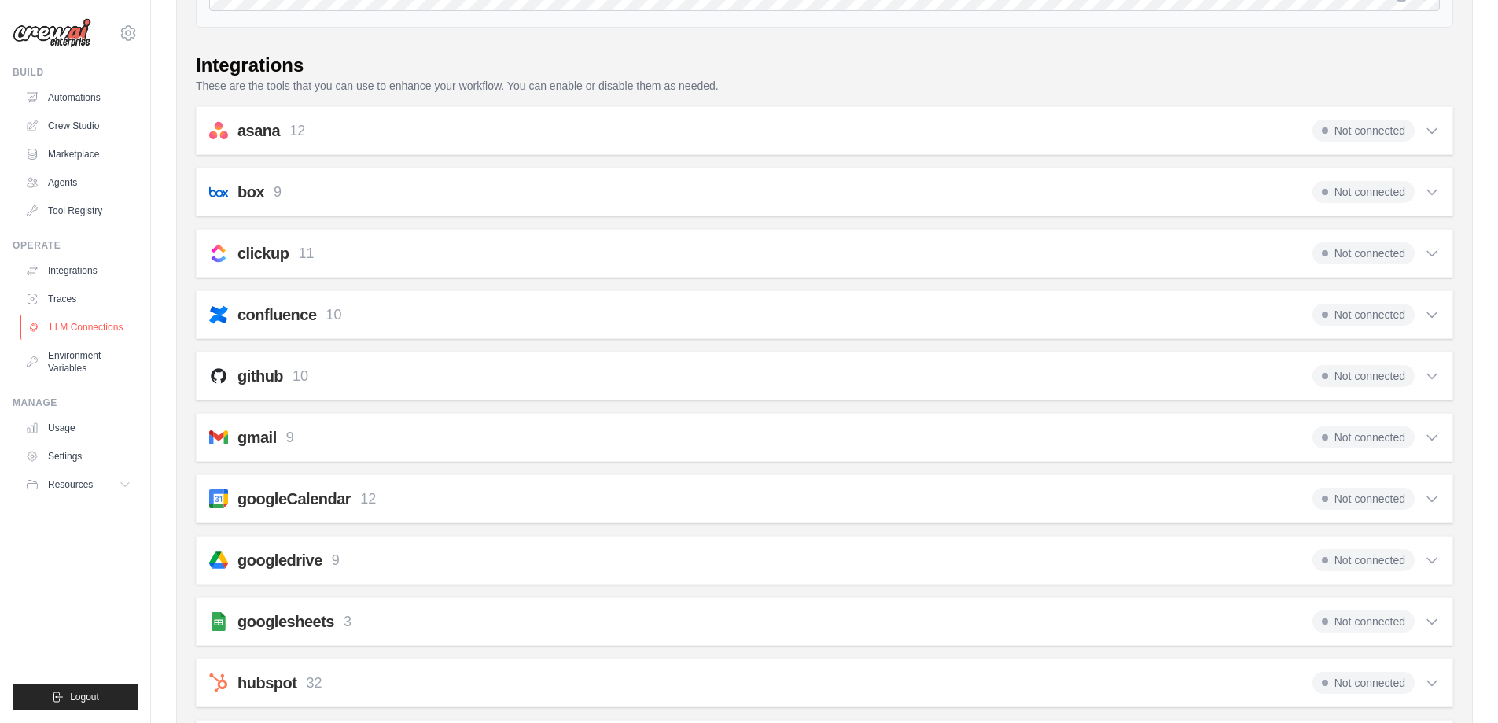
click at [105, 331] on link "LLM Connections" at bounding box center [79, 327] width 119 height 25
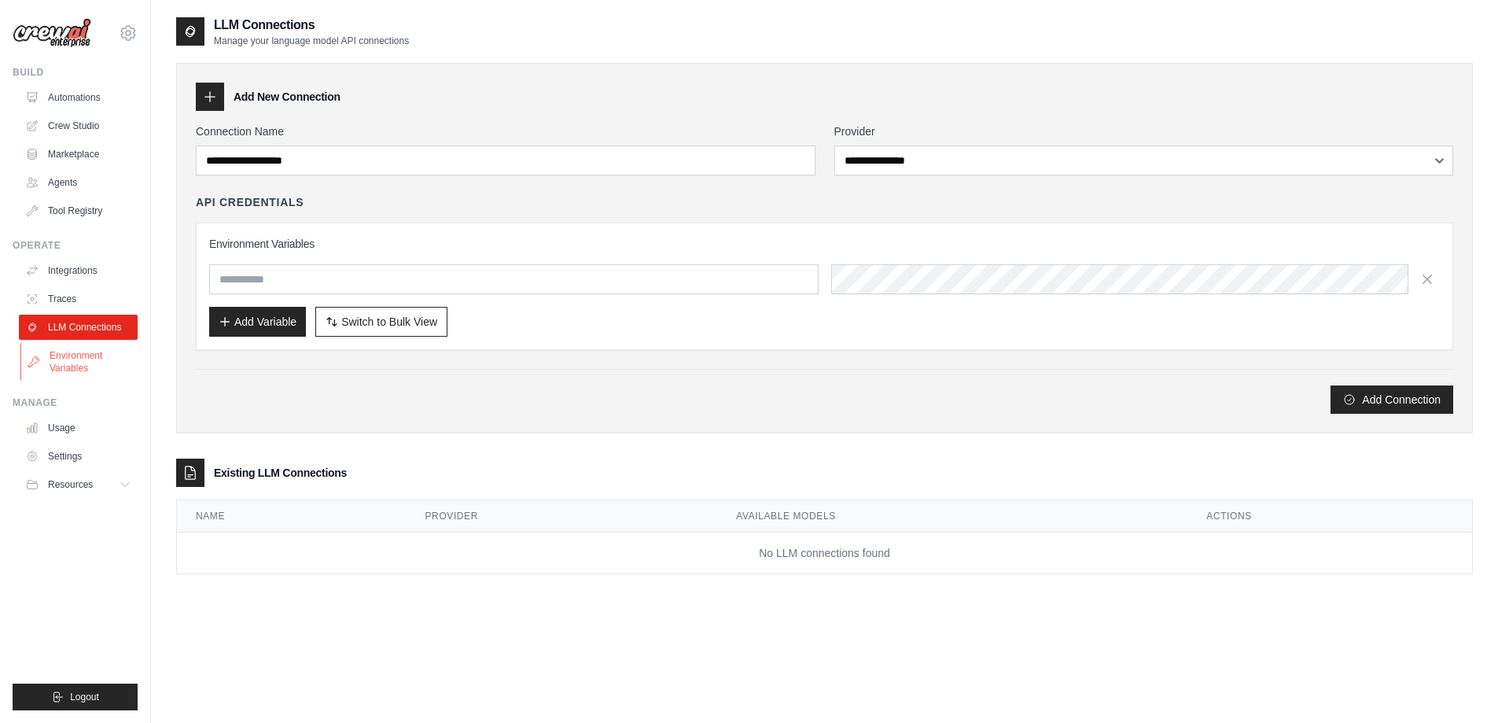
click at [85, 364] on link "Environment Variables" at bounding box center [79, 362] width 119 height 38
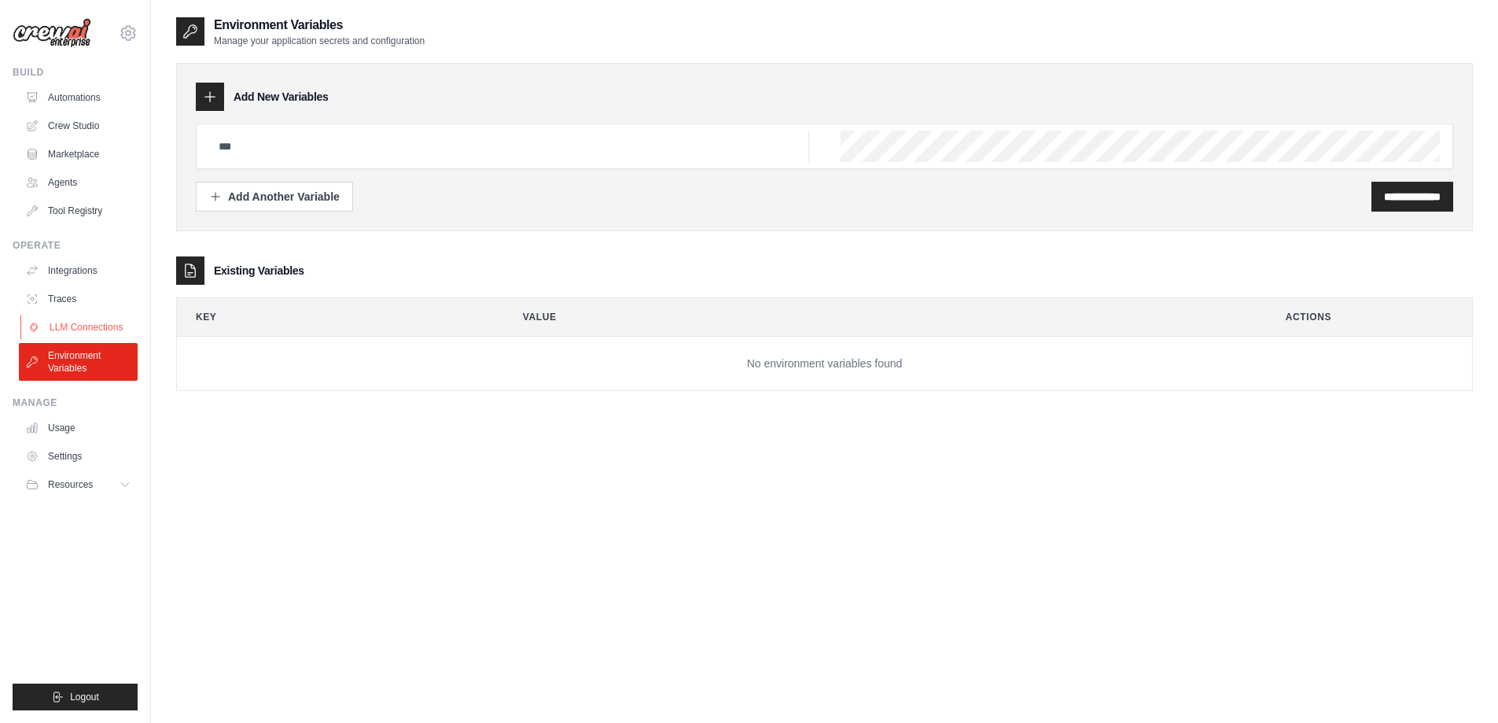
click at [96, 336] on link "LLM Connections" at bounding box center [79, 327] width 119 height 25
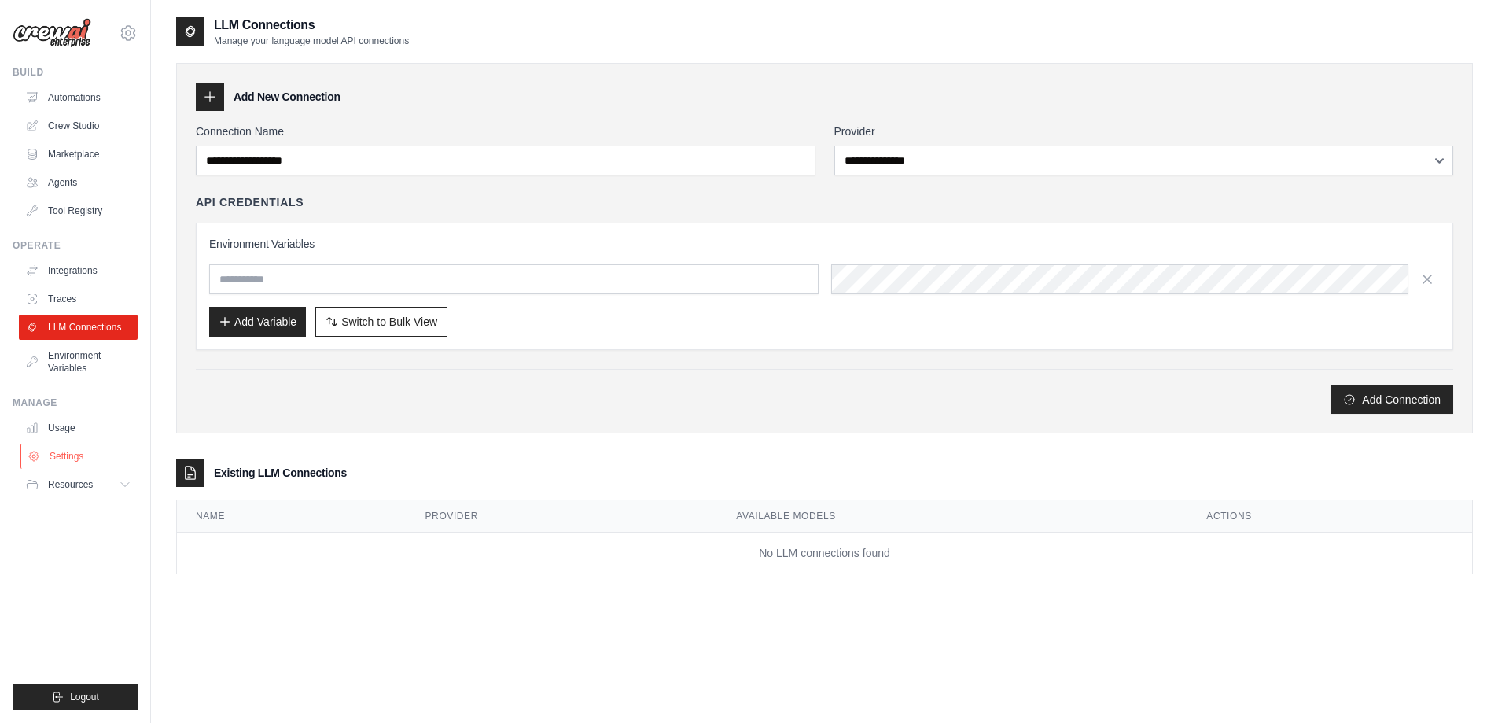
click at [84, 454] on link "Settings" at bounding box center [79, 456] width 119 height 25
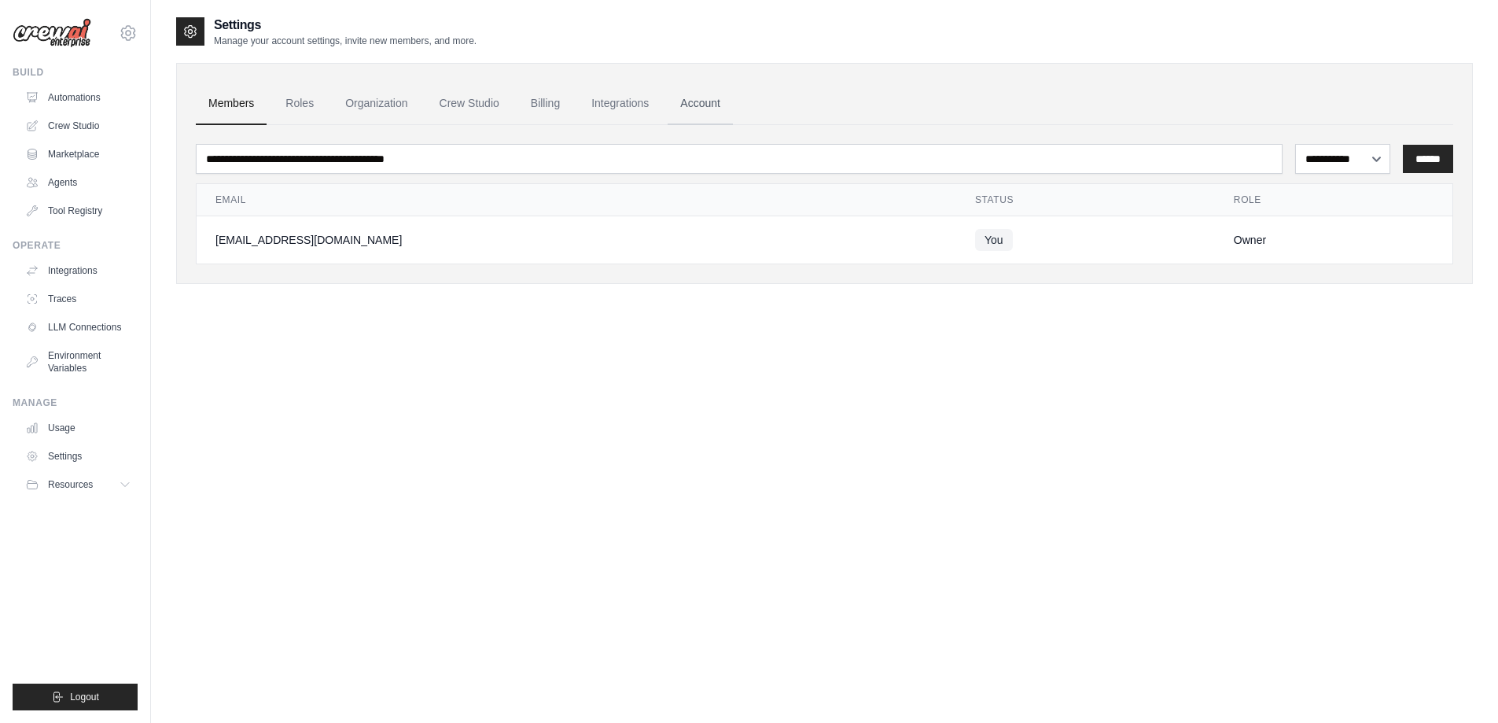
click at [707, 111] on link "Account" at bounding box center [700, 104] width 65 height 42
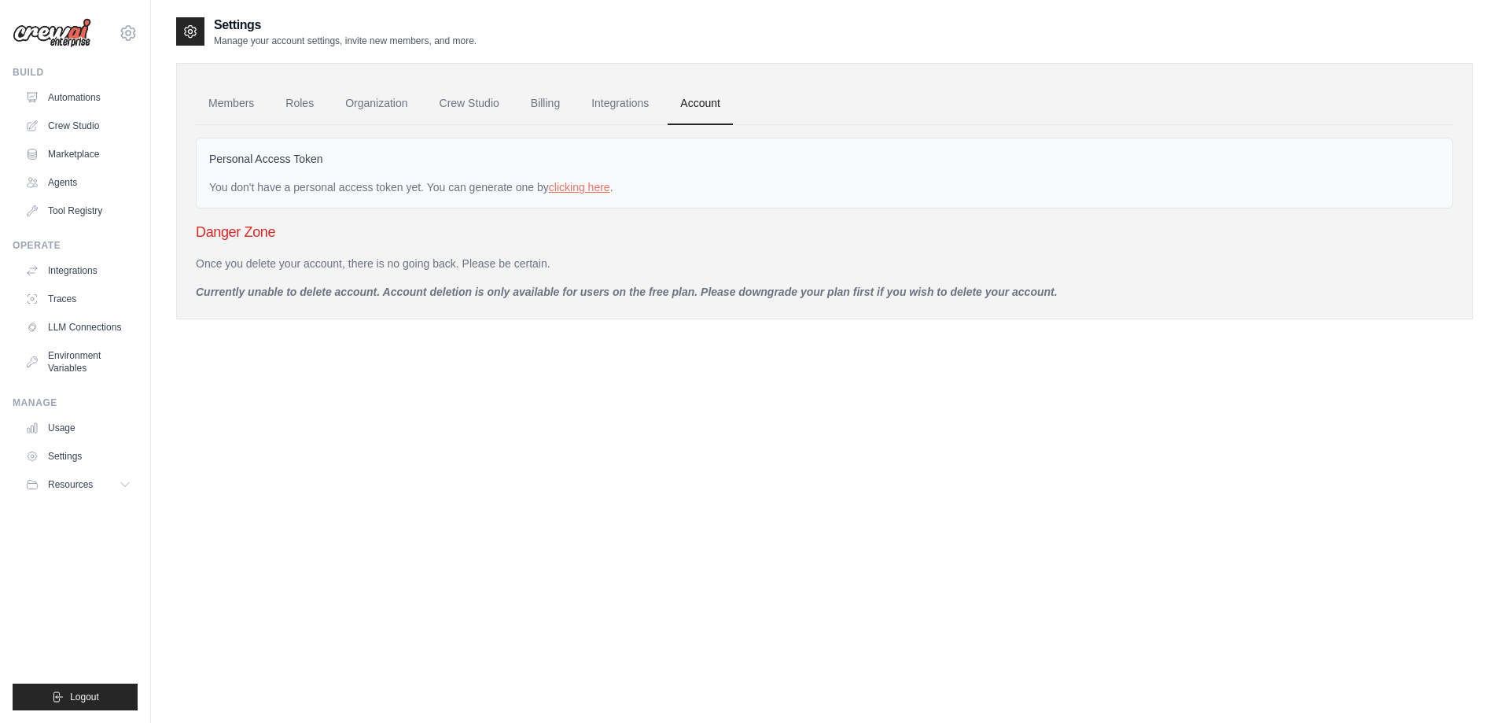
click at [338, 294] on p "Currently unable to delete account. Account deletion is only available for user…" at bounding box center [824, 292] width 1257 height 16
click at [559, 191] on link "clicking here" at bounding box center [579, 187] width 61 height 13
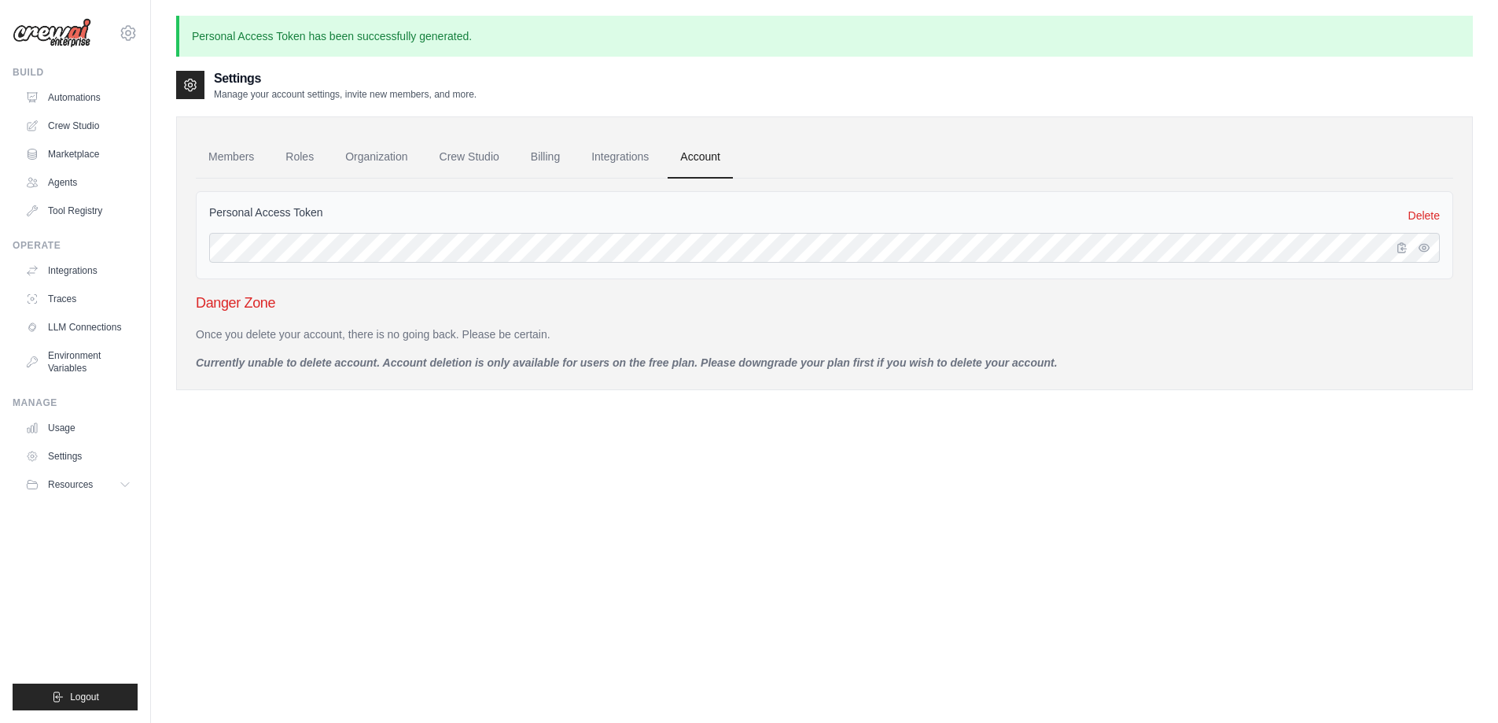
click at [444, 315] on div "Danger Zone Once you delete your account, there is no going back. Please be cer…" at bounding box center [824, 331] width 1257 height 79
click at [572, 188] on div "Personal Access Token Delete Danger Zone Once you delete your account, there is…" at bounding box center [824, 275] width 1257 height 192
click at [80, 355] on link "Environment Variables" at bounding box center [79, 362] width 119 height 38
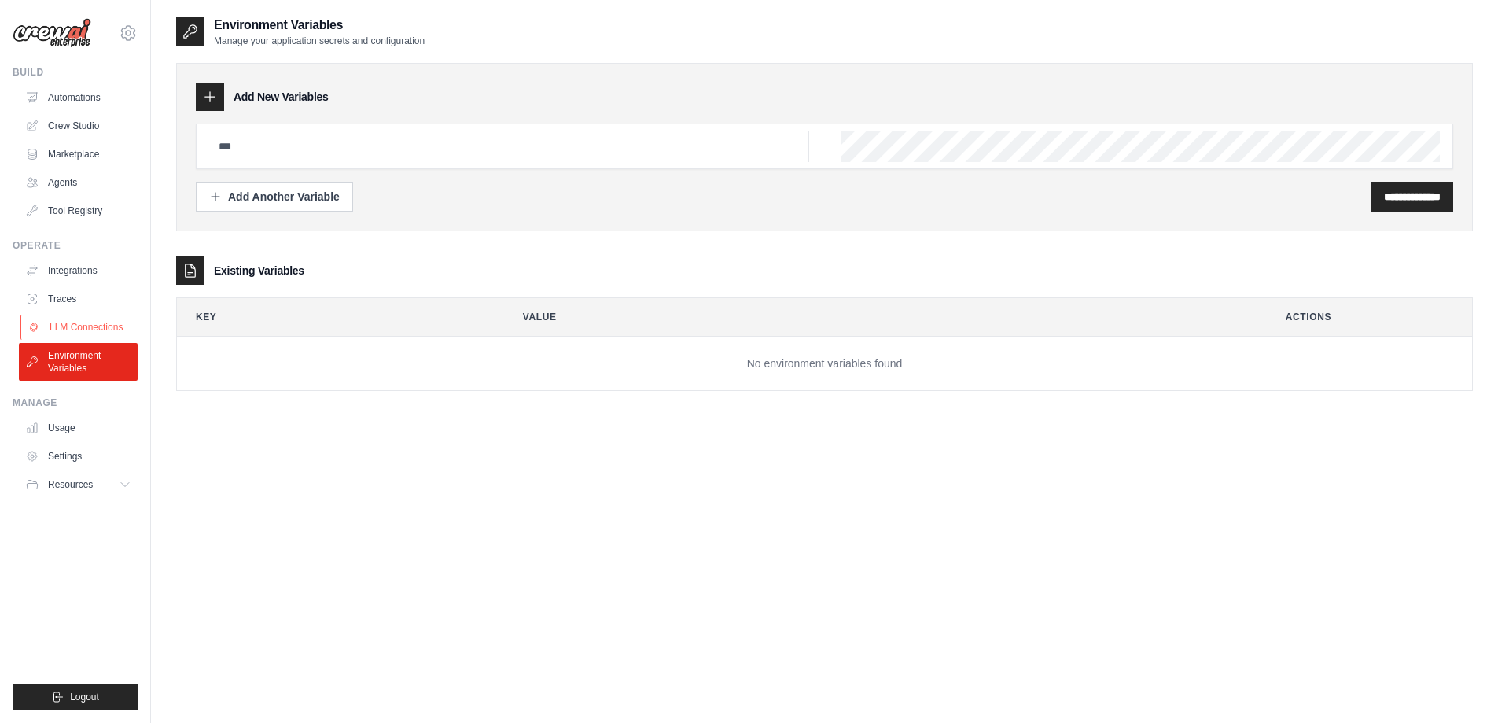
click at [98, 328] on link "LLM Connections" at bounding box center [79, 327] width 119 height 25
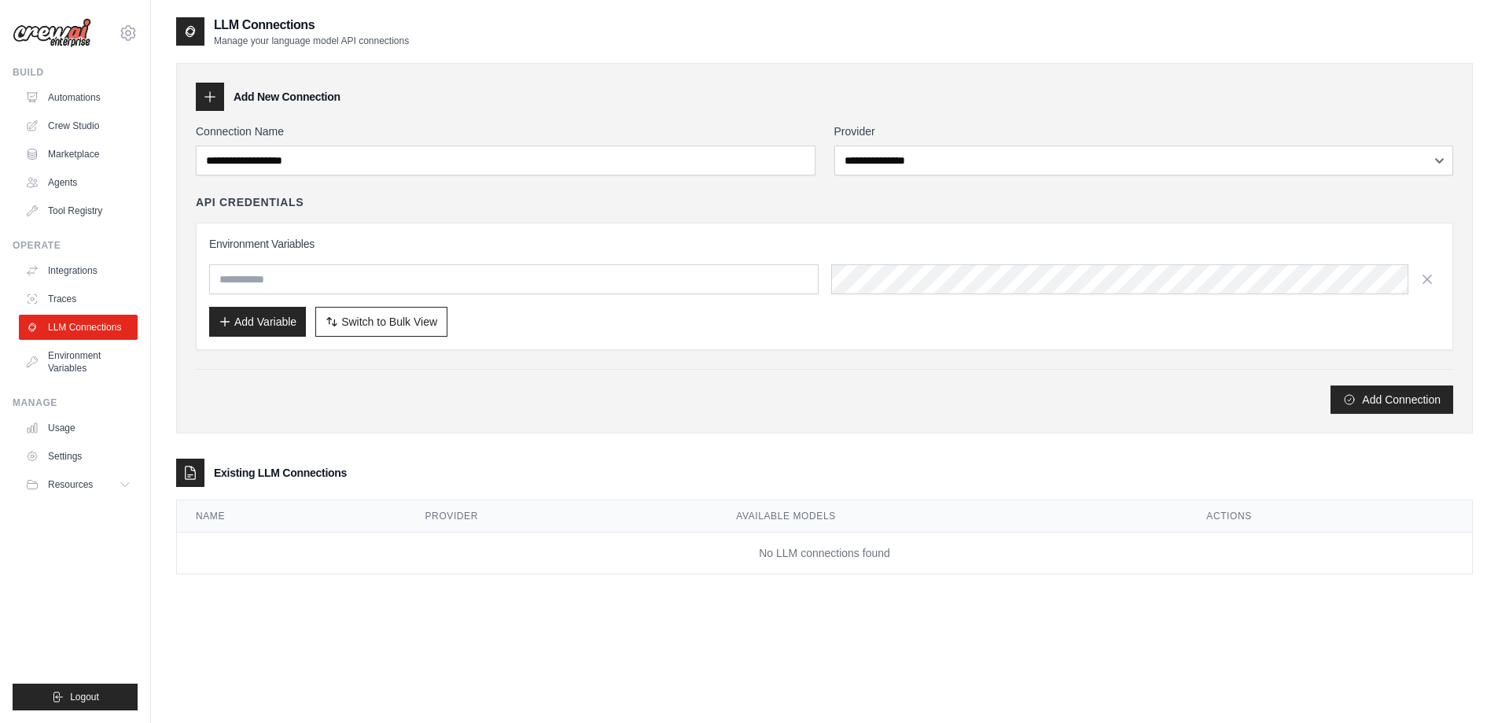
drag, startPoint x: 258, startPoint y: 392, endPoint x: 267, endPoint y: 392, distance: 8.7
click at [259, 392] on div "Add Connection" at bounding box center [824, 399] width 1257 height 28
drag, startPoint x: 284, startPoint y: 429, endPoint x: 282, endPoint y: 397, distance: 31.5
click at [283, 426] on div "**********" at bounding box center [824, 248] width 1297 height 370
click at [259, 339] on div "Environment Variables Add Variable Switch to Bulk View Switch to Table View" at bounding box center [824, 286] width 1257 height 127
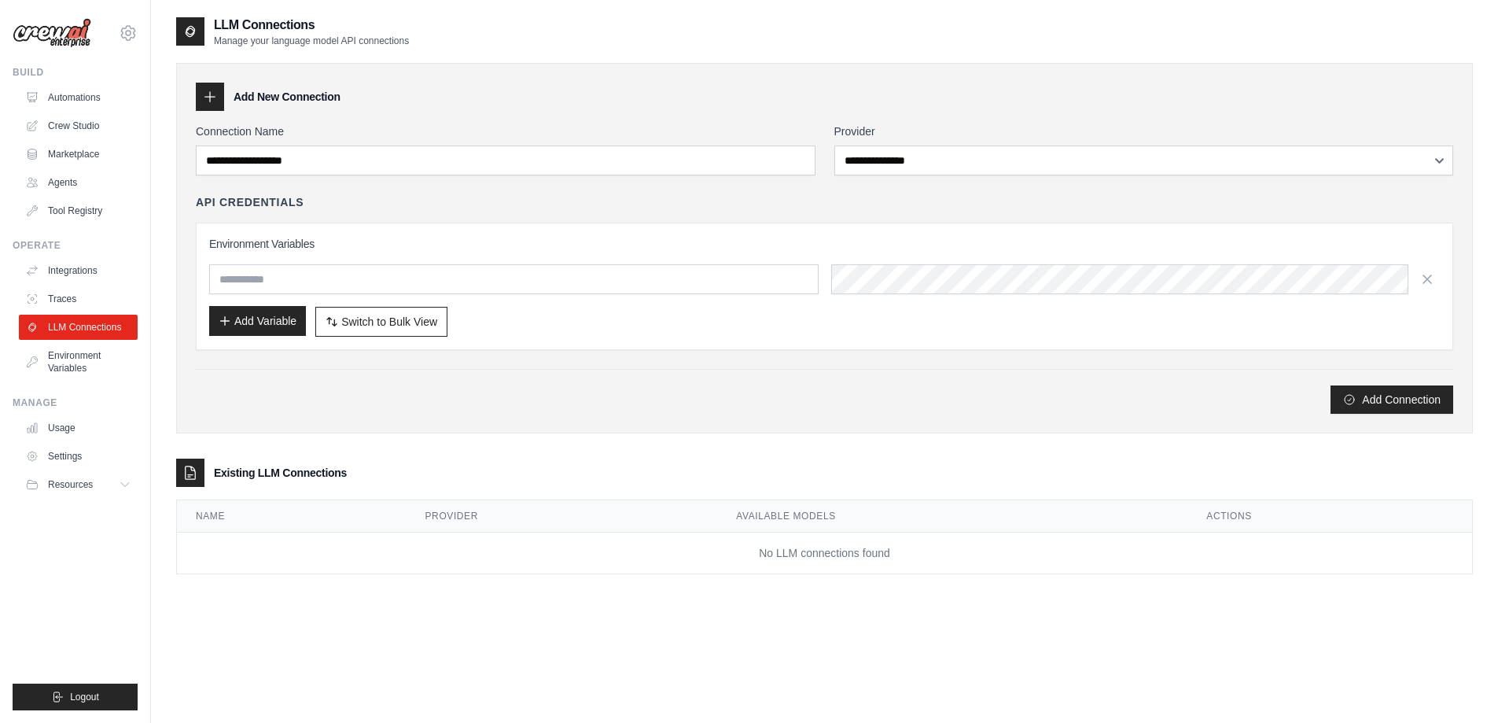
click at [260, 329] on button "Add Variable" at bounding box center [257, 321] width 97 height 30
click at [309, 285] on input "text" at bounding box center [513, 279] width 609 height 30
drag, startPoint x: 784, startPoint y: 243, endPoint x: 748, endPoint y: 239, distance: 36.4
click at [783, 243] on h3 "Environment Variables" at bounding box center [824, 244] width 1231 height 16
click at [283, 326] on button "Add Variable" at bounding box center [257, 321] width 97 height 30
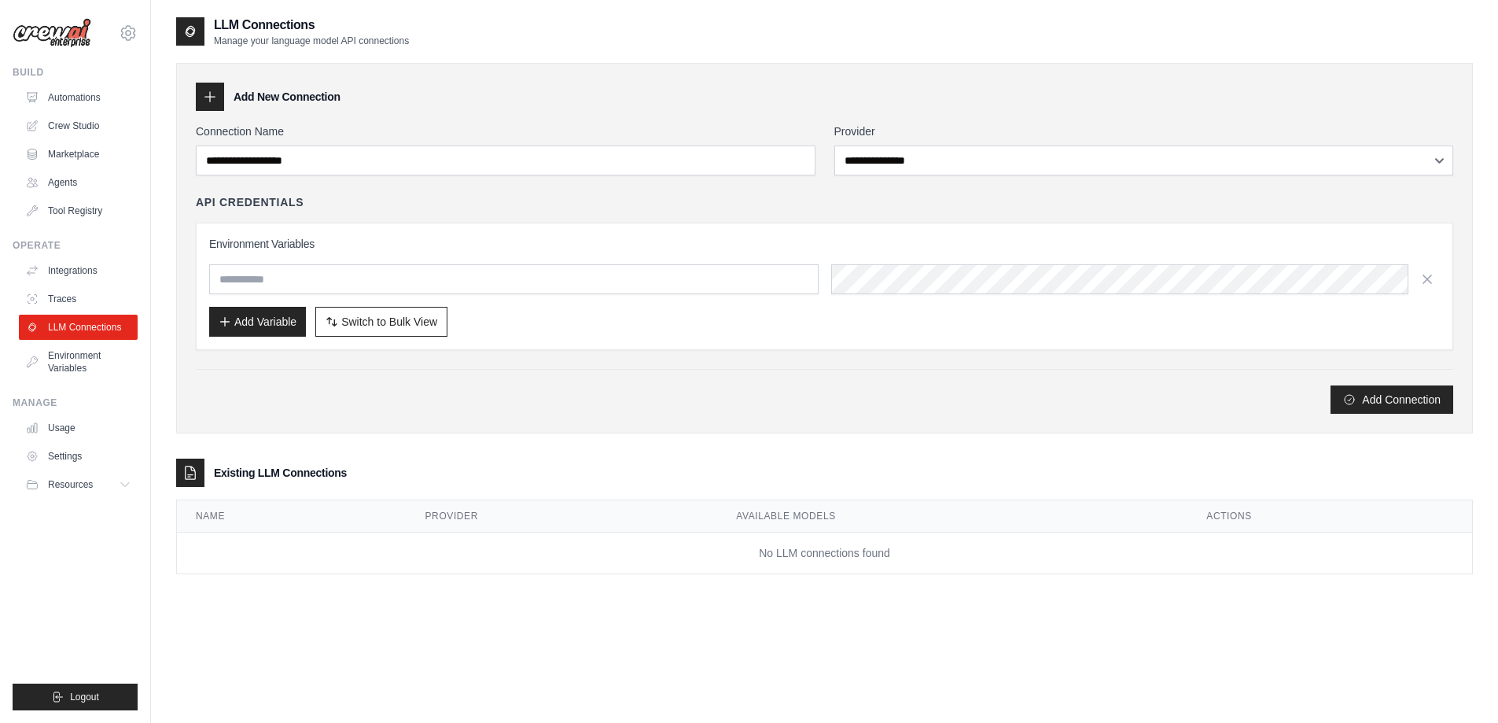
click at [777, 198] on div "API Credentials" at bounding box center [824, 202] width 1257 height 16
click at [478, 175] on div "**********" at bounding box center [824, 268] width 1257 height 290
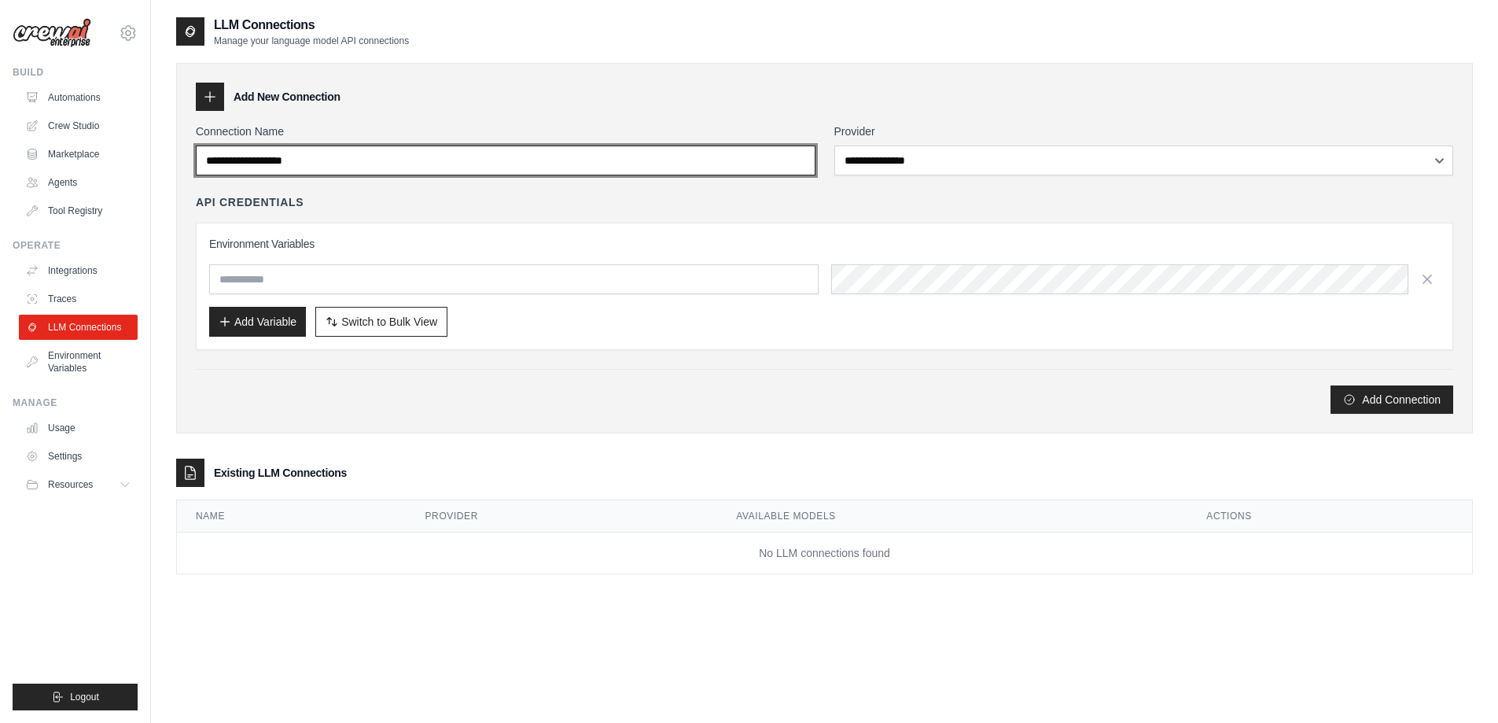
drag, startPoint x: 386, startPoint y: 151, endPoint x: 226, endPoint y: 272, distance: 201.0
click at [385, 152] on input "Connection Name" at bounding box center [506, 160] width 620 height 30
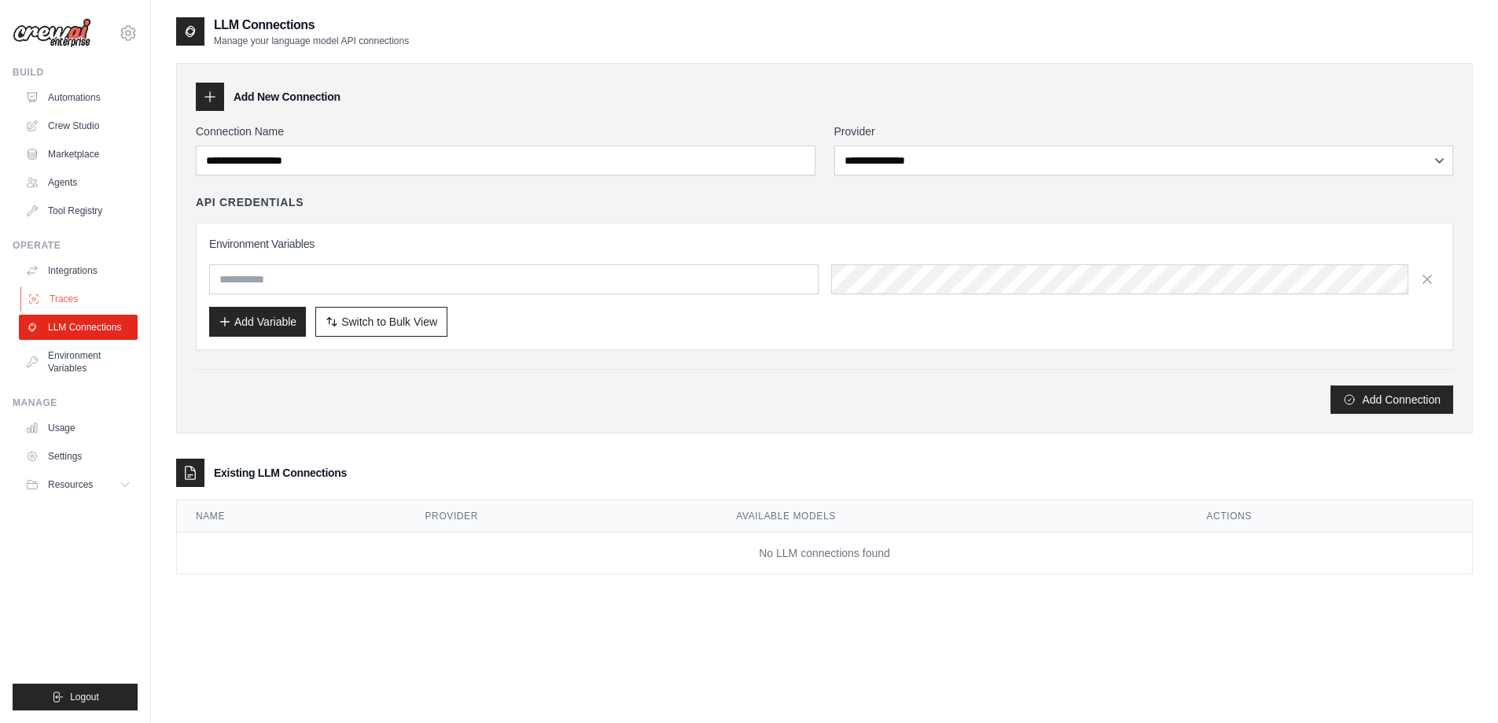
click at [85, 297] on link "Traces" at bounding box center [79, 298] width 119 height 25
click at [88, 296] on link "Traces" at bounding box center [79, 298] width 119 height 25
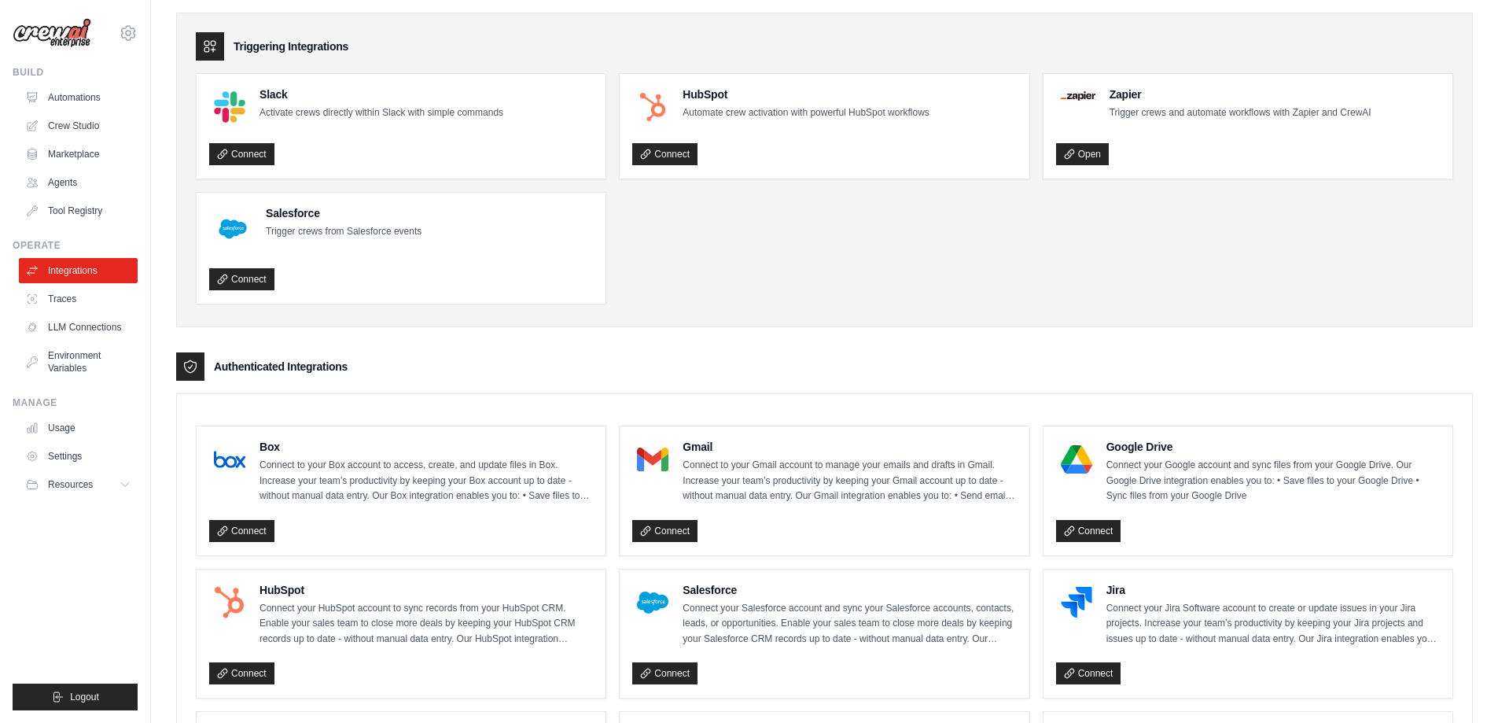
scroll to position [236, 0]
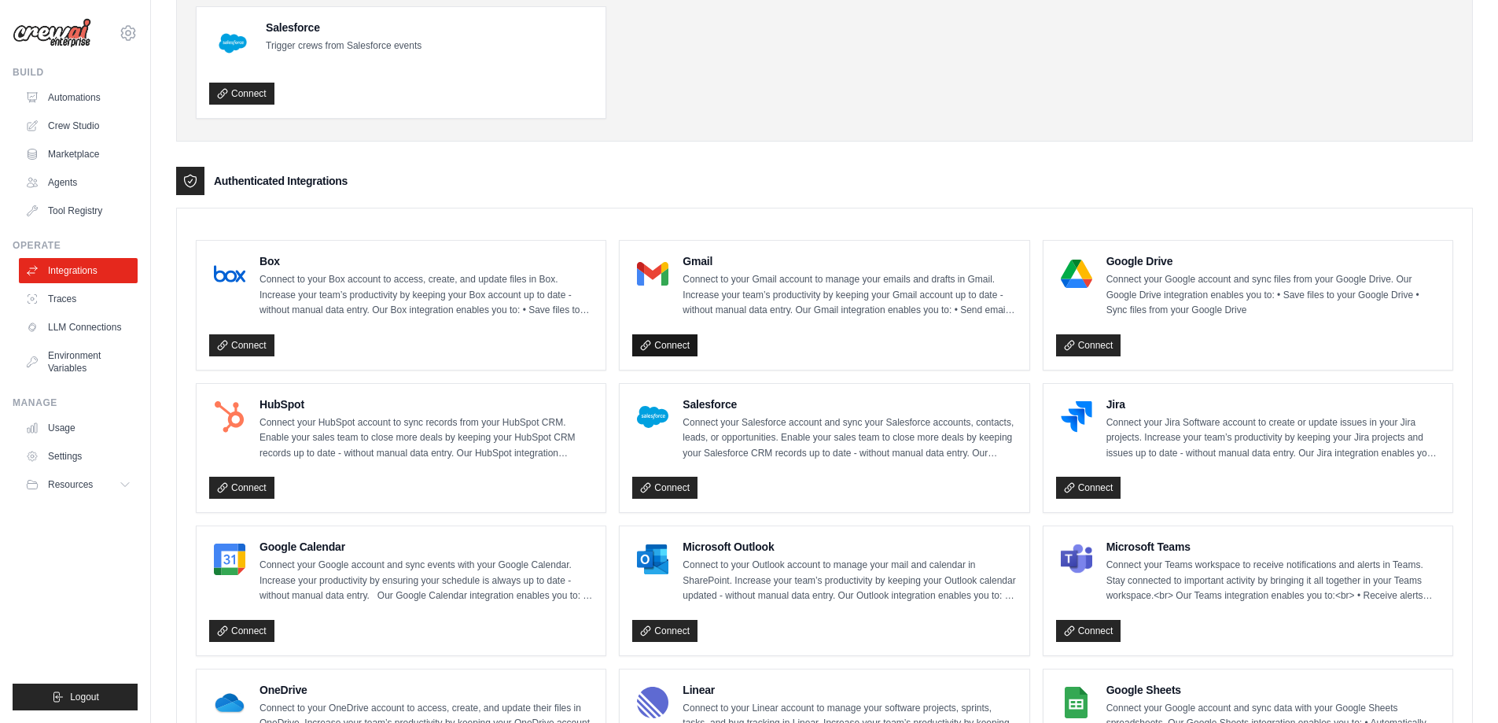
click at [659, 339] on link "Connect" at bounding box center [664, 345] width 65 height 22
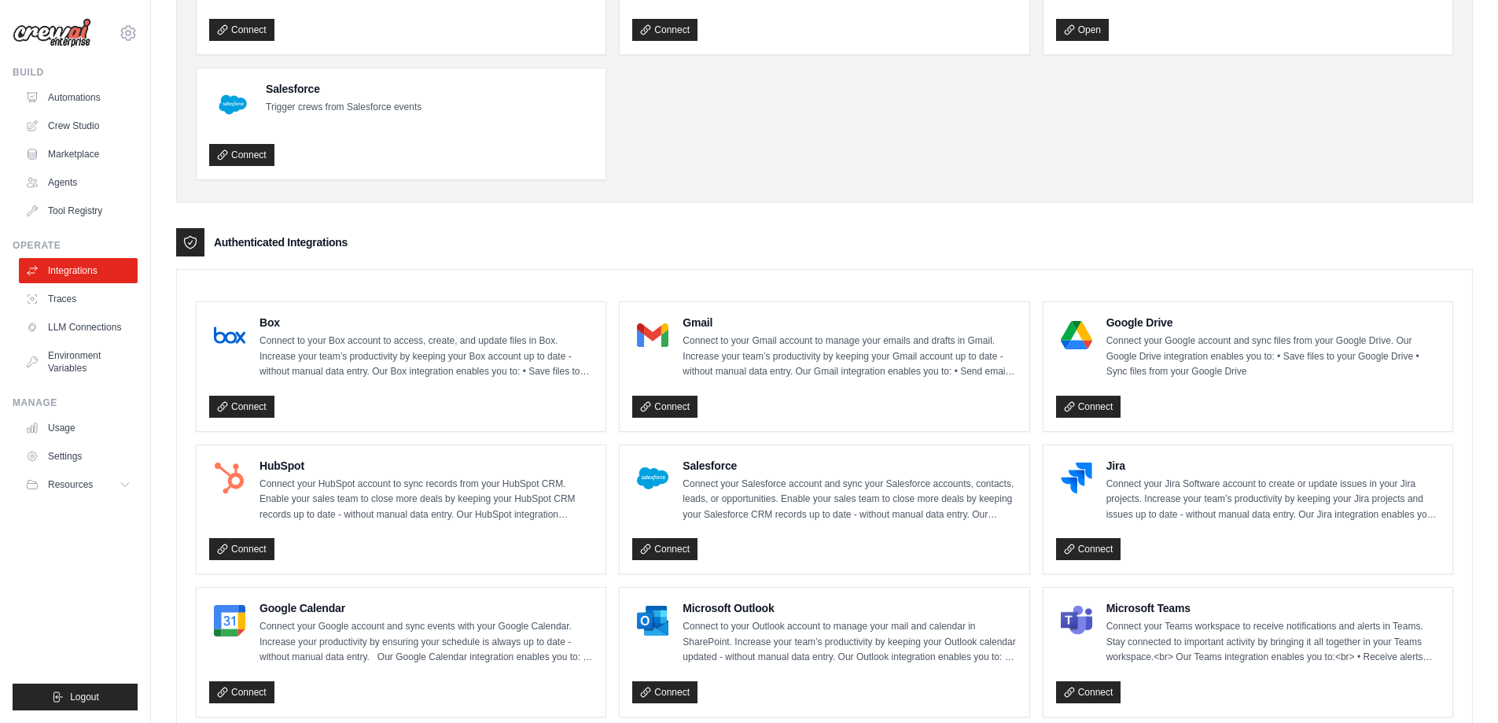
scroll to position [157, 0]
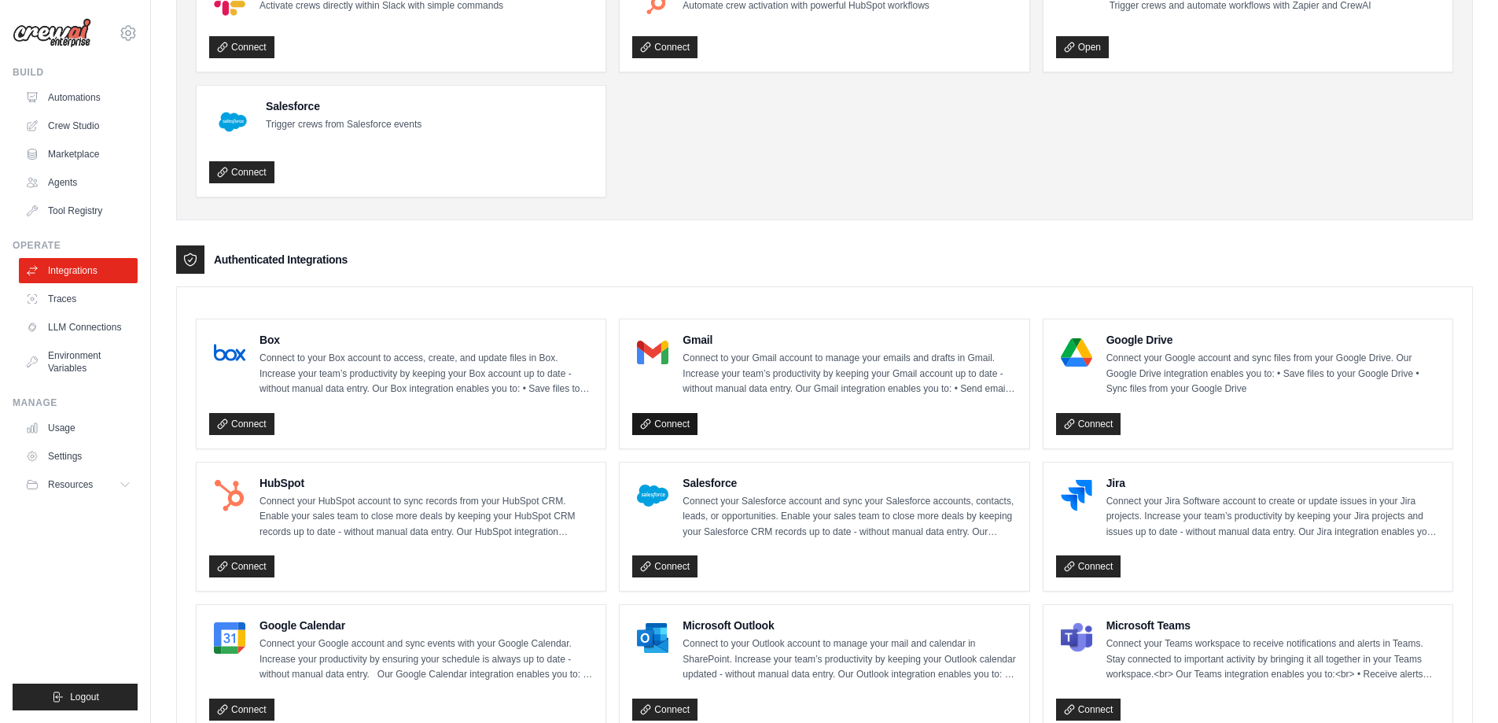
click at [668, 430] on link "Connect" at bounding box center [664, 424] width 65 height 22
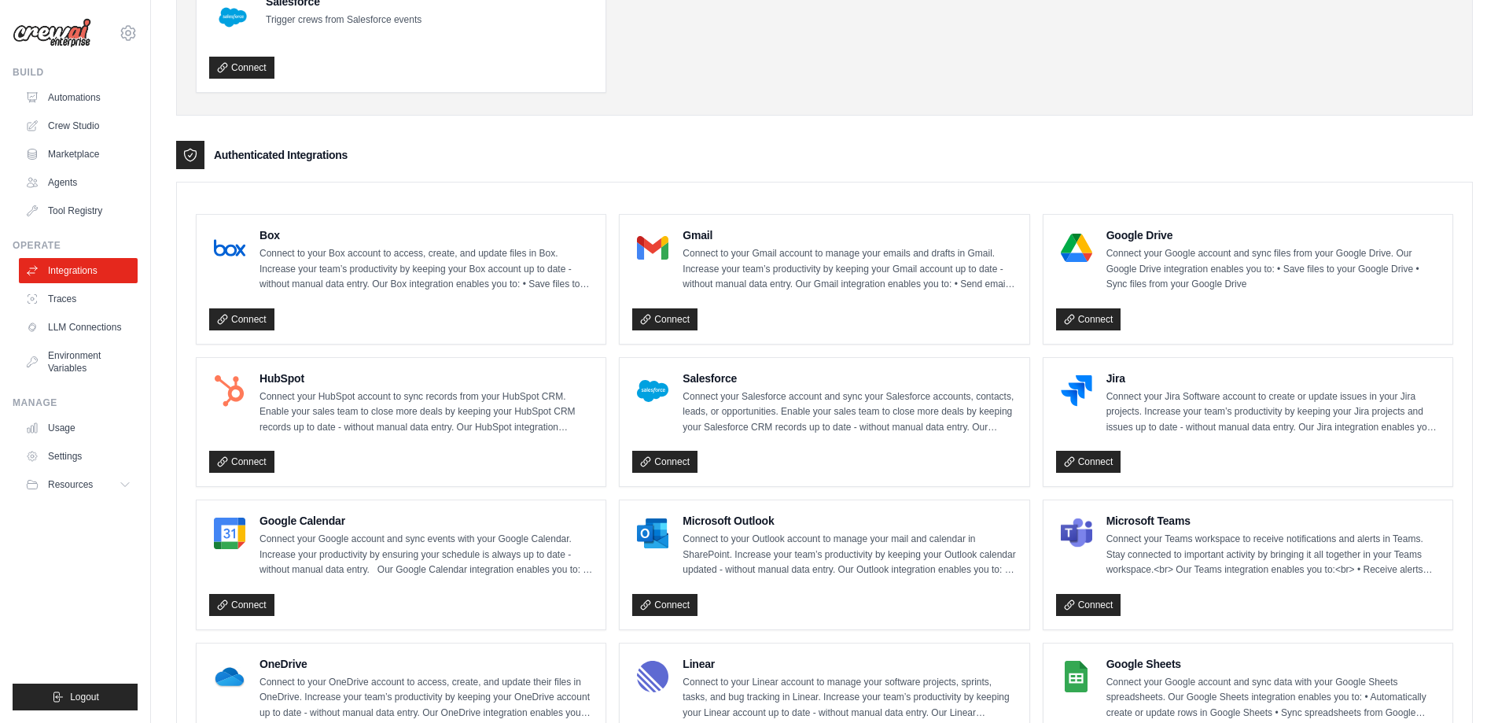
scroll to position [315, 0]
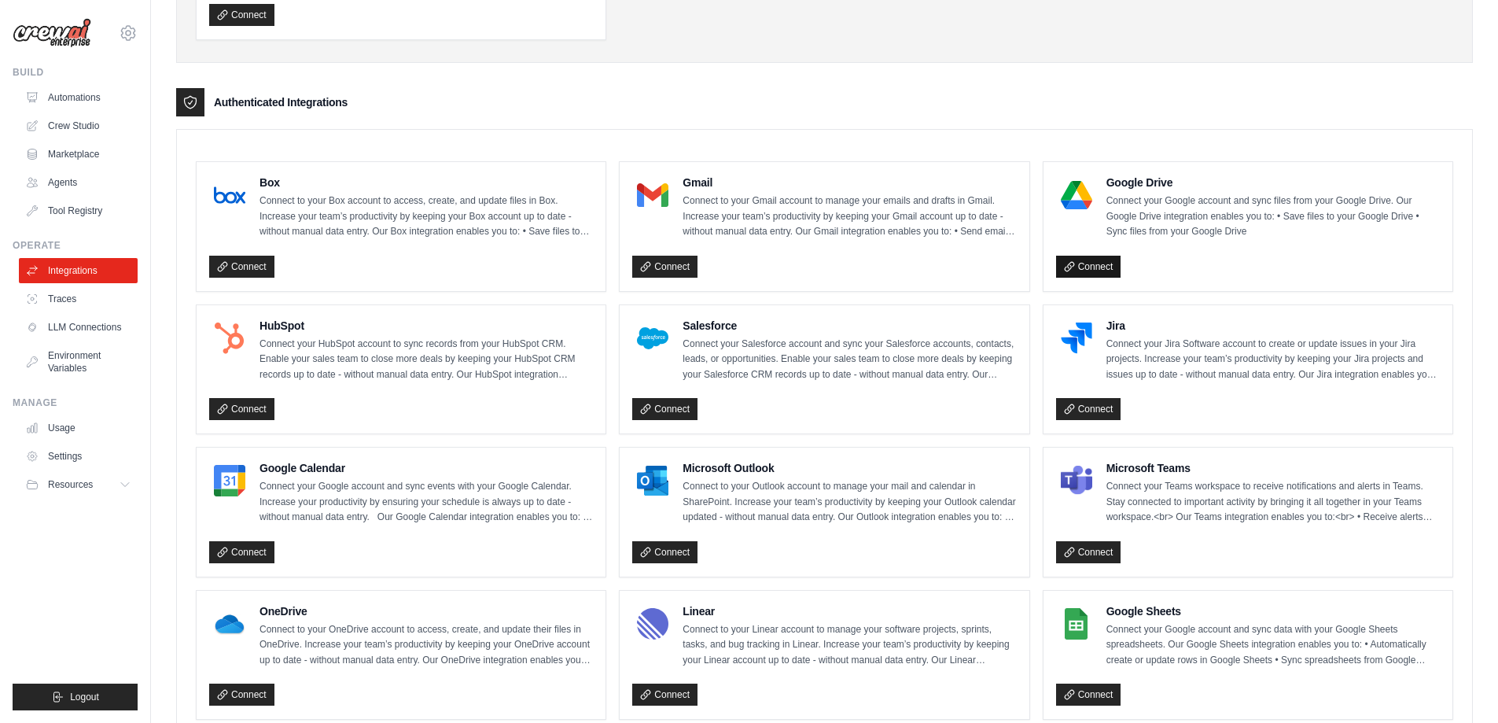
click at [1103, 270] on link "Connect" at bounding box center [1088, 267] width 65 height 22
click at [84, 208] on link "Tool Registry" at bounding box center [79, 210] width 119 height 25
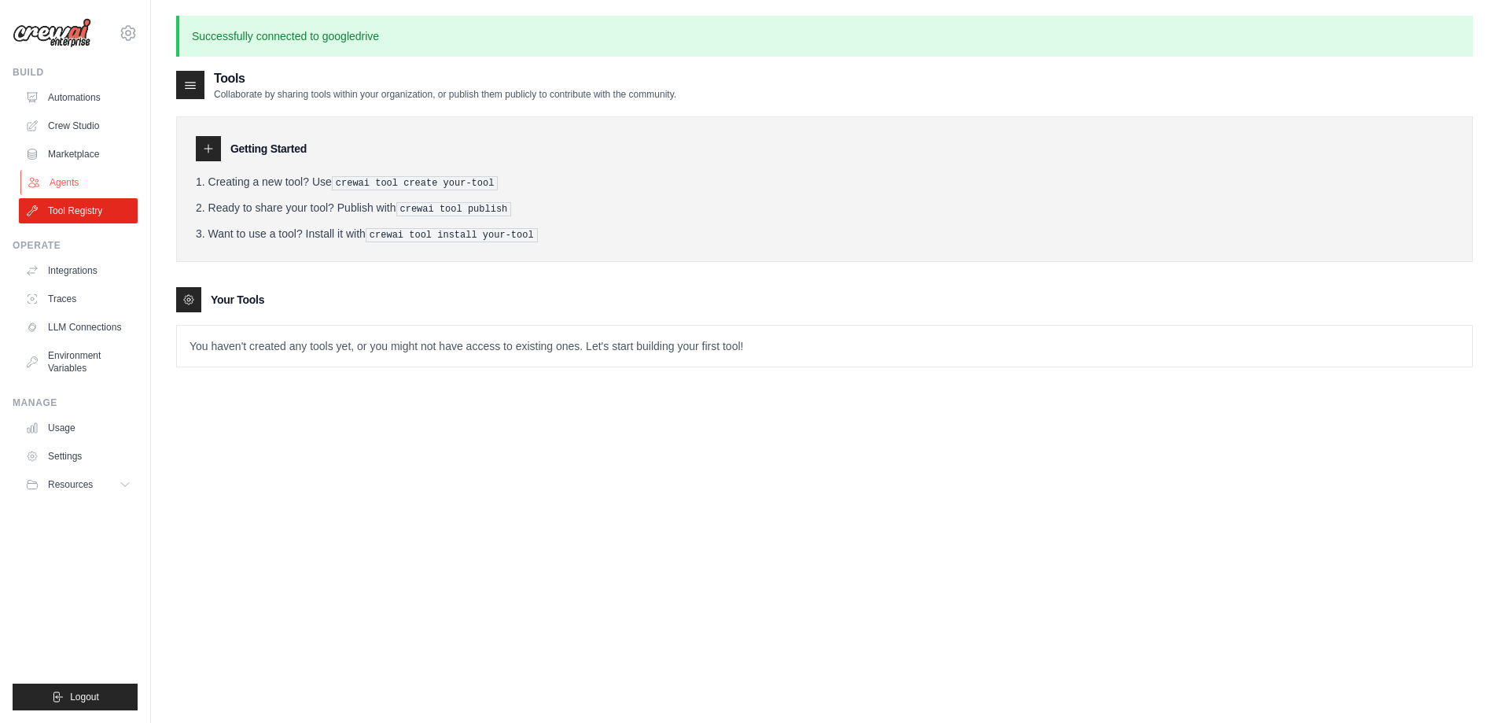
click at [64, 187] on link "Agents" at bounding box center [79, 182] width 119 height 25
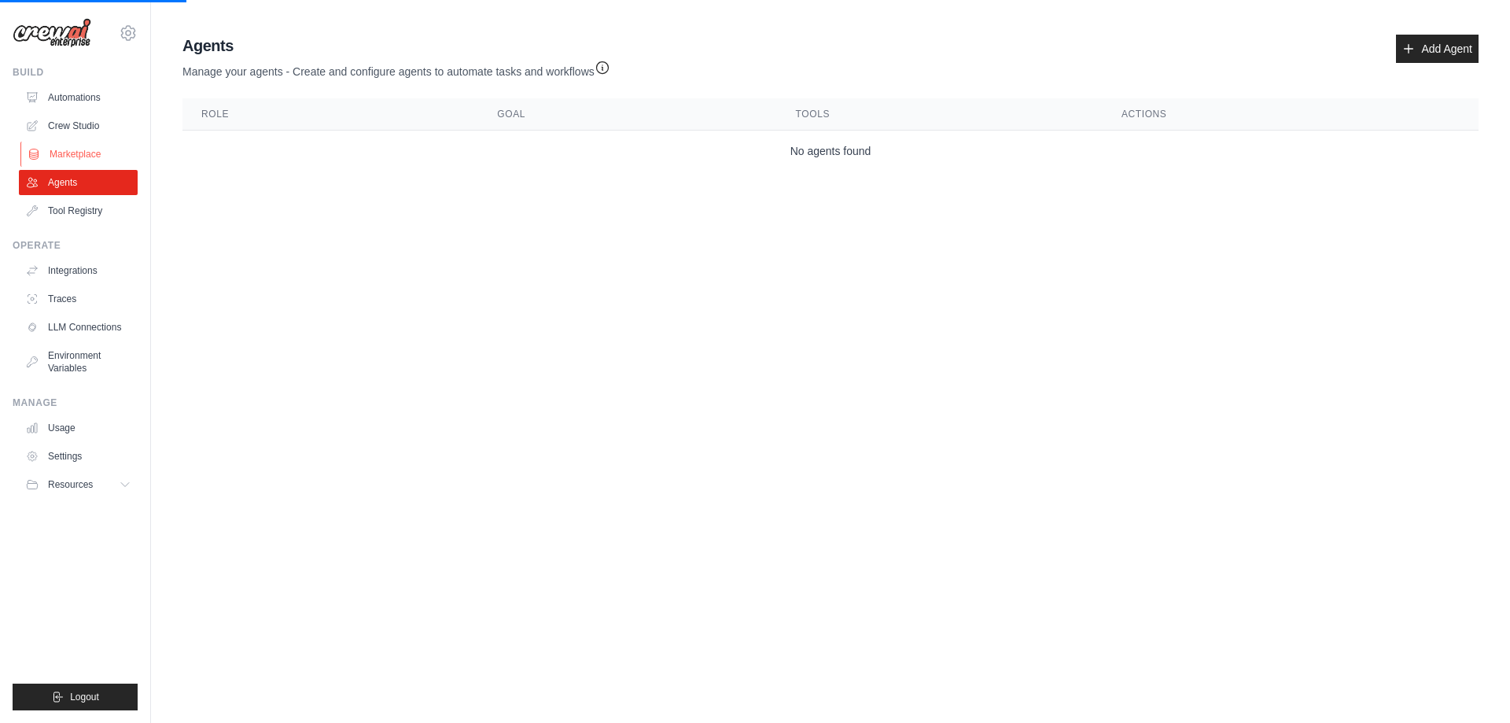
click at [74, 158] on link "Marketplace" at bounding box center [79, 154] width 119 height 25
click at [82, 125] on link "Crew Studio" at bounding box center [79, 125] width 119 height 25
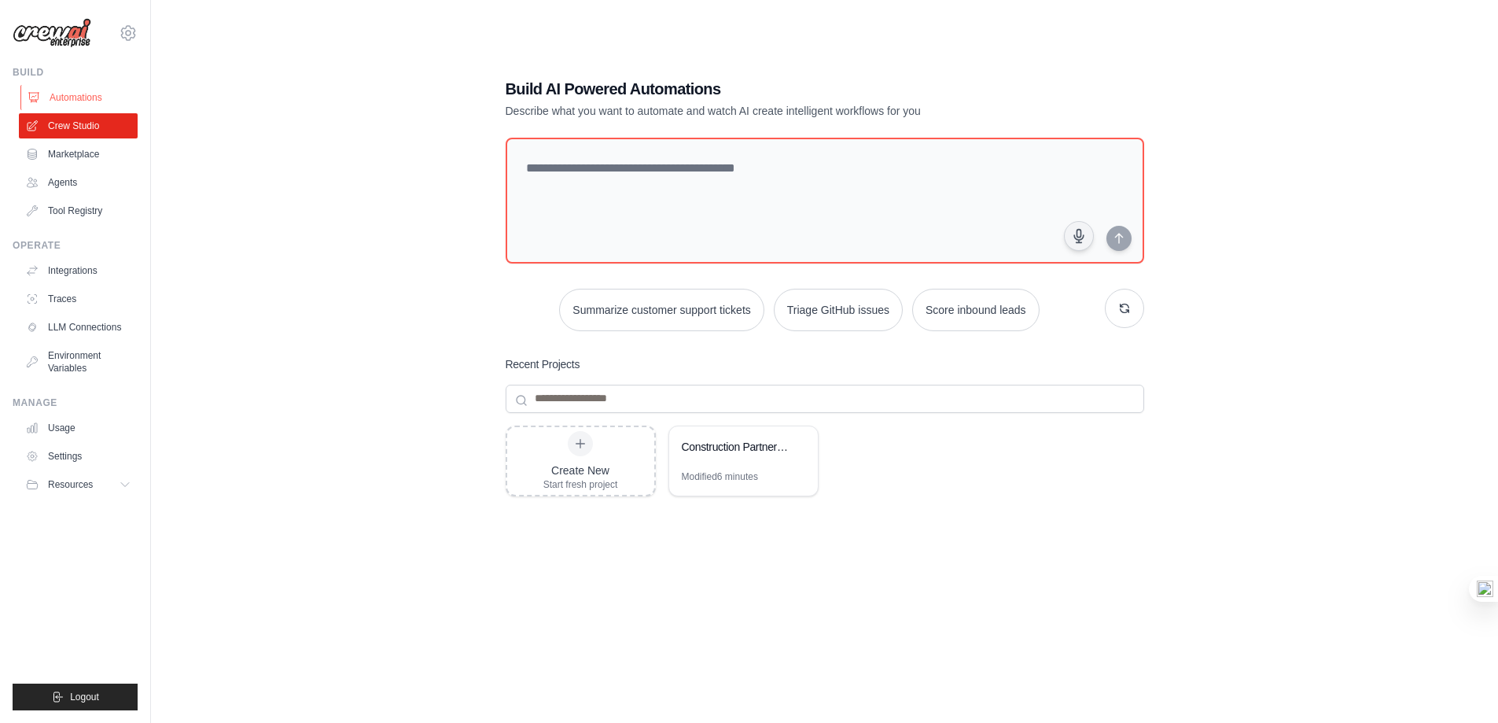
click at [108, 98] on link "Automations" at bounding box center [79, 97] width 119 height 25
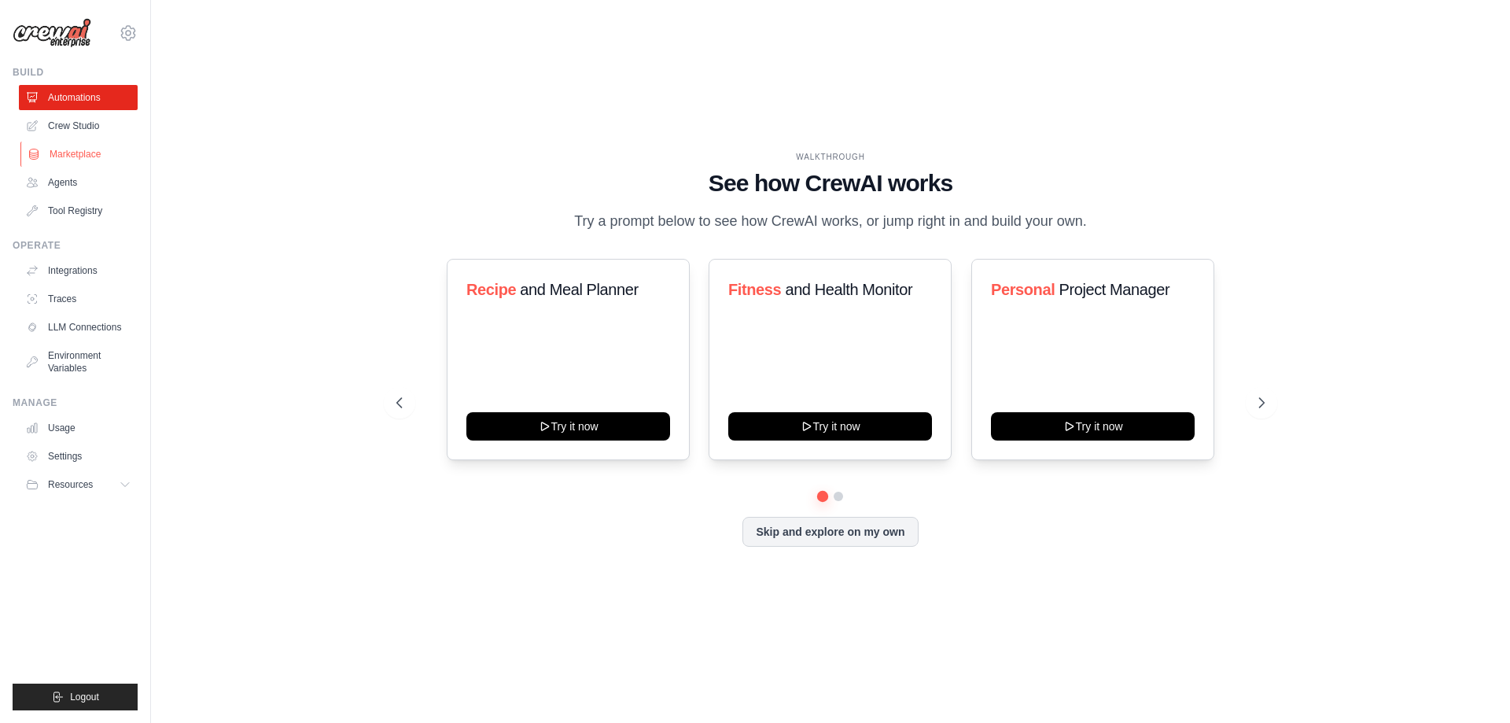
click at [92, 152] on link "Marketplace" at bounding box center [79, 154] width 119 height 25
click at [100, 125] on link "Crew Studio" at bounding box center [79, 125] width 119 height 25
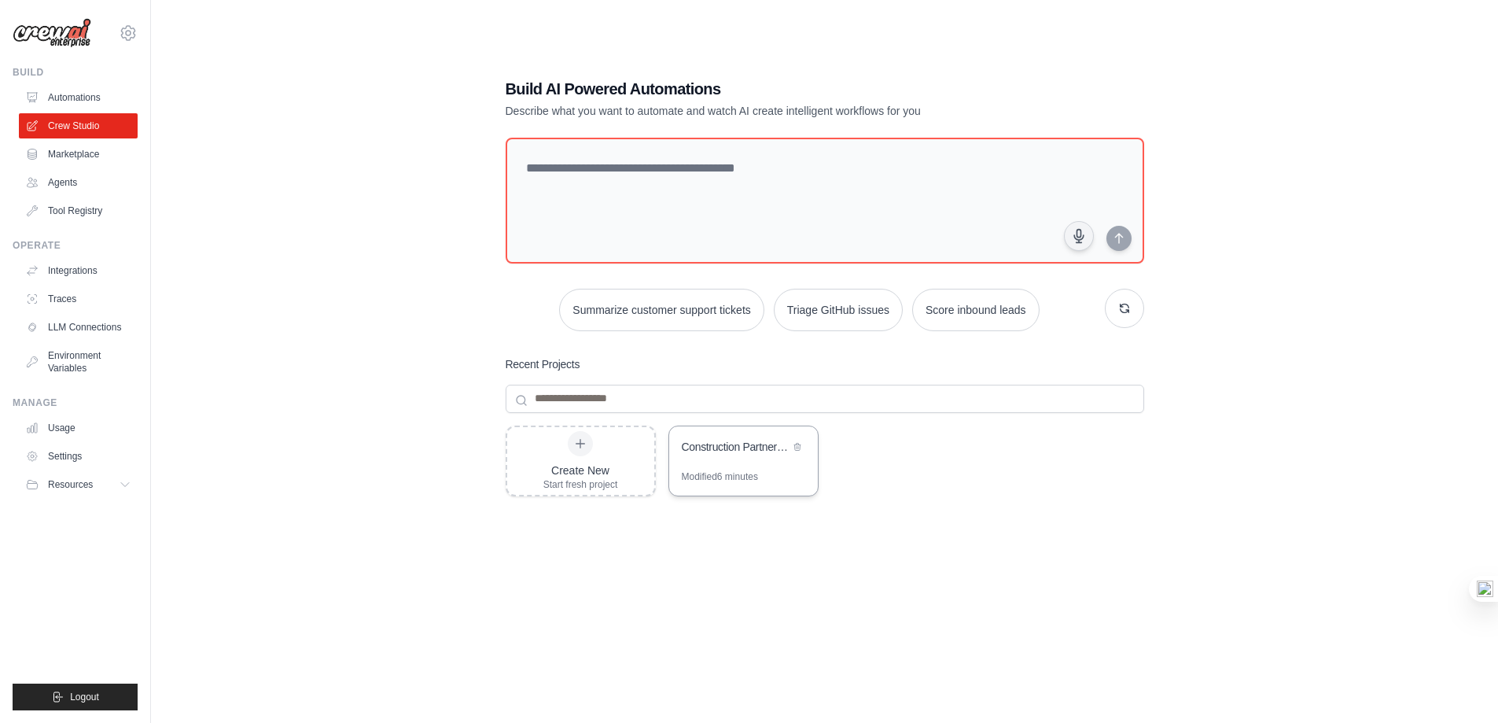
click at [709, 463] on div "Construction Partnership Email Campaign" at bounding box center [743, 448] width 149 height 44
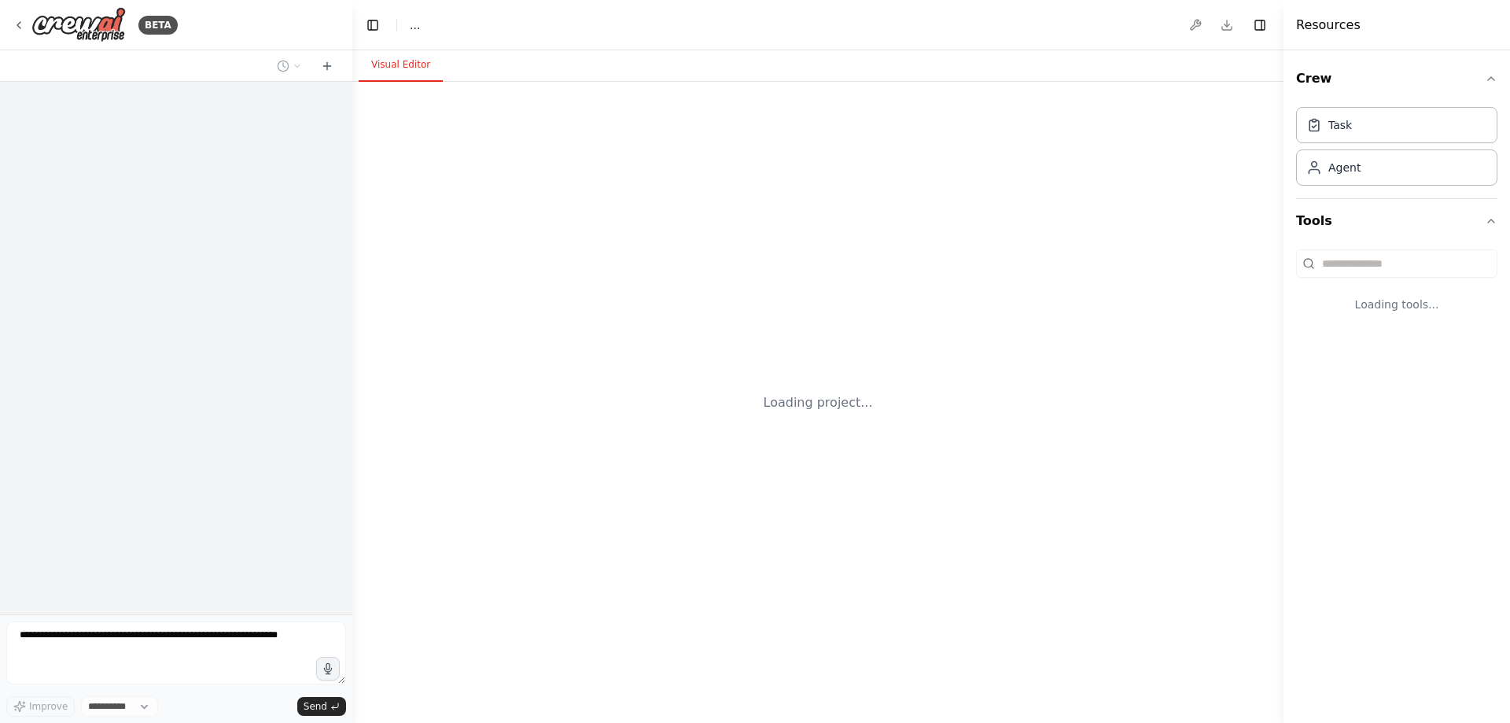
select select "****"
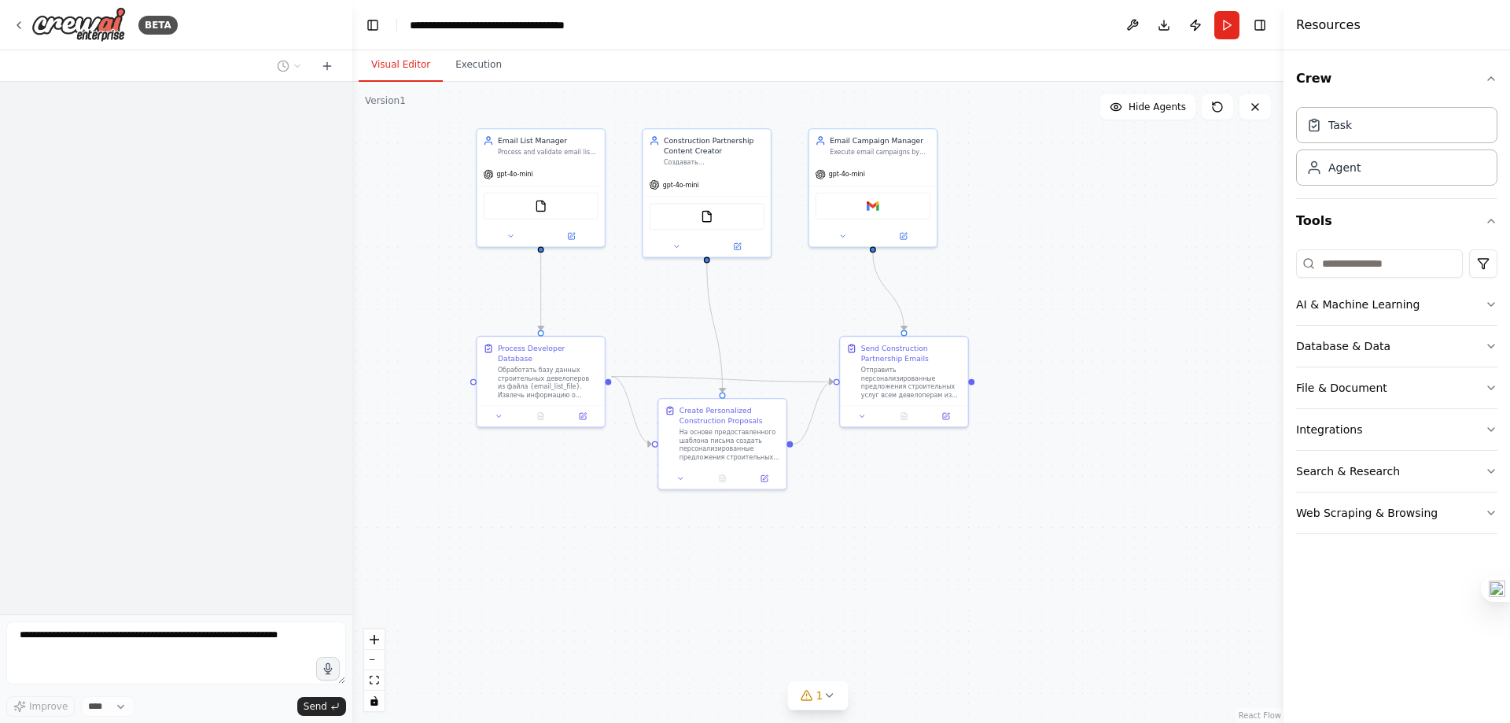
drag, startPoint x: 816, startPoint y: 494, endPoint x: 731, endPoint y: 341, distance: 175.0
click at [731, 341] on div ".deletable-edge-delete-btn { width: 20px; height: 20px; border: 0px solid #ffff…" at bounding box center [817, 402] width 931 height 641
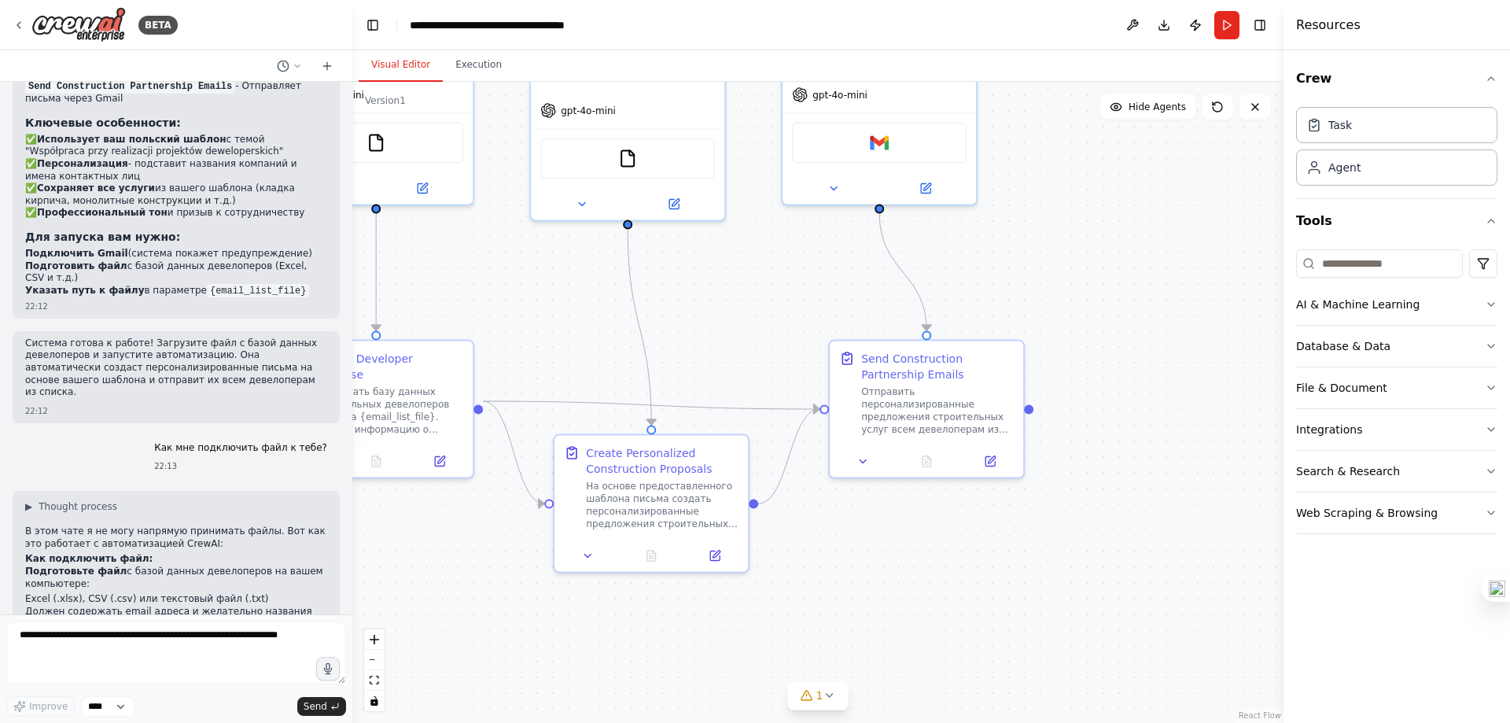
drag, startPoint x: 785, startPoint y: 346, endPoint x: 685, endPoint y: 451, distance: 145.2
click at [685, 451] on div ".deletable-edge-delete-btn { width: 20px; height: 20px; border: 0px solid #ffff…" at bounding box center [817, 402] width 931 height 641
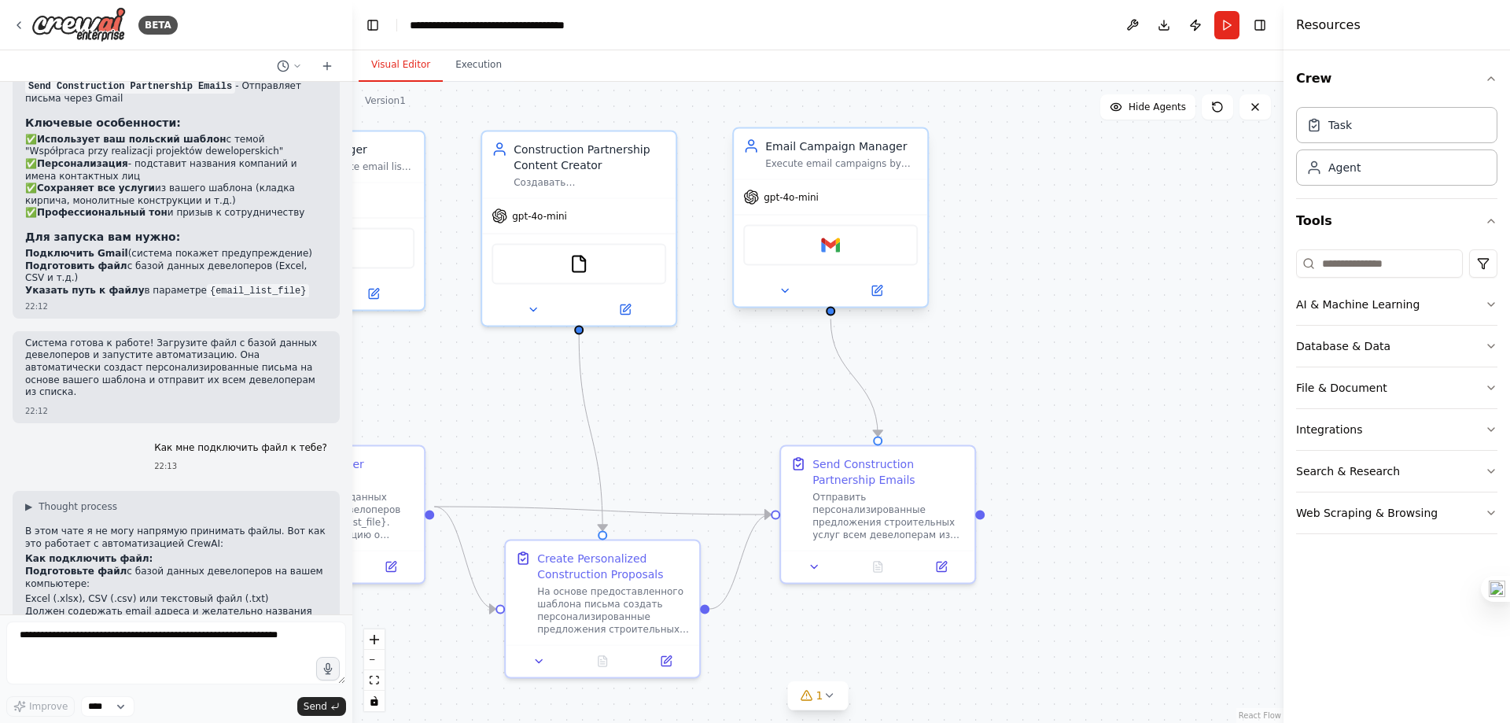
scroll to position [4557, 0]
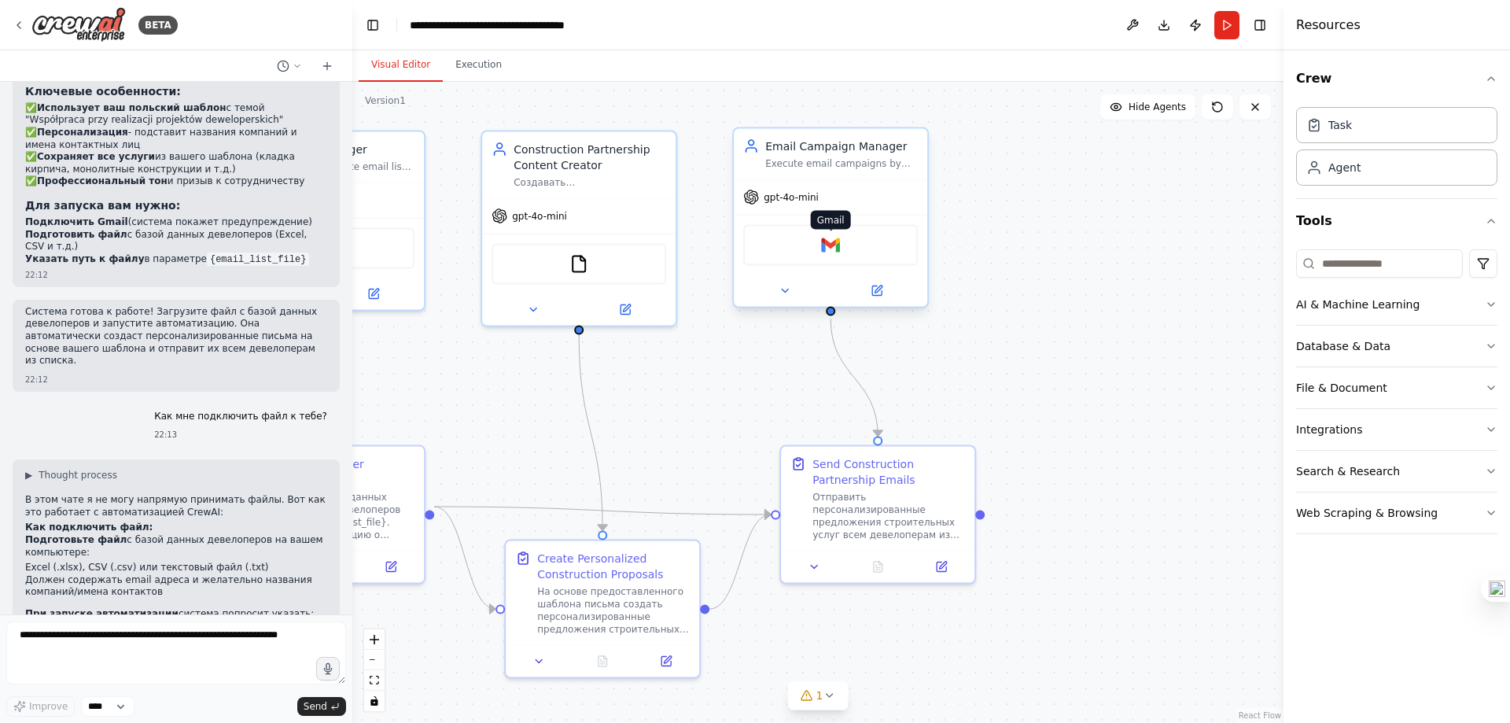
click at [838, 241] on img at bounding box center [830, 245] width 19 height 19
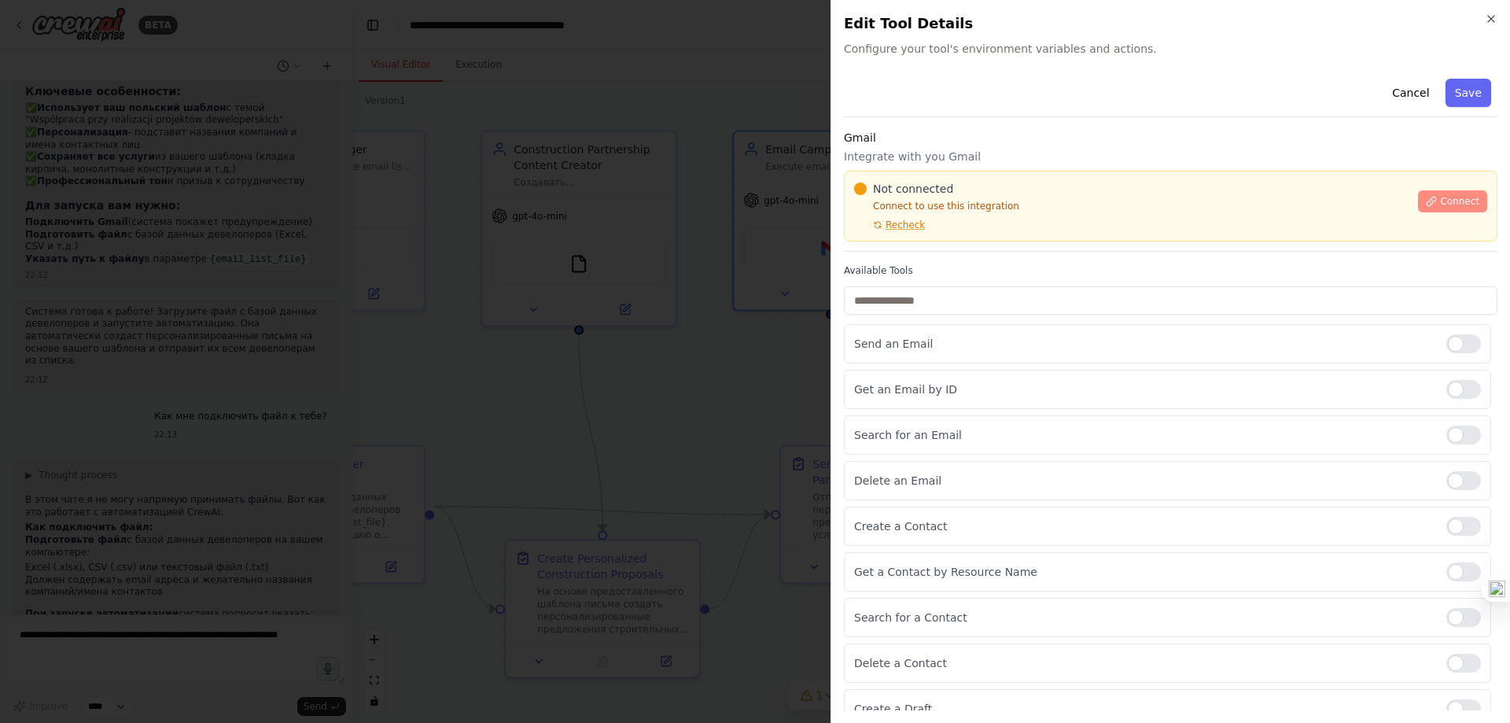
click at [1440, 201] on span "Connect" at bounding box center [1459, 201] width 39 height 13
click at [1440, 199] on span "Connect" at bounding box center [1459, 201] width 39 height 13
click at [911, 223] on span "Recheck" at bounding box center [905, 225] width 39 height 13
click at [916, 239] on div "Not connected Connect to use this integration Recheck Connect" at bounding box center [1171, 206] width 654 height 71
click at [921, 234] on div "Not connected Connect to use this integration Recheck Connect" at bounding box center [1171, 206] width 654 height 71
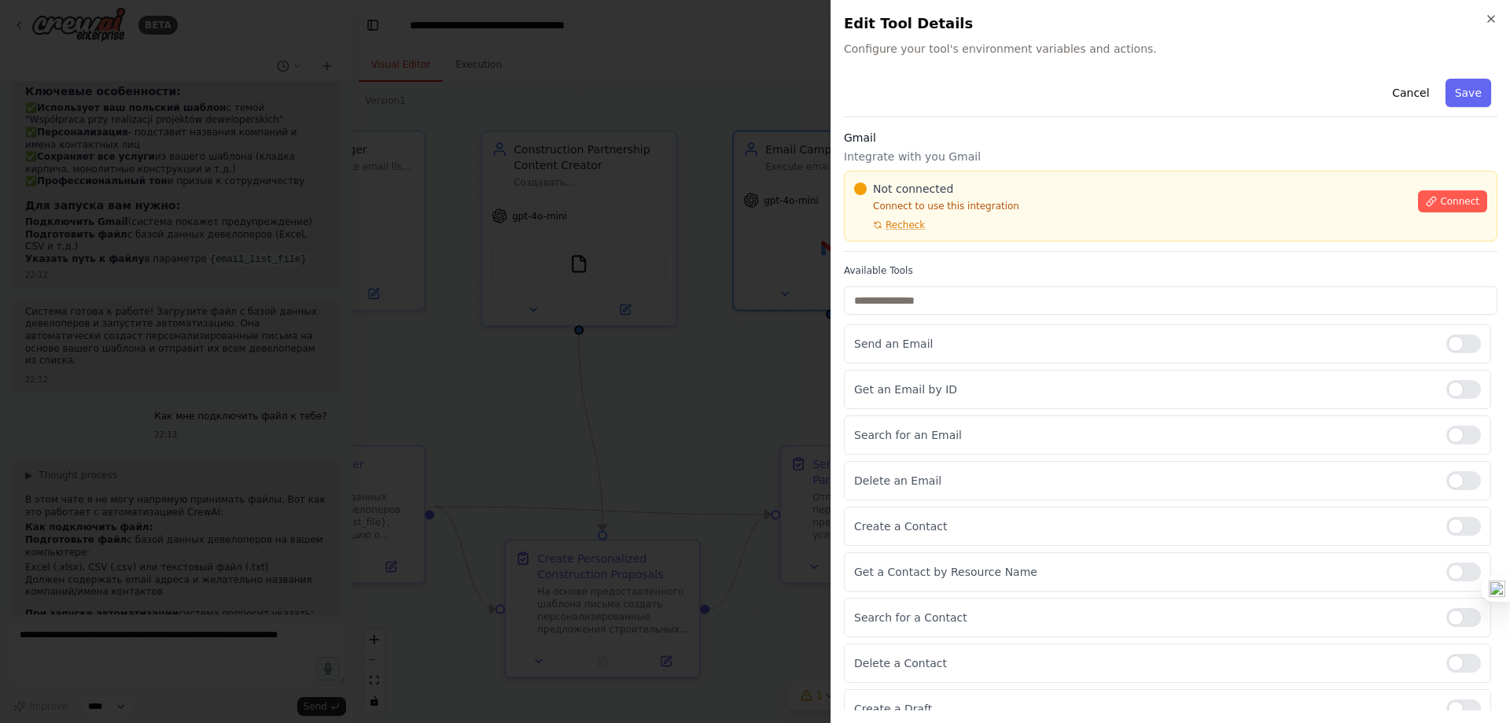
click at [958, 226] on div "Not connected Connect to use this integration Recheck" at bounding box center [1131, 206] width 554 height 50
click at [886, 232] on div "Not connected Connect to use this integration Recheck Connect" at bounding box center [1171, 206] width 654 height 71
click at [903, 407] on div "Get an Email by ID" at bounding box center [1167, 389] width 647 height 39
click at [926, 234] on div "Not connected Connect to use this integration Recheck Connect" at bounding box center [1171, 206] width 654 height 71
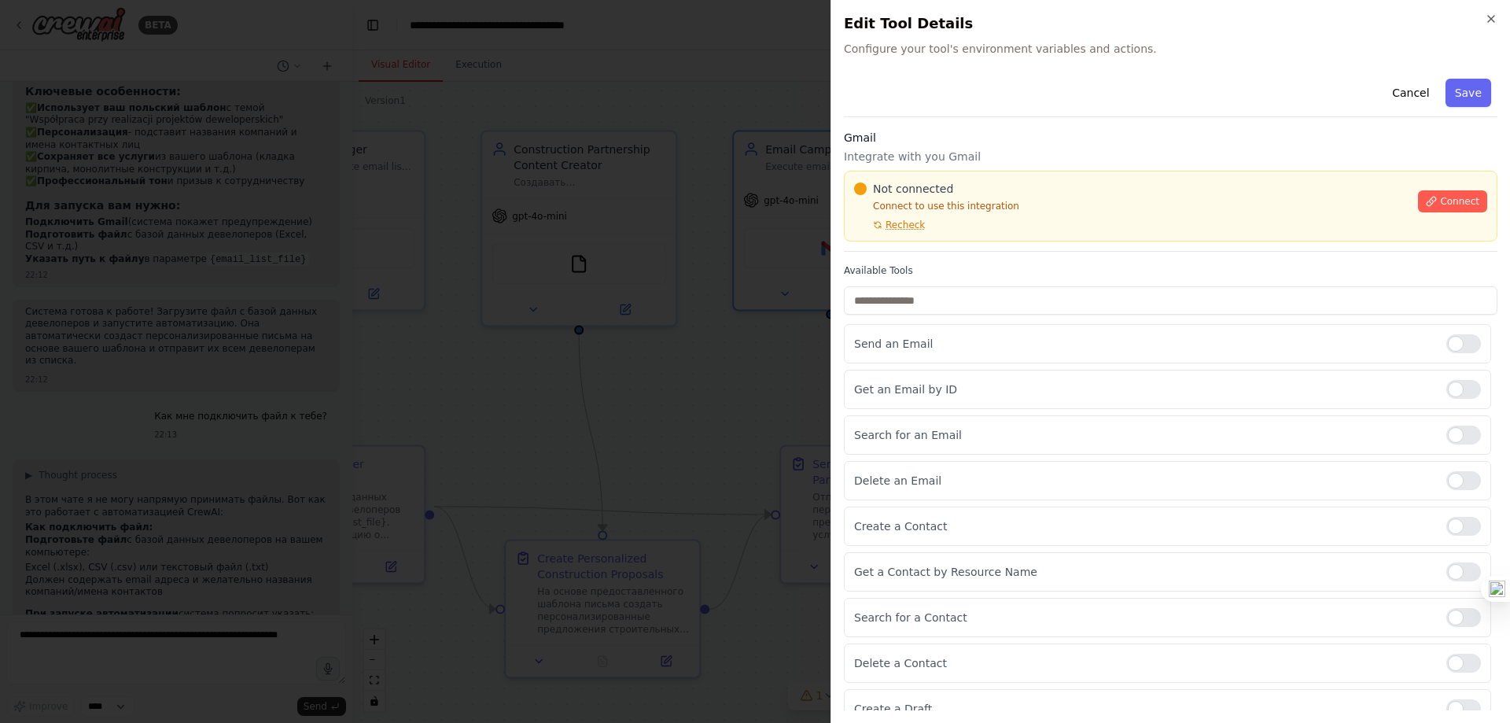
click at [926, 234] on div "Not connected Connect to use this integration Recheck Connect" at bounding box center [1171, 206] width 654 height 71
click at [937, 228] on div "Not connected Connect to use this integration Recheck" at bounding box center [1131, 206] width 554 height 50
click at [1035, 211] on p "Connect to use this integration" at bounding box center [1131, 206] width 554 height 13
click at [1028, 204] on p "Connect to use this integration" at bounding box center [1131, 206] width 554 height 13
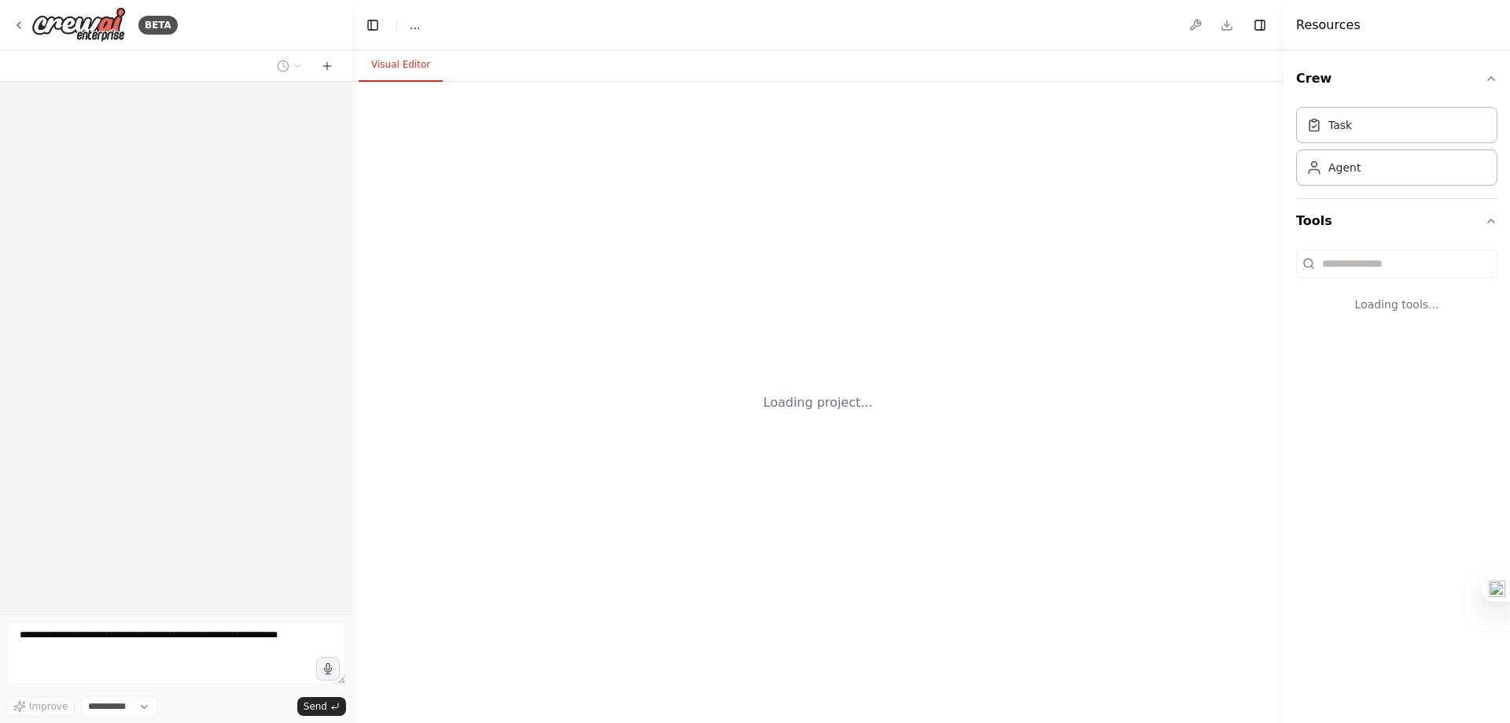
select select "****"
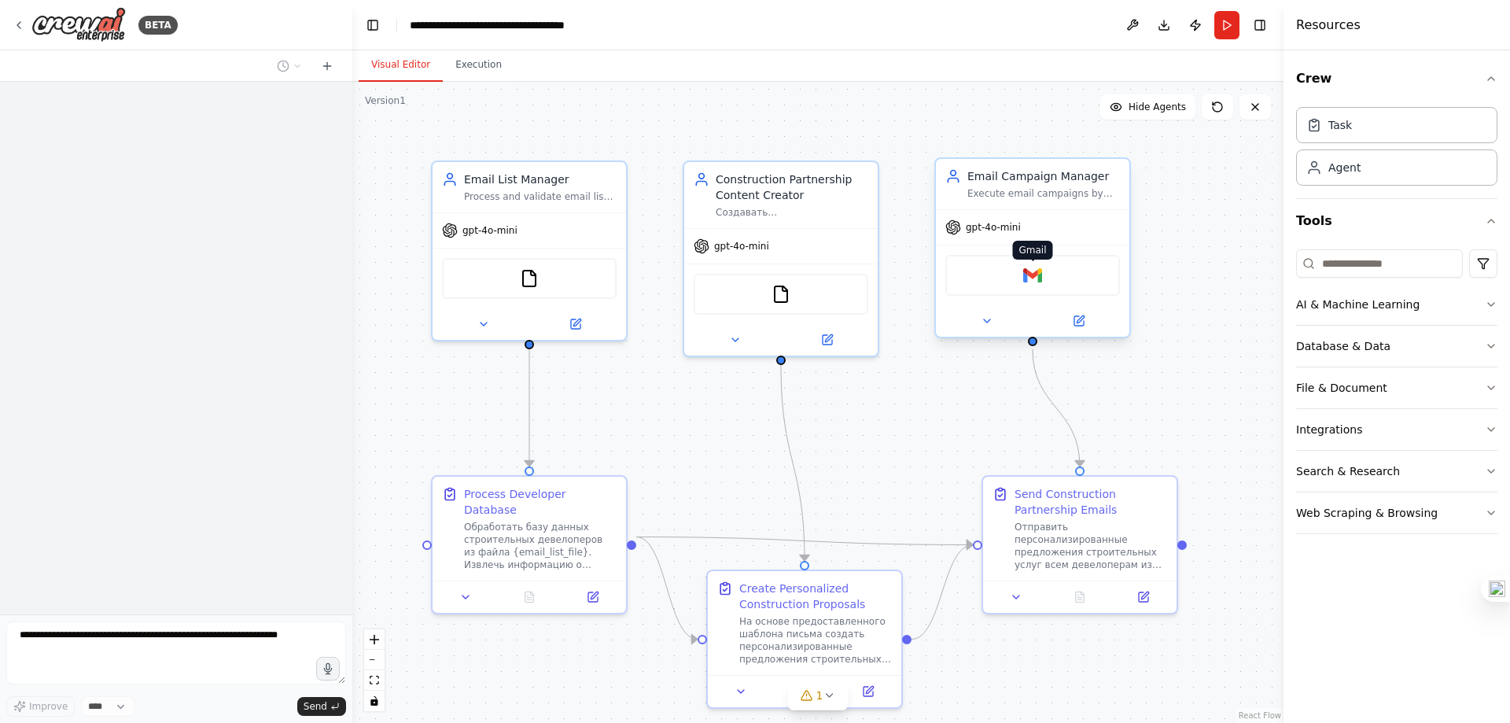
click at [1033, 282] on img at bounding box center [1032, 275] width 19 height 19
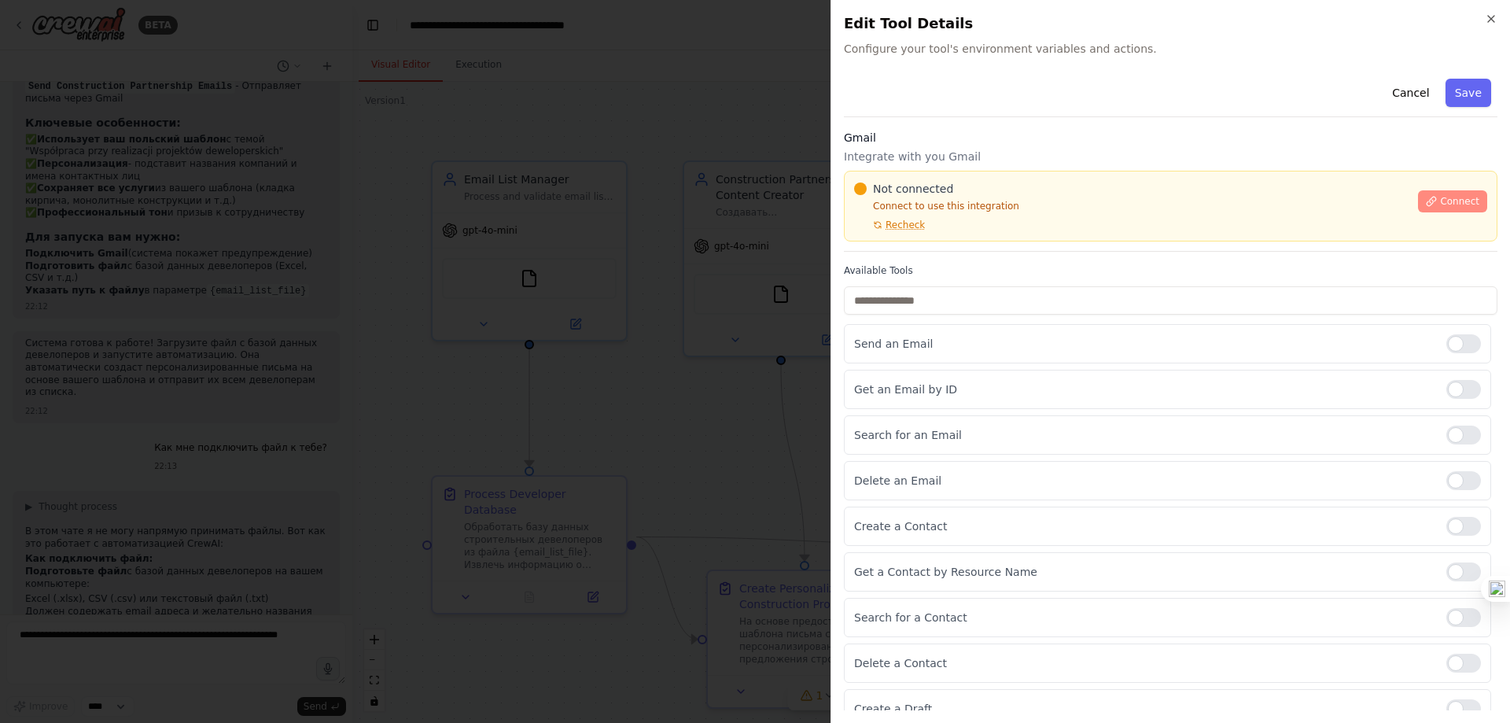
click at [1426, 204] on icon at bounding box center [1431, 201] width 11 height 11
click at [927, 243] on div "Gmail Integrate with you Gmail Not connected Connect to use this integration Re…" at bounding box center [1171, 191] width 654 height 122
click at [927, 228] on div "Not connected Connect to use this integration Recheck" at bounding box center [1131, 206] width 554 height 50
drag, startPoint x: 856, startPoint y: 219, endPoint x: 882, endPoint y: 221, distance: 25.3
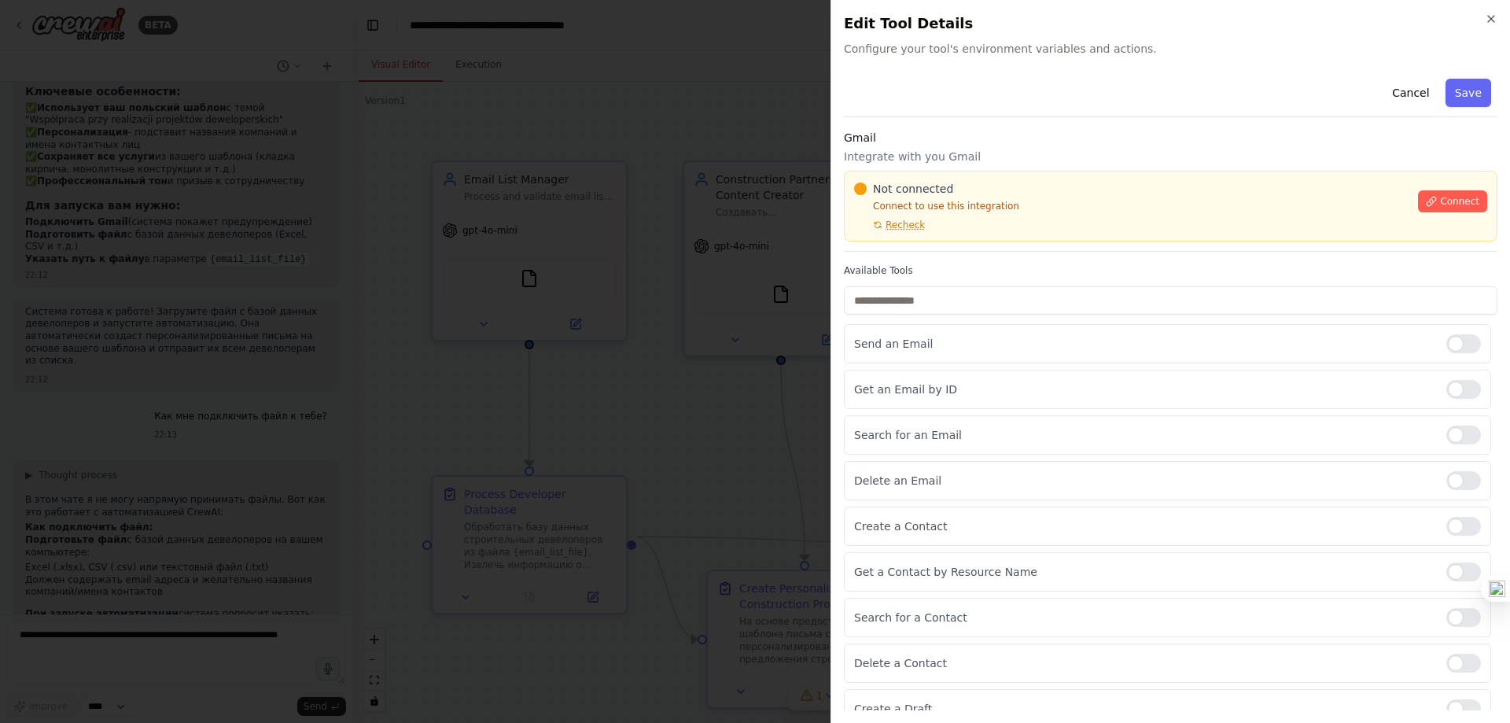
click at [857, 219] on button "Recheck" at bounding box center [889, 225] width 71 height 13
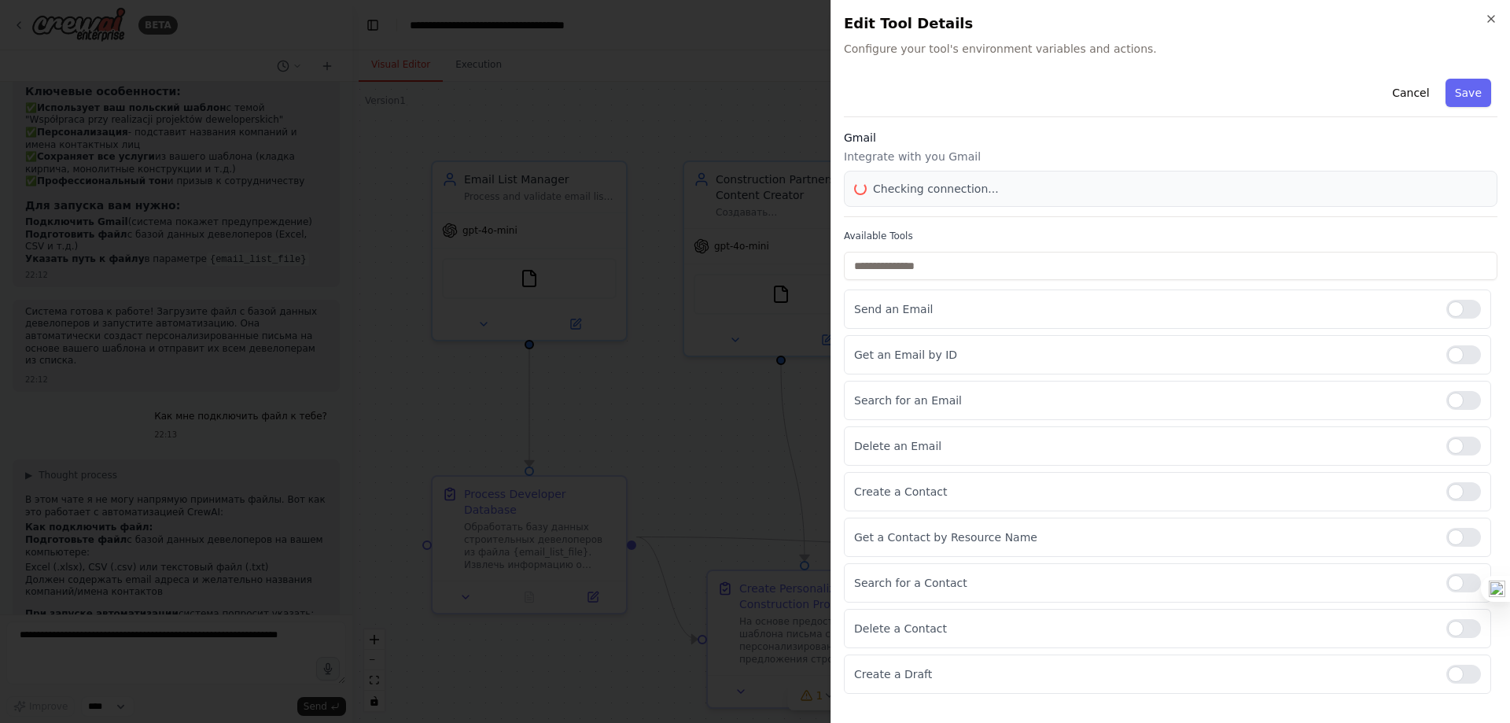
click at [882, 221] on div "Cancel Save Gmail Integrate with you Gmail Checking connection... Available Too…" at bounding box center [1171, 382] width 654 height 621
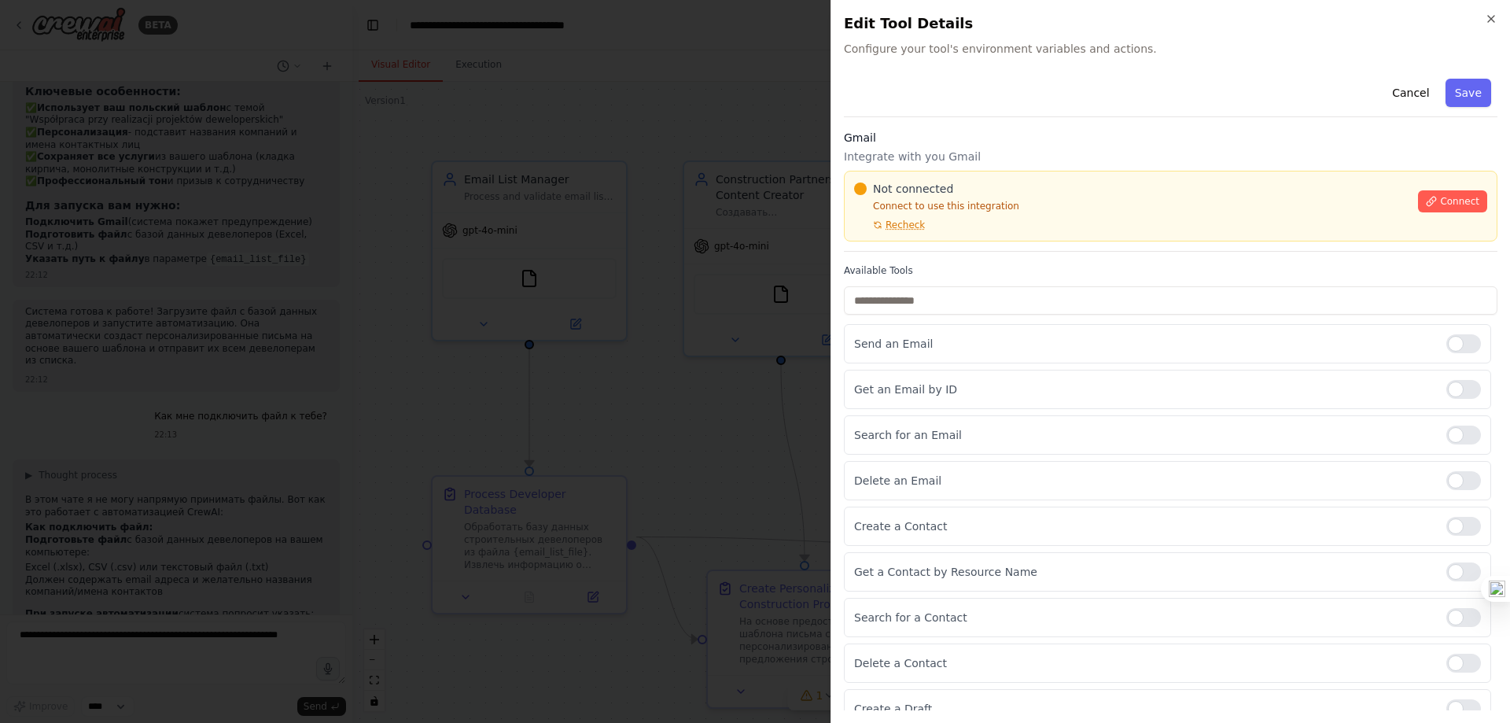
click at [894, 225] on span "Recheck" at bounding box center [905, 225] width 39 height 13
click at [894, 225] on div "Cancel Save Gmail Integrate with you Gmail Not connected Connect to use this in…" at bounding box center [1171, 400] width 654 height 656
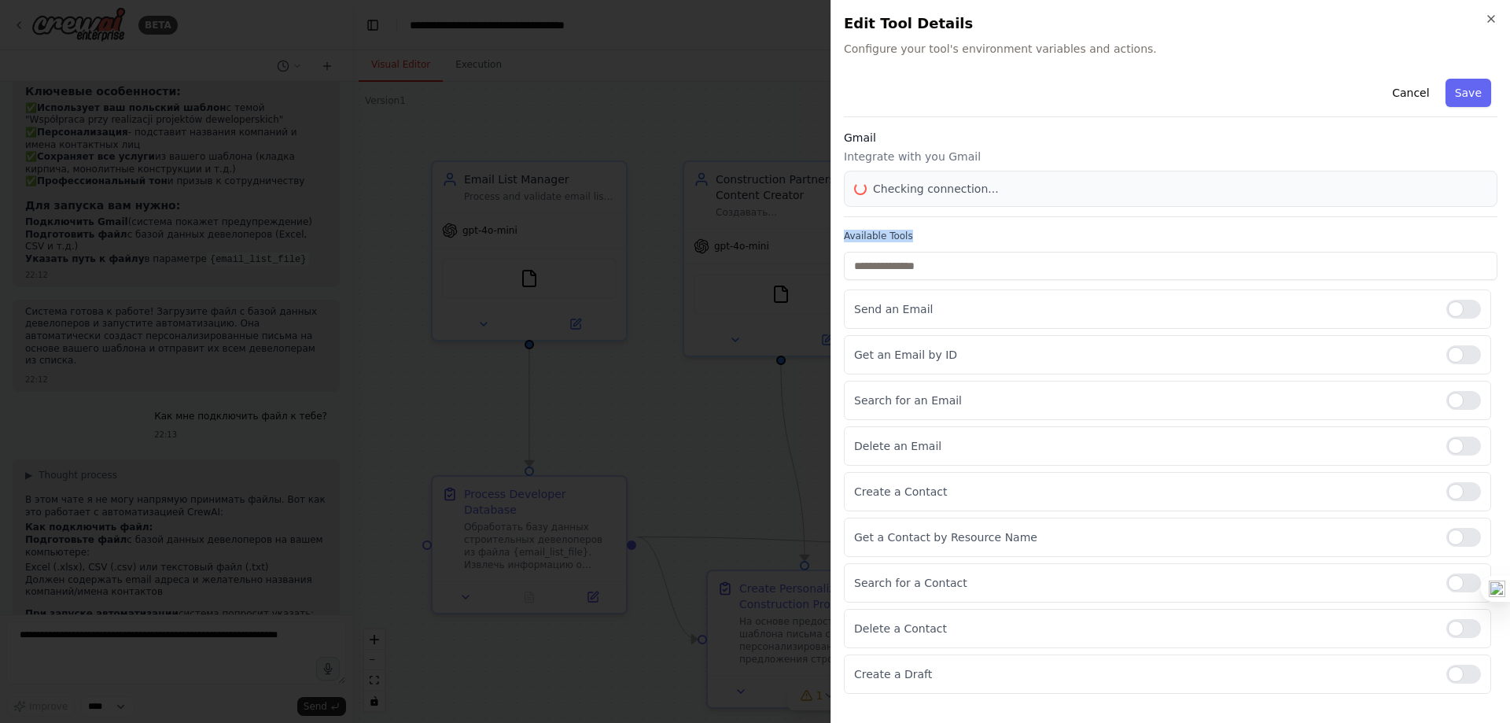
click at [896, 226] on div "Cancel Save Gmail Integrate with you Gmail Checking connection... Available Too…" at bounding box center [1171, 382] width 654 height 621
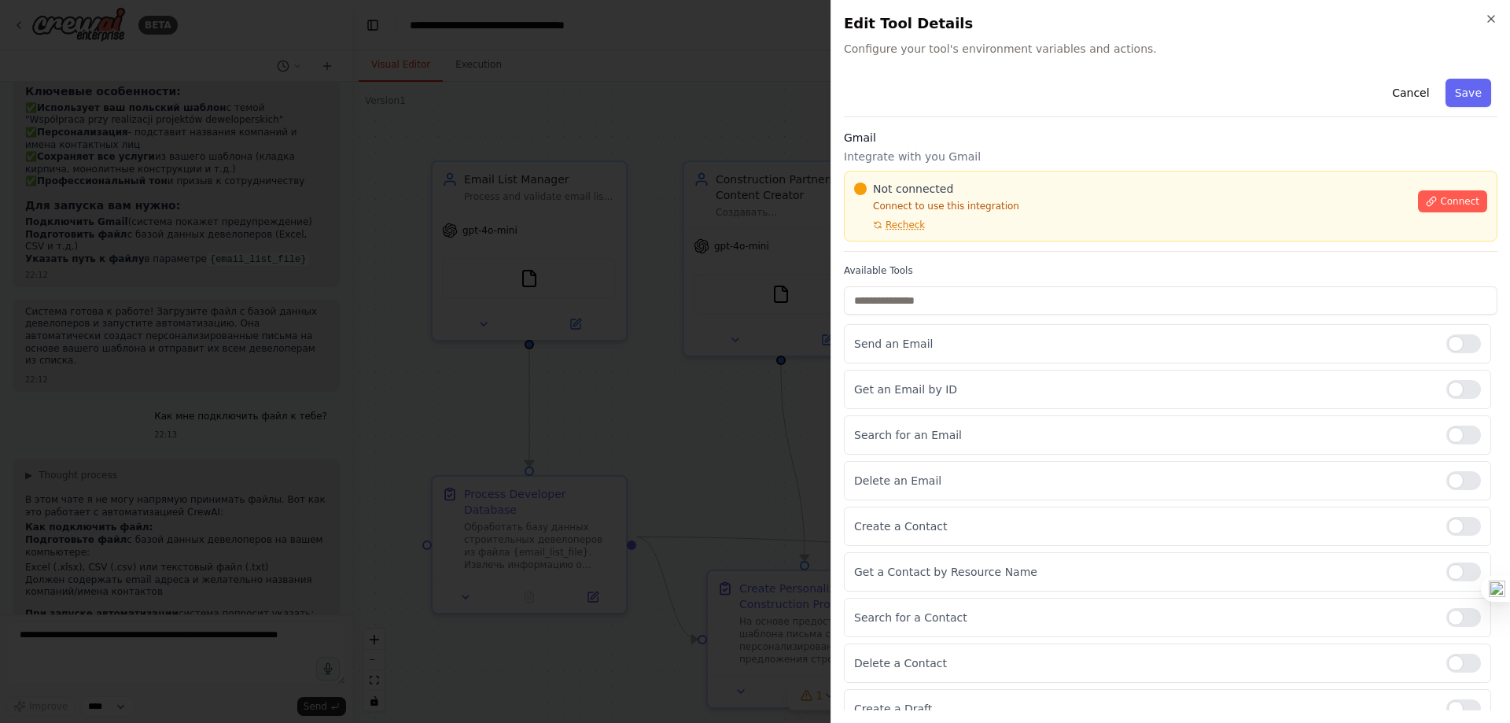
drag, startPoint x: 1021, startPoint y: 212, endPoint x: 1024, endPoint y: 204, distance: 8.5
click at [1021, 212] on div "Not connected Connect to use this integration Recheck" at bounding box center [1131, 206] width 554 height 50
click at [1025, 203] on p "Connect to use this integration" at bounding box center [1131, 206] width 554 height 13
click at [1024, 204] on p "Connect to use this integration" at bounding box center [1131, 206] width 554 height 13
click at [1039, 199] on div "Not connected Connect to use this integration Recheck" at bounding box center [1131, 206] width 554 height 50
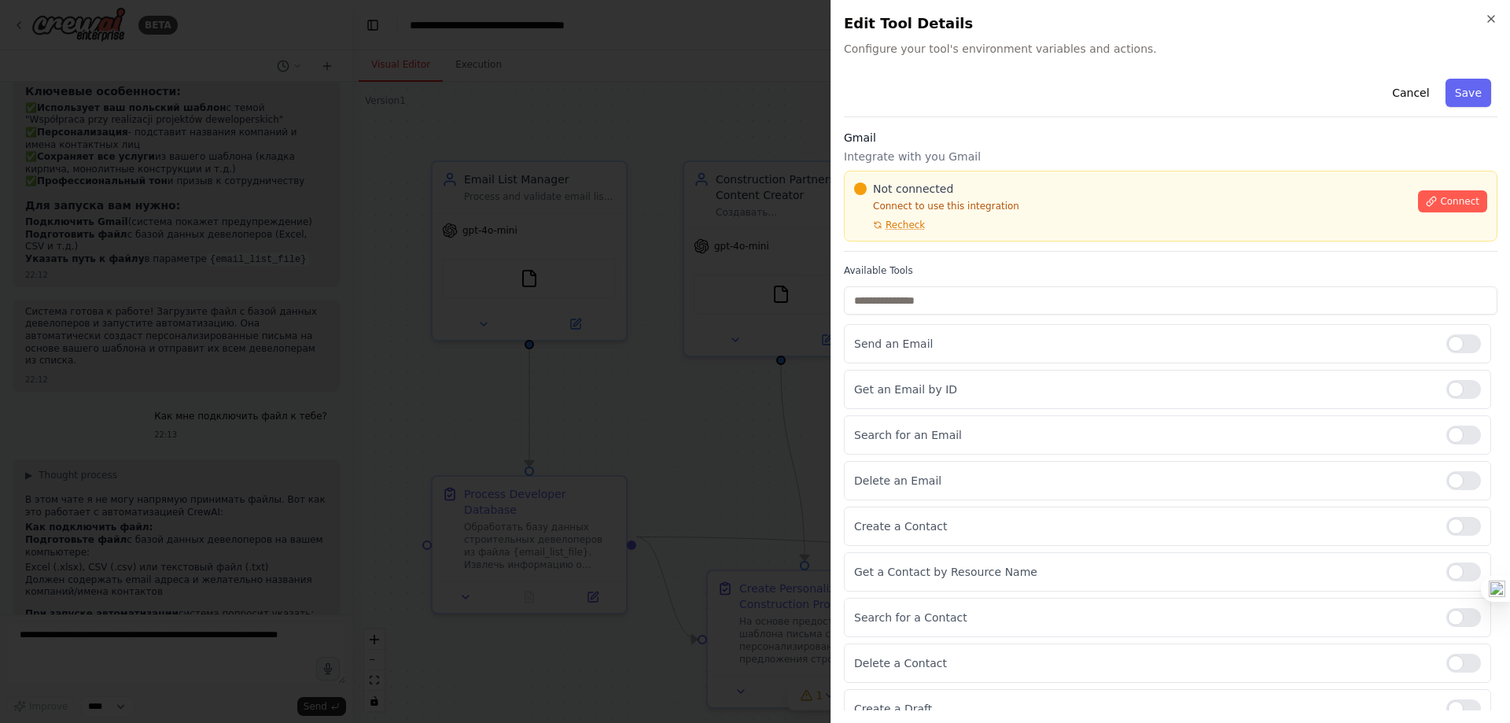
drag, startPoint x: 1012, startPoint y: 204, endPoint x: 1026, endPoint y: 203, distance: 14.2
click at [1017, 203] on p "Connect to use this integration" at bounding box center [1131, 206] width 554 height 13
click at [1028, 203] on p "Connect to use this integration" at bounding box center [1131, 206] width 554 height 13
click at [799, 400] on div at bounding box center [755, 361] width 1510 height 723
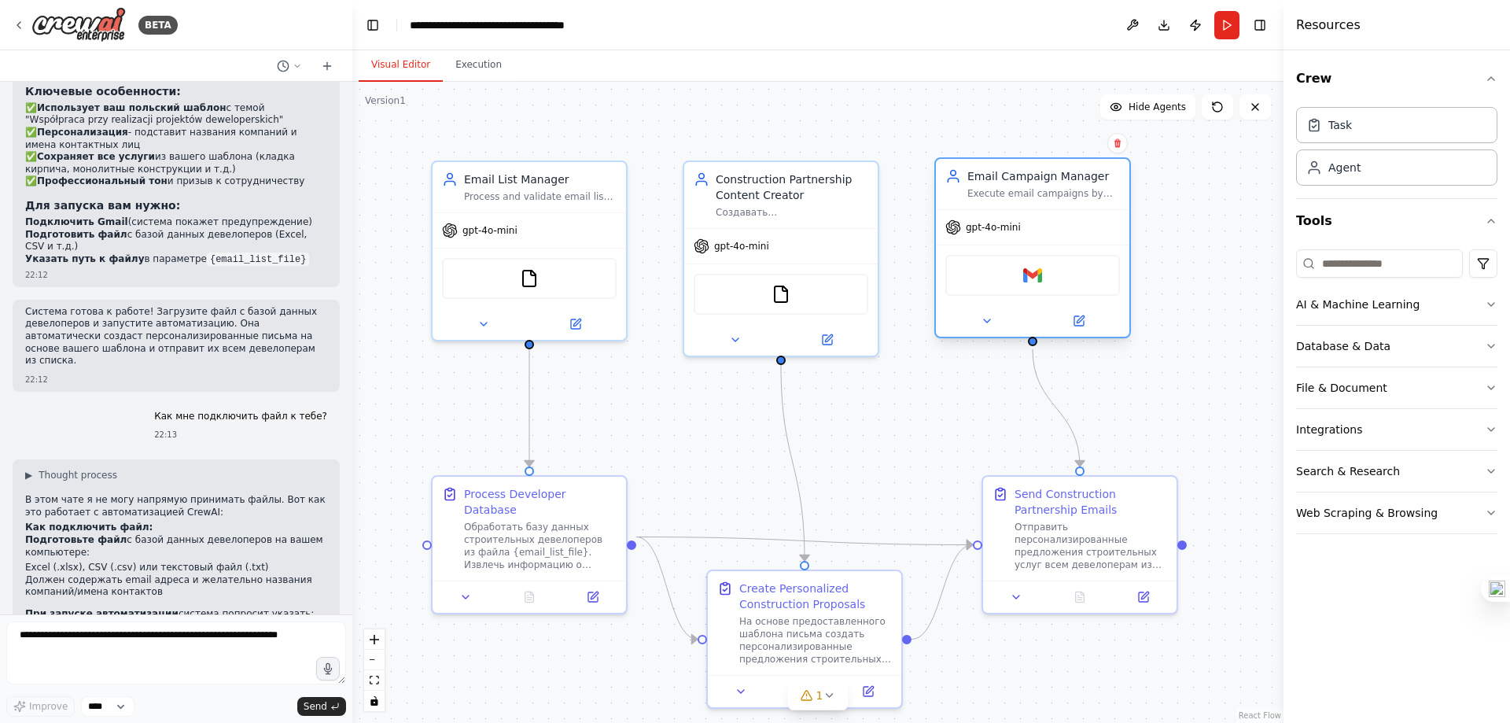
click at [1043, 277] on div "Gmail" at bounding box center [1032, 275] width 175 height 41
click at [1037, 282] on img at bounding box center [1032, 275] width 19 height 19
click at [1033, 283] on img at bounding box center [1032, 275] width 19 height 19
click at [1033, 275] on img at bounding box center [1032, 275] width 19 height 19
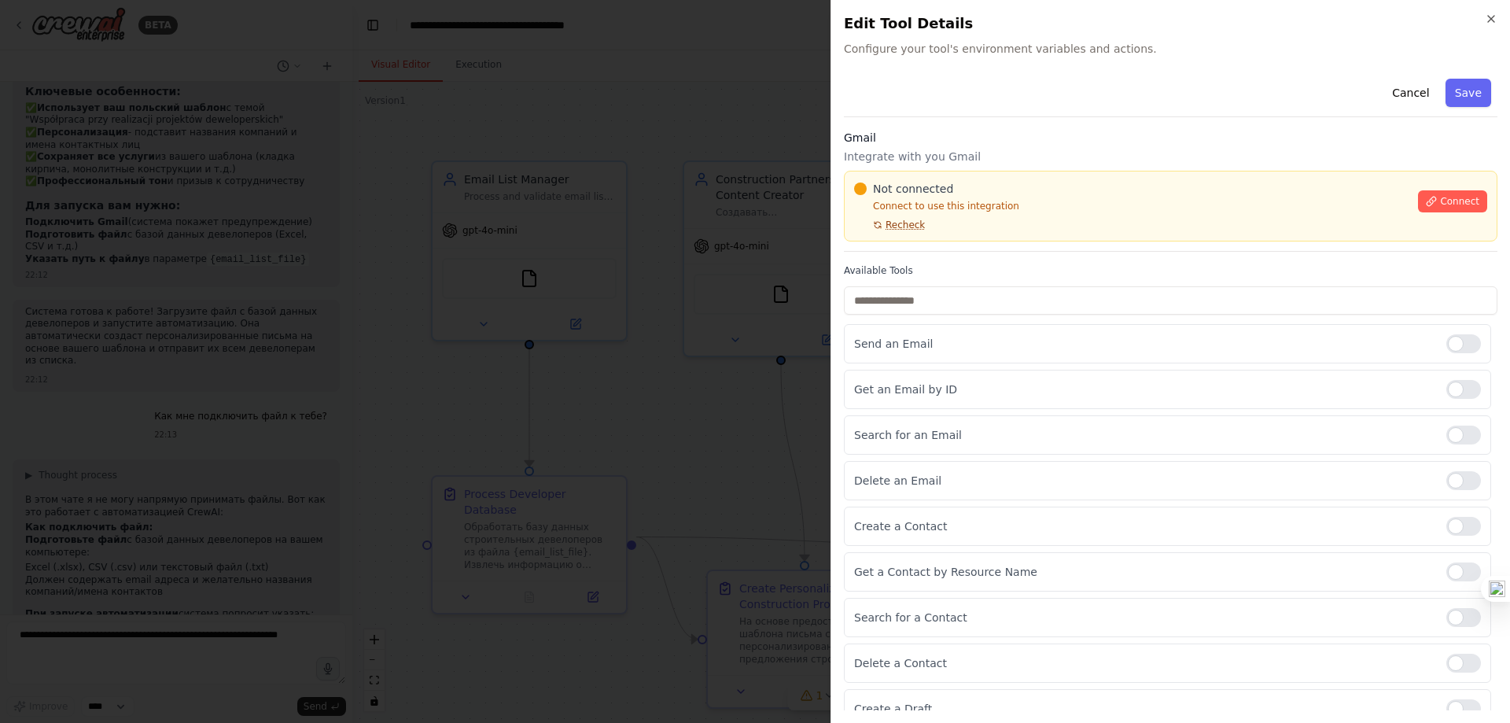
click at [913, 226] on span "Recheck" at bounding box center [905, 225] width 39 height 13
click at [1440, 204] on span "Connect" at bounding box center [1459, 201] width 39 height 13
click at [1474, 92] on button "Save" at bounding box center [1468, 93] width 46 height 28
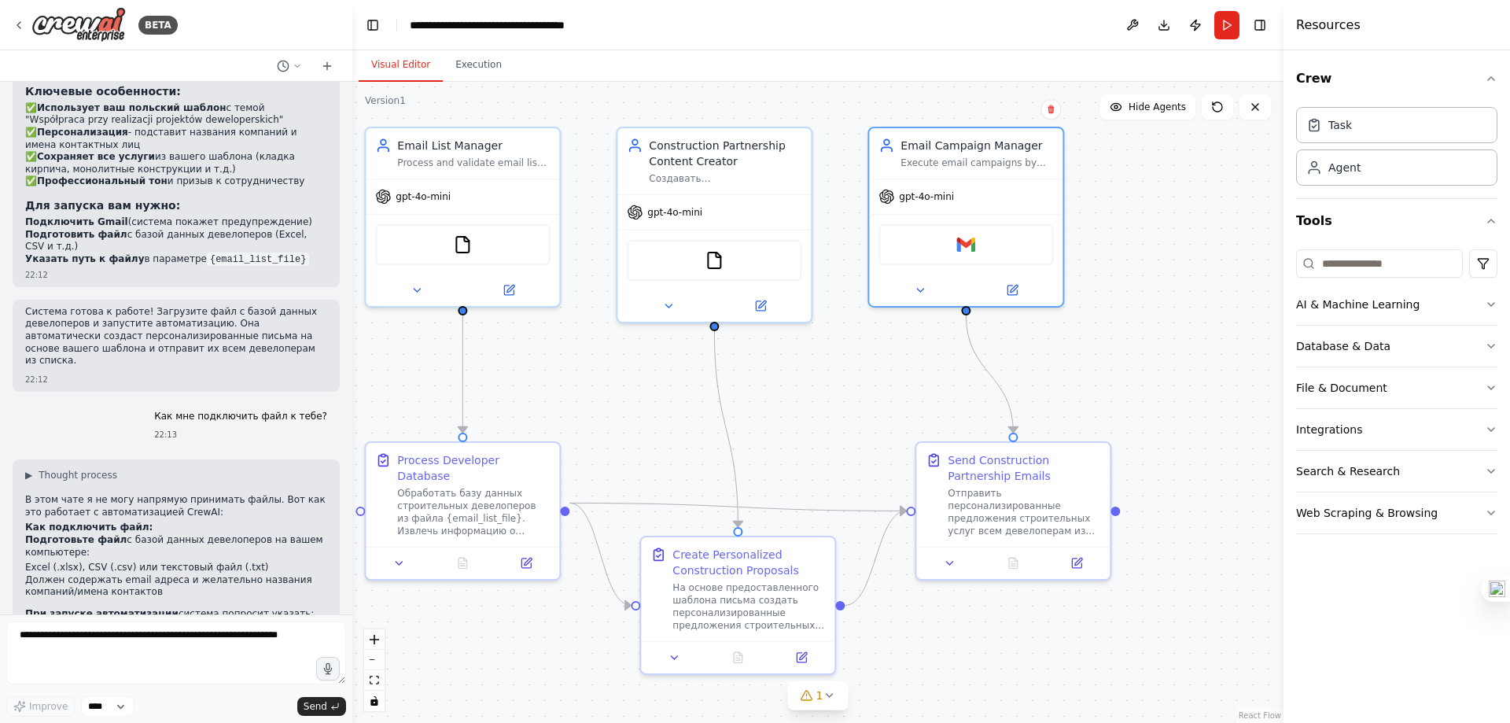
drag, startPoint x: 643, startPoint y: 401, endPoint x: 666, endPoint y: 396, distance: 24.2
click at [646, 400] on div ".deletable-edge-delete-btn { width: 20px; height: 20px; border: 0px solid #ffff…" at bounding box center [817, 402] width 931 height 641
click at [952, 248] on div "Gmail" at bounding box center [969, 240] width 175 height 41
click at [971, 245] on img at bounding box center [969, 240] width 19 height 19
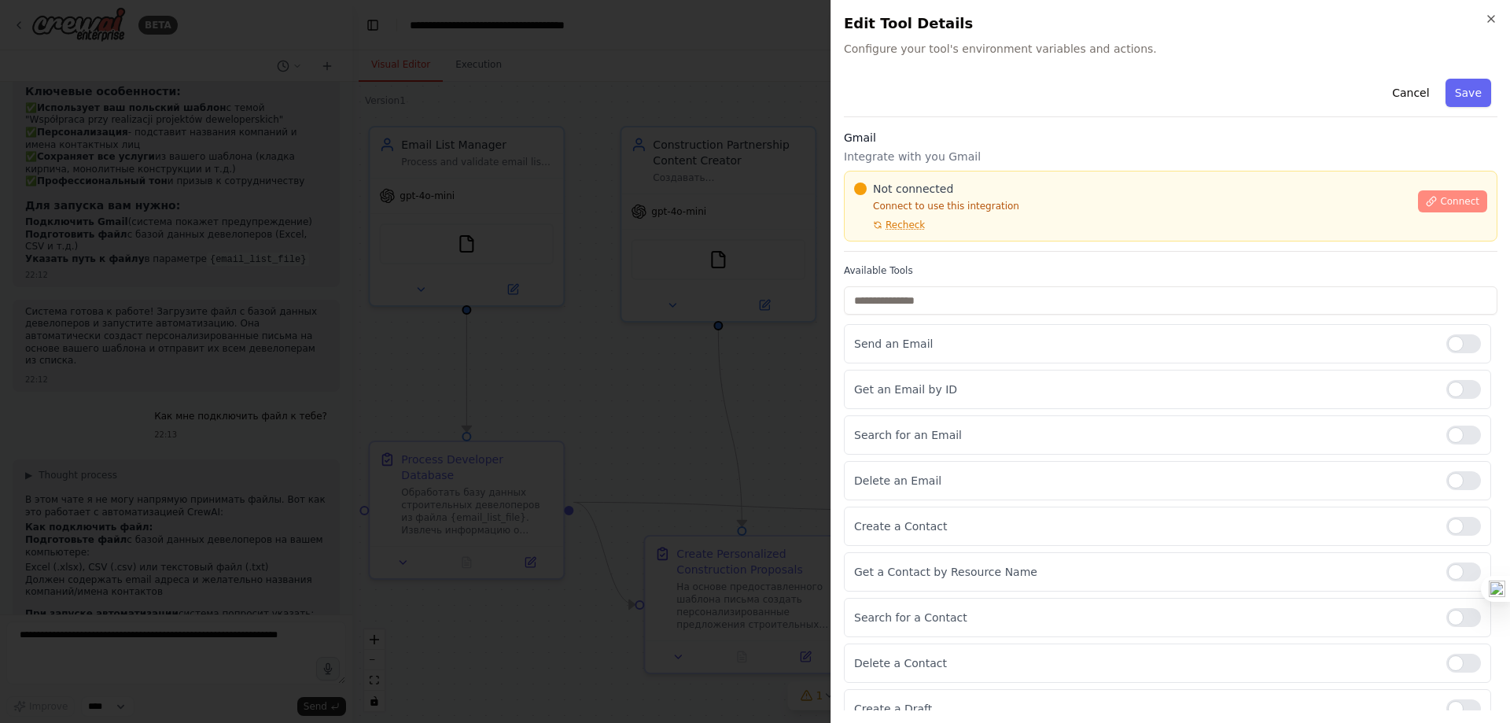
click at [1440, 197] on span "Connect" at bounding box center [1459, 201] width 39 height 13
click at [1453, 197] on span "Connect" at bounding box center [1459, 201] width 39 height 13
click at [1434, 208] on button "Connect" at bounding box center [1452, 201] width 69 height 22
click at [1440, 207] on span "Connect" at bounding box center [1459, 201] width 39 height 13
click at [1489, 20] on icon "button" at bounding box center [1491, 19] width 6 height 6
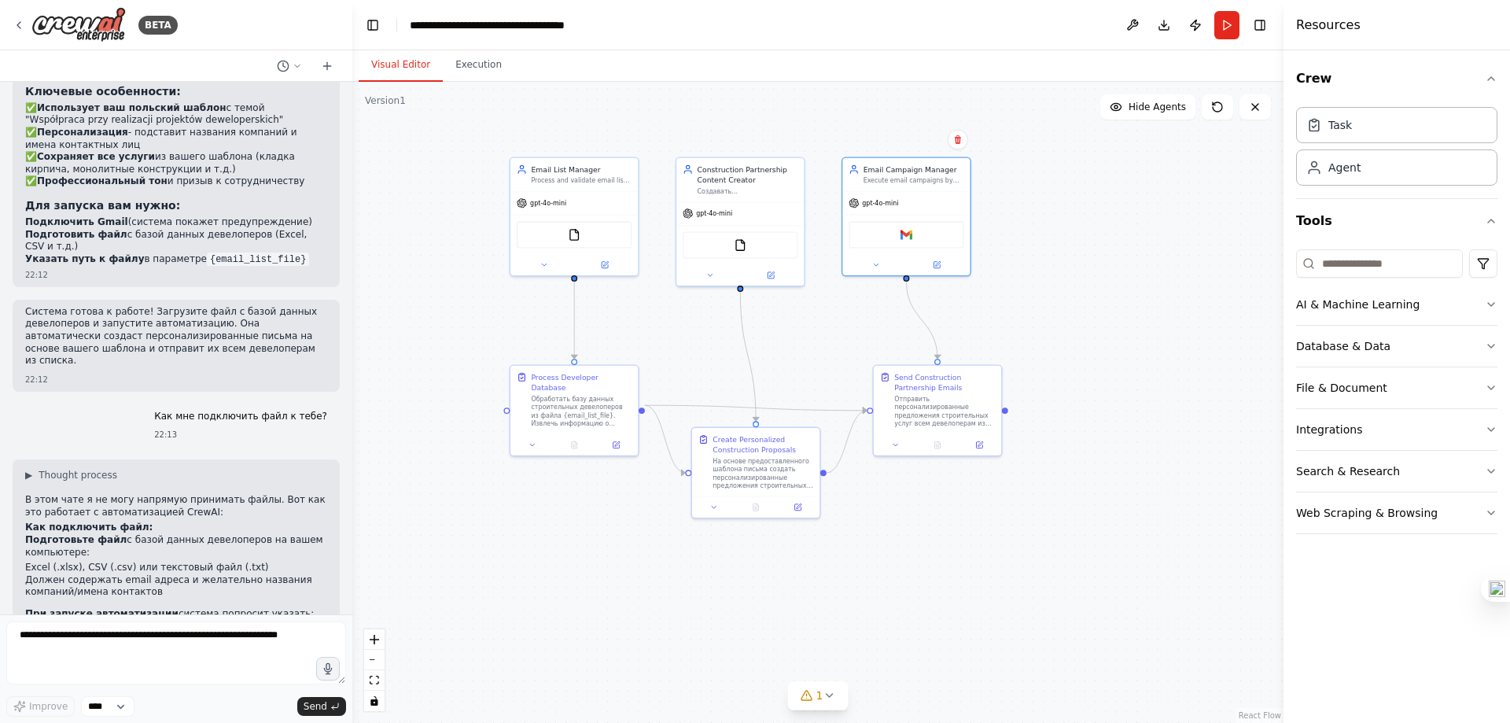
drag, startPoint x: 803, startPoint y: 444, endPoint x: 801, endPoint y: 359, distance: 85.8
click at [801, 359] on div ".deletable-edge-delete-btn { width: 20px; height: 20px; border: 0px solid #ffff…" at bounding box center [817, 402] width 931 height 641
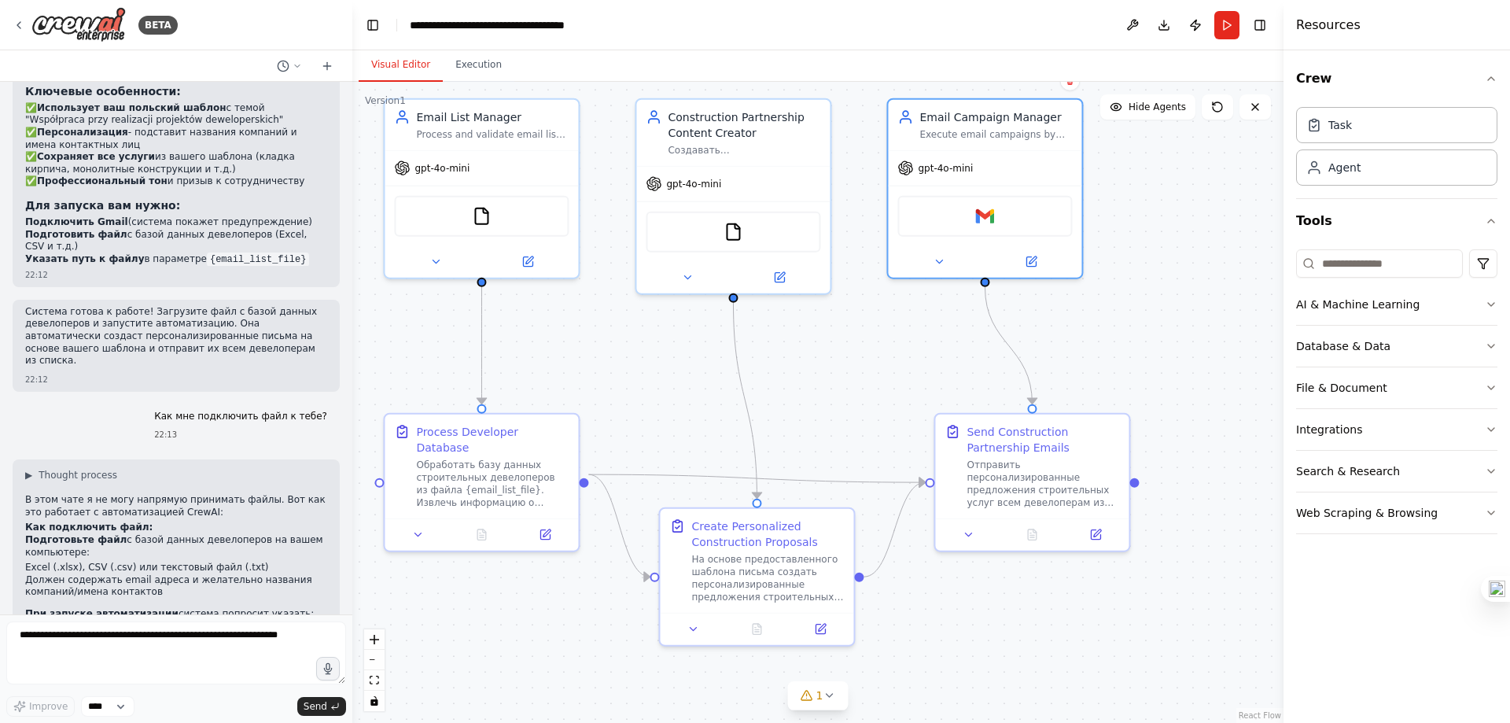
drag, startPoint x: 801, startPoint y: 375, endPoint x: 814, endPoint y: 403, distance: 31.3
click at [814, 403] on div ".deletable-edge-delete-btn { width: 20px; height: 20px; border: 0px solid #ffff…" at bounding box center [817, 402] width 931 height 641
click at [933, 169] on div "gpt-4o-mini" at bounding box center [981, 159] width 193 height 35
click at [956, 117] on div "Email Campaign Manager Execute email campaigns by sending personalized emails t…" at bounding box center [992, 116] width 153 height 31
click at [982, 226] on div "Gmail" at bounding box center [981, 207] width 175 height 41
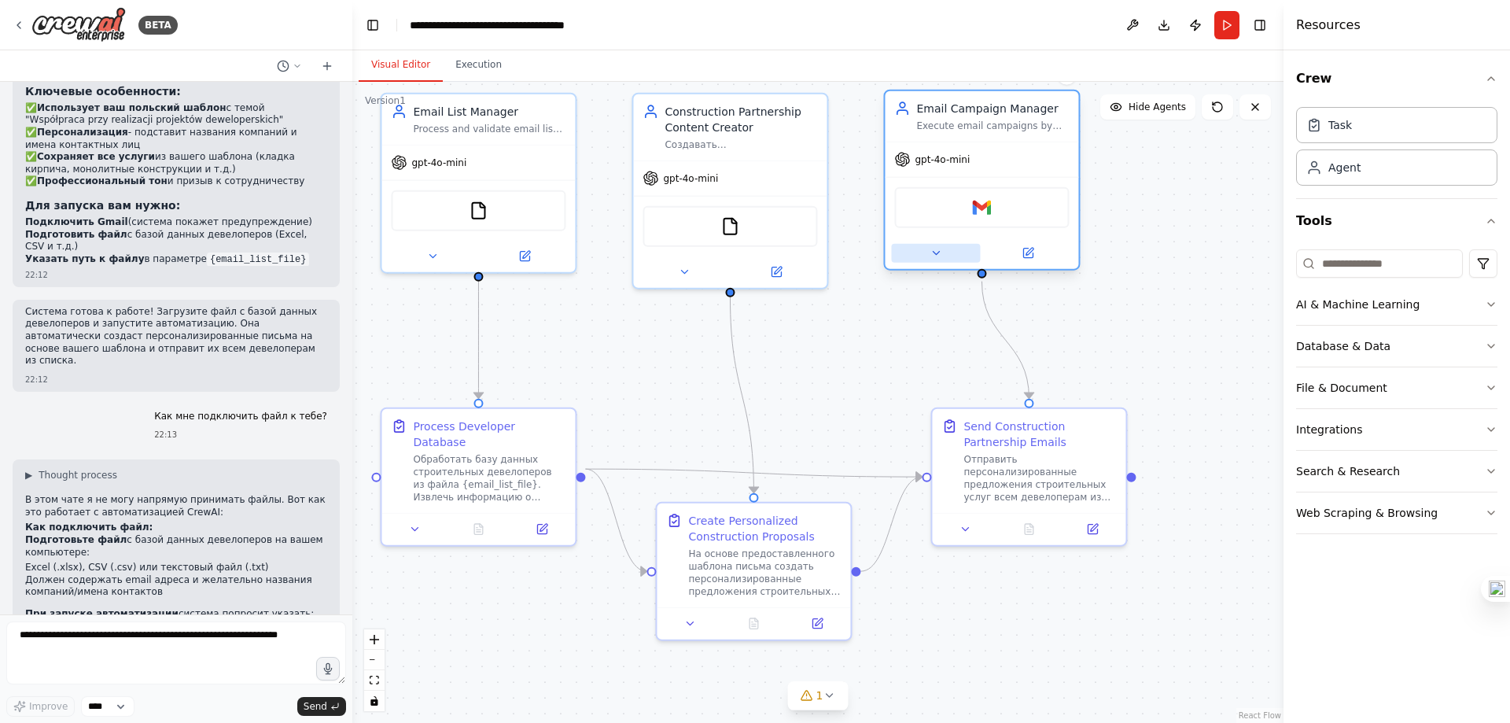
click at [952, 256] on button at bounding box center [935, 253] width 89 height 19
click at [940, 253] on icon at bounding box center [936, 253] width 13 height 13
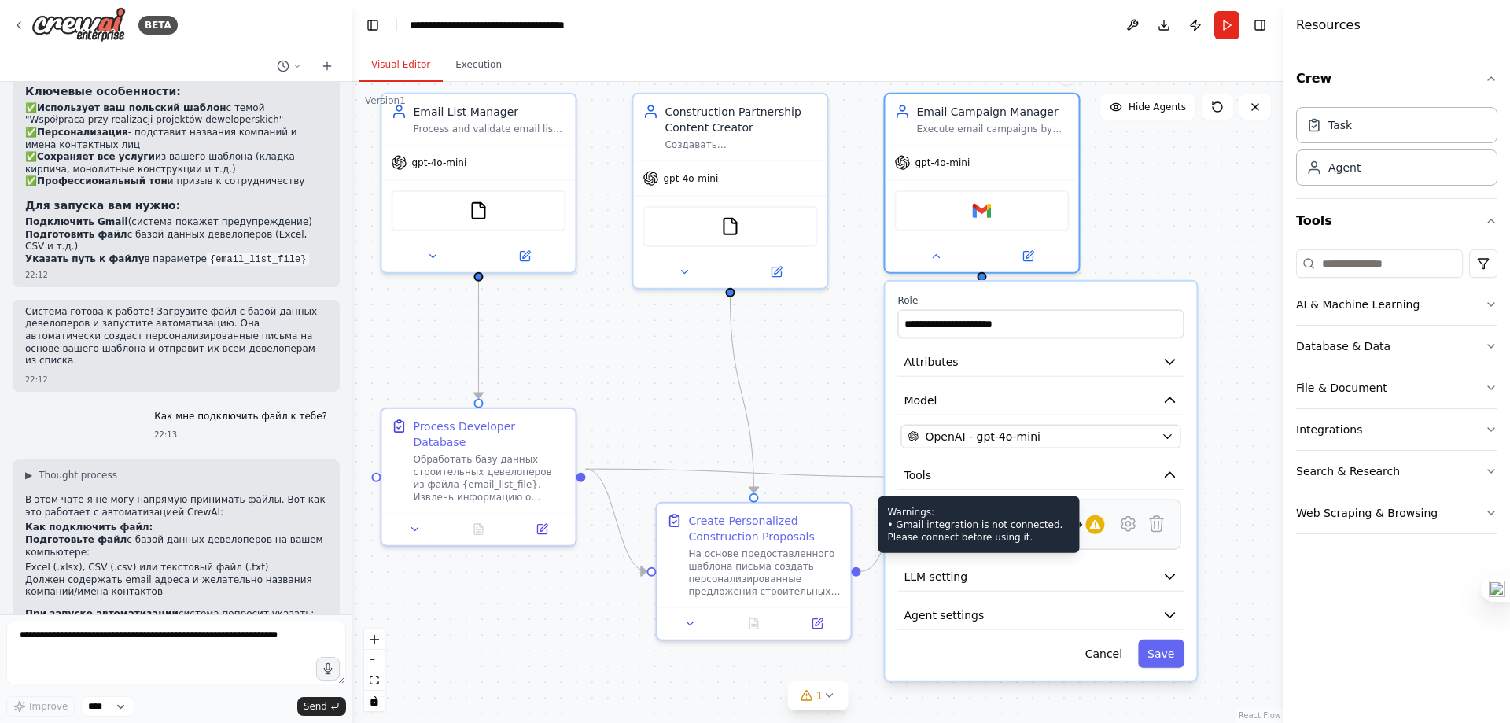
click at [1099, 529] on icon at bounding box center [1094, 524] width 13 height 13
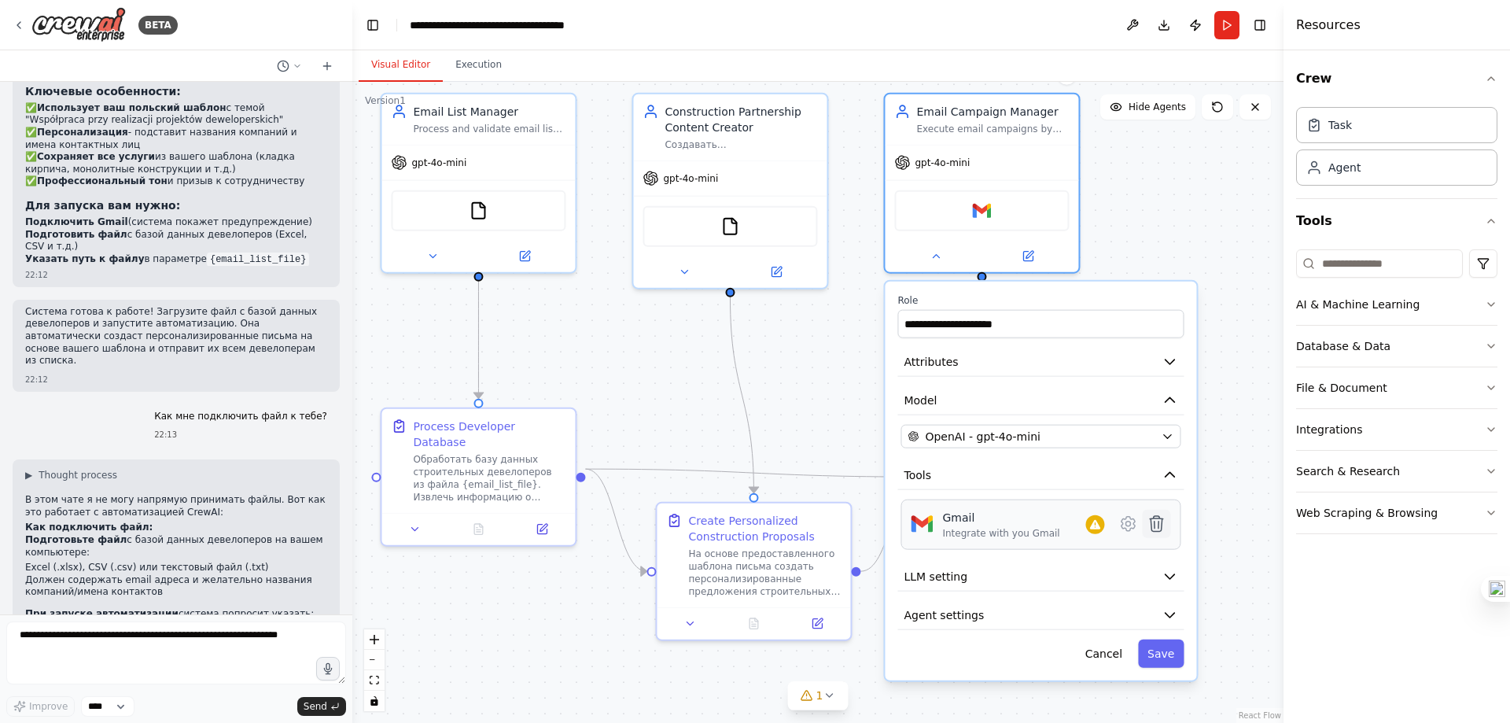
click at [1160, 525] on icon at bounding box center [1156, 524] width 13 height 16
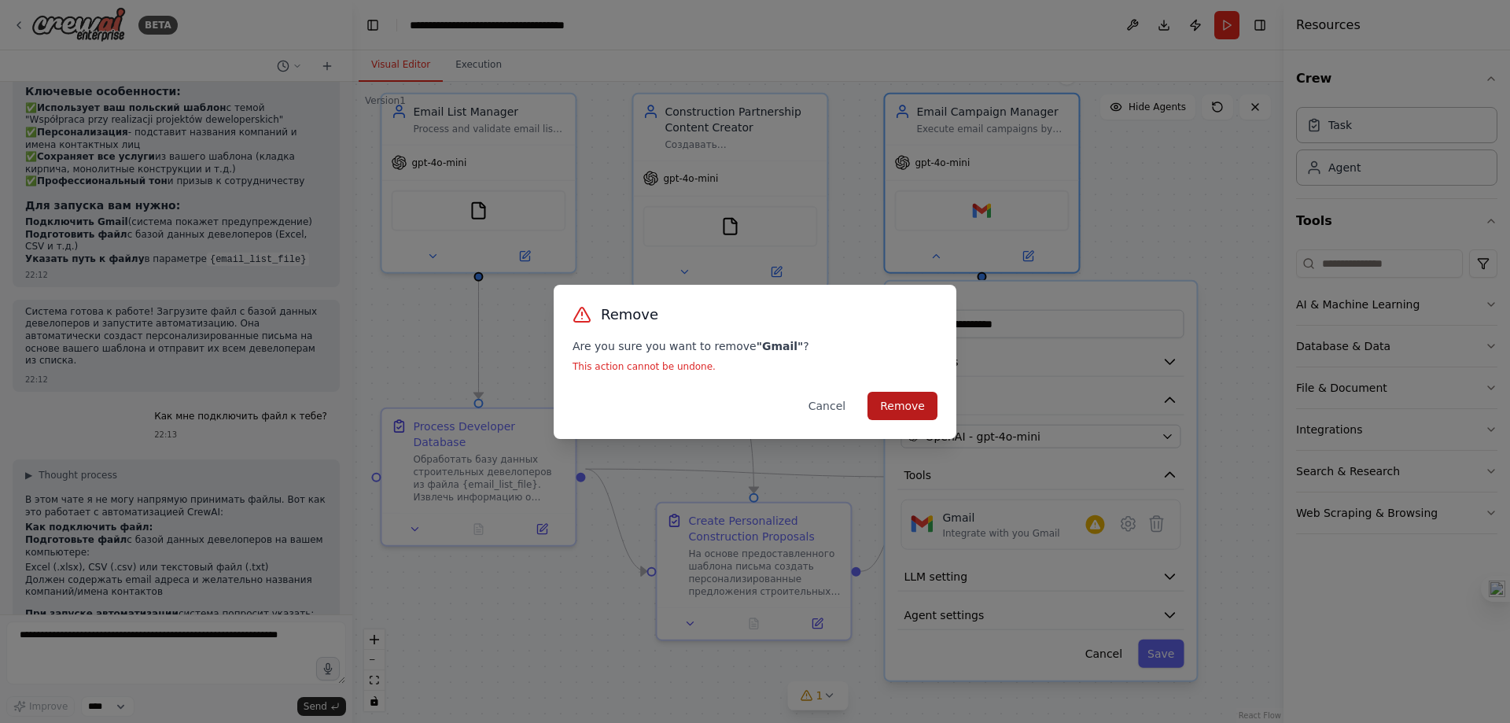
click at [919, 408] on button "Remove" at bounding box center [902, 406] width 70 height 28
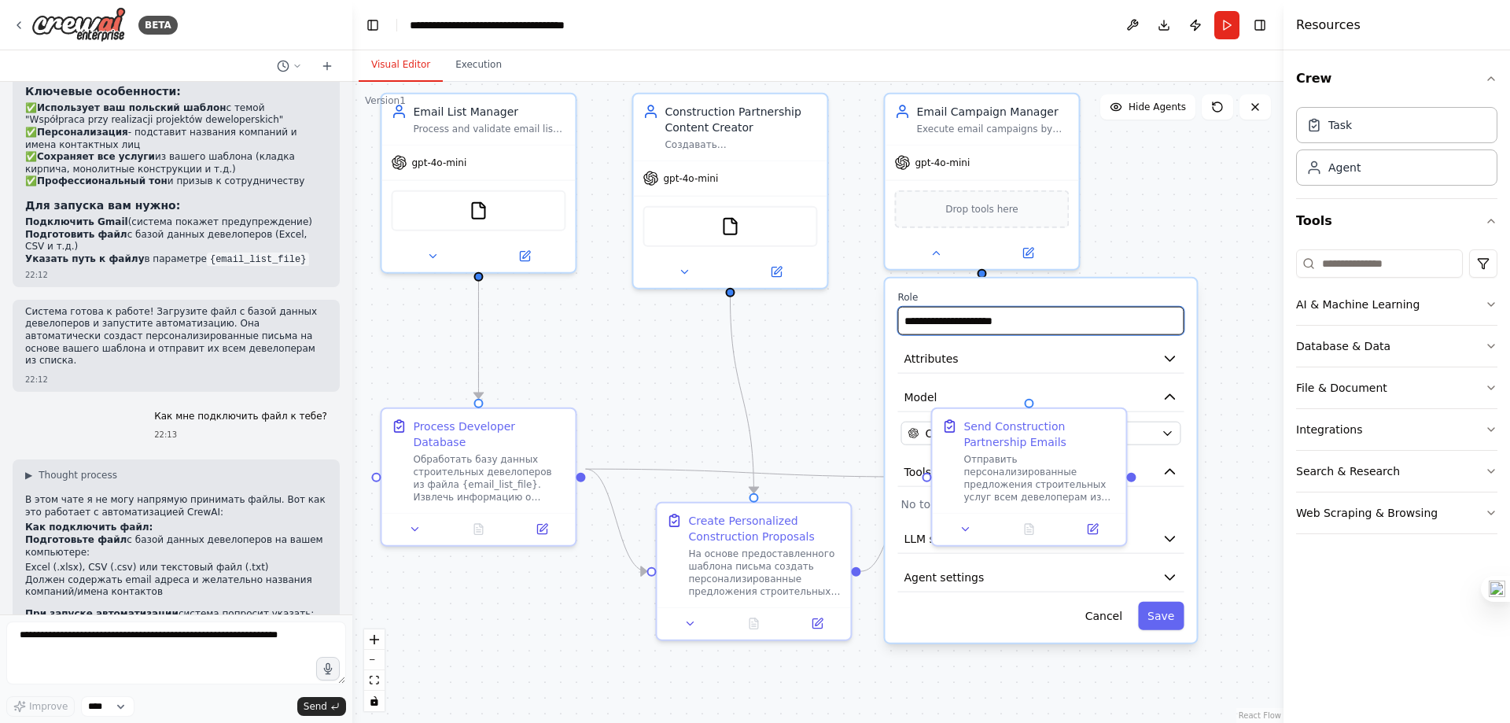
click at [1081, 331] on input "**********" at bounding box center [1040, 321] width 286 height 28
click at [1139, 331] on input "**********" at bounding box center [1040, 321] width 286 height 28
click at [1127, 375] on div "**********" at bounding box center [1040, 460] width 311 height 364
click at [1205, 245] on div ".deletable-edge-delete-btn { width: 20px; height: 20px; border: 0px solid #ffff…" at bounding box center [817, 402] width 931 height 641
click at [1175, 238] on div ".deletable-edge-delete-btn { width: 20px; height: 20px; border: 0px solid #ffff…" at bounding box center [817, 402] width 931 height 641
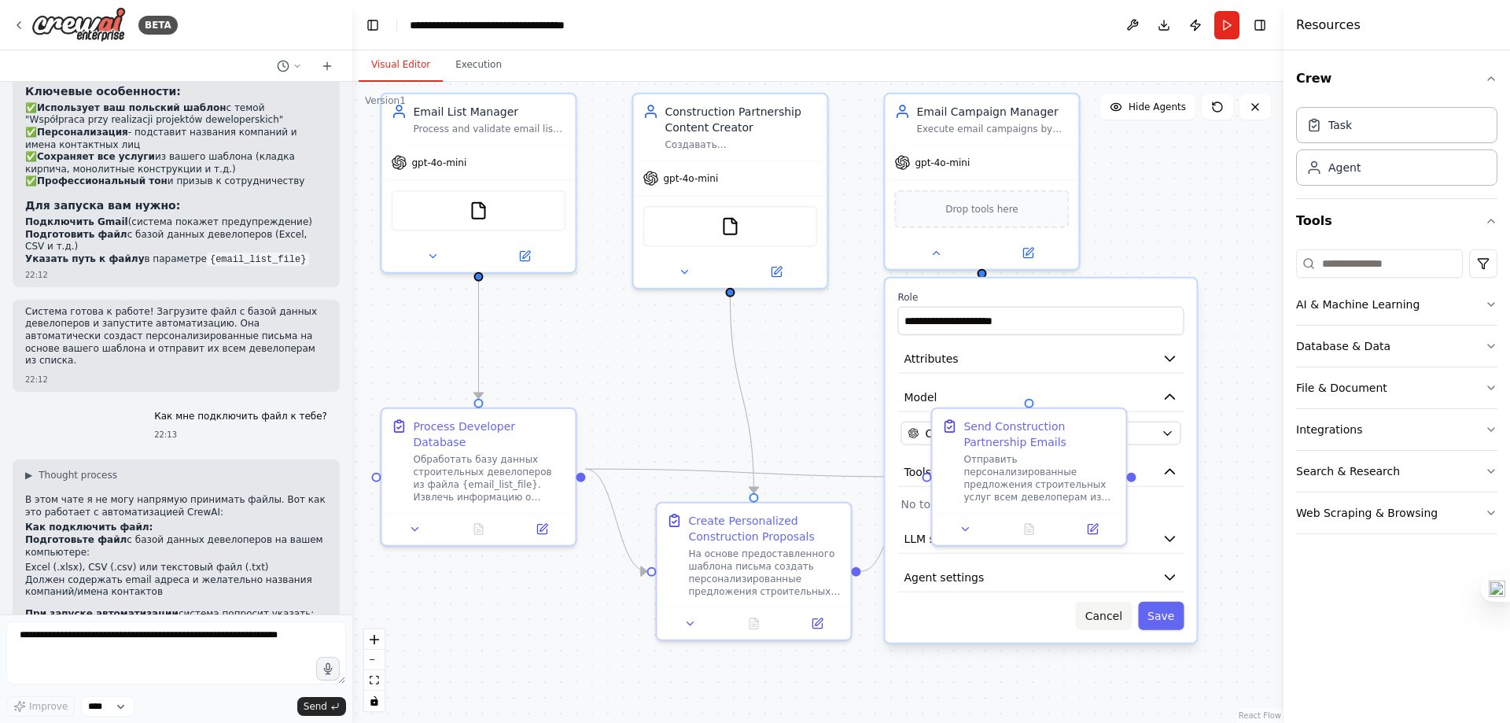
click at [1116, 621] on button "Cancel" at bounding box center [1104, 616] width 56 height 28
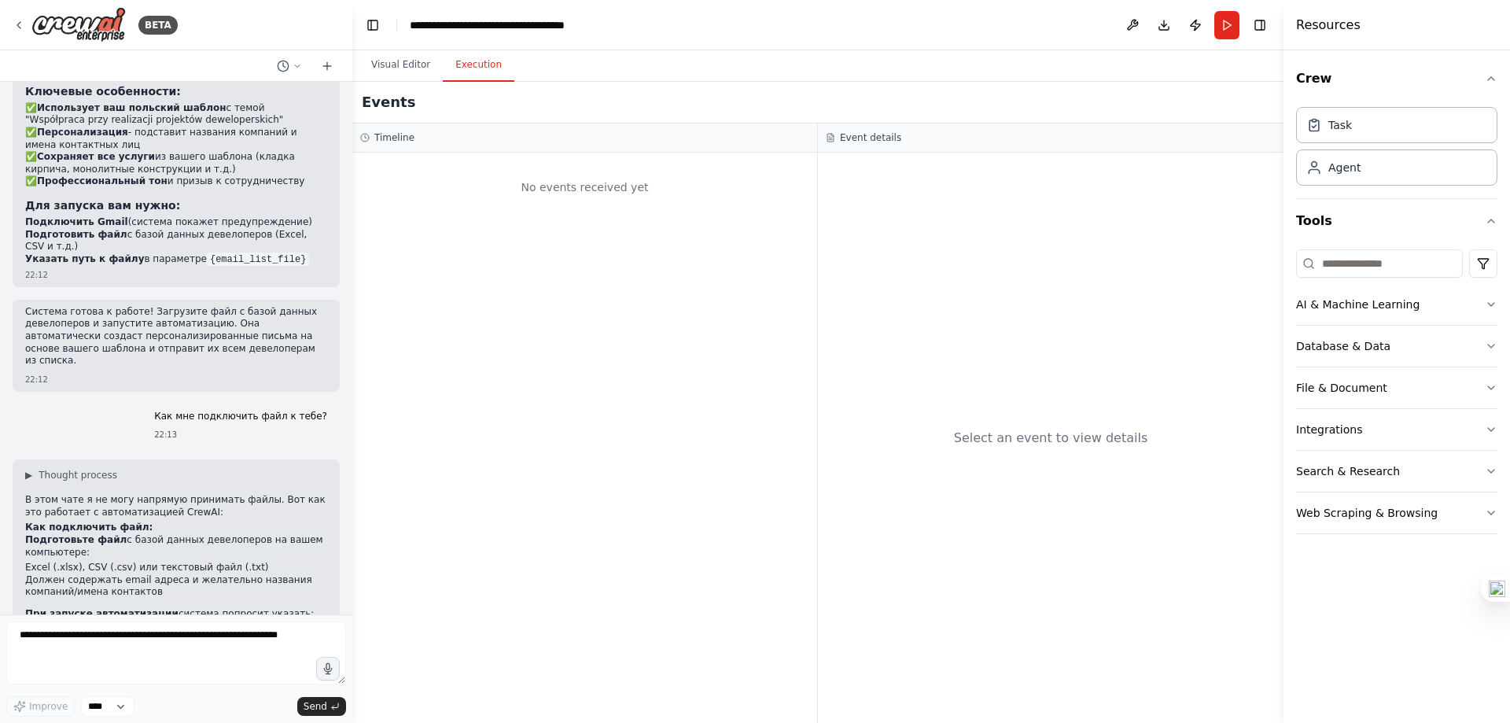
click at [479, 50] on button "Execution" at bounding box center [479, 65] width 72 height 33
click at [415, 61] on button "Visual Editor" at bounding box center [401, 65] width 84 height 33
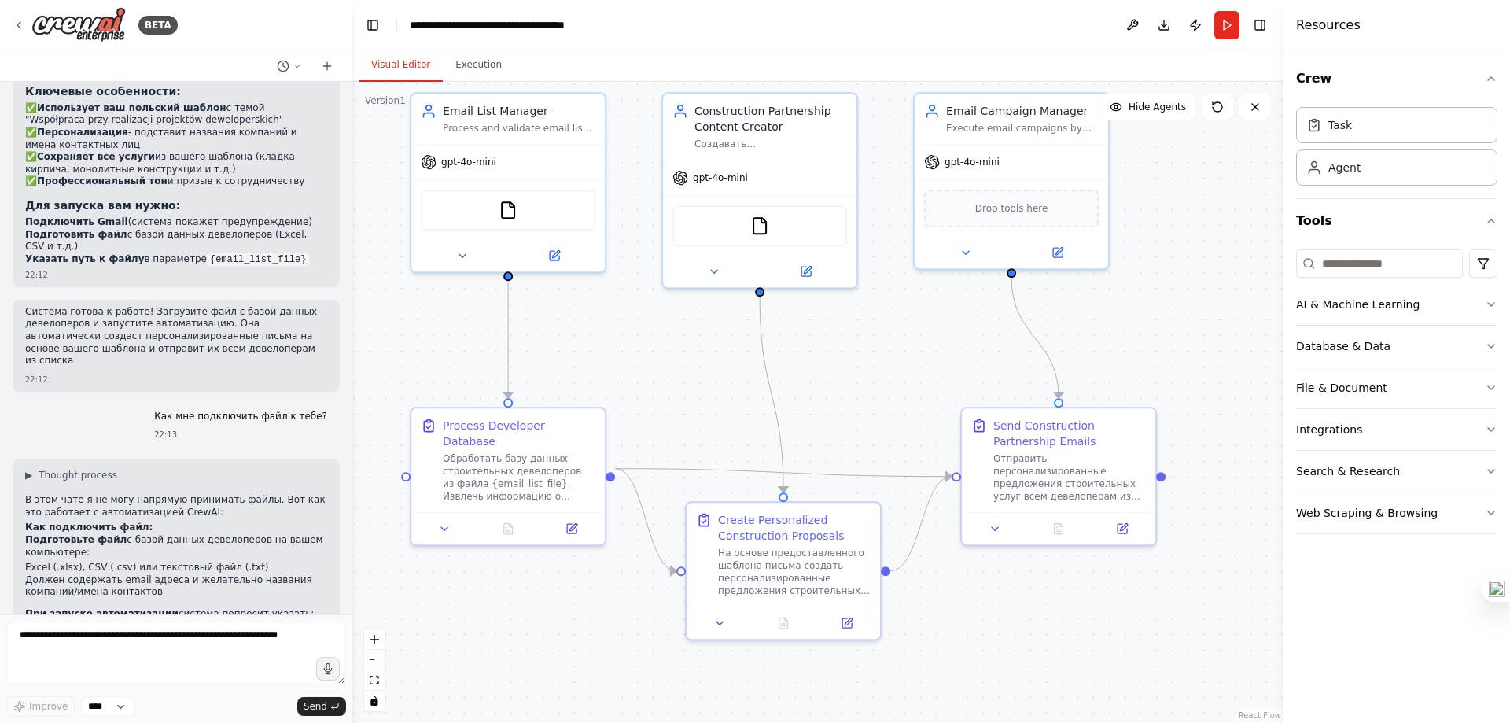
click at [827, 352] on div ".deletable-edge-delete-btn { width: 20px; height: 20px; border: 0px solid #ffff…" at bounding box center [817, 402] width 931 height 641
